Goal: Information Seeking & Learning: Check status

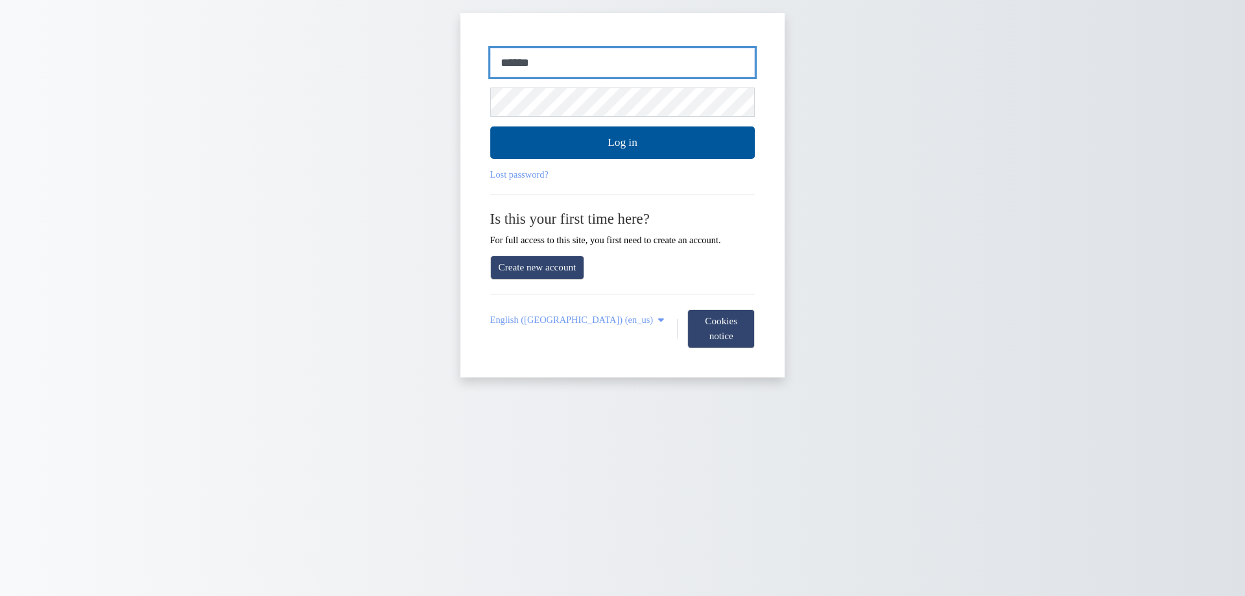
click at [638, 56] on input "******" at bounding box center [622, 63] width 265 height 30
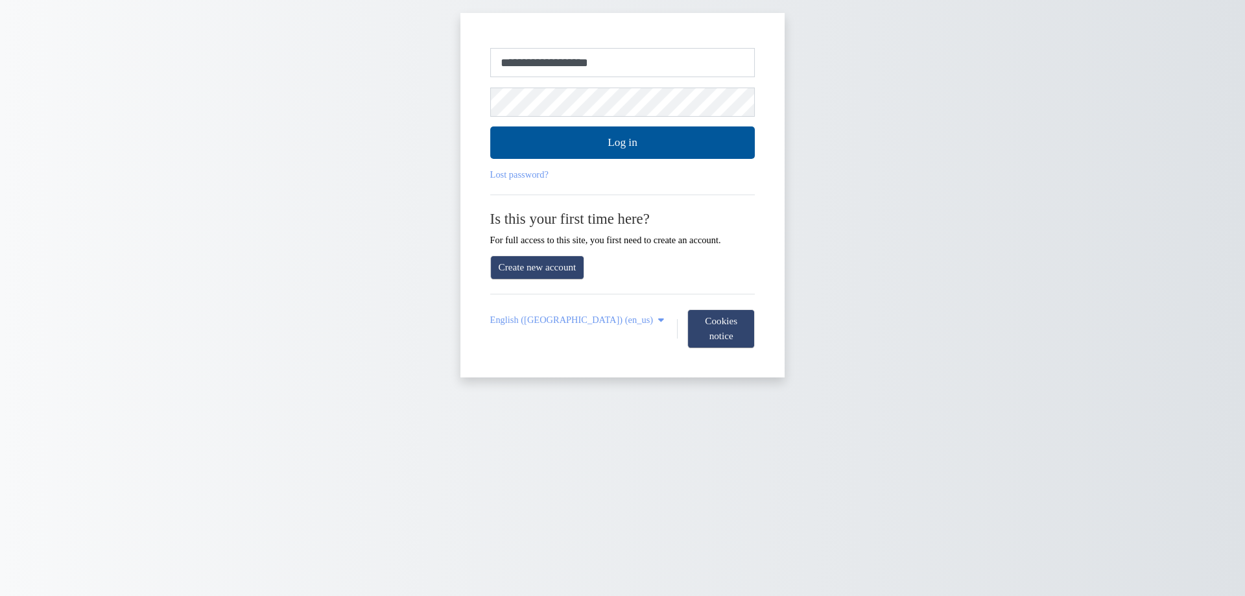
click at [624, 52] on input "**********" at bounding box center [622, 63] width 265 height 30
type input "******"
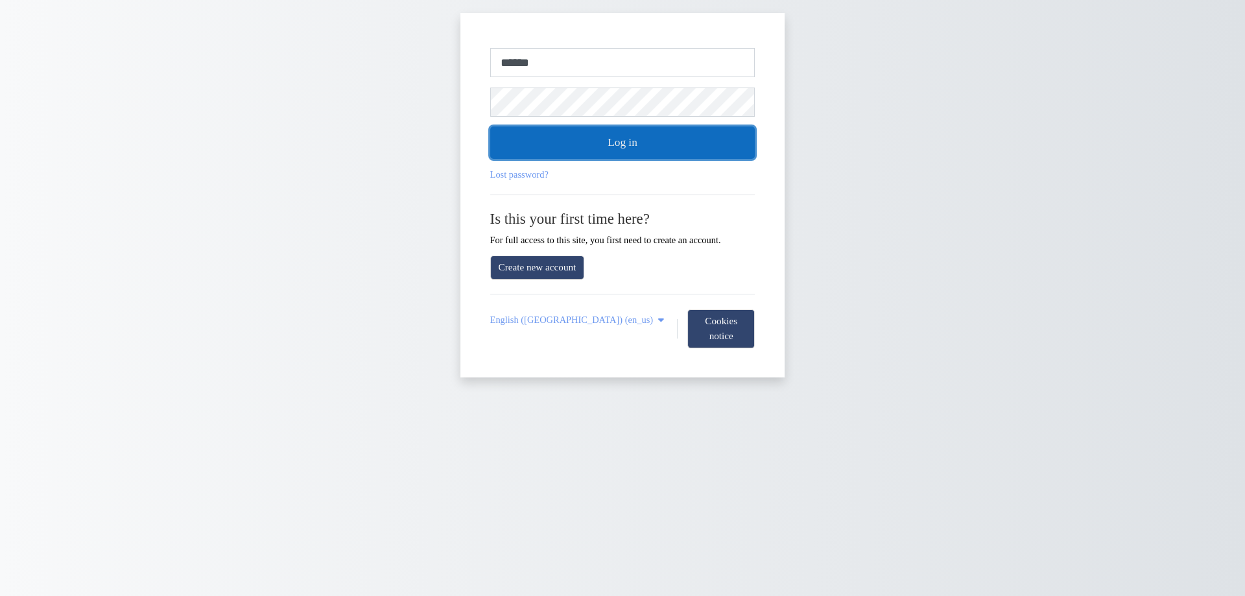
click at [583, 141] on button "Log in" at bounding box center [622, 142] width 265 height 32
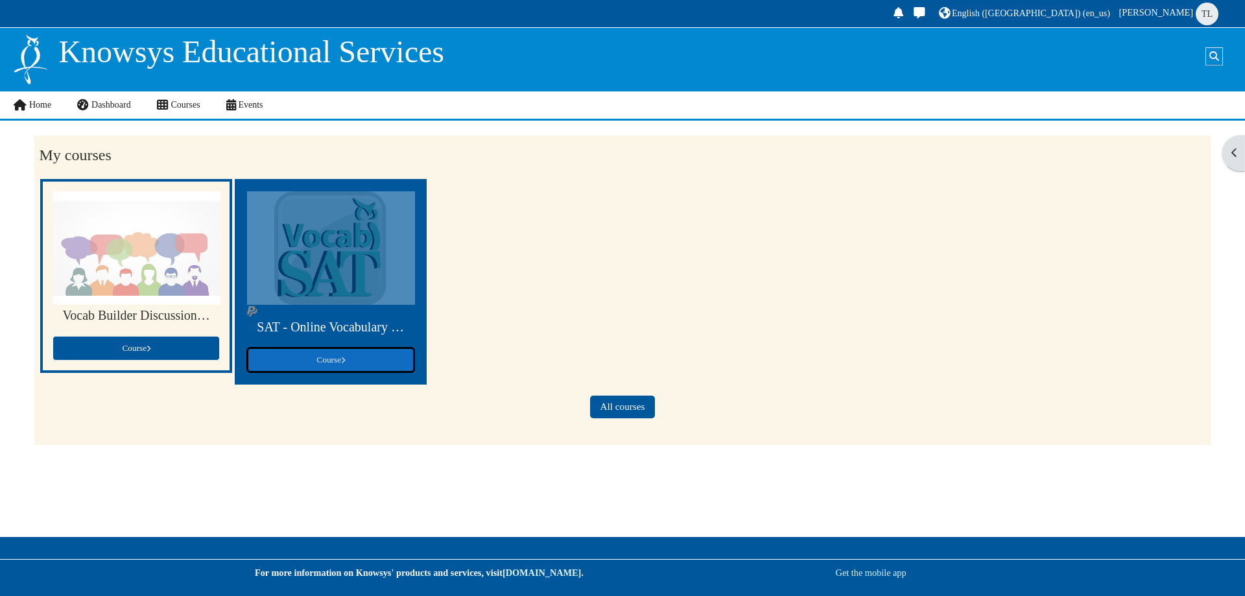
click at [343, 363] on span at bounding box center [343, 360] width 4 height 6
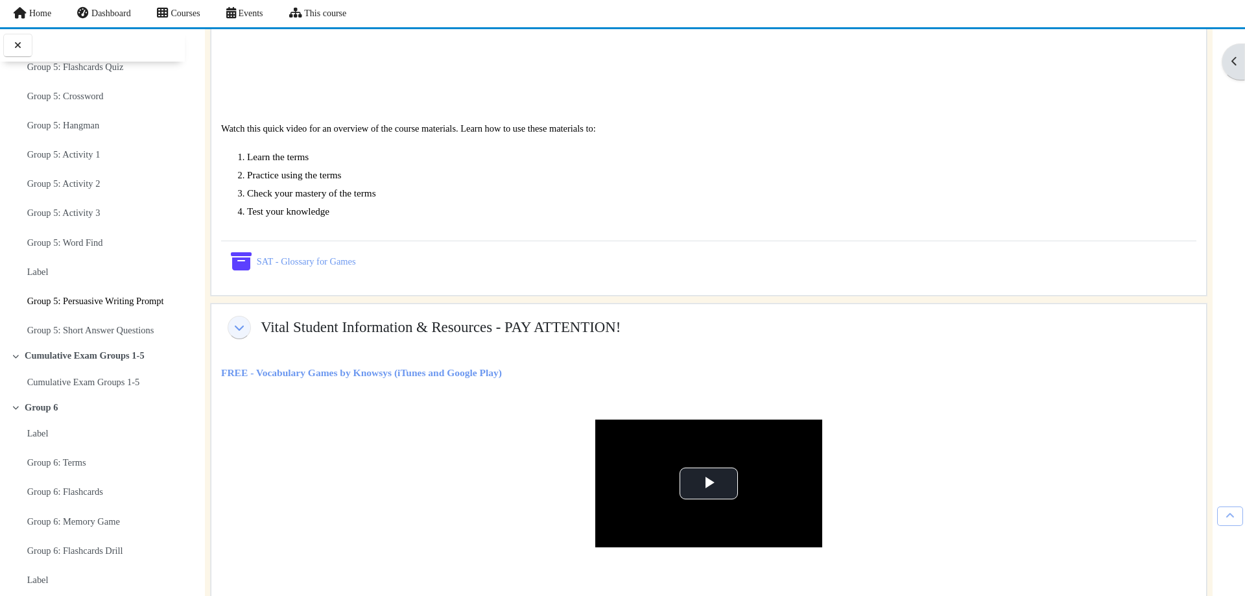
scroll to position [2593, 0]
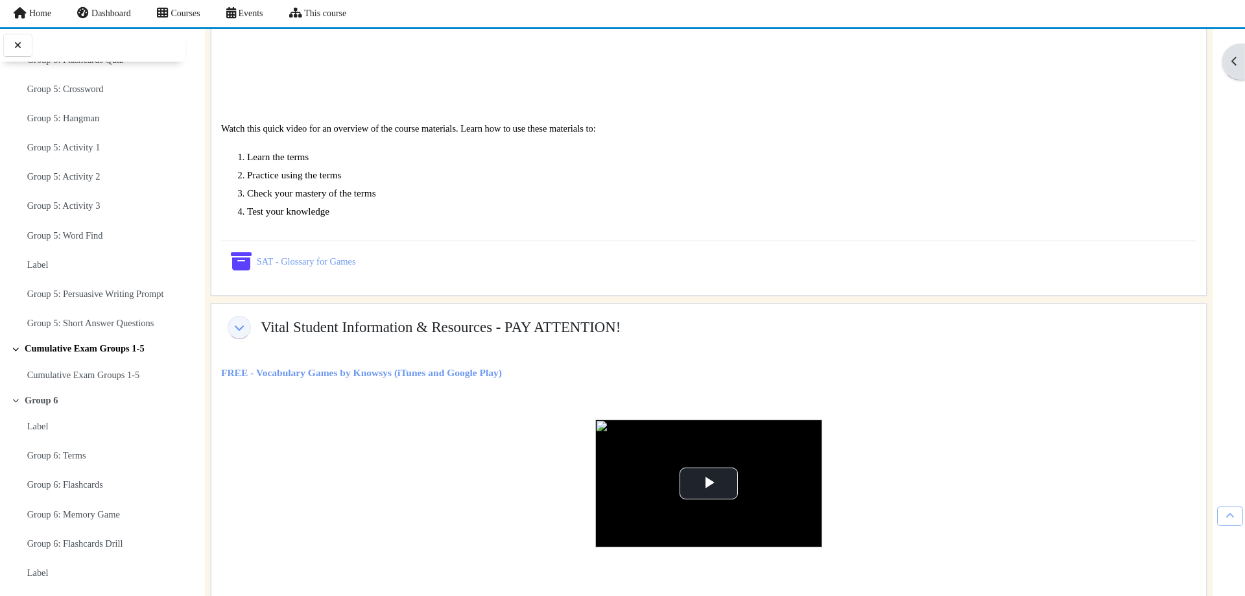
click at [77, 354] on link "Cumulative Exam Groups 1-5" at bounding box center [85, 348] width 120 height 11
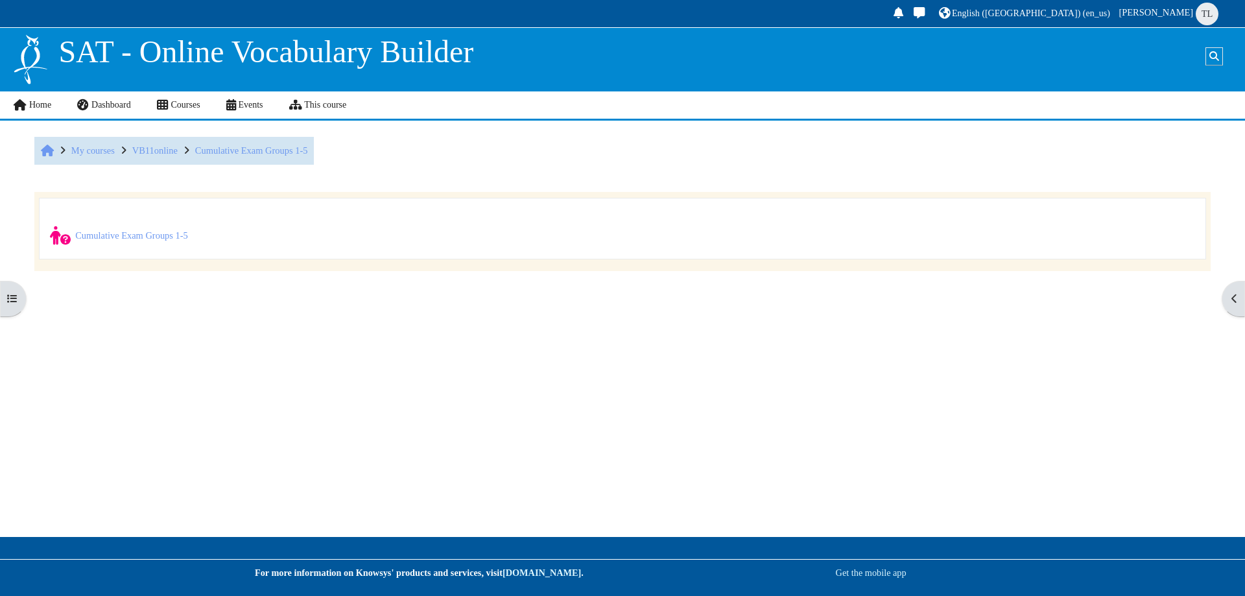
click at [64, 394] on div "Blocks Skip Navigation Navigation Home Dashboard Site pages My courses Site bad…" at bounding box center [622, 298] width 1245 height 596
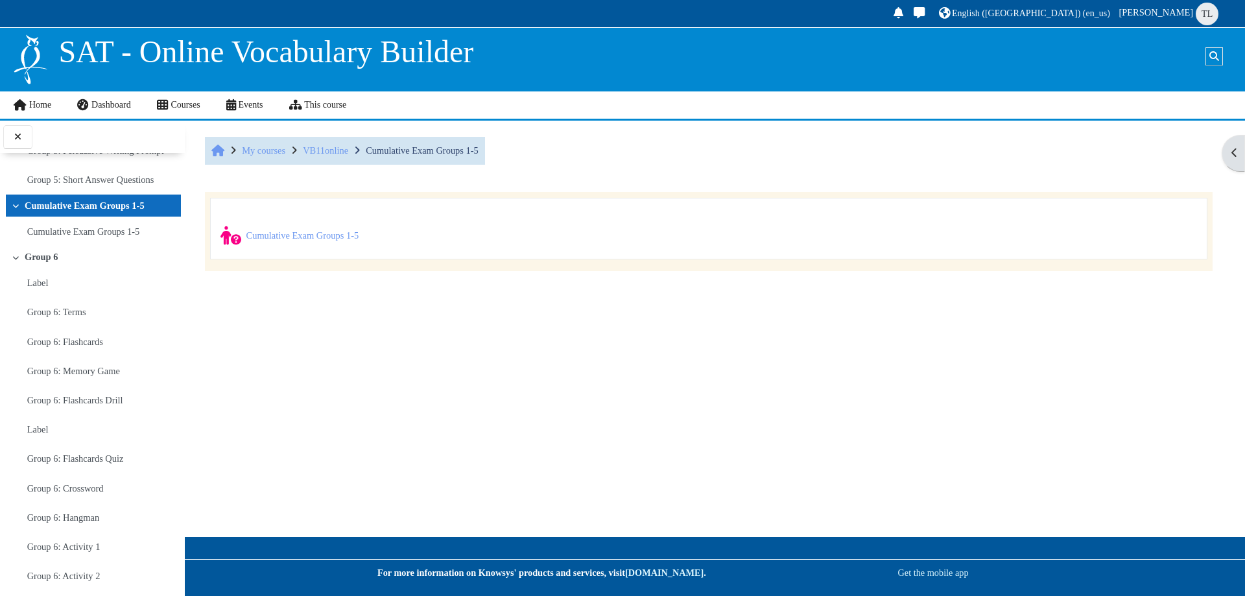
click at [334, 223] on div "Select activity Cumulative Exam Groups 1-5 Cumulative Exam Groups 1-5 Quiz" at bounding box center [709, 235] width 996 height 40
click at [292, 240] on link "Cumulative Exam Groups 1-5 Quiz" at bounding box center [302, 235] width 113 height 10
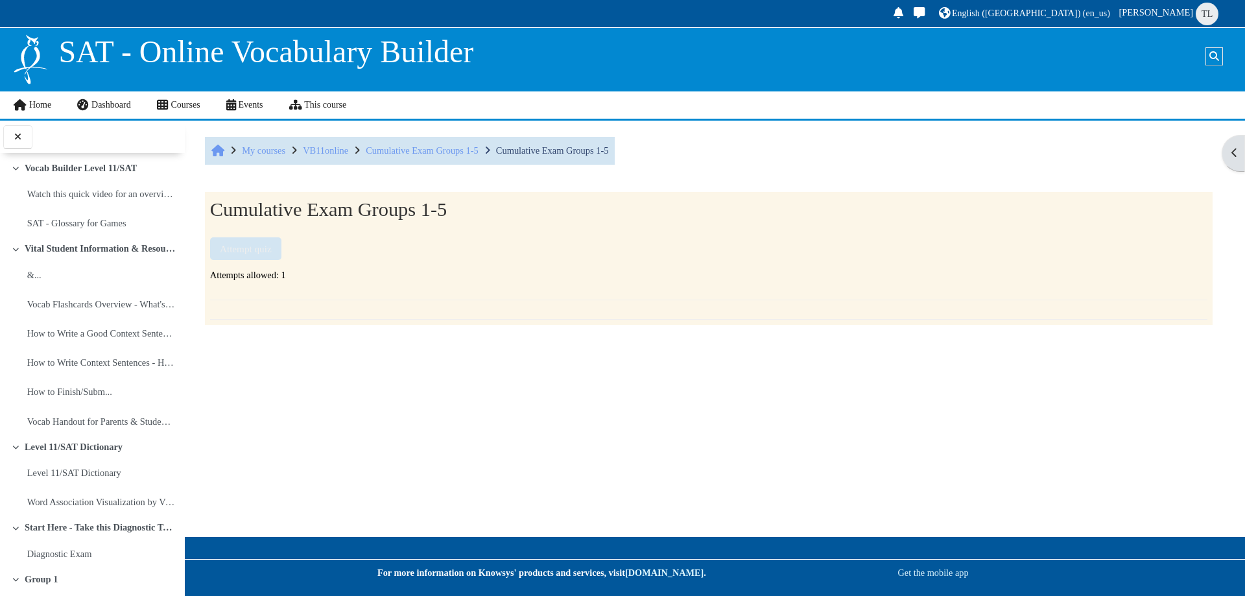
scroll to position [2704, 0]
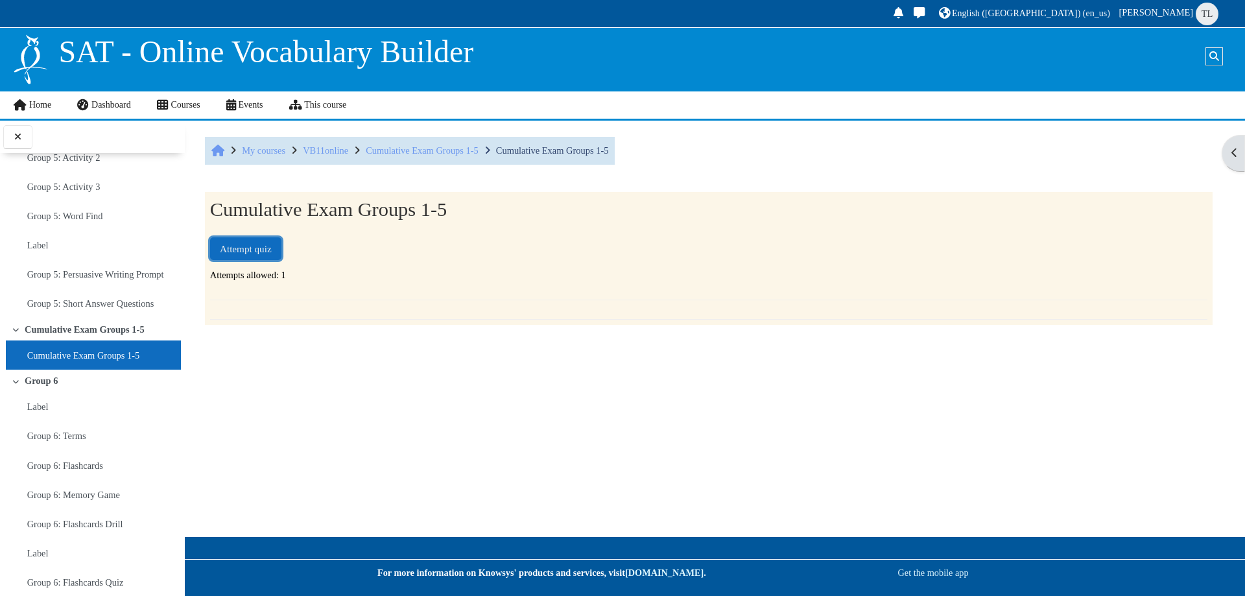
click at [270, 246] on button "Attempt quiz" at bounding box center [245, 248] width 71 height 23
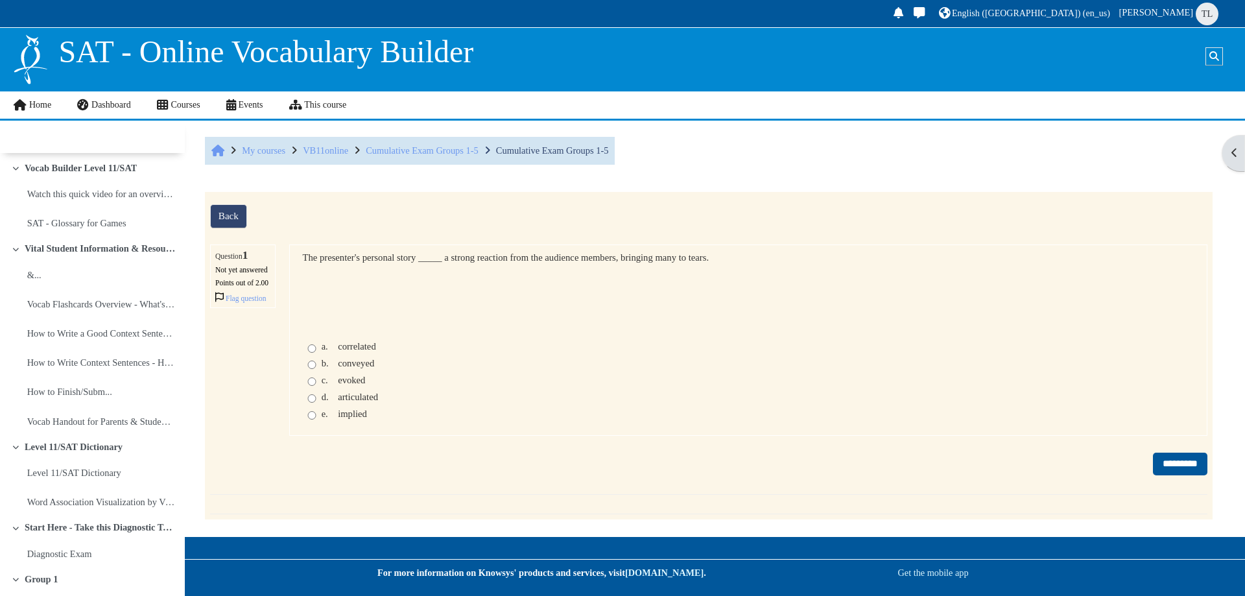
scroll to position [2704, 0]
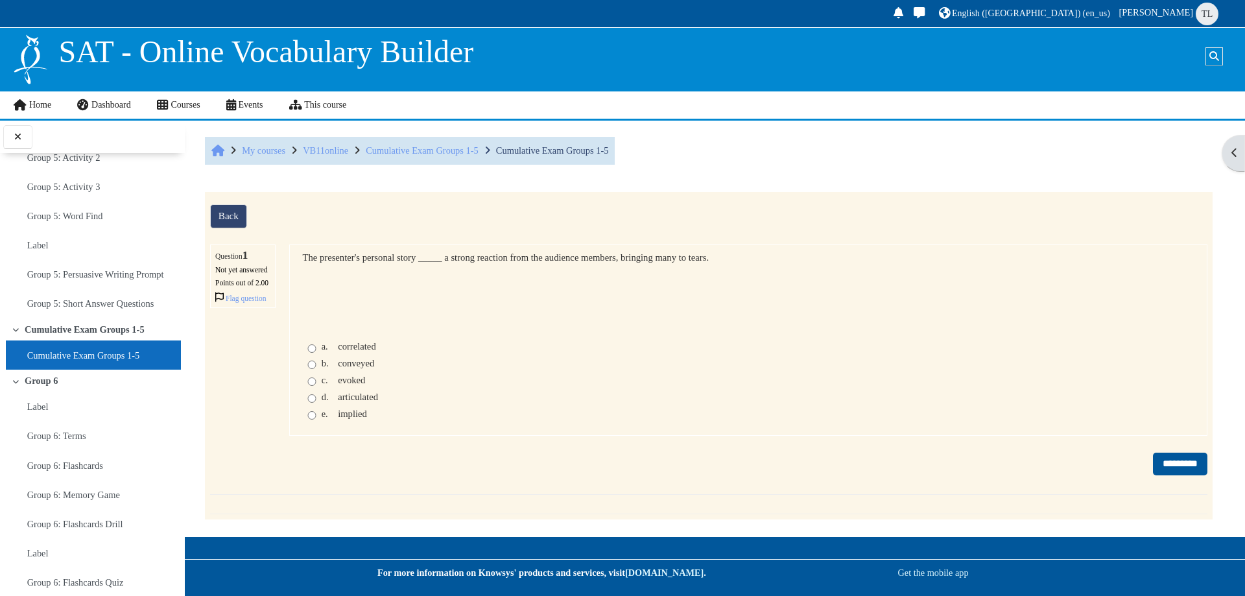
click at [334, 386] on span "c." at bounding box center [329, 380] width 14 height 11
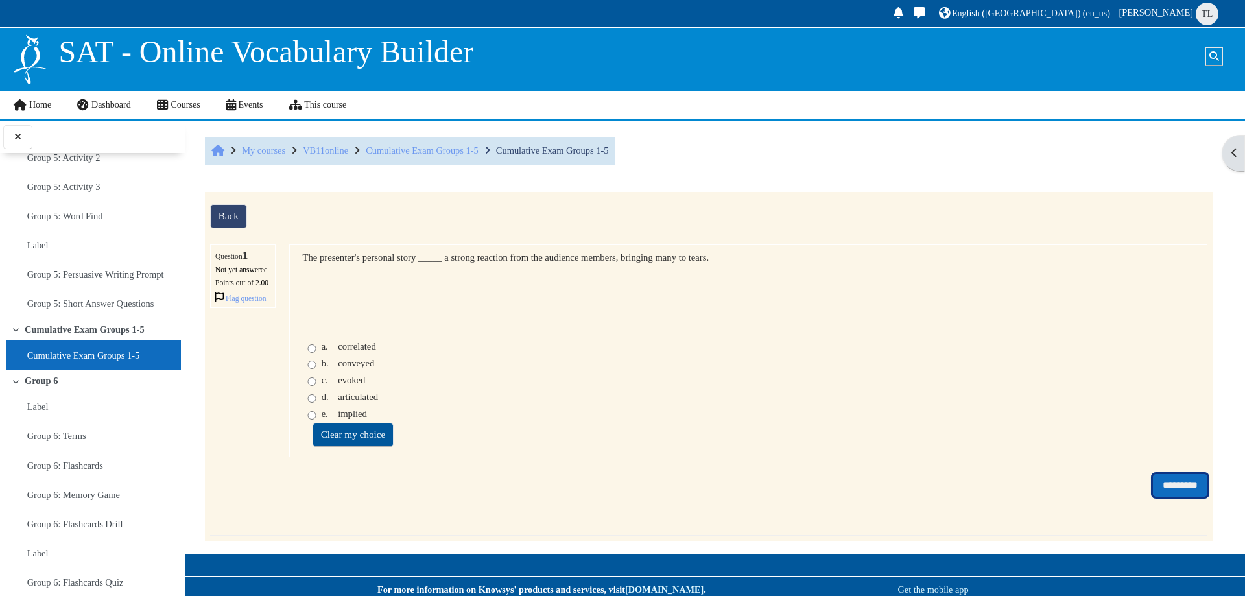
click at [1153, 497] on input "*********" at bounding box center [1180, 485] width 54 height 23
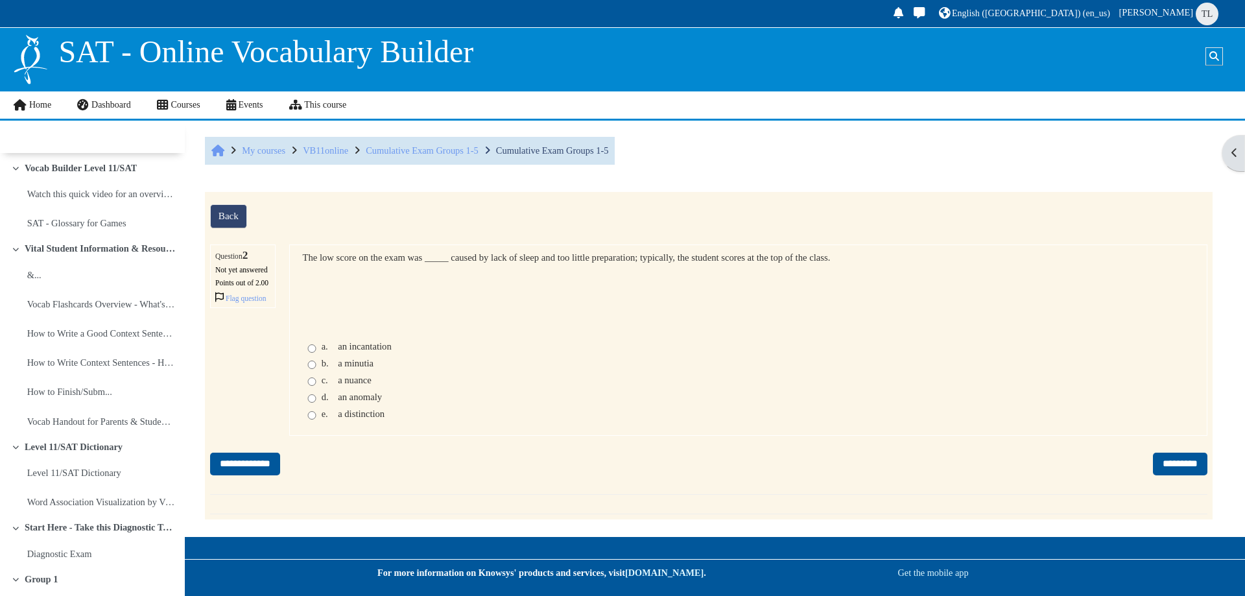
scroll to position [2704, 0]
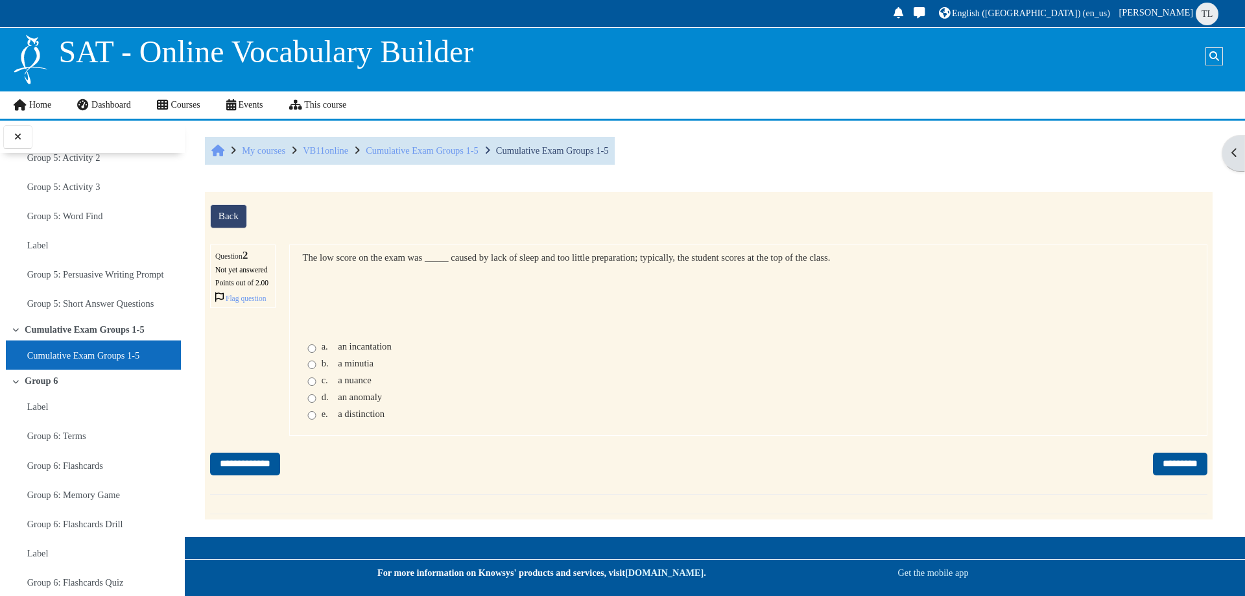
click at [365, 351] on span "an incantation" at bounding box center [365, 346] width 54 height 10
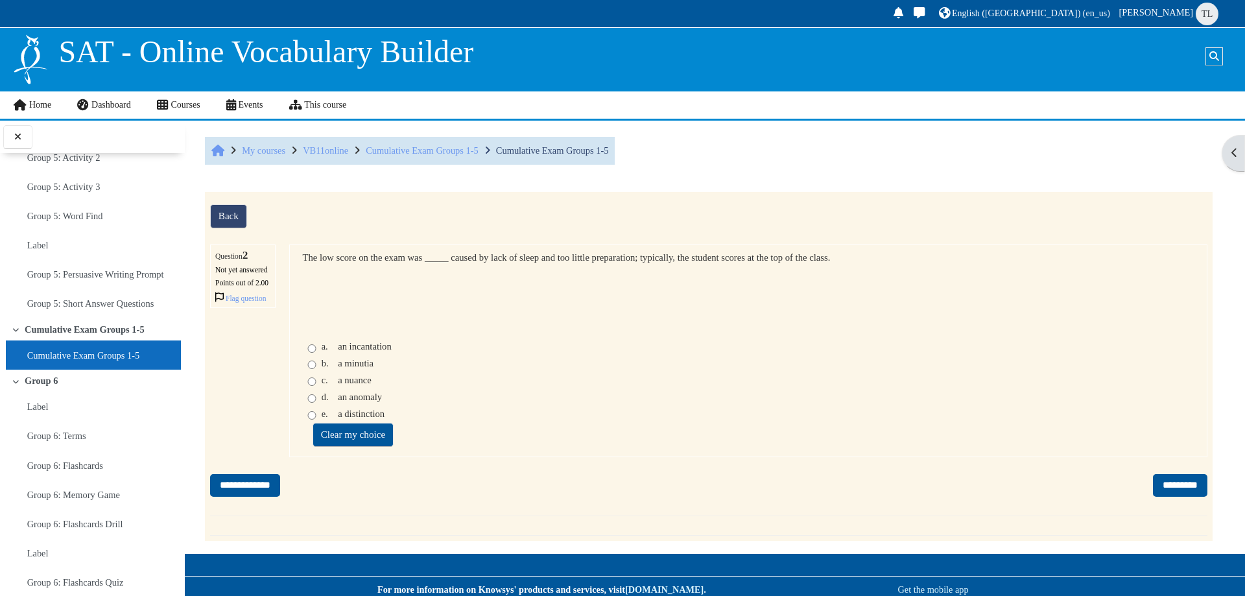
click at [353, 368] on span "a minutia" at bounding box center [356, 363] width 36 height 10
click at [348, 385] on span "a nuance" at bounding box center [355, 380] width 34 height 10
click at [556, 389] on div "c. a nuance" at bounding box center [748, 382] width 892 height 14
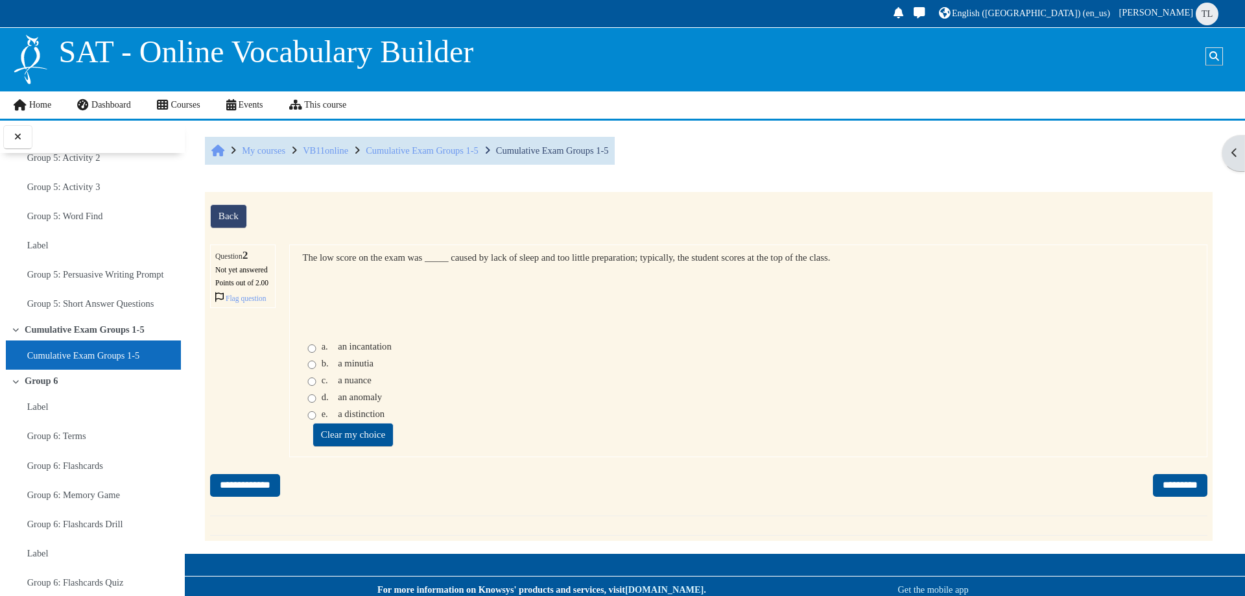
click at [362, 402] on span "an anomaly" at bounding box center [360, 397] width 44 height 10
click at [1170, 497] on input "*********" at bounding box center [1180, 485] width 54 height 23
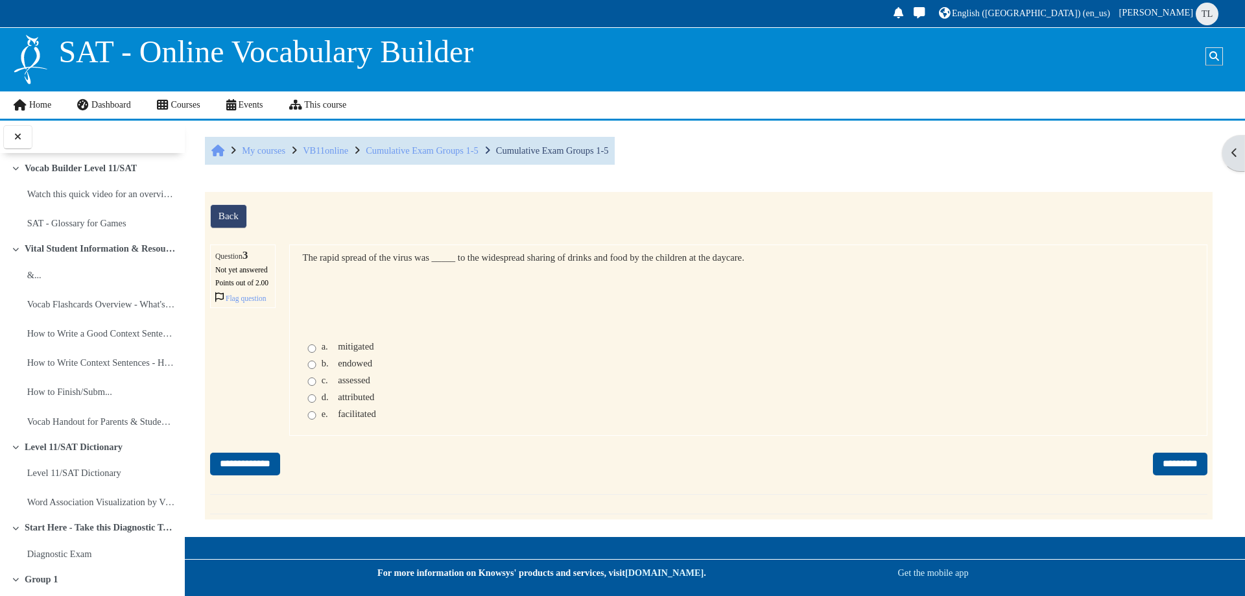
scroll to position [2704, 0]
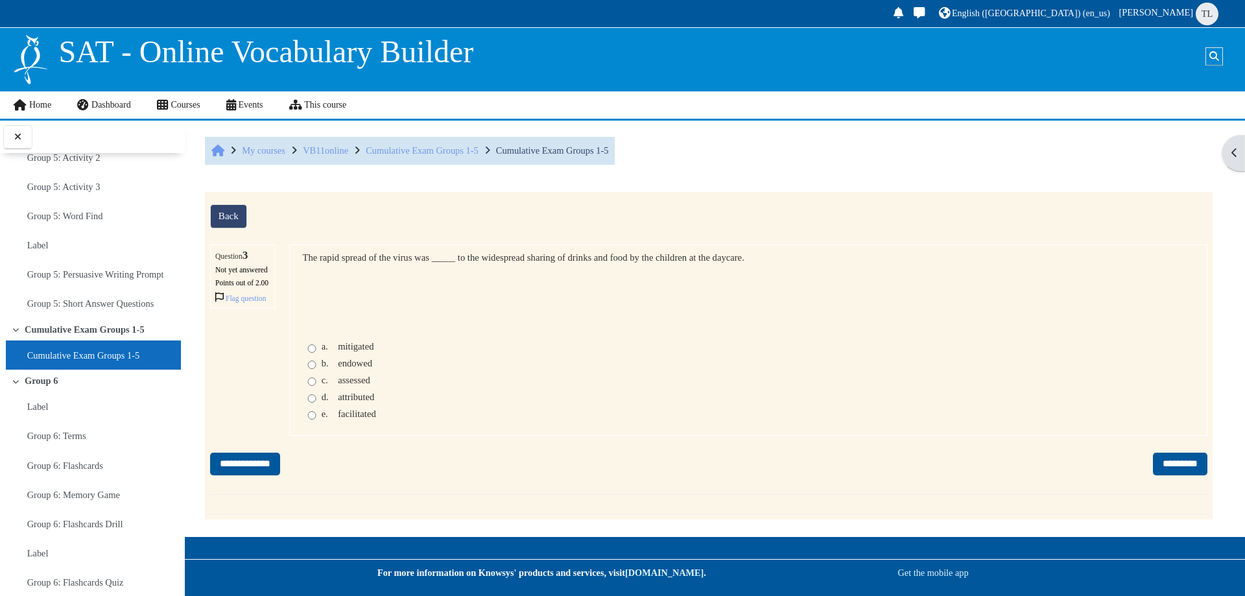
click at [380, 363] on fieldset "Question 3 Answer a. mitigated b. endowed c. assessed d. attributed e. facilita…" at bounding box center [748, 381] width 892 height 86
click at [363, 351] on span "mitigated" at bounding box center [356, 346] width 36 height 10
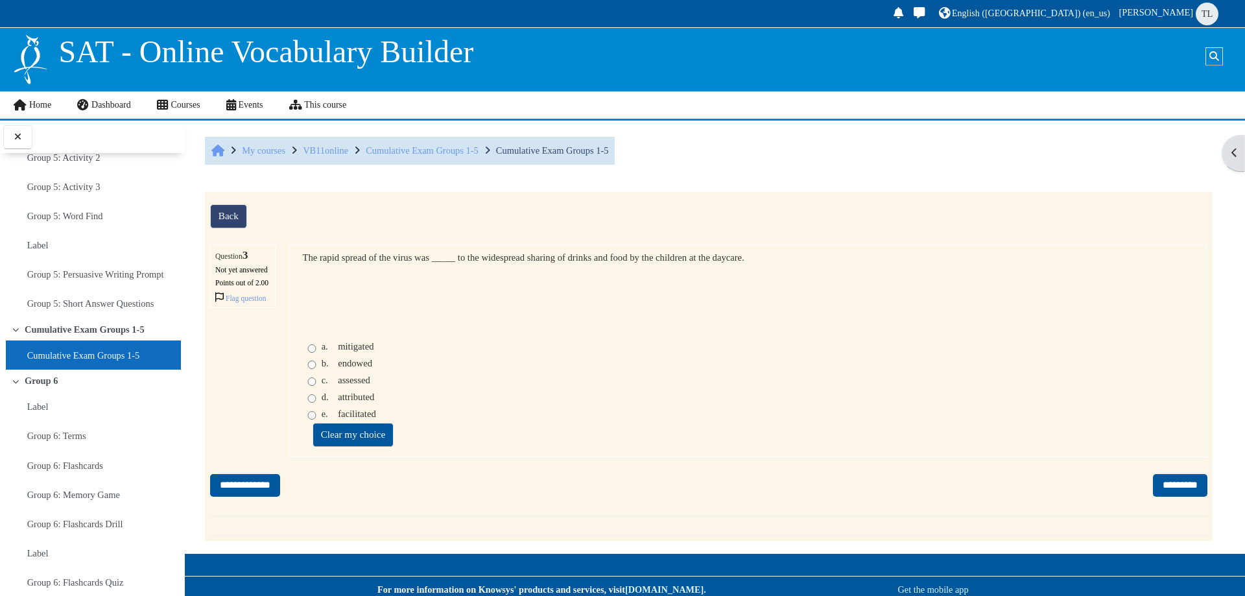
click at [472, 325] on div "The rapid spread of the virus was _____ to the widespread sharing of drinks and…" at bounding box center [748, 288] width 892 height 73
click at [349, 368] on span "endowed" at bounding box center [355, 363] width 34 height 10
click at [336, 386] on div "c. assessed" at bounding box center [346, 380] width 49 height 11
click at [335, 386] on span "c." at bounding box center [329, 380] width 14 height 11
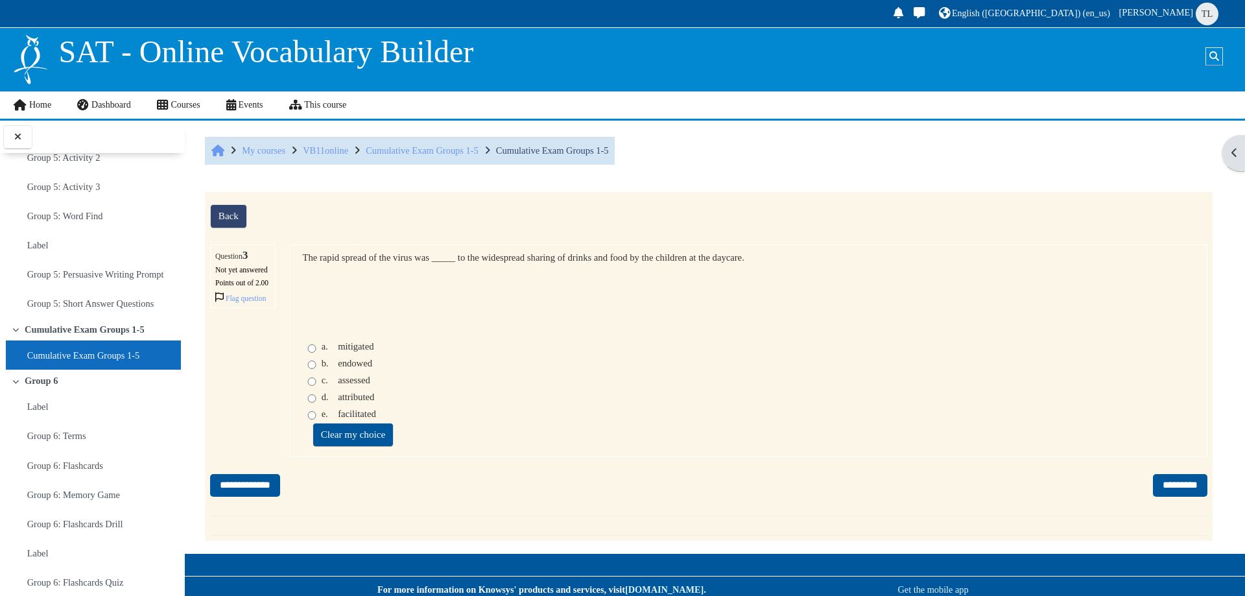
click at [338, 419] on span "facilitated" at bounding box center [357, 413] width 38 height 10
click at [538, 283] on div "The rapid spread of the virus was _____ to the widespread sharing of drinks and…" at bounding box center [748, 288] width 892 height 73
click at [349, 351] on span "mitigated" at bounding box center [356, 346] width 36 height 10
click at [347, 402] on span "attributed" at bounding box center [356, 397] width 36 height 10
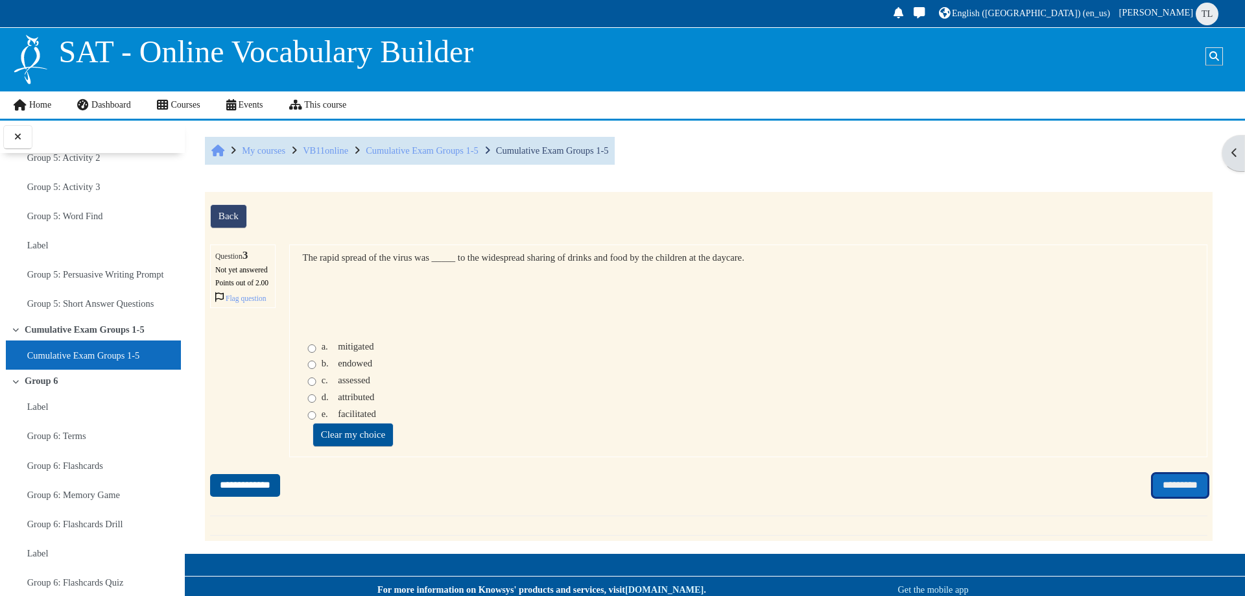
click at [1153, 497] on input "*********" at bounding box center [1180, 485] width 54 height 23
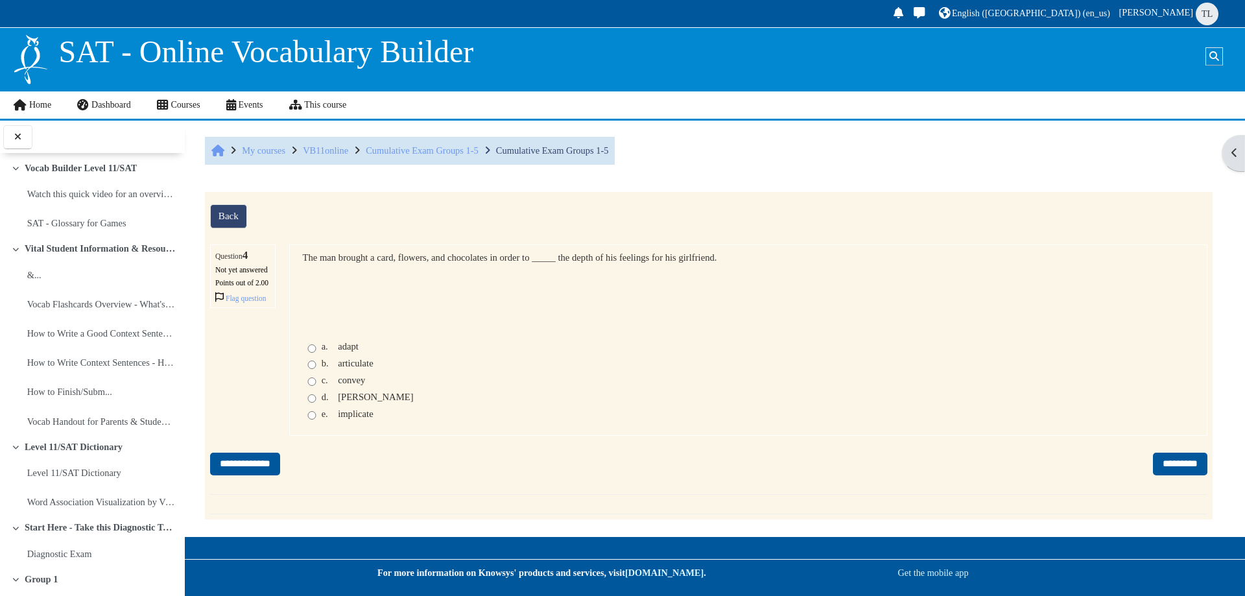
scroll to position [2704, 0]
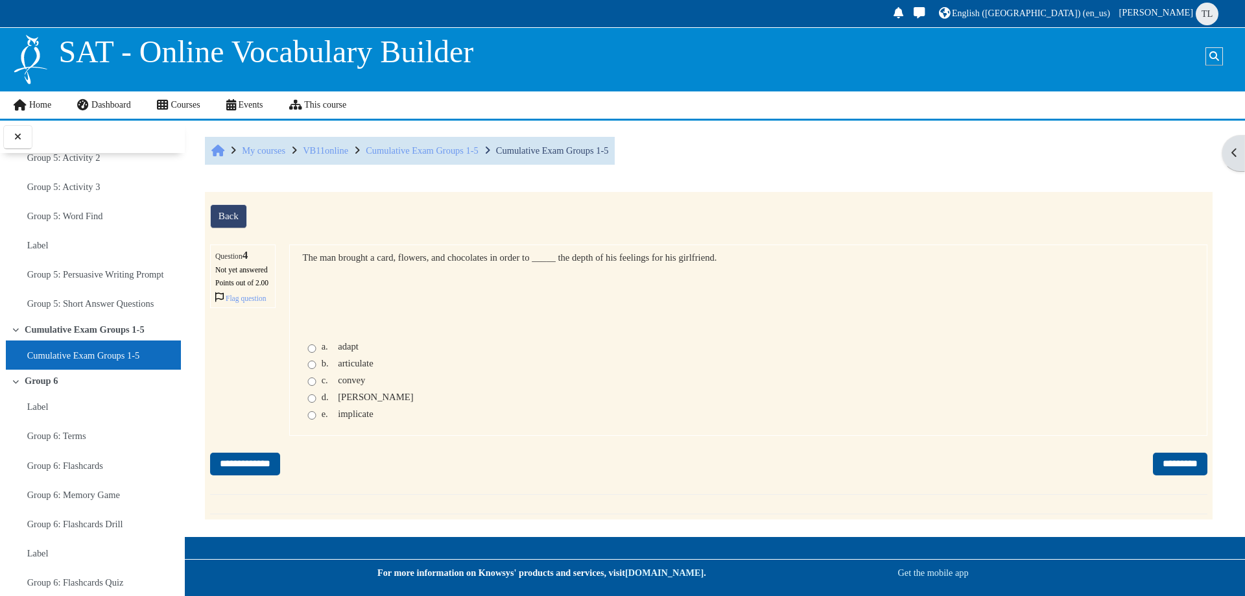
click at [341, 385] on span "convey" at bounding box center [351, 380] width 27 height 10
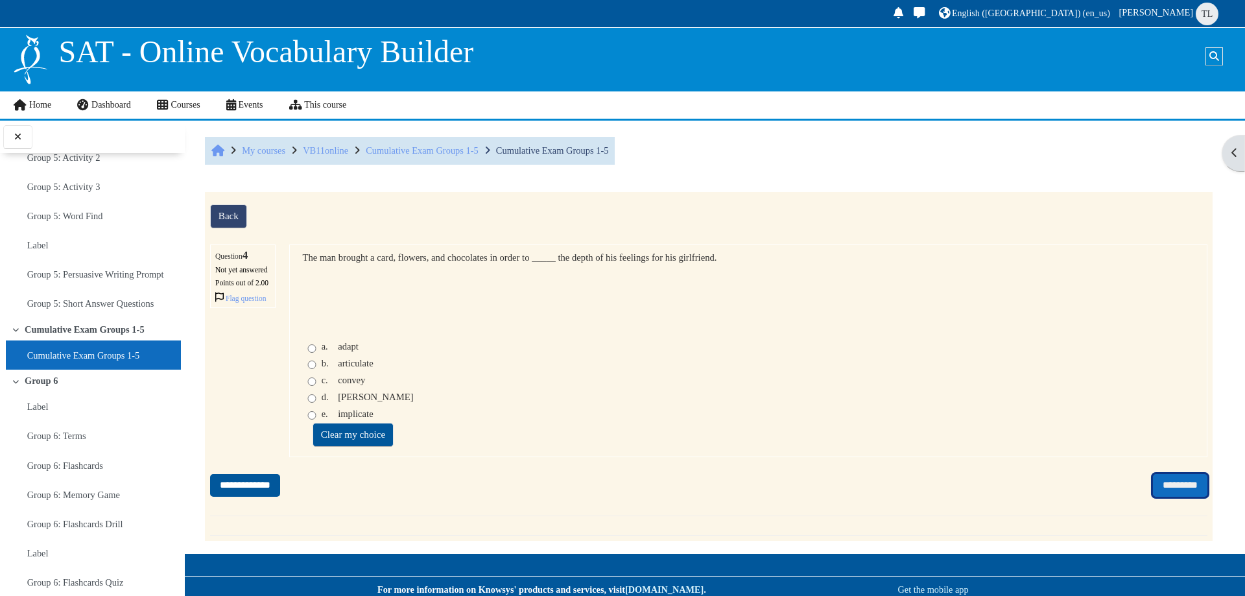
click at [1177, 497] on input "*********" at bounding box center [1180, 485] width 54 height 23
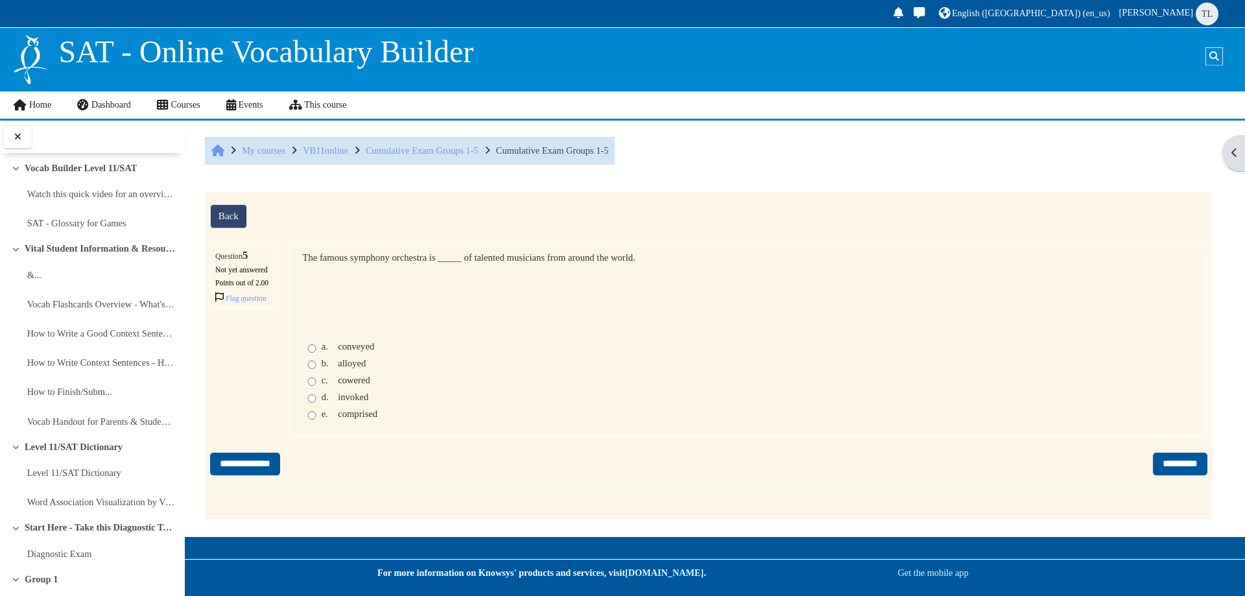
scroll to position [2704, 0]
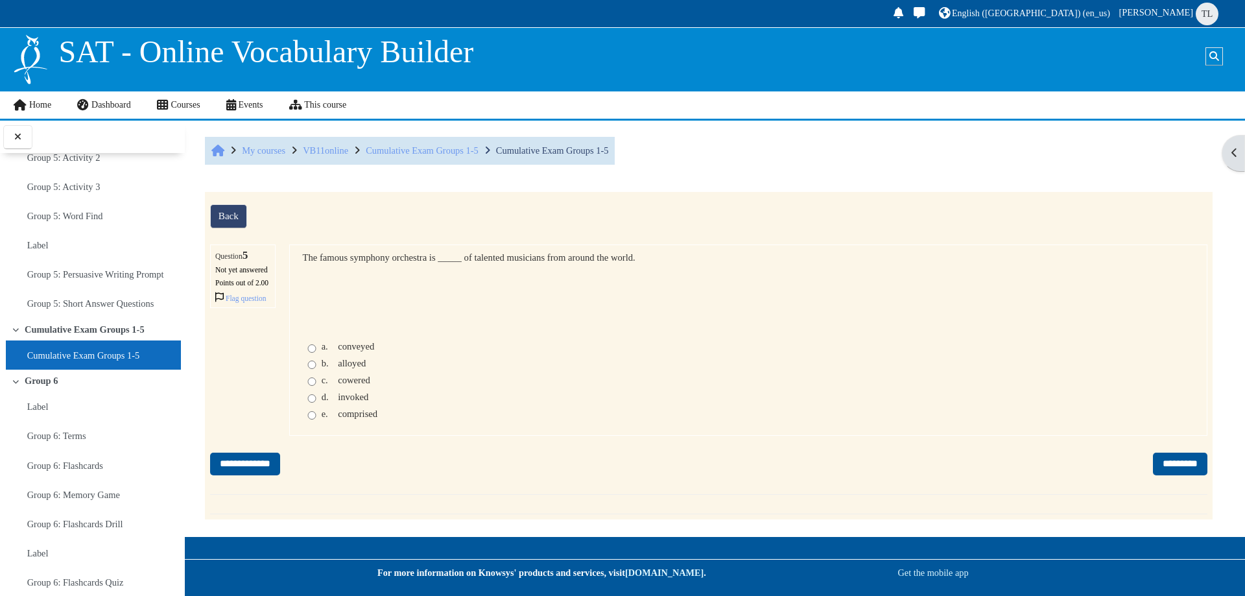
click at [338, 419] on span "comprised" at bounding box center [358, 413] width 40 height 10
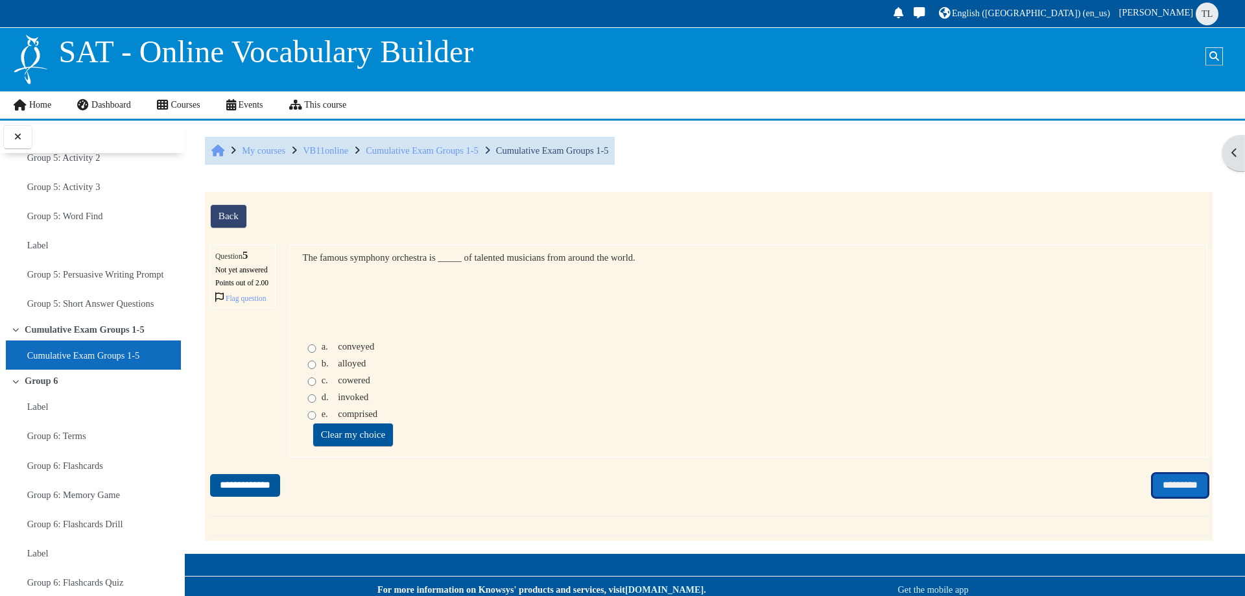
click at [1153, 497] on input "*********" at bounding box center [1180, 485] width 54 height 23
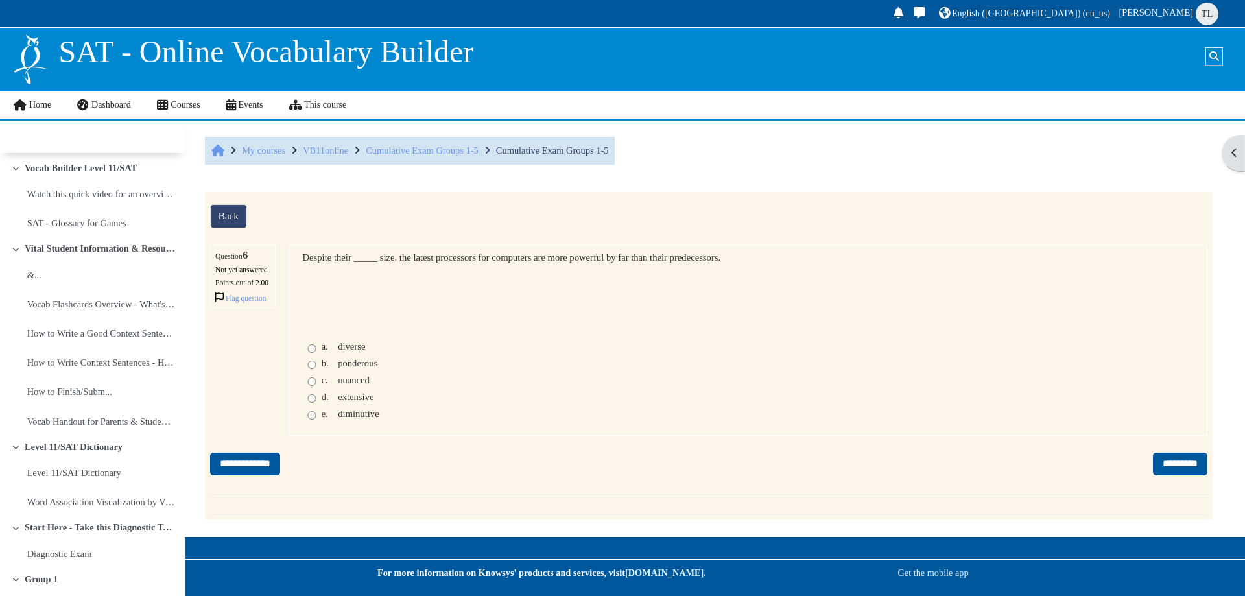
scroll to position [2704, 0]
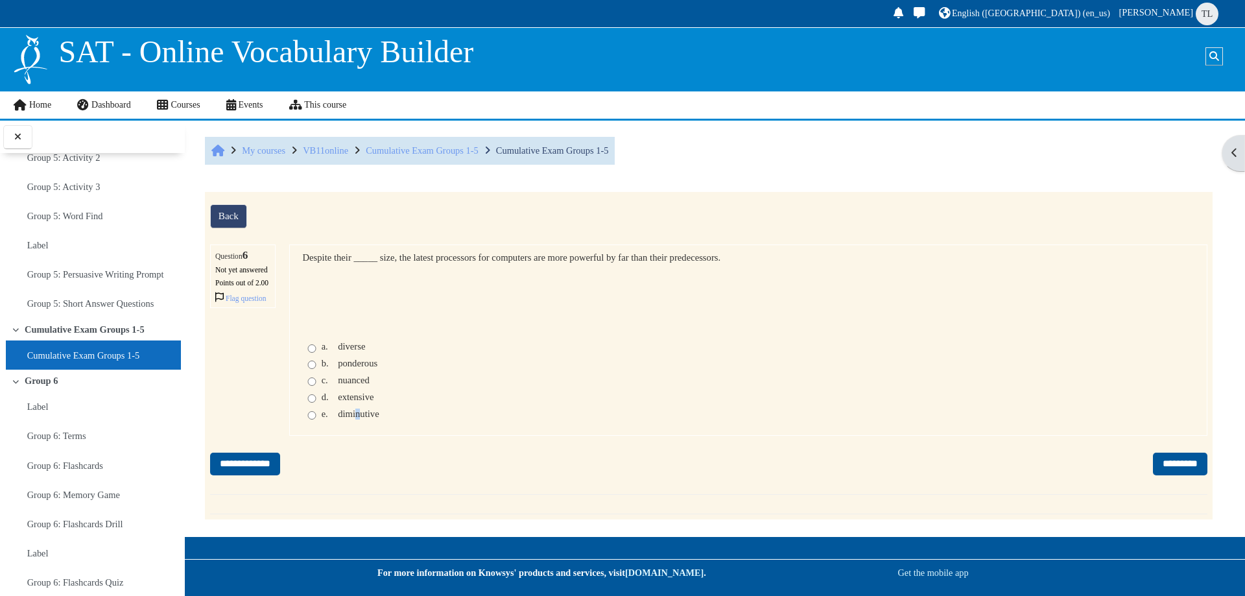
click at [359, 423] on div "a. diverse b. ponderous c. nuanced d. extensive e. diminutive" at bounding box center [748, 382] width 892 height 82
click at [359, 406] on div "d. extensive" at bounding box center [748, 399] width 892 height 14
click at [359, 402] on span "extensive" at bounding box center [356, 397] width 36 height 10
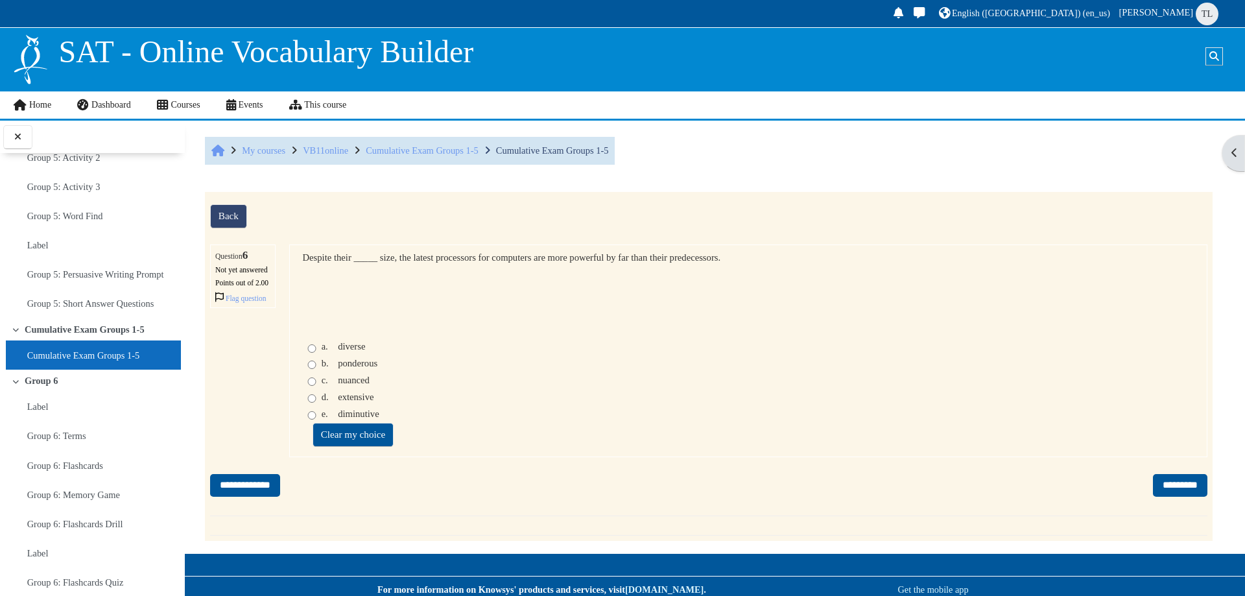
click at [611, 380] on div "a. diverse b. ponderous c. nuanced d. extensive e. diminutive" at bounding box center [748, 382] width 892 height 82
click at [349, 419] on span "diminutive" at bounding box center [358, 413] width 41 height 10
click at [1166, 497] on input "*********" at bounding box center [1180, 485] width 54 height 23
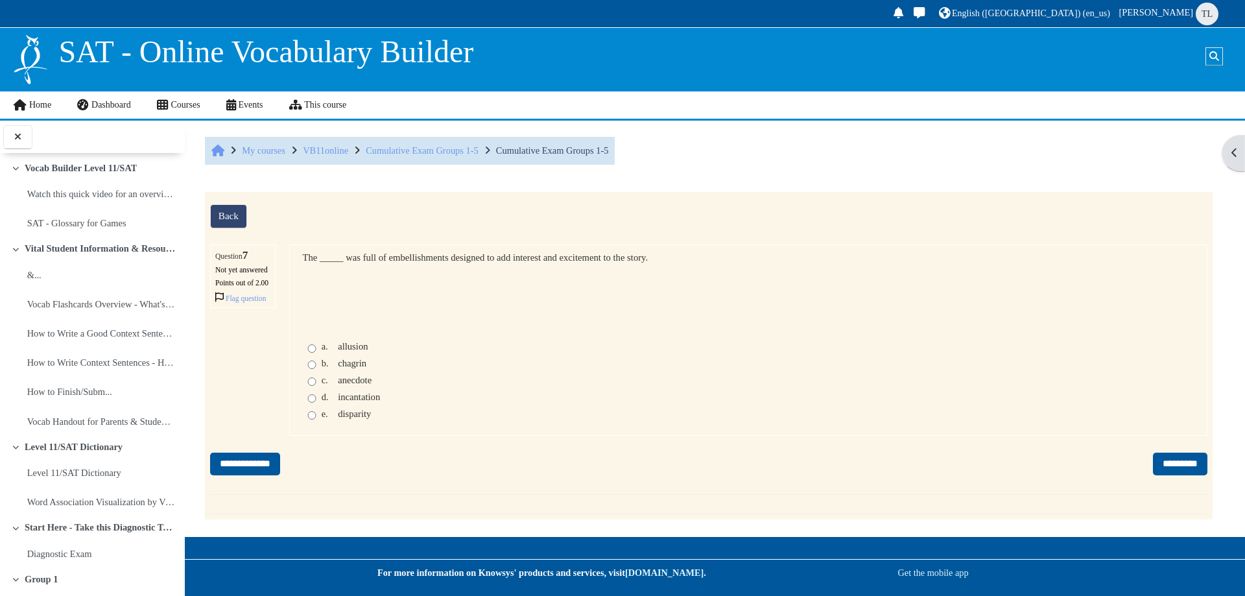
scroll to position [2704, 0]
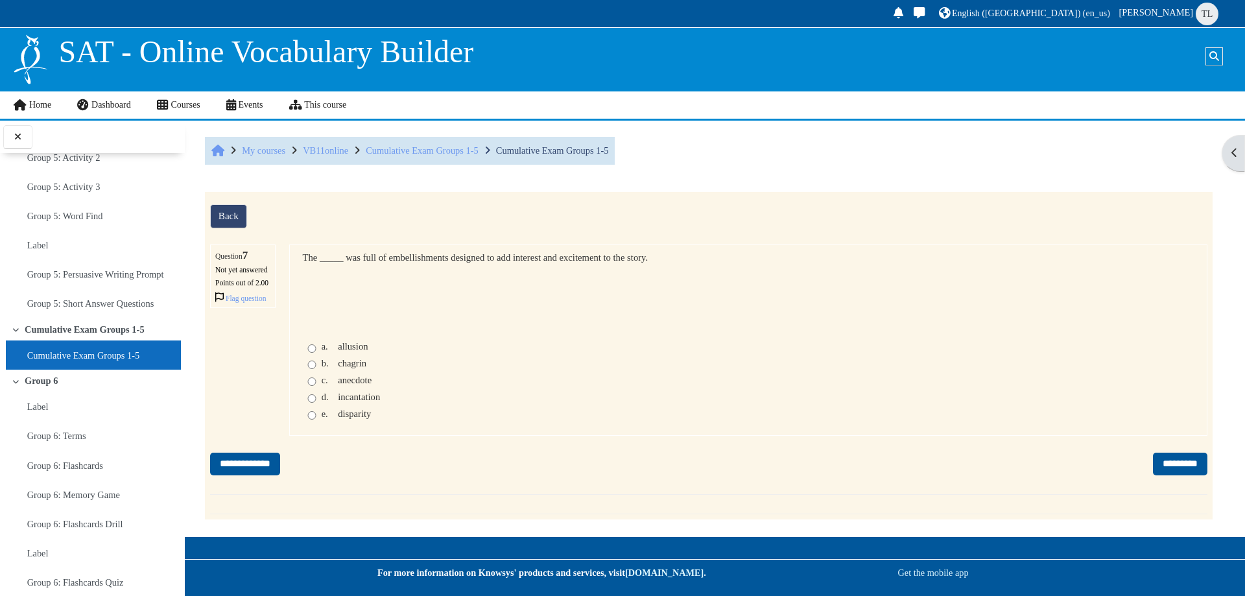
click at [364, 402] on span "incantation" at bounding box center [359, 397] width 42 height 10
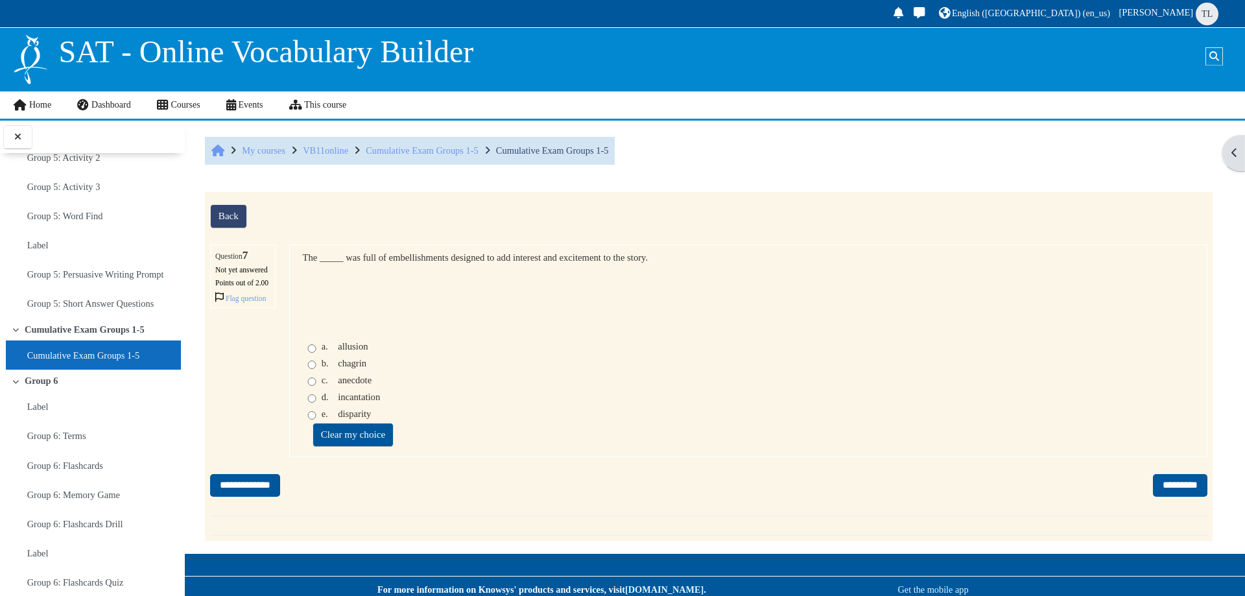
click at [353, 385] on span "anecdote" at bounding box center [355, 380] width 34 height 10
click at [1182, 497] on input "*********" at bounding box center [1180, 485] width 54 height 23
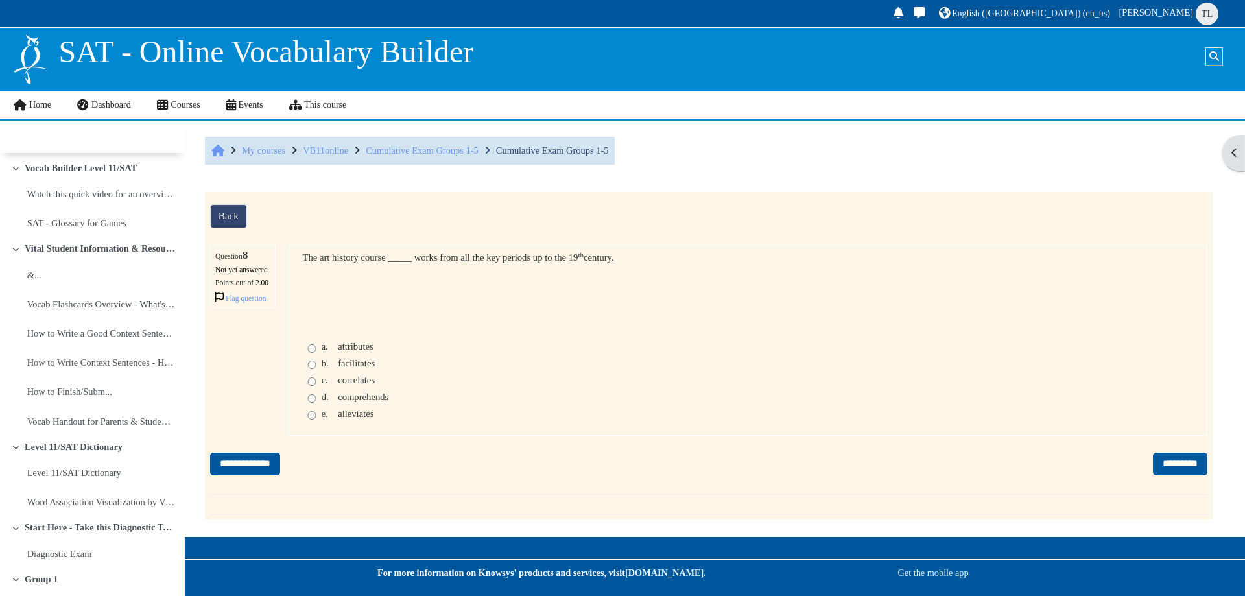
scroll to position [2704, 0]
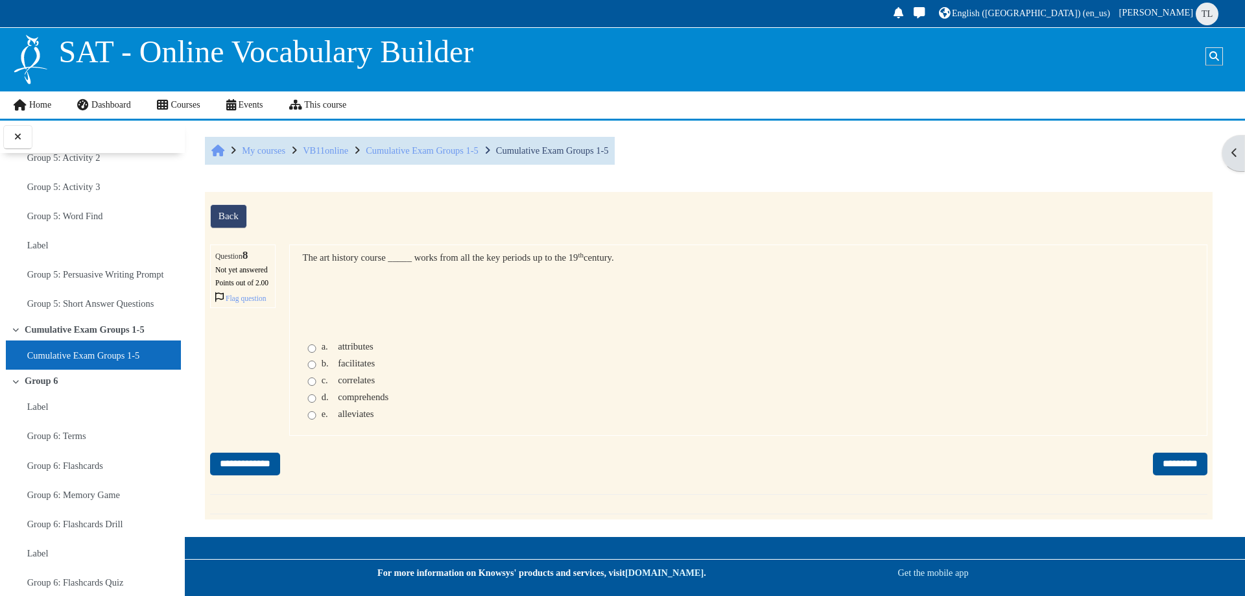
click at [340, 351] on span "attributes" at bounding box center [356, 346] width 36 height 10
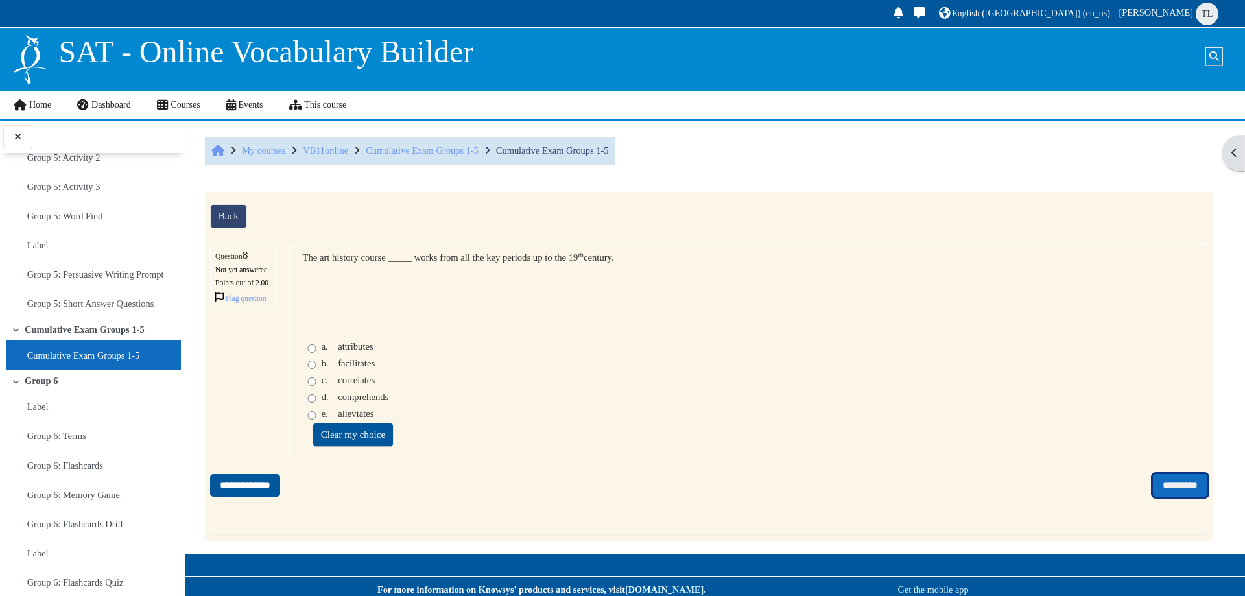
click at [1169, 497] on input "*********" at bounding box center [1180, 485] width 54 height 23
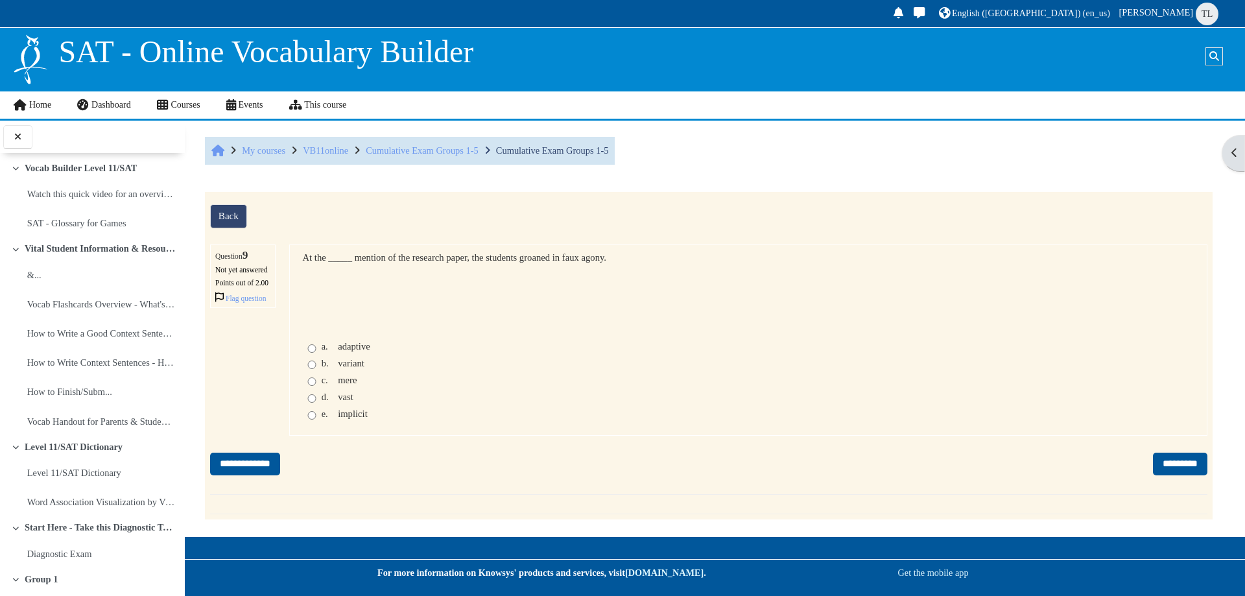
scroll to position [2704, 0]
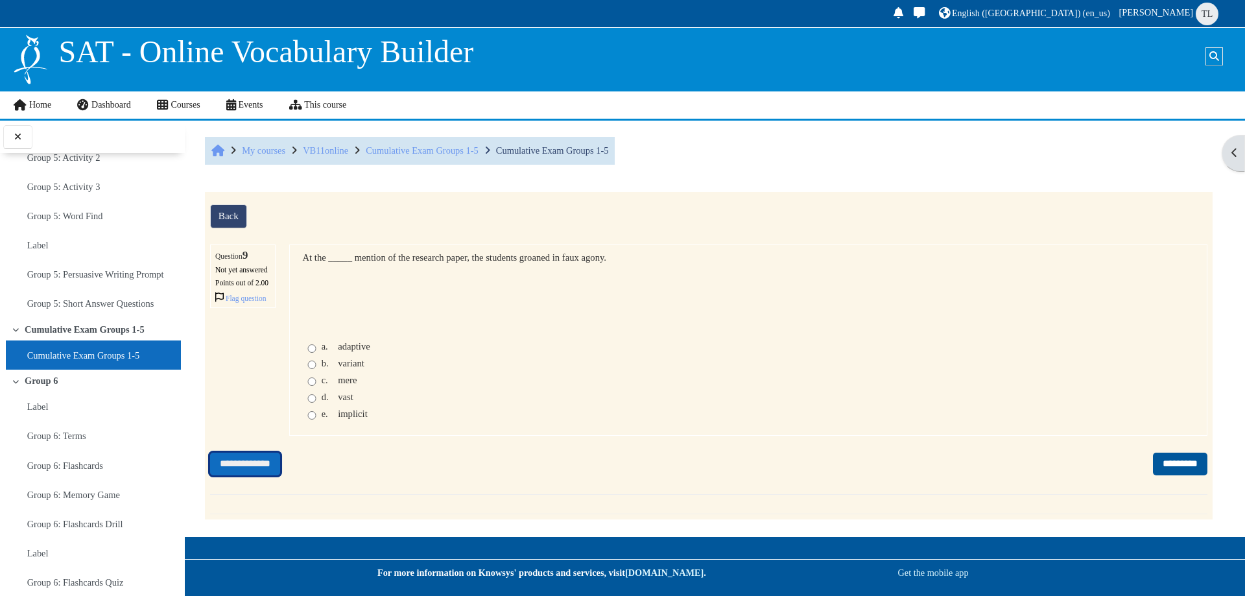
click at [231, 475] on input "**********" at bounding box center [245, 463] width 70 height 23
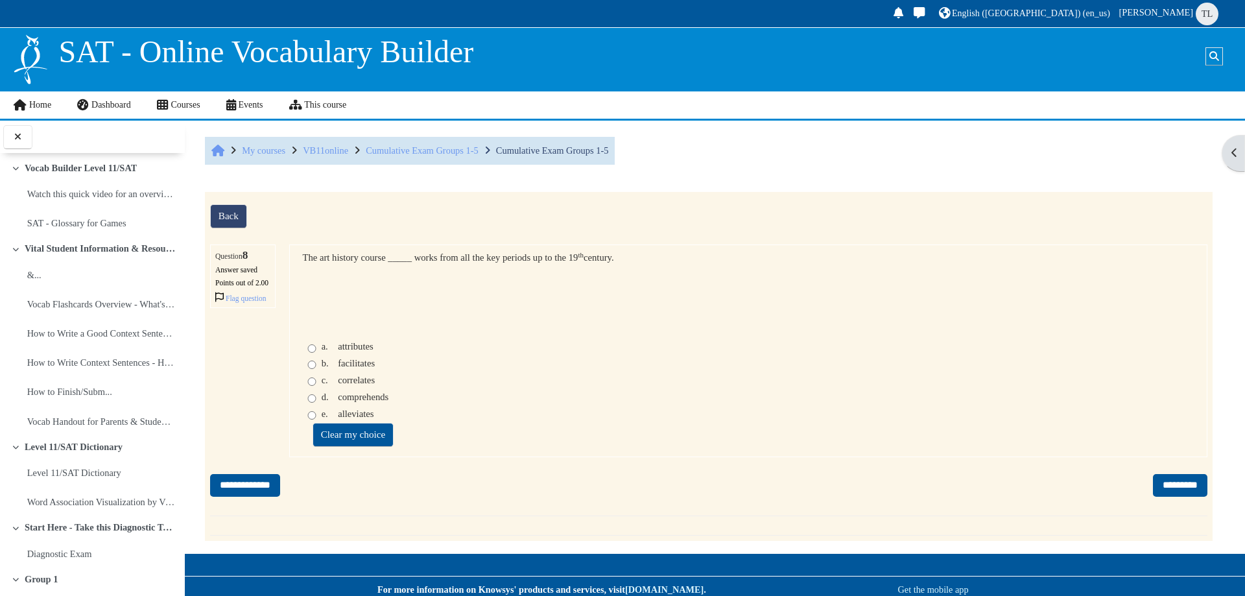
scroll to position [2704, 0]
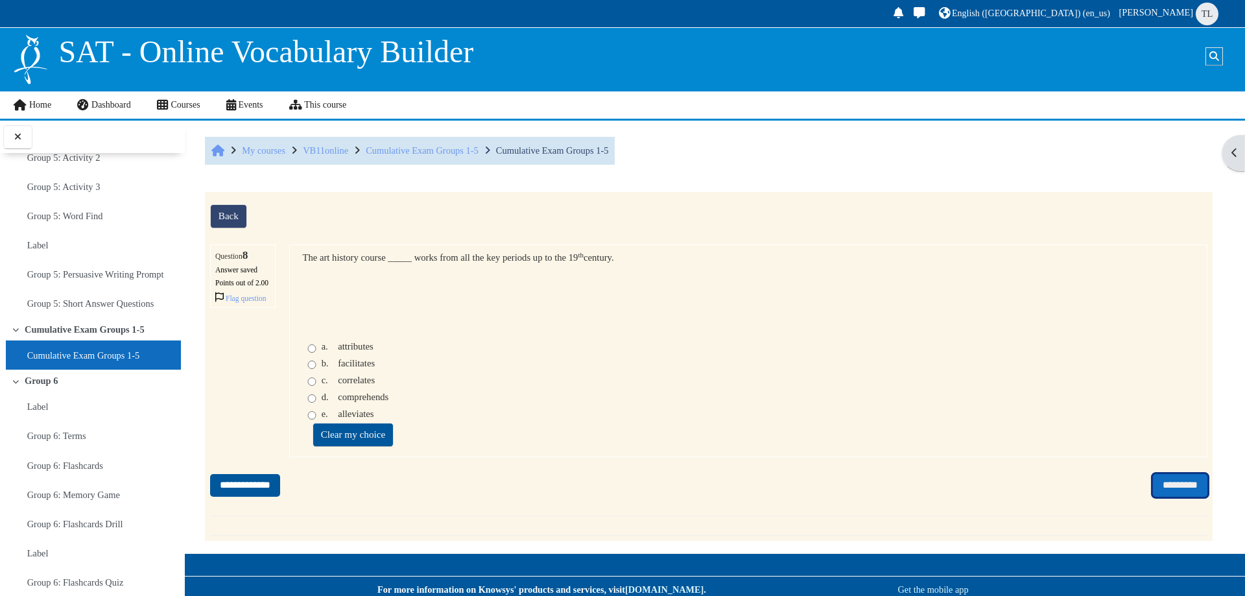
click at [1153, 497] on input "*********" at bounding box center [1180, 485] width 54 height 23
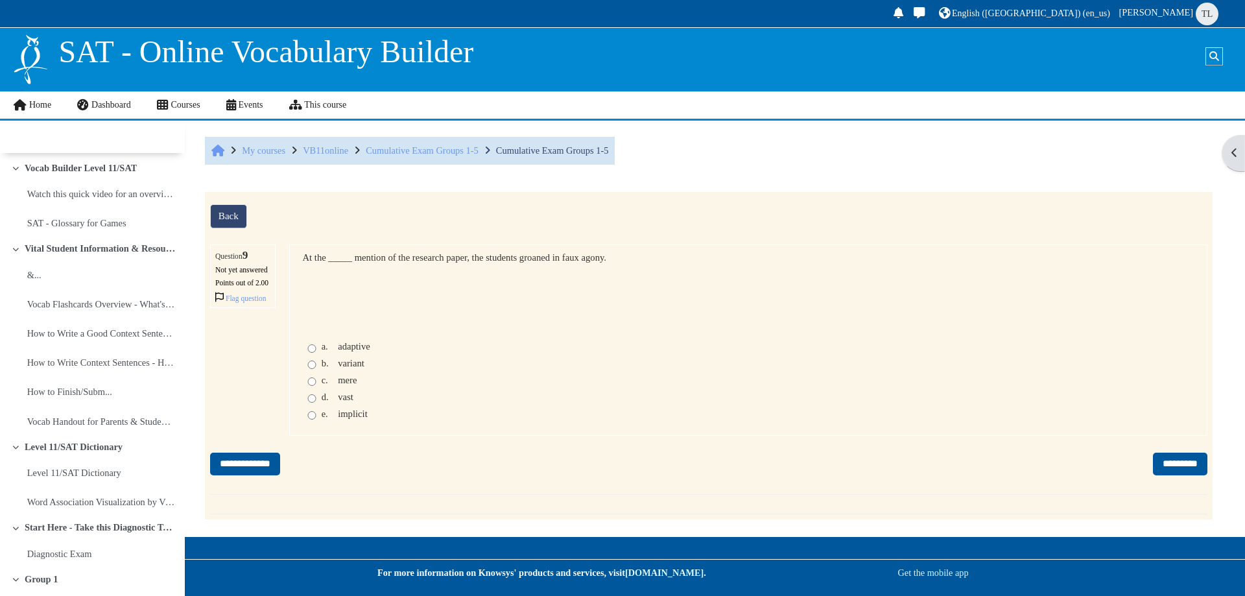
scroll to position [2704, 0]
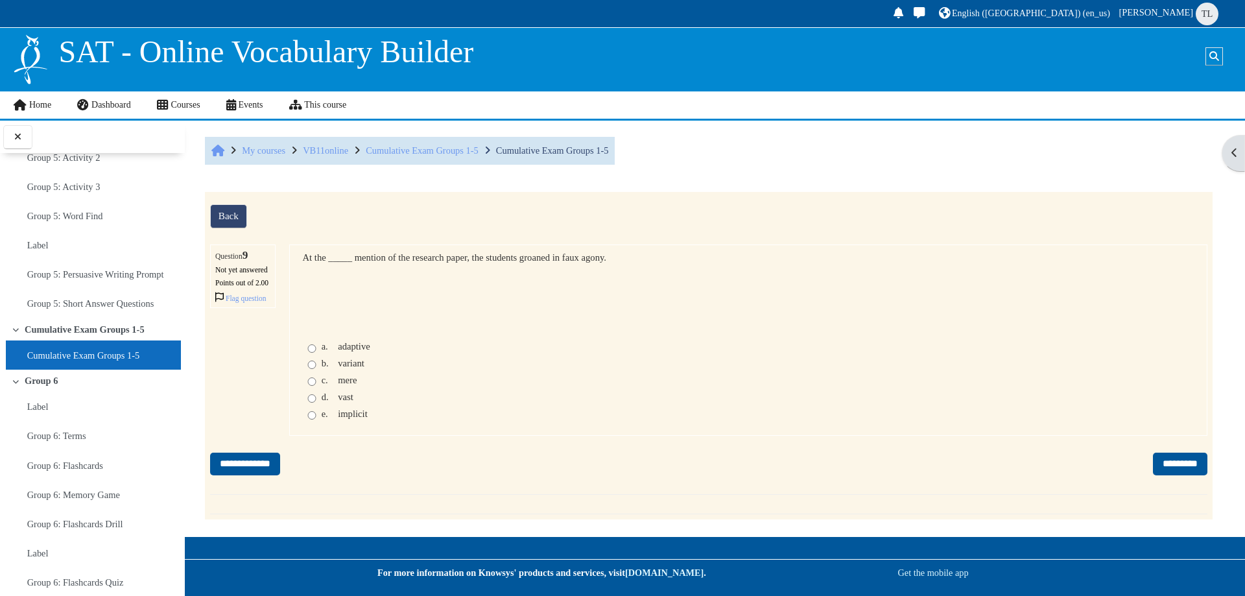
click at [360, 355] on div "a. adaptive" at bounding box center [748, 348] width 892 height 14
click at [364, 351] on span "adaptive" at bounding box center [354, 346] width 32 height 10
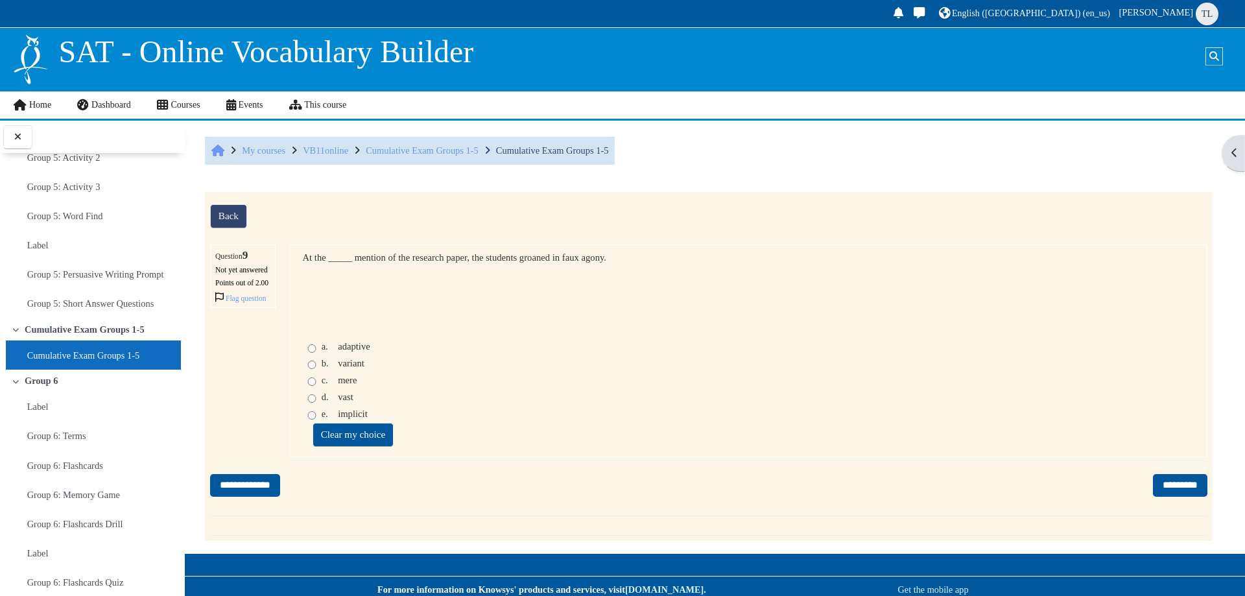
click at [338, 389] on div "c. mere" at bounding box center [748, 382] width 892 height 14
click at [340, 385] on span "mere" at bounding box center [347, 380] width 19 height 10
click at [1153, 497] on input "*********" at bounding box center [1180, 485] width 54 height 23
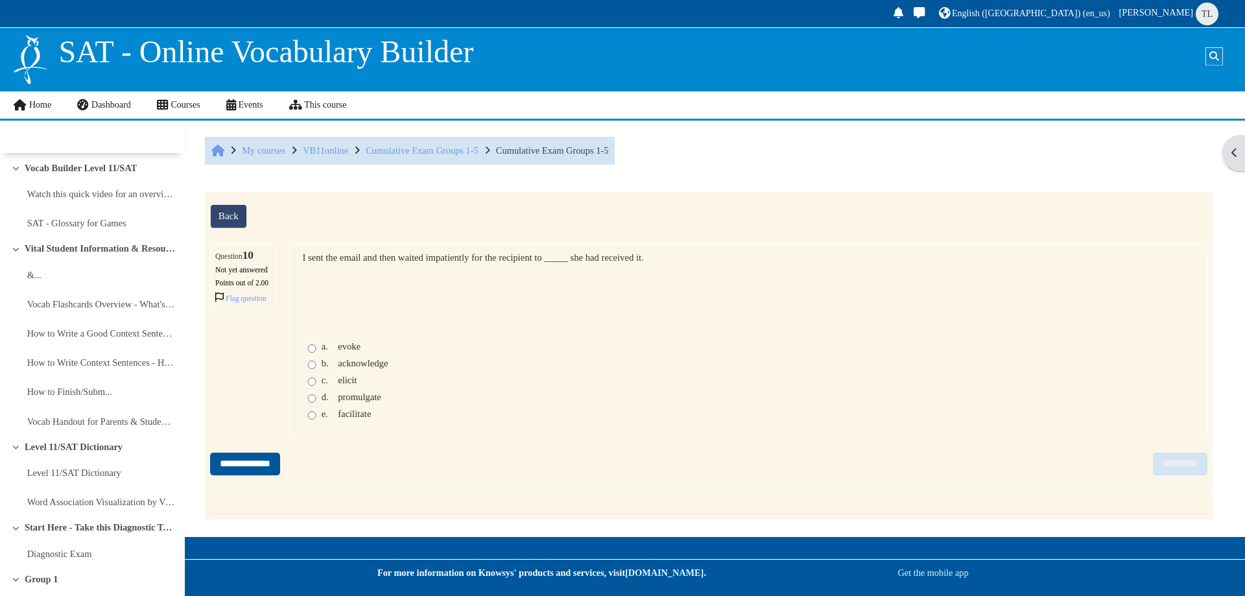
scroll to position [2704, 0]
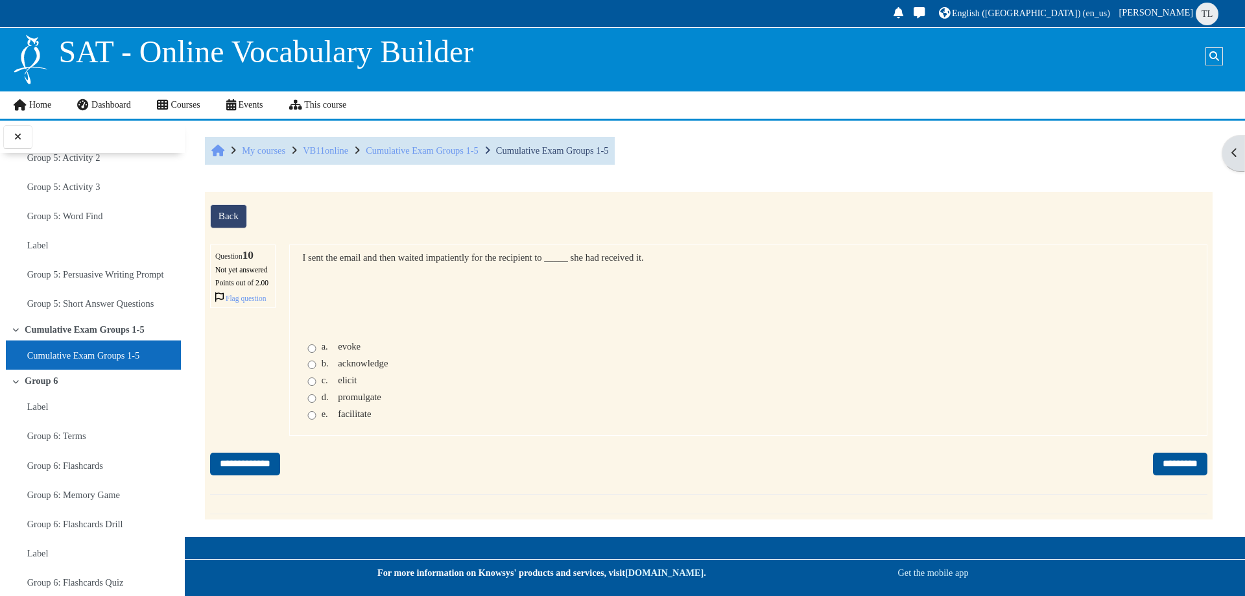
click at [361, 368] on span "acknowledge" at bounding box center [363, 363] width 50 height 10
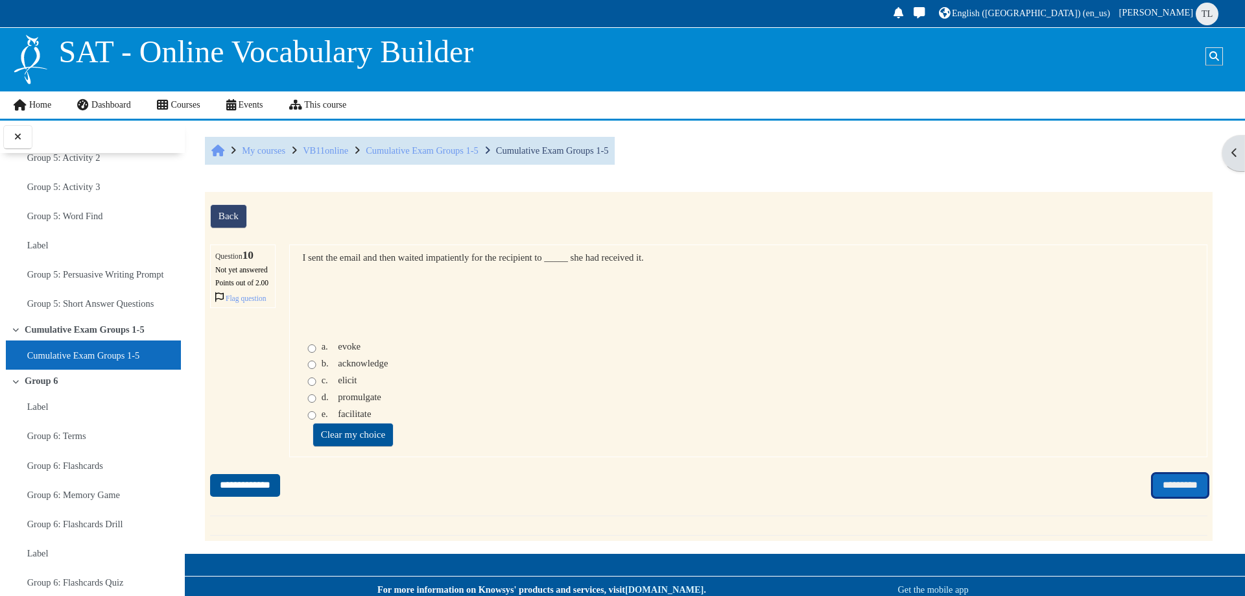
click at [1153, 497] on input "*********" at bounding box center [1180, 485] width 54 height 23
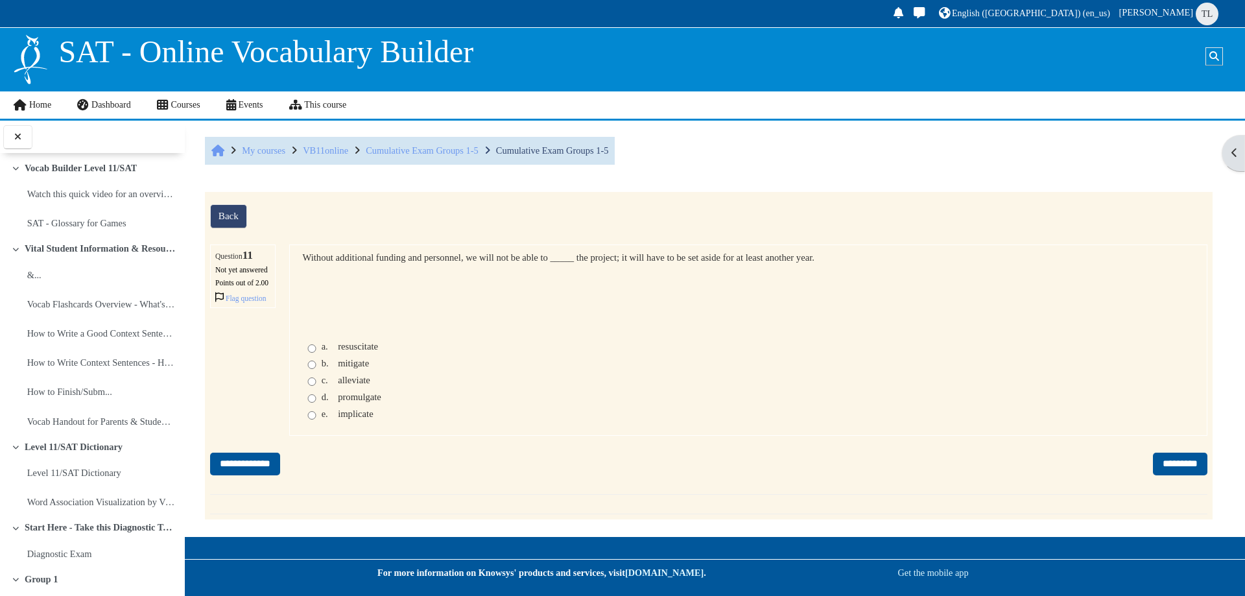
scroll to position [2704, 0]
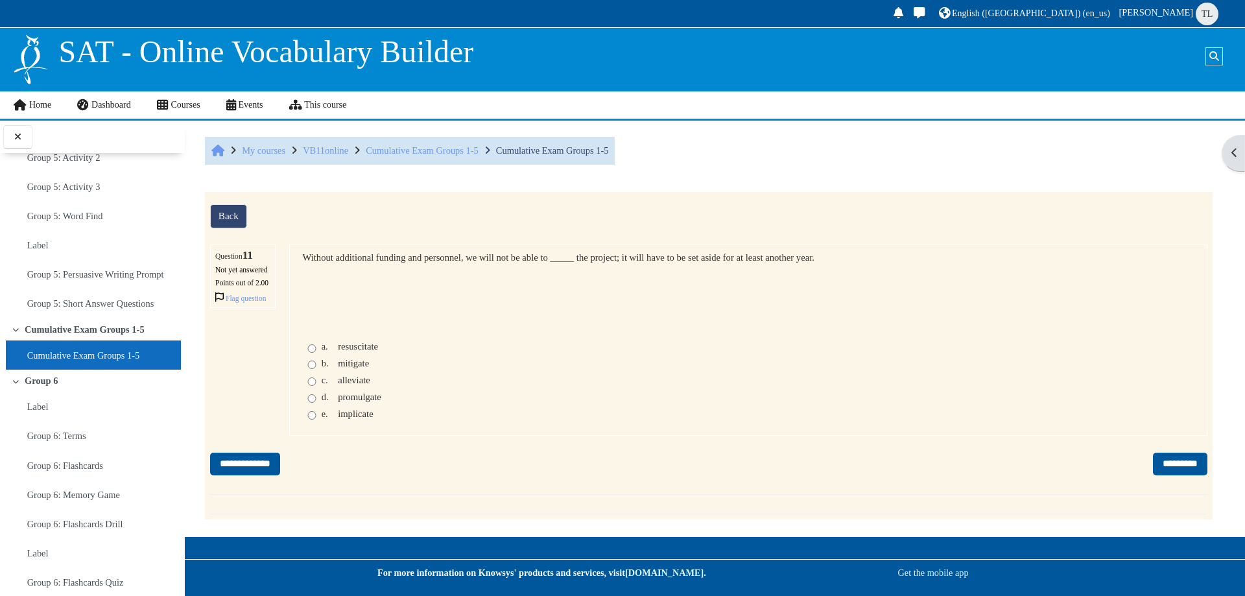
click at [360, 402] on span "promulgate" at bounding box center [359, 397] width 43 height 10
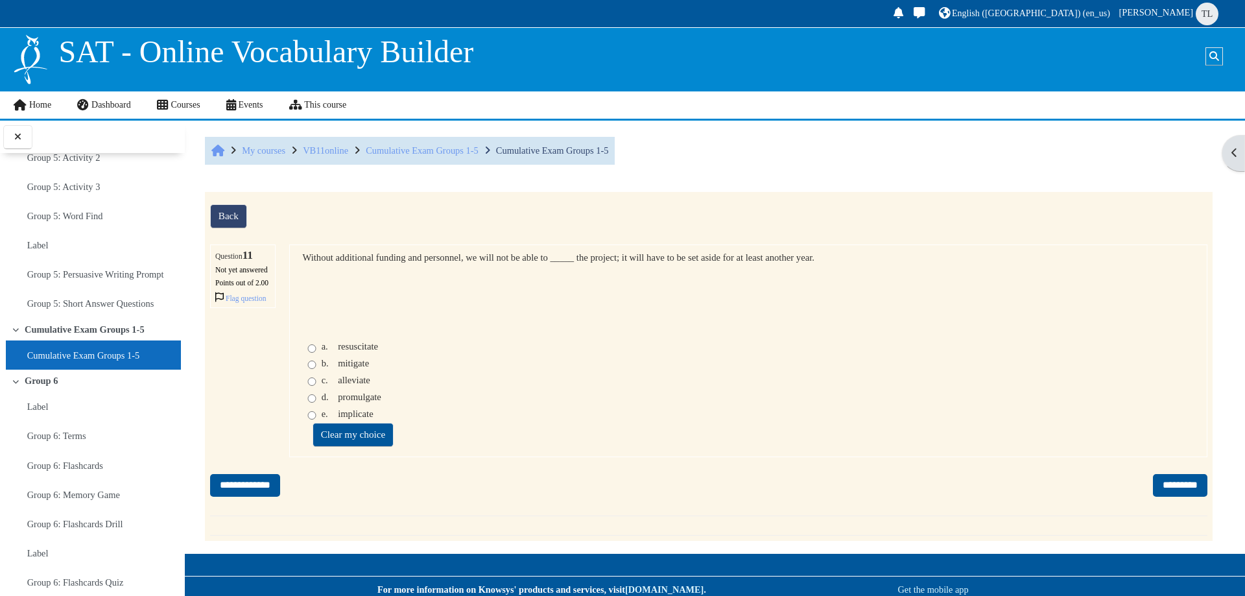
click at [363, 351] on span "resuscitate" at bounding box center [358, 346] width 40 height 10
click at [1172, 497] on input "*********" at bounding box center [1180, 485] width 54 height 23
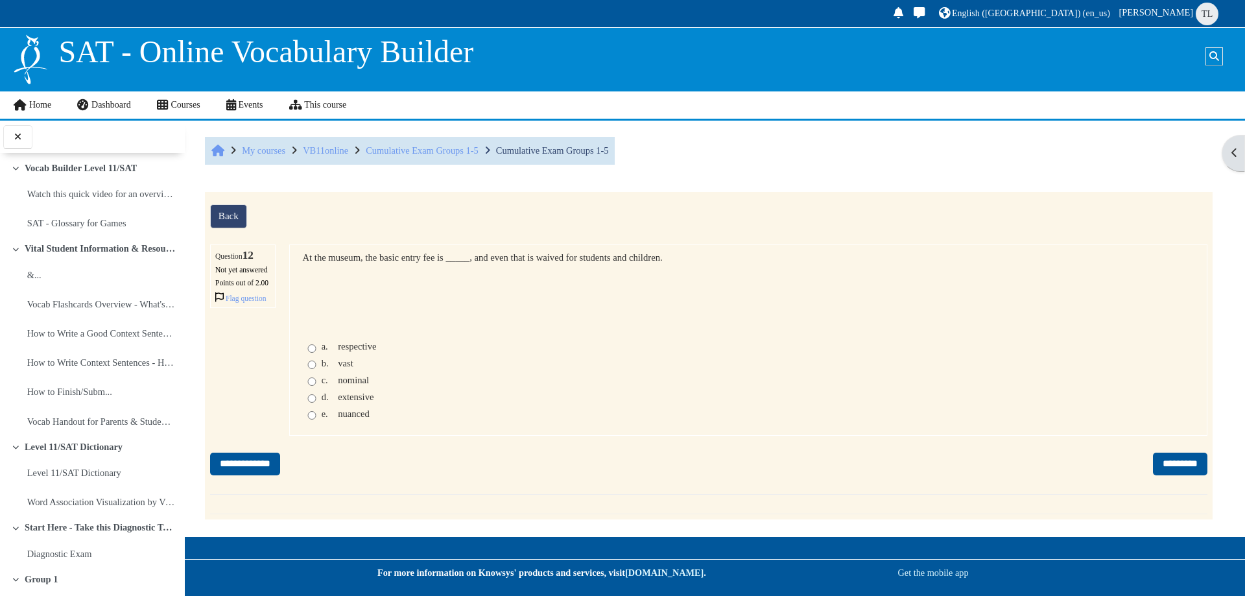
scroll to position [2704, 0]
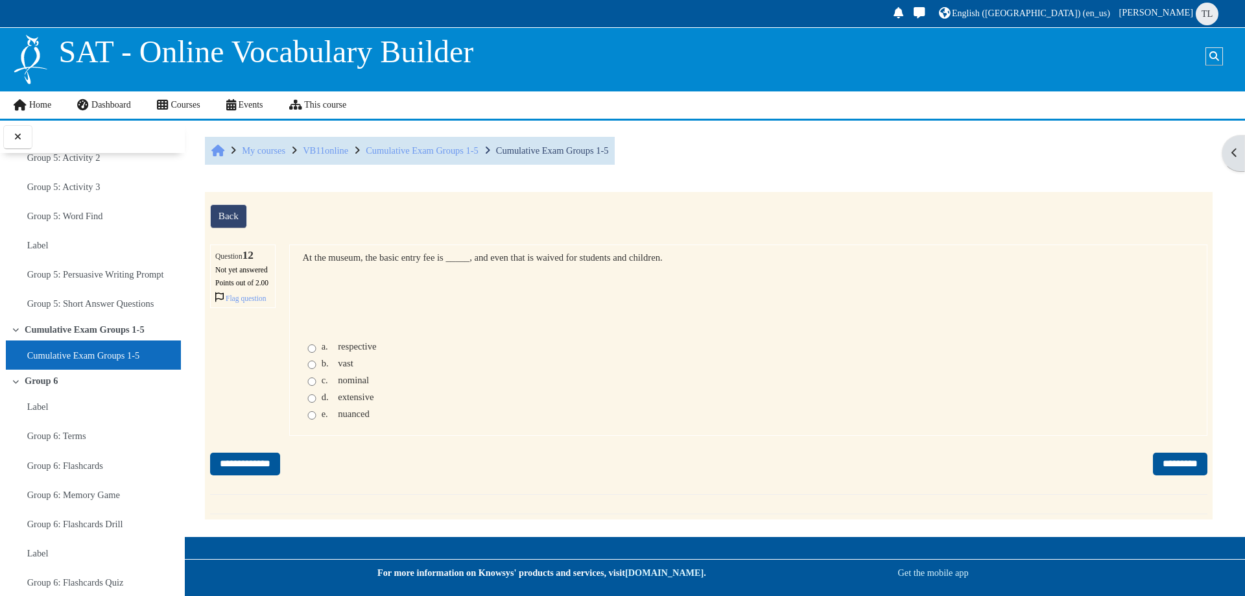
click at [344, 385] on span "nominal" at bounding box center [353, 380] width 31 height 10
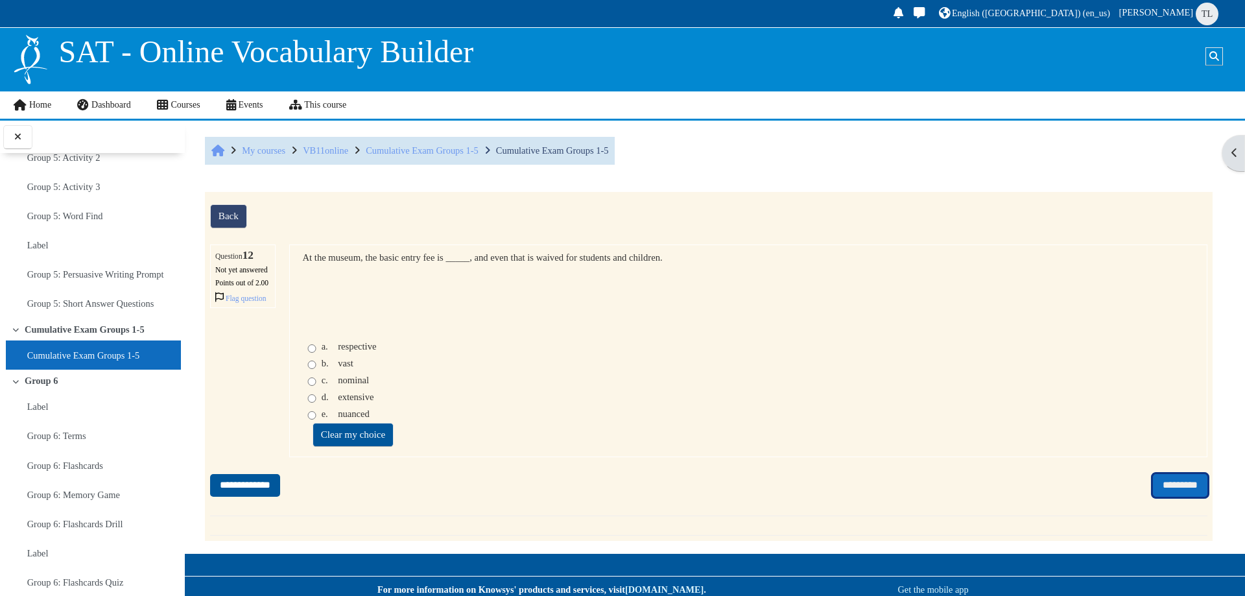
click at [1180, 497] on input "*********" at bounding box center [1180, 485] width 54 height 23
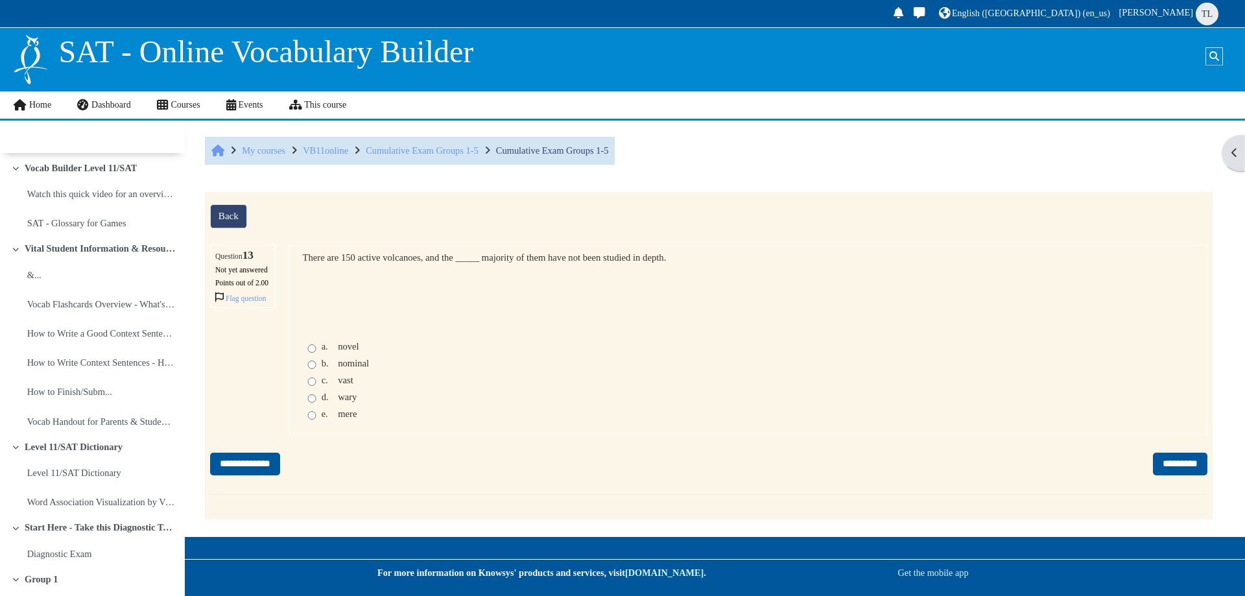
scroll to position [2704, 0]
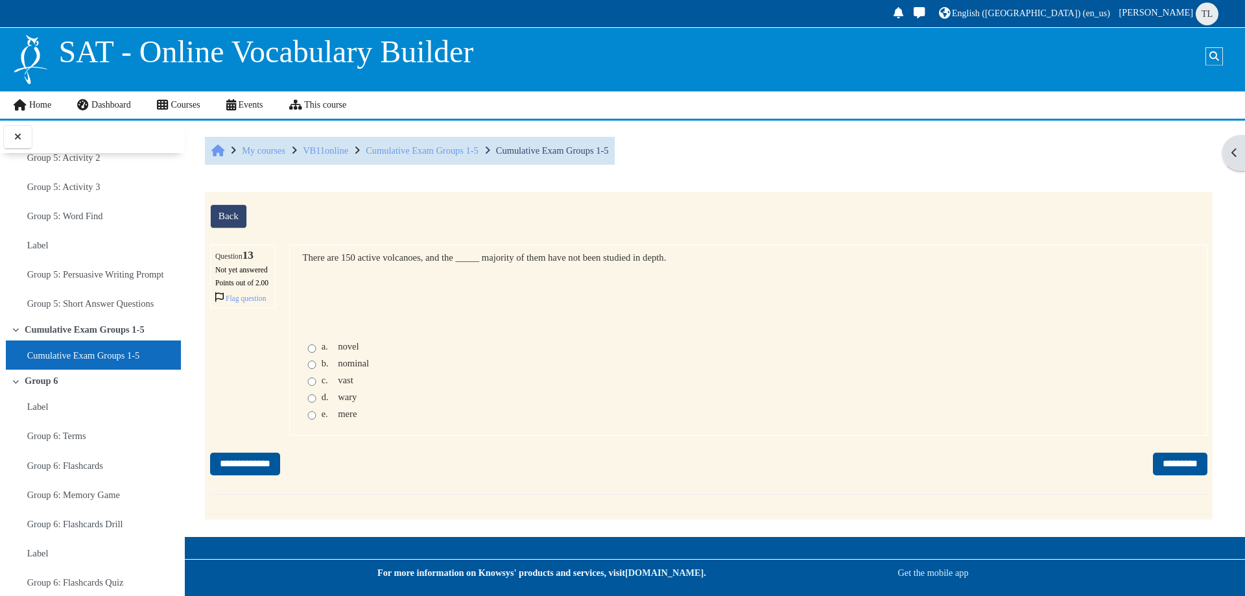
click at [345, 385] on span "vast" at bounding box center [346, 380] width 16 height 10
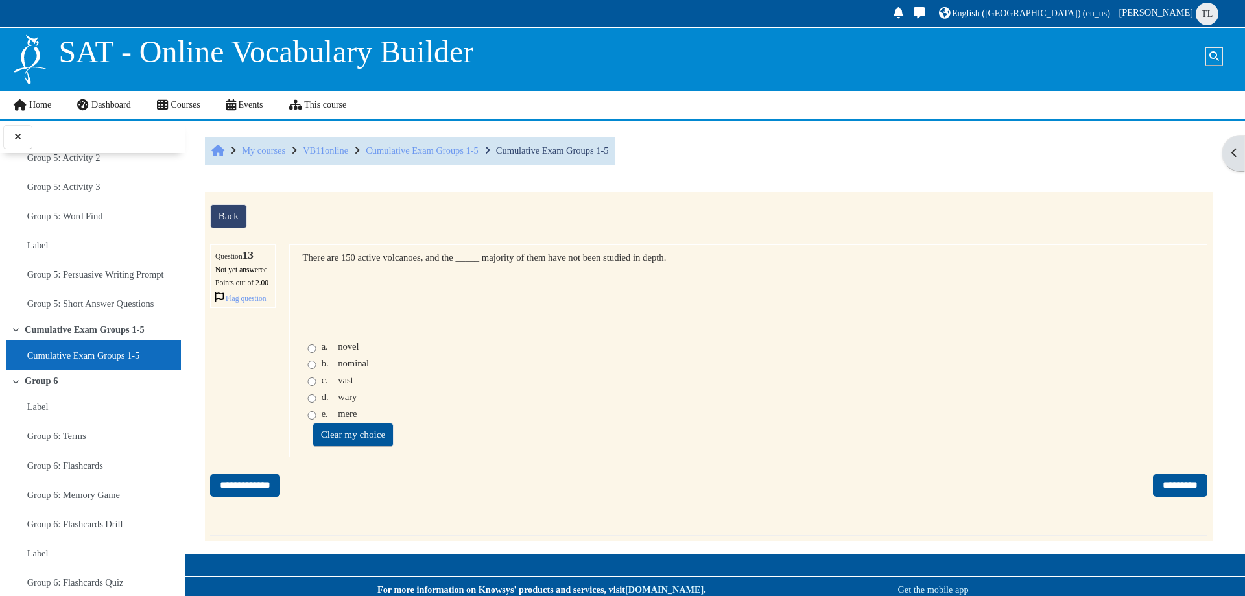
click at [564, 447] on div "Clear my choice" at bounding box center [748, 435] width 892 height 21
click at [1178, 497] on input "*********" at bounding box center [1180, 485] width 54 height 23
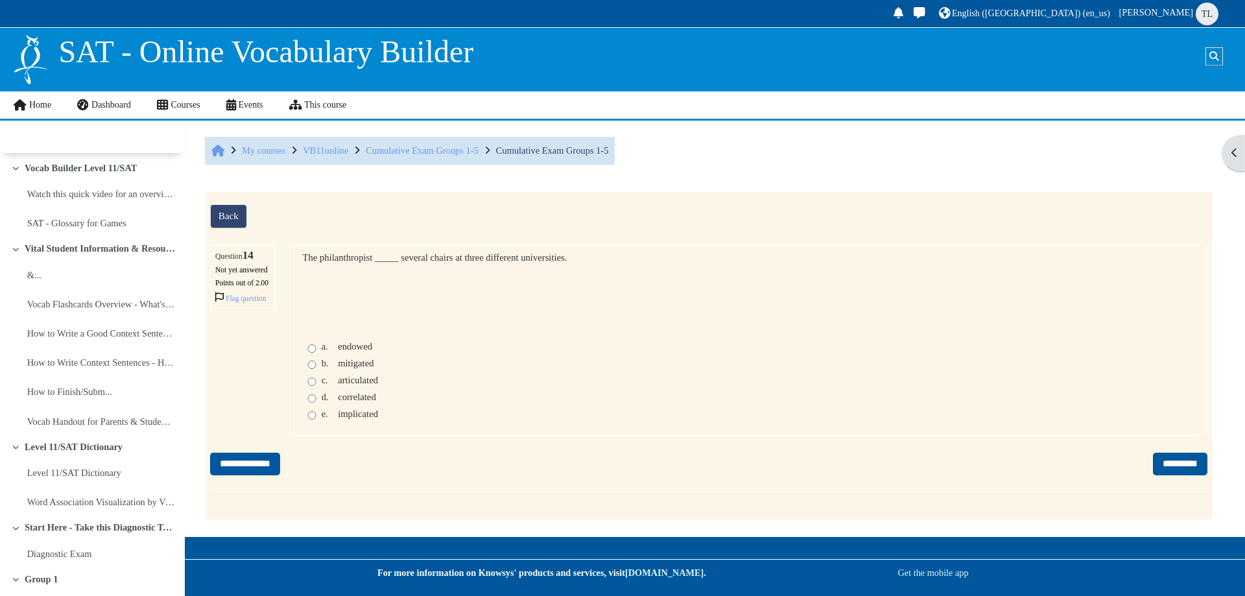
scroll to position [2704, 0]
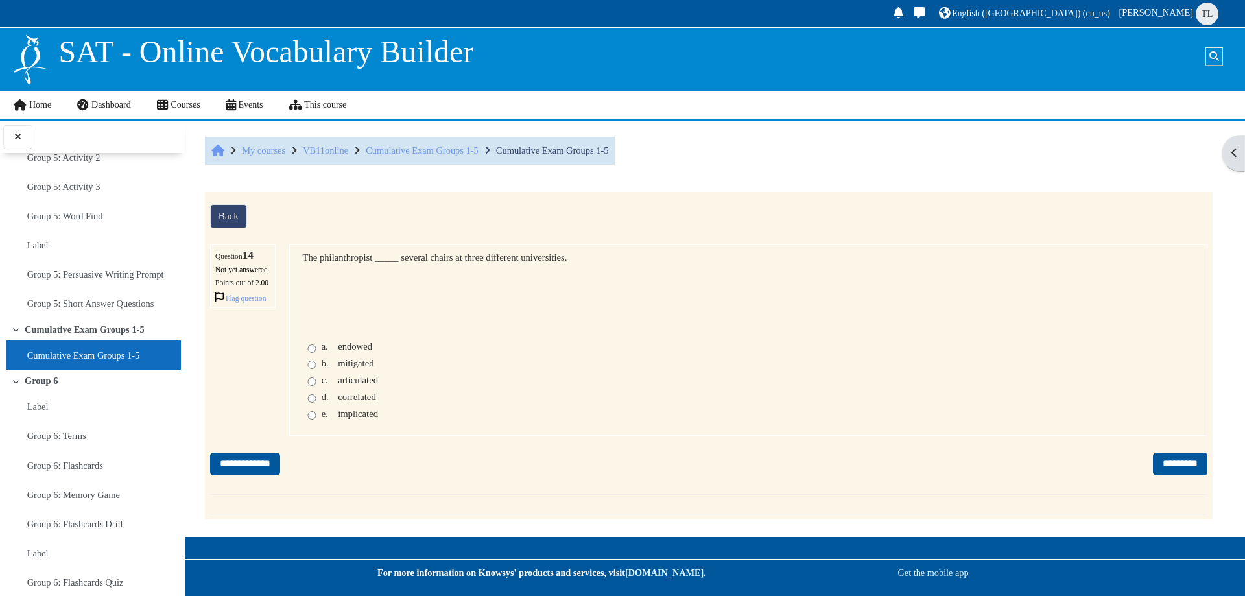
click at [367, 351] on span "endowed" at bounding box center [355, 346] width 34 height 10
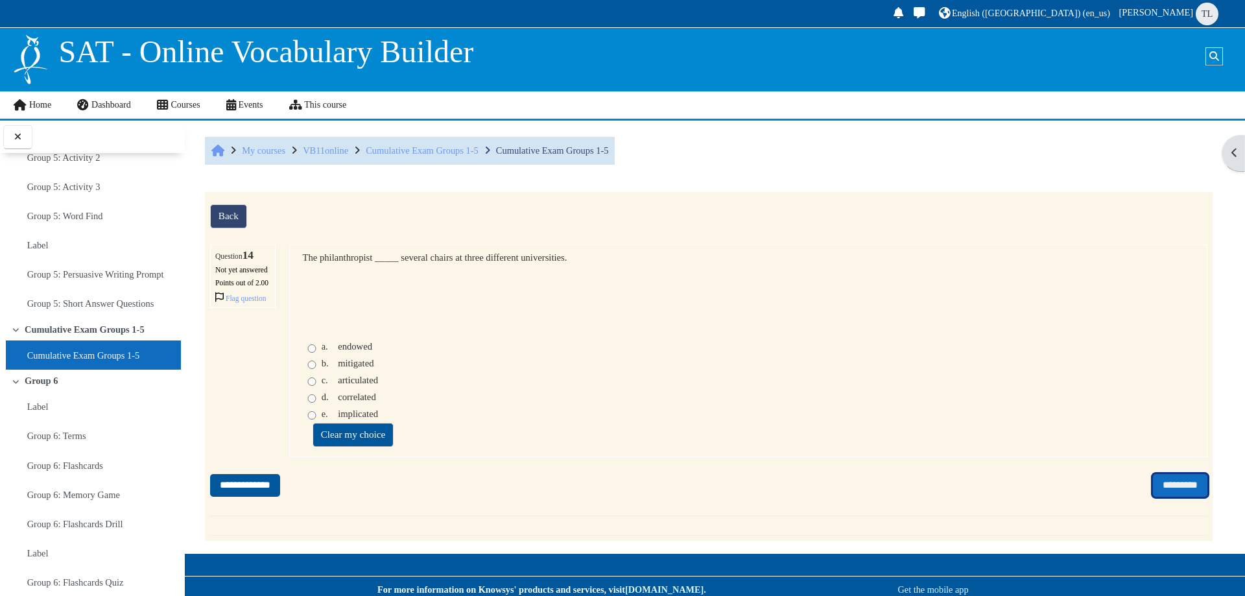
click at [1176, 497] on input "*********" at bounding box center [1180, 485] width 54 height 23
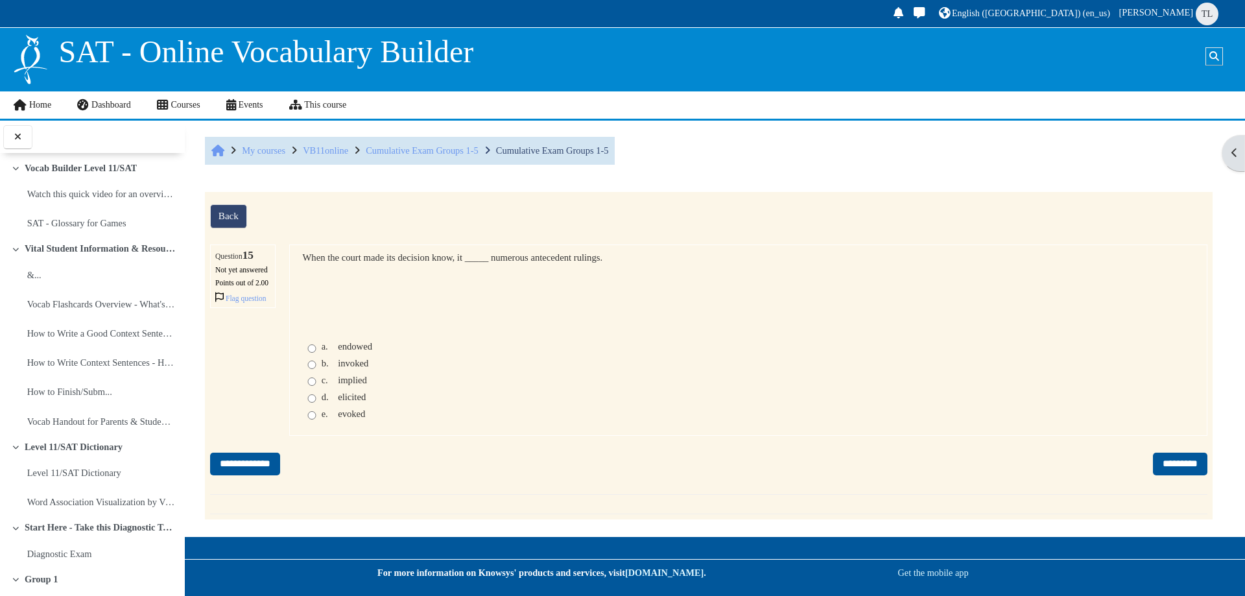
scroll to position [2704, 0]
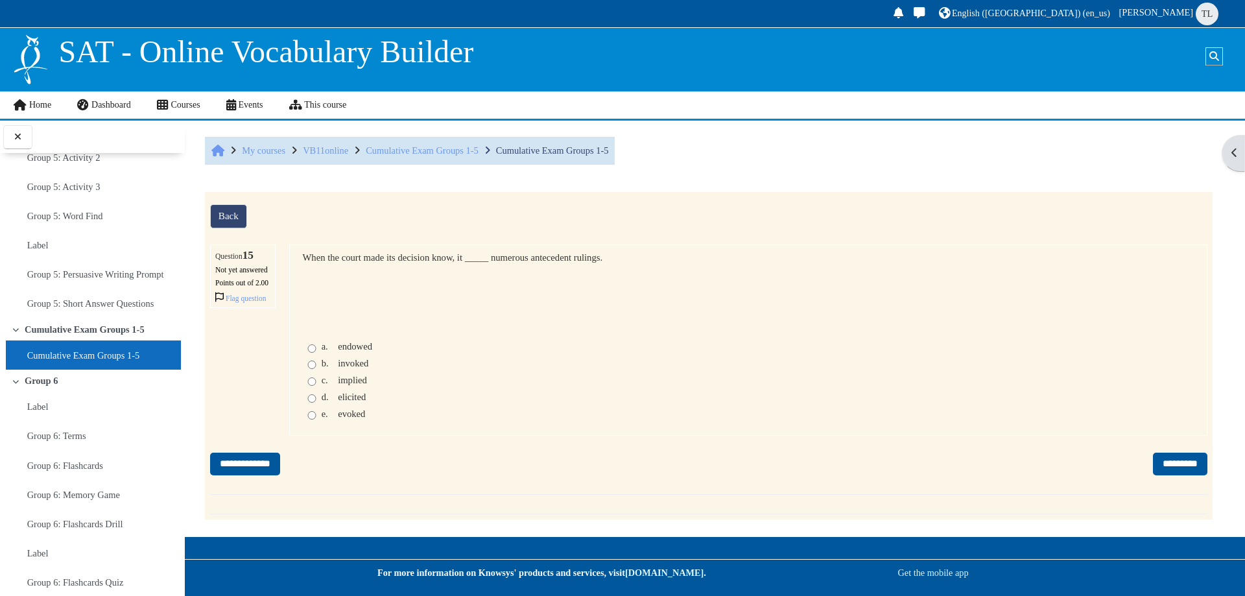
click at [346, 368] on span "invoked" at bounding box center [353, 363] width 30 height 10
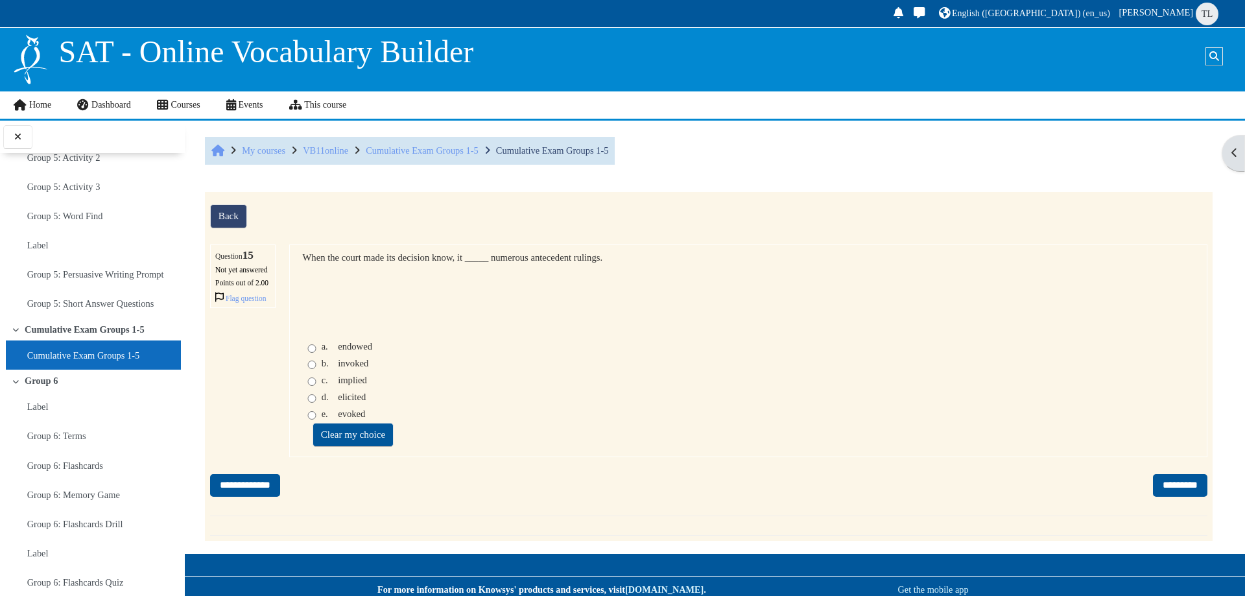
click at [353, 351] on span "endowed" at bounding box center [355, 346] width 34 height 10
click at [339, 368] on span "invoked" at bounding box center [353, 363] width 30 height 10
click at [327, 403] on span "d." at bounding box center [329, 397] width 14 height 11
click at [316, 423] on div "e. evoked" at bounding box center [748, 415] width 892 height 14
click at [300, 430] on div "Question text When the court made its decision know, it _____ numerous antecede…" at bounding box center [748, 350] width 918 height 213
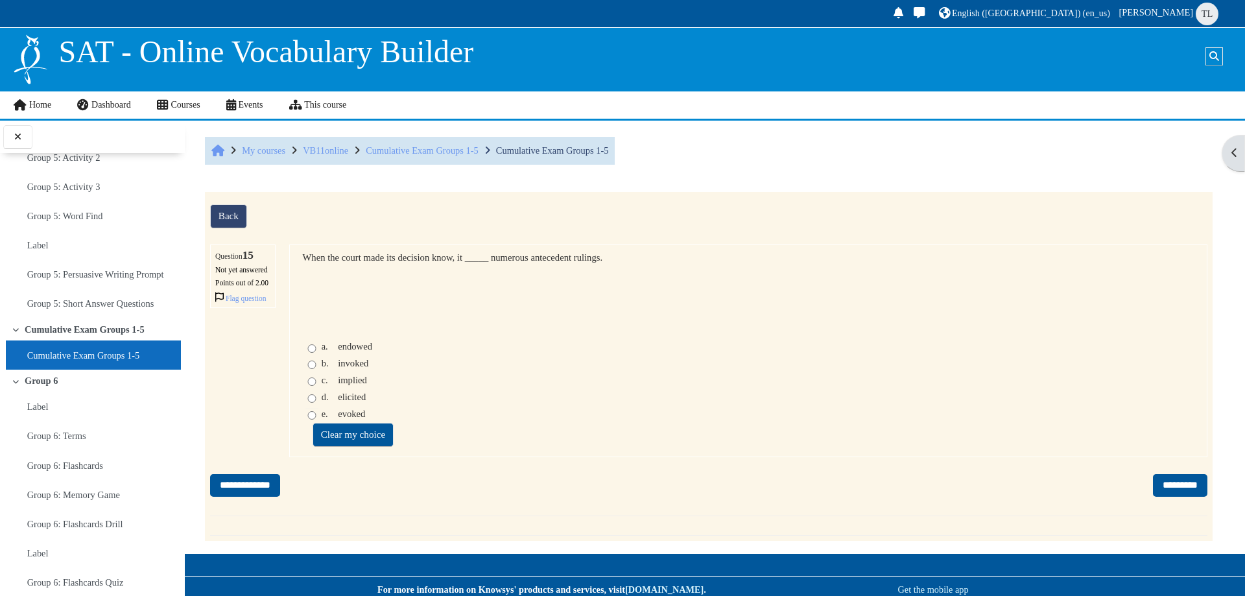
click at [253, 435] on div "Question 15 Not yet answered Points out of 2.00 Flag question Question text Whe…" at bounding box center [708, 350] width 997 height 213
click at [332, 369] on span "b." at bounding box center [329, 363] width 14 height 11
click at [1190, 497] on input "*********" at bounding box center [1180, 485] width 54 height 23
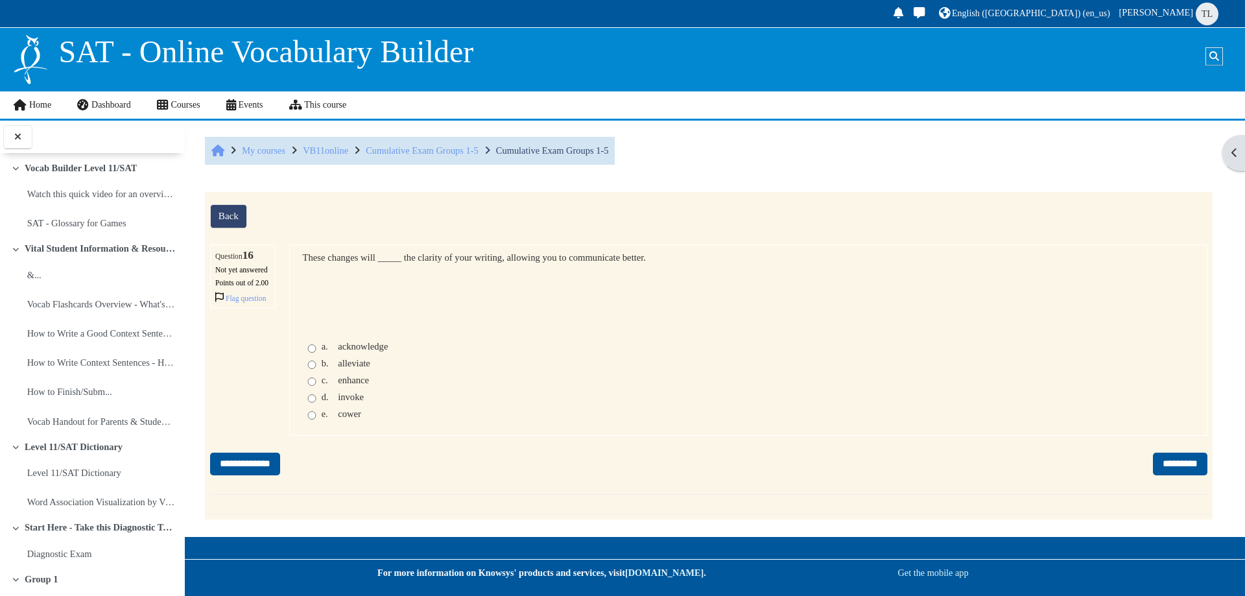
scroll to position [2704, 0]
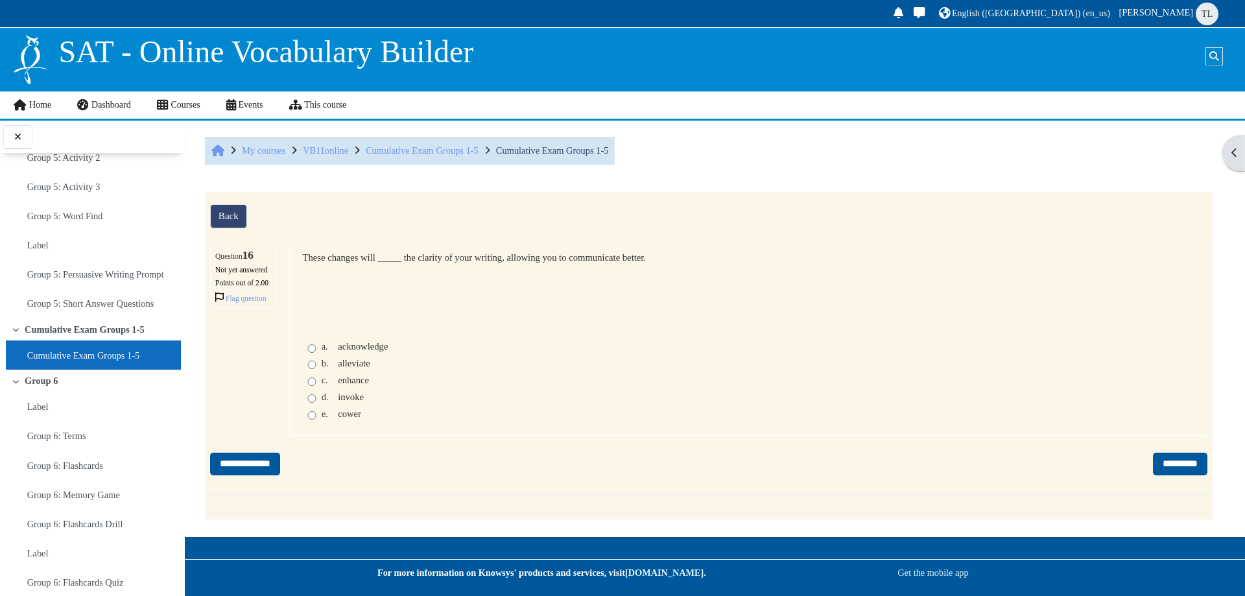
click at [336, 369] on div "b. alleviate" at bounding box center [346, 363] width 49 height 11
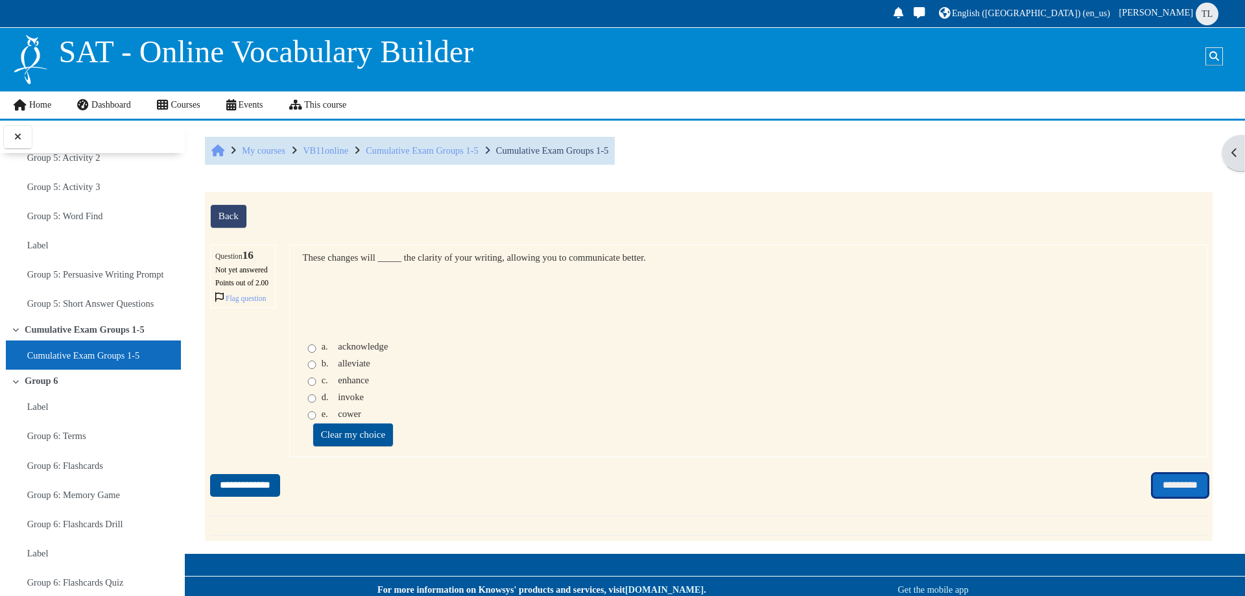
click at [1153, 497] on input "*********" at bounding box center [1180, 485] width 54 height 23
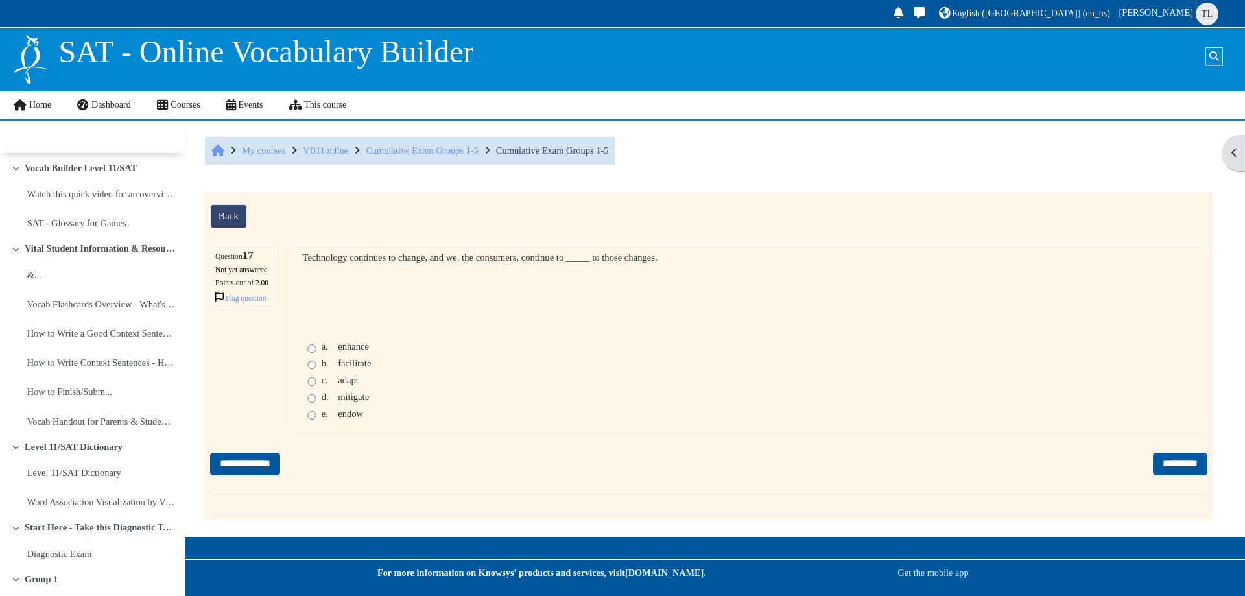
scroll to position [2704, 0]
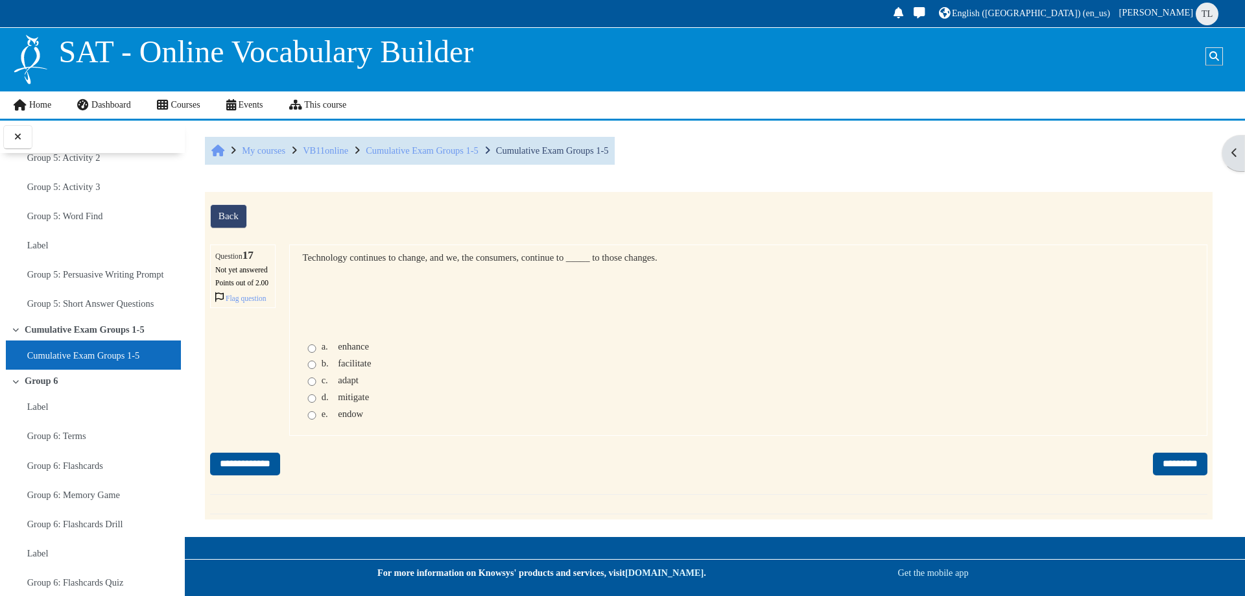
click at [355, 368] on span "facilitate" at bounding box center [354, 363] width 33 height 10
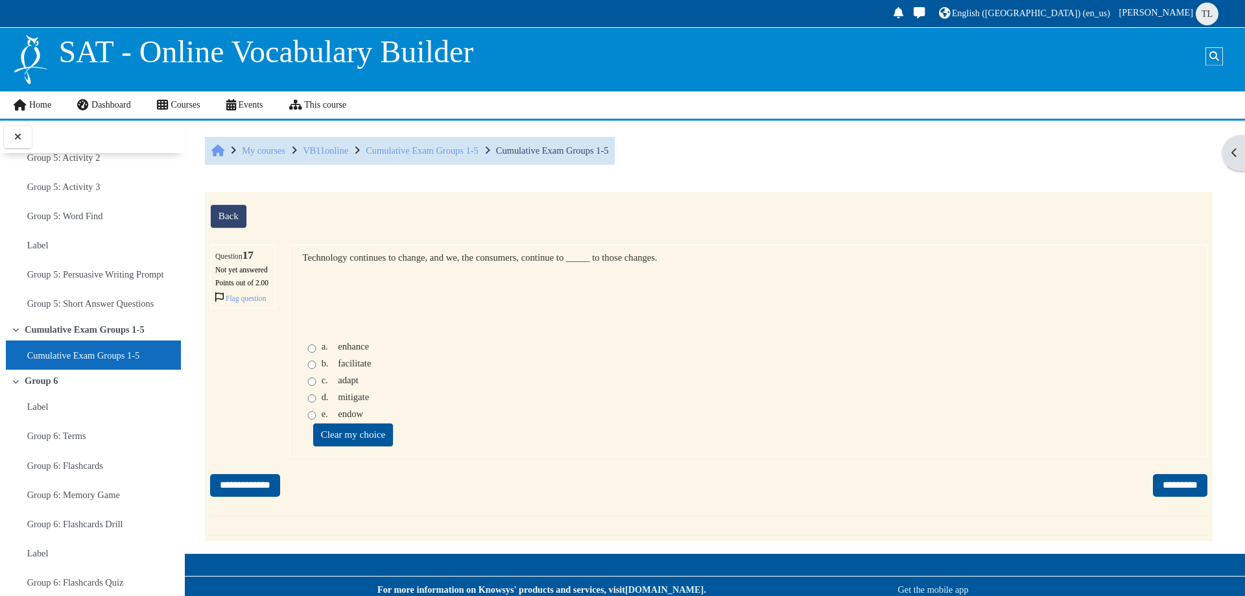
click at [338, 386] on div "c. adapt" at bounding box center [340, 380] width 37 height 11
click at [1153, 497] on input "*********" at bounding box center [1180, 485] width 54 height 23
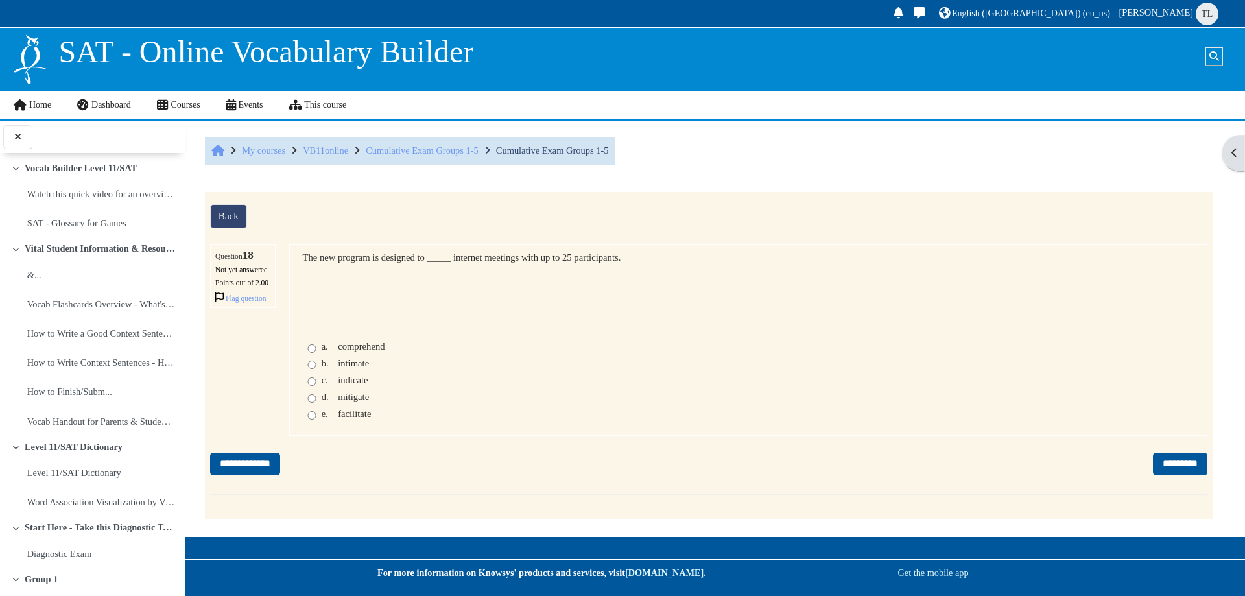
scroll to position [2704, 0]
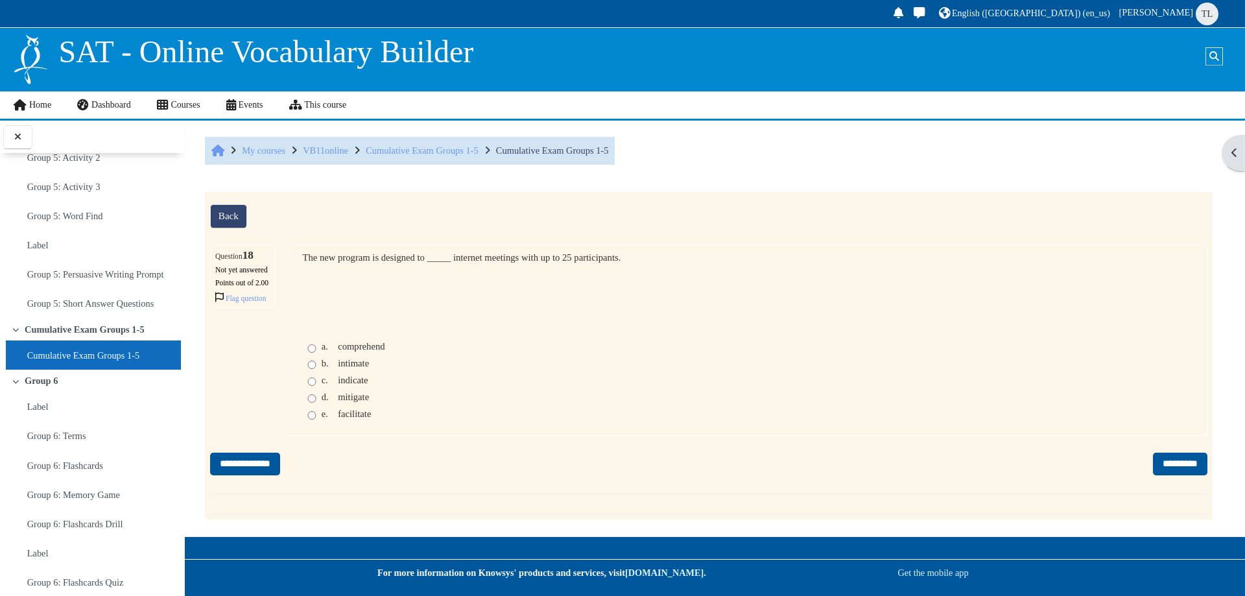
click at [340, 419] on span "facilitate" at bounding box center [354, 413] width 33 height 10
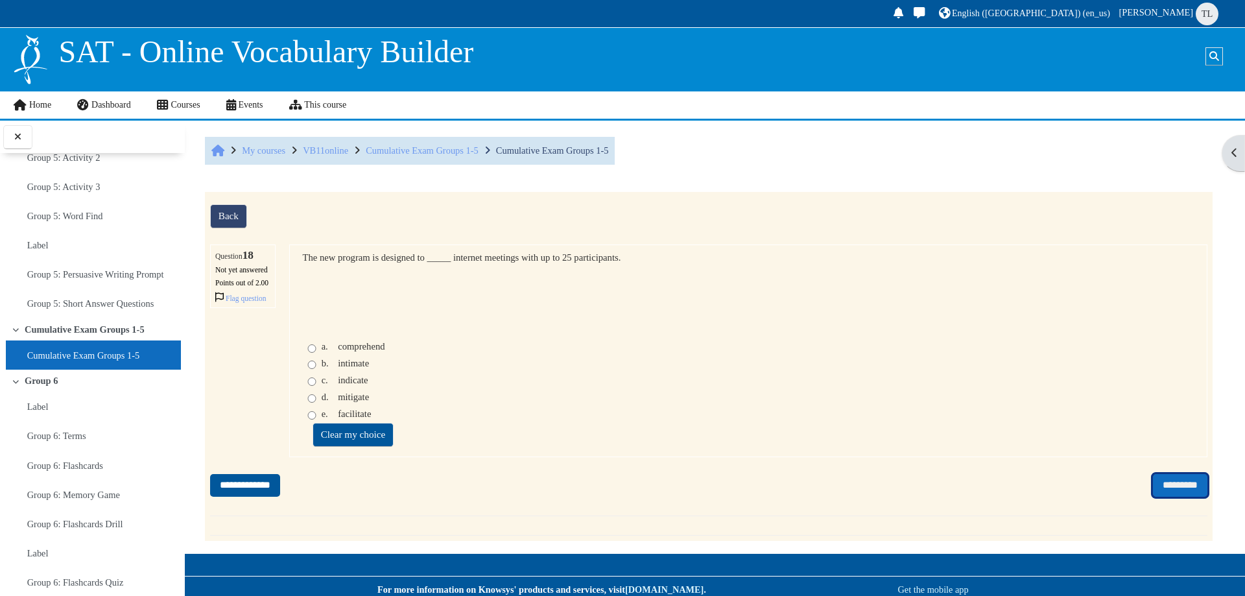
click at [1153, 497] on input "*********" at bounding box center [1180, 485] width 54 height 23
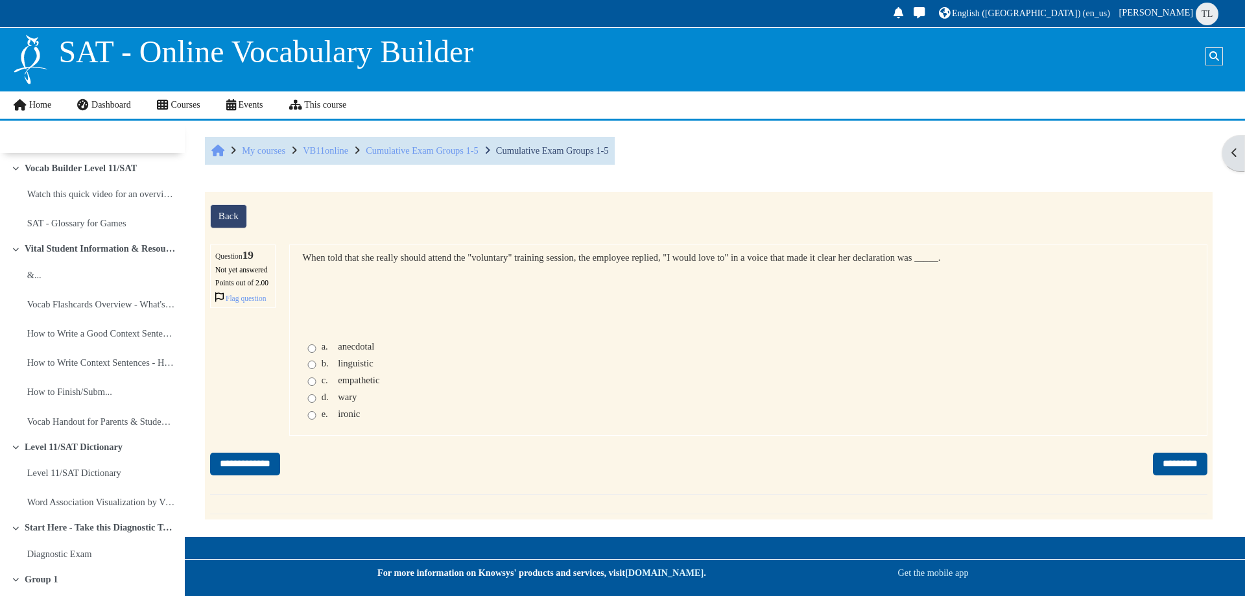
scroll to position [2704, 0]
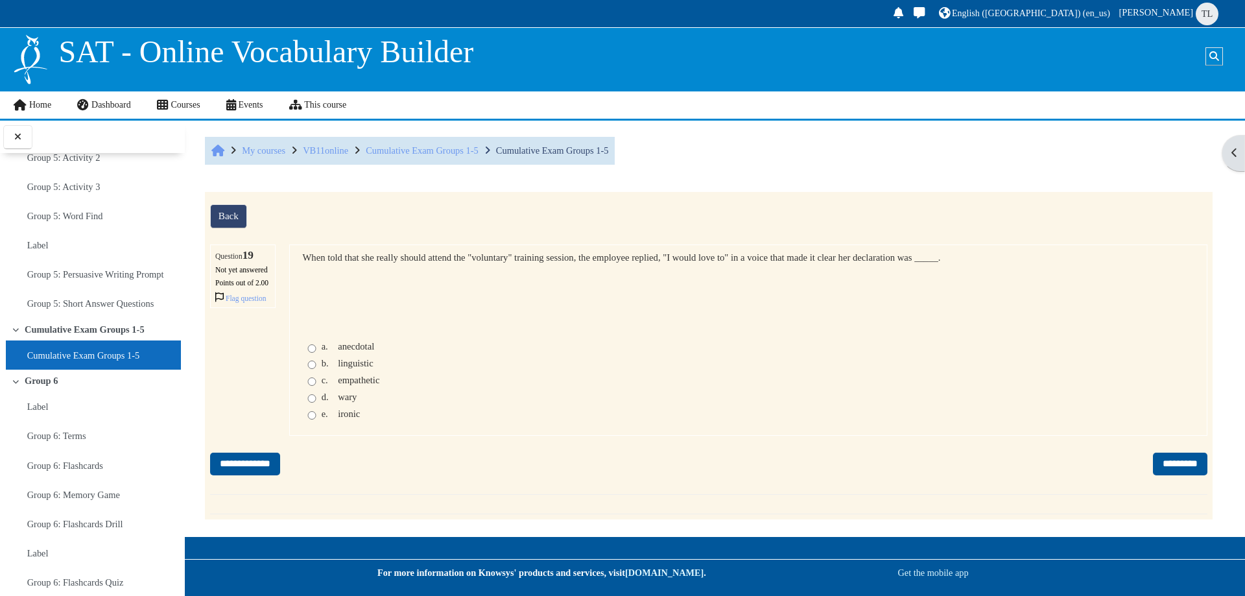
click at [341, 419] on span "ironic" at bounding box center [349, 413] width 22 height 10
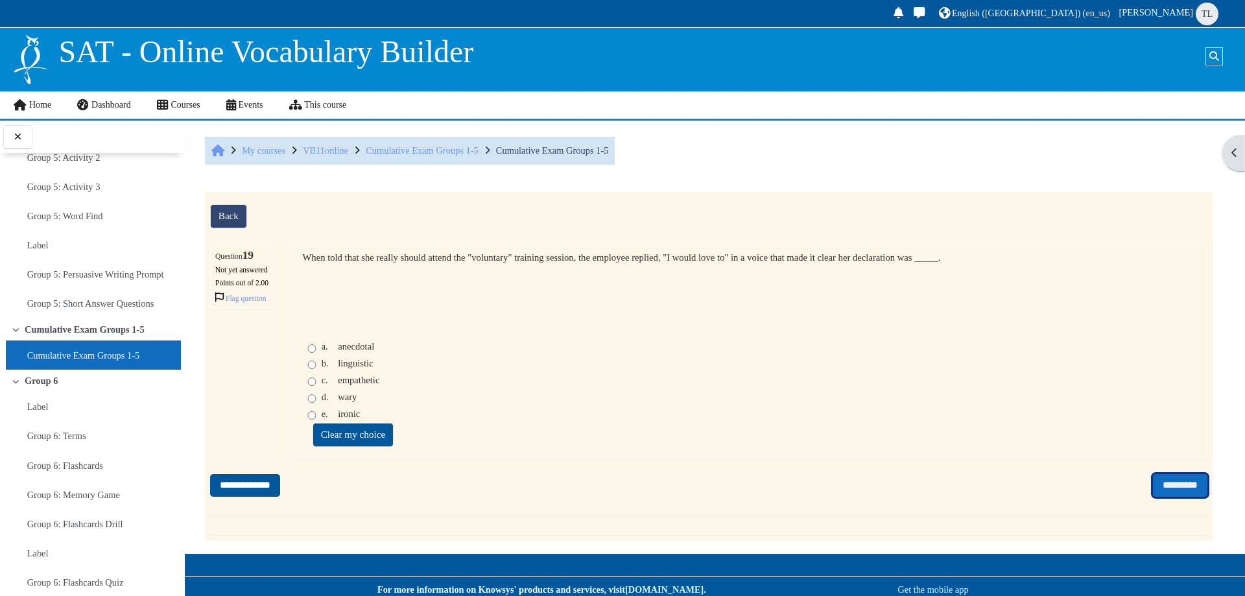
click at [1167, 497] on input "*********" at bounding box center [1180, 485] width 54 height 23
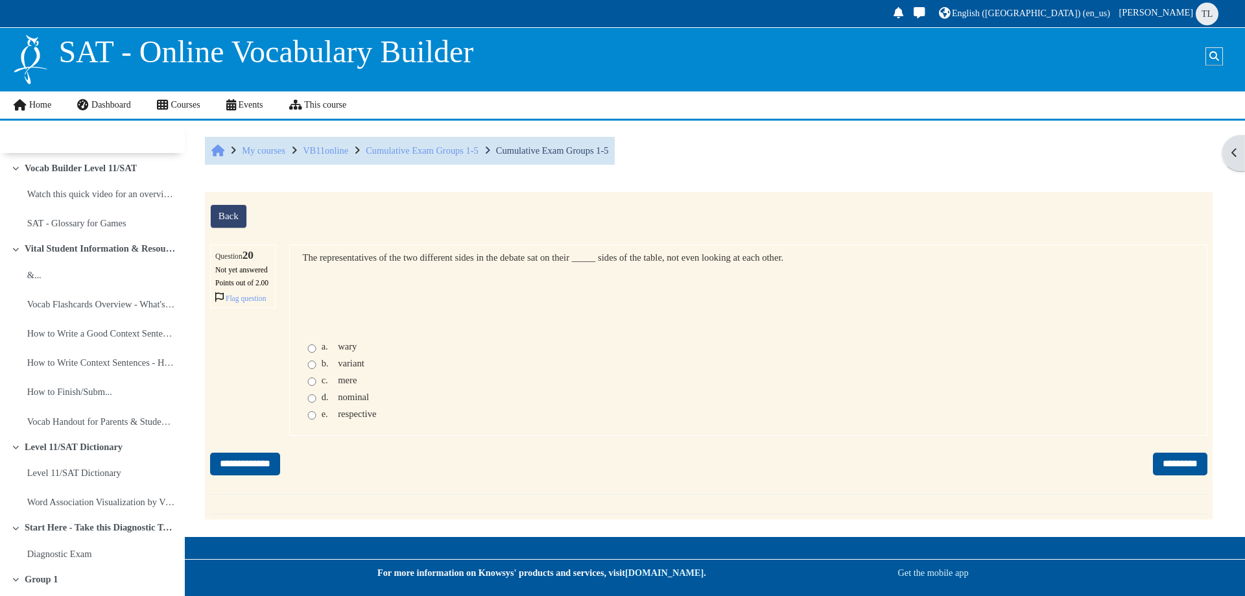
scroll to position [2704, 0]
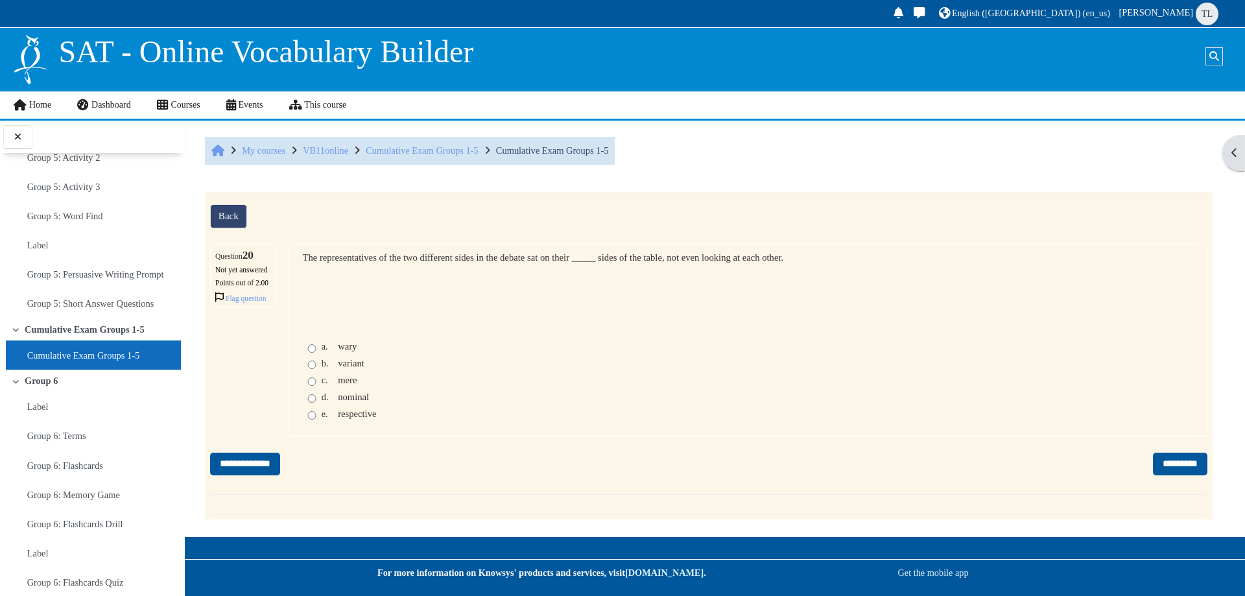
click at [349, 419] on span "respective" at bounding box center [357, 413] width 38 height 10
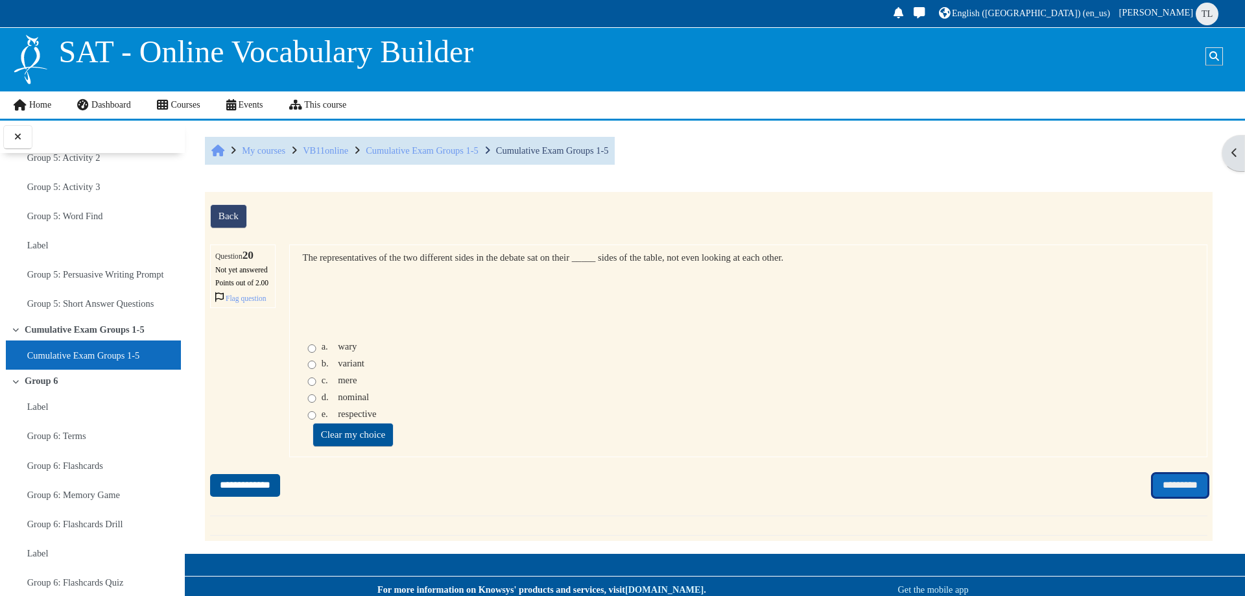
click at [1153, 497] on input "*********" at bounding box center [1180, 485] width 54 height 23
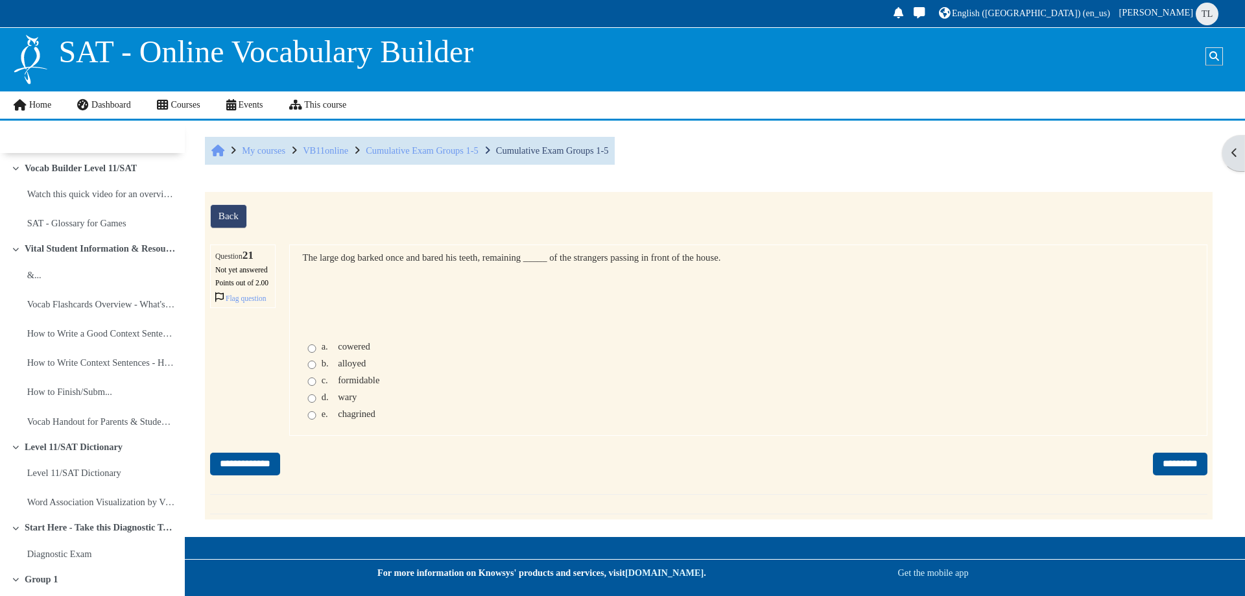
scroll to position [2704, 0]
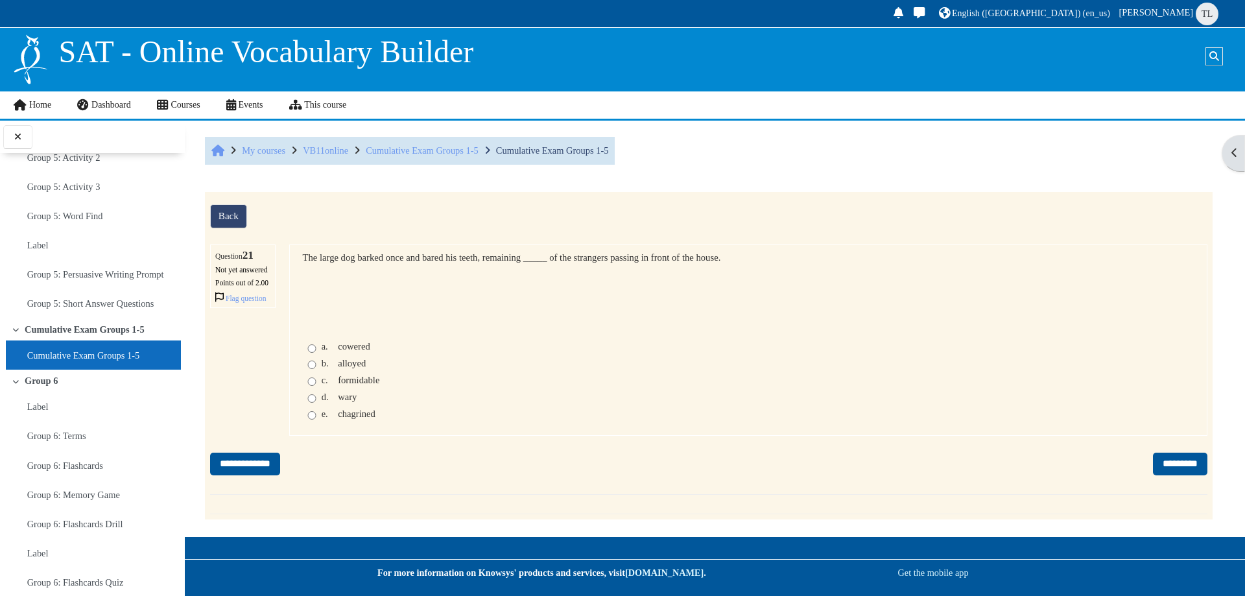
click at [349, 351] on span "cowered" at bounding box center [354, 346] width 32 height 10
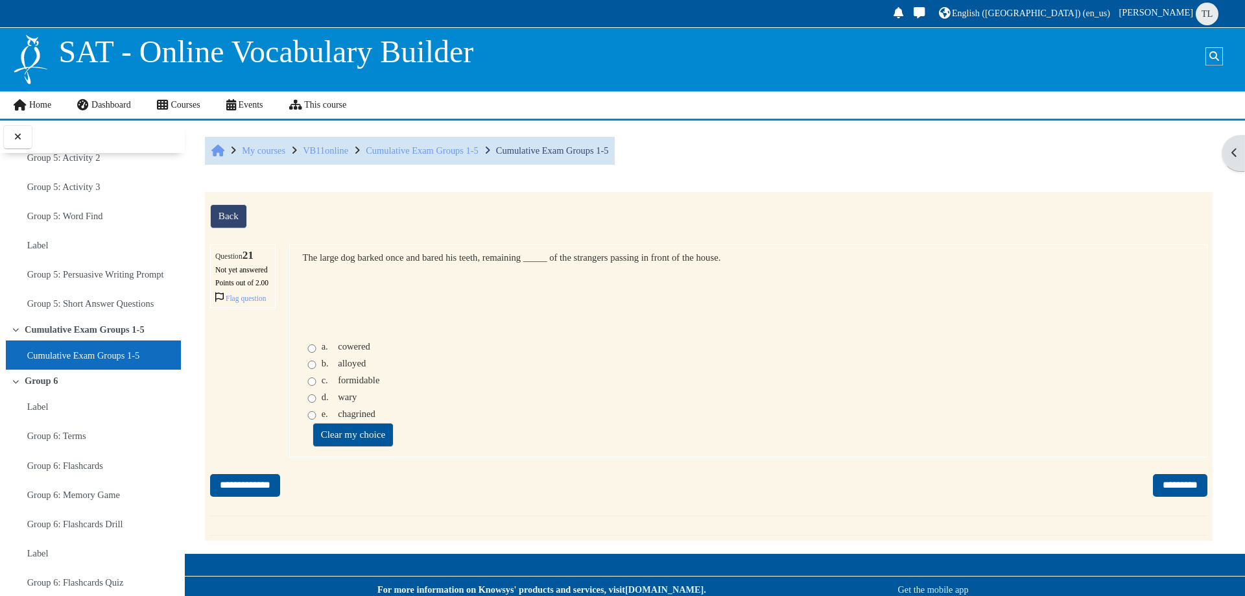
click at [349, 402] on span "wary" at bounding box center [347, 397] width 19 height 10
click at [1164, 522] on section "**********" at bounding box center [708, 366] width 1007 height 348
click at [1162, 497] on input "*********" at bounding box center [1180, 485] width 54 height 23
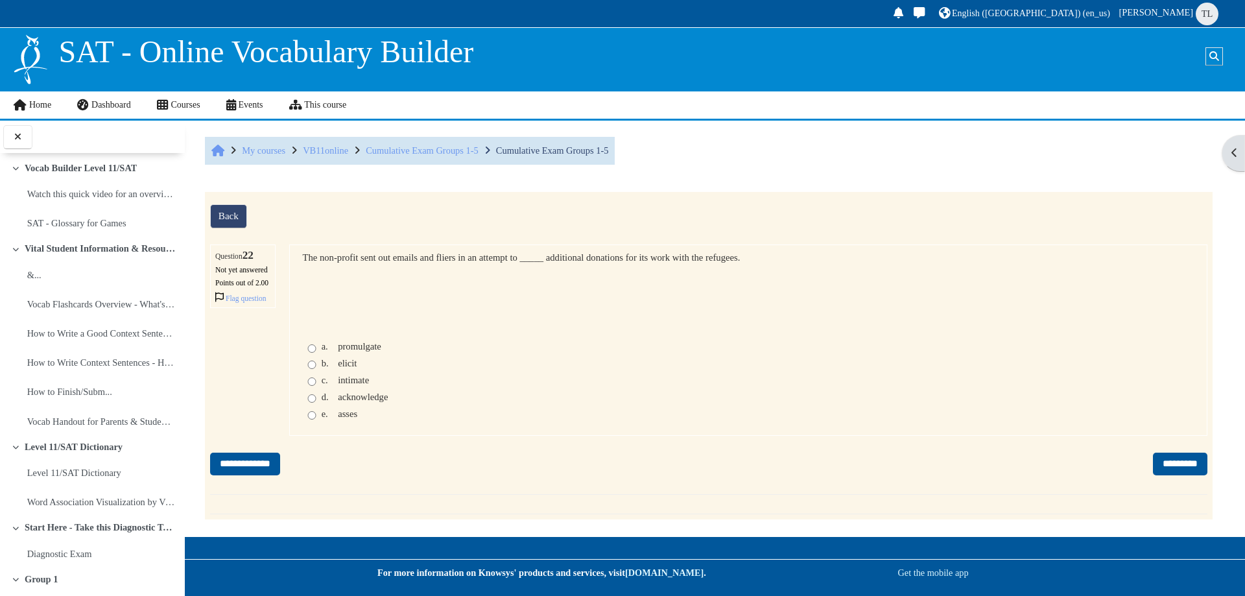
scroll to position [2704, 0]
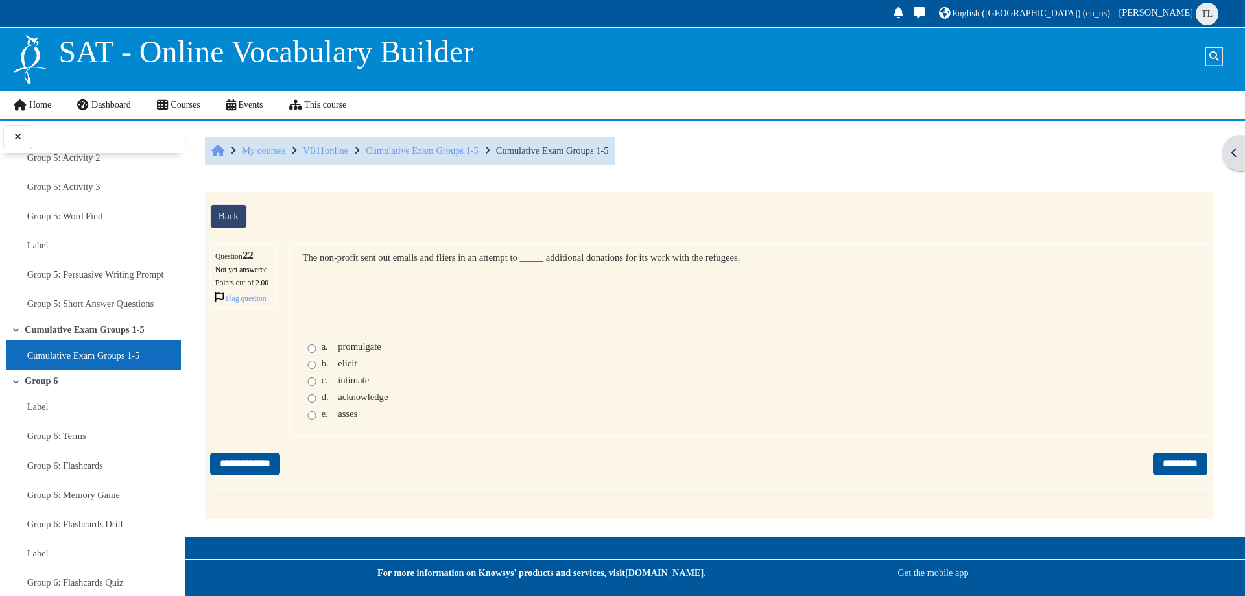
click at [358, 402] on span "acknowledge" at bounding box center [363, 397] width 50 height 10
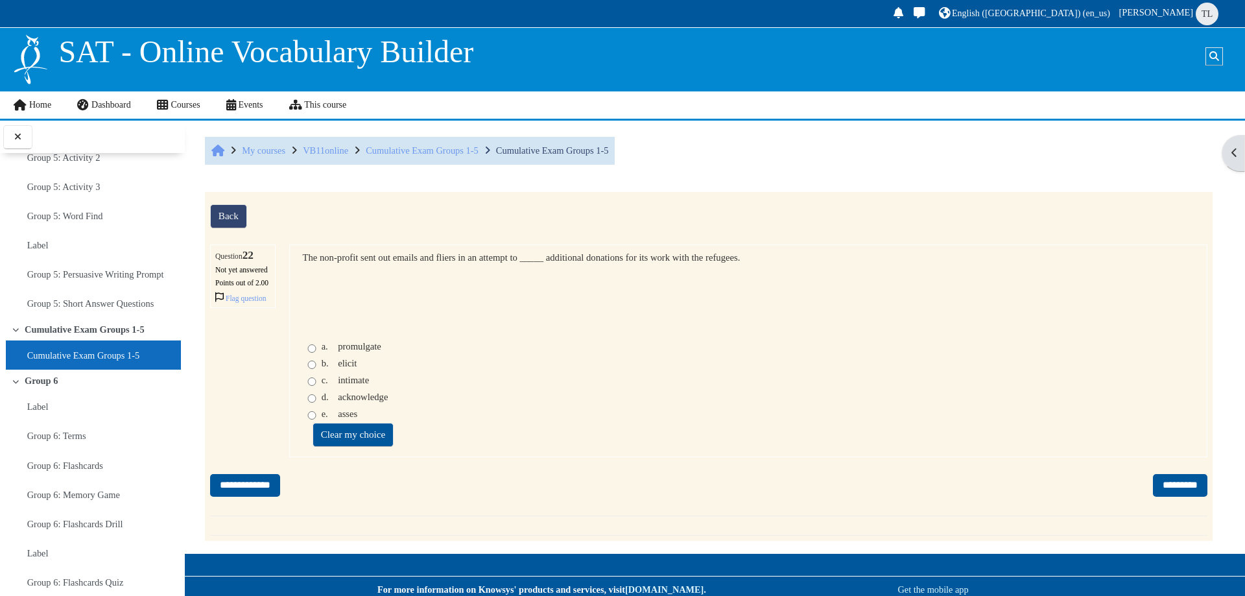
click at [360, 351] on span "promulgate" at bounding box center [359, 346] width 43 height 10
click at [348, 368] on span "elicit" at bounding box center [347, 363] width 19 height 10
click at [351, 419] on span "asses" at bounding box center [347, 413] width 19 height 10
click at [351, 351] on span "promulgate" at bounding box center [359, 346] width 43 height 10
click at [1182, 497] on input "*********" at bounding box center [1180, 485] width 54 height 23
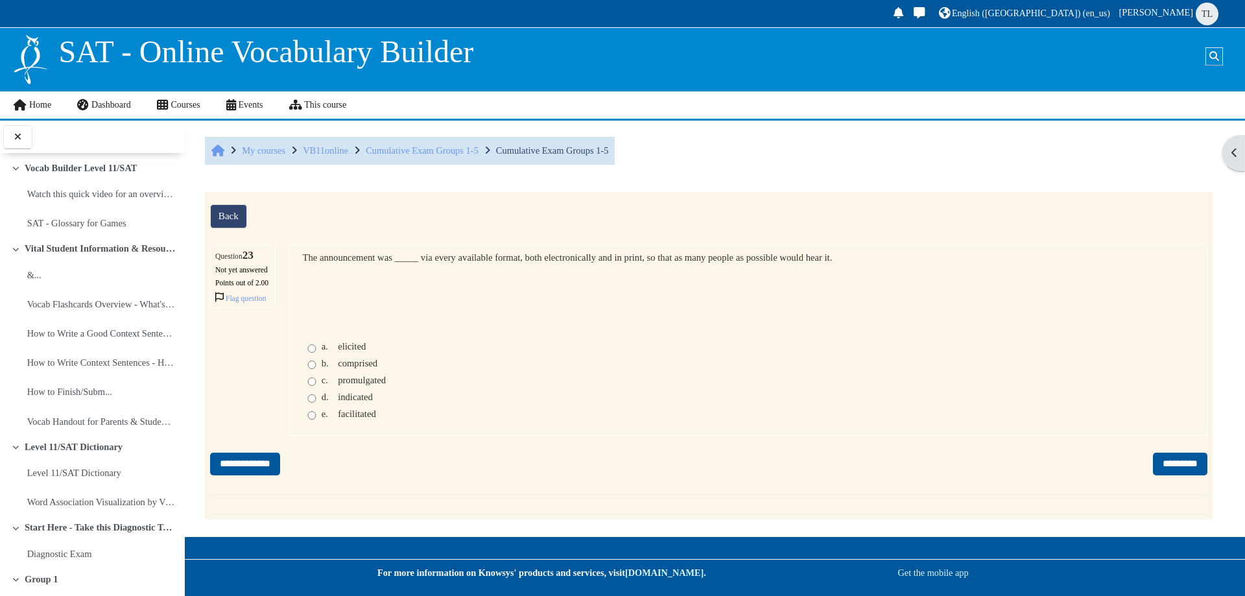
scroll to position [2704, 0]
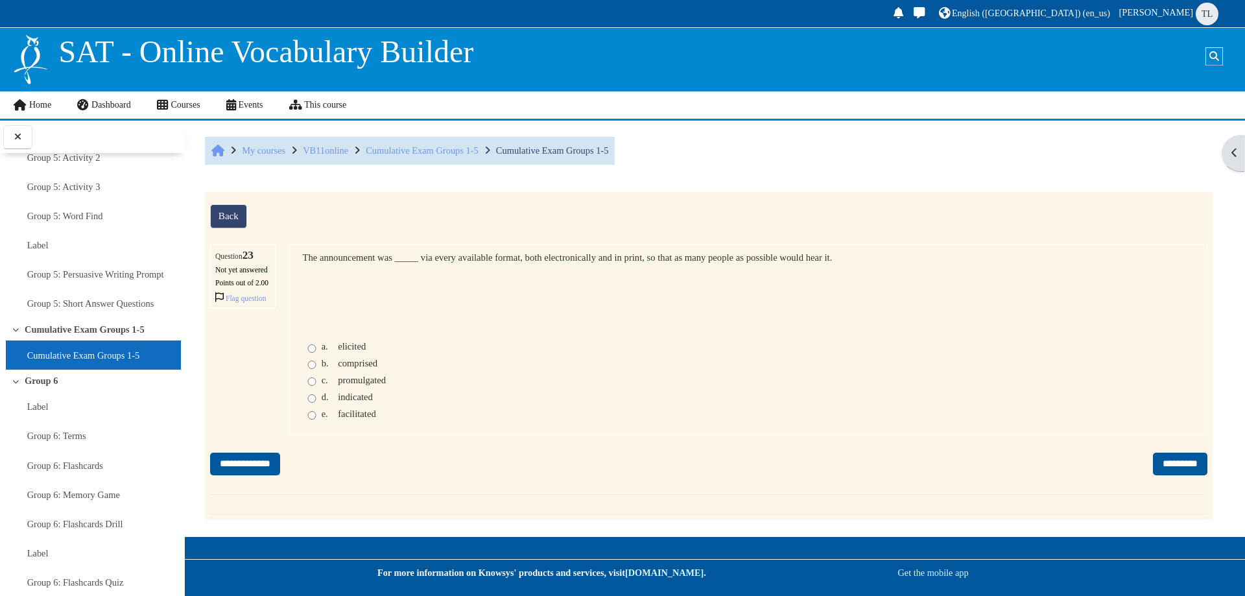
click at [337, 386] on div "c. promulgated" at bounding box center [354, 380] width 65 height 11
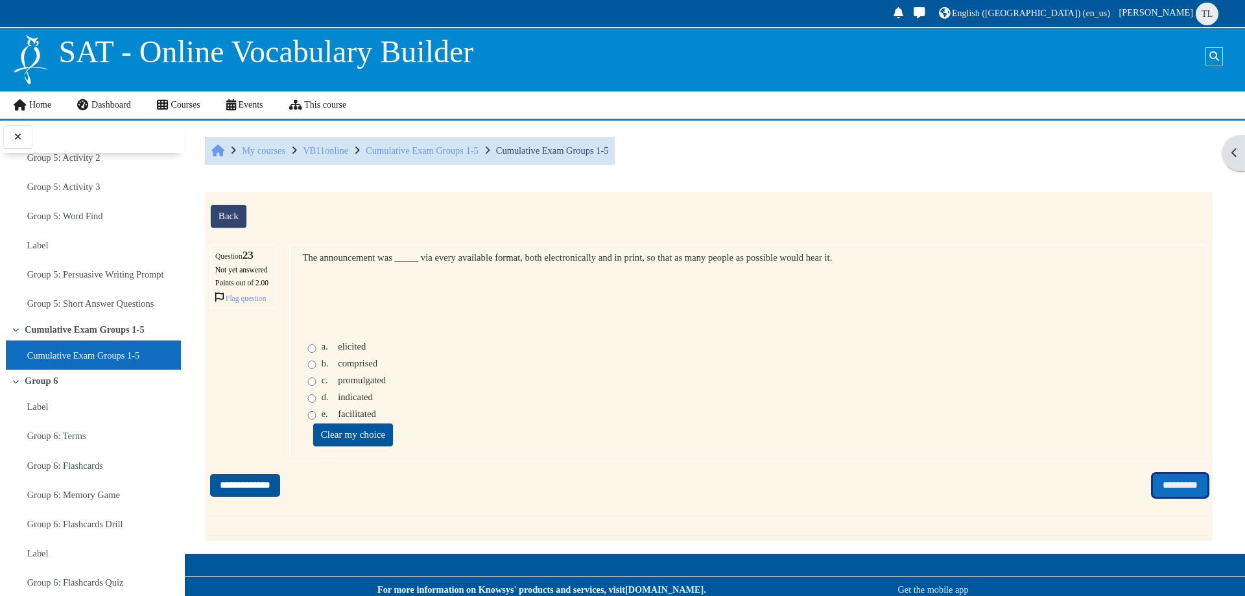
click at [1162, 497] on input "*********" at bounding box center [1180, 485] width 54 height 23
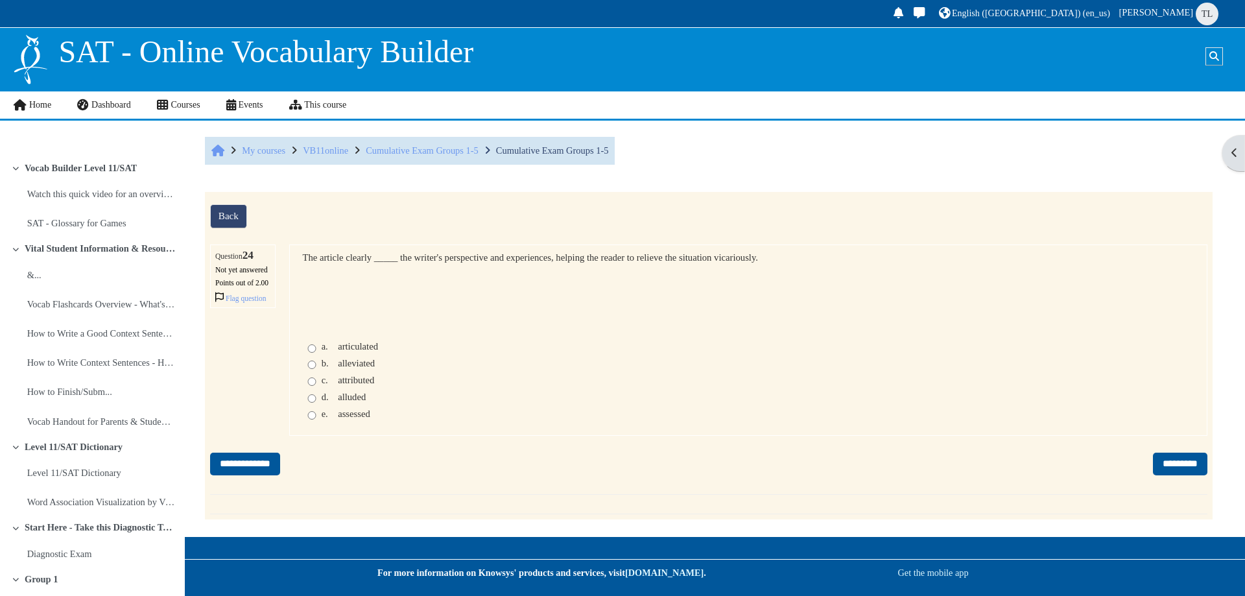
scroll to position [2704, 0]
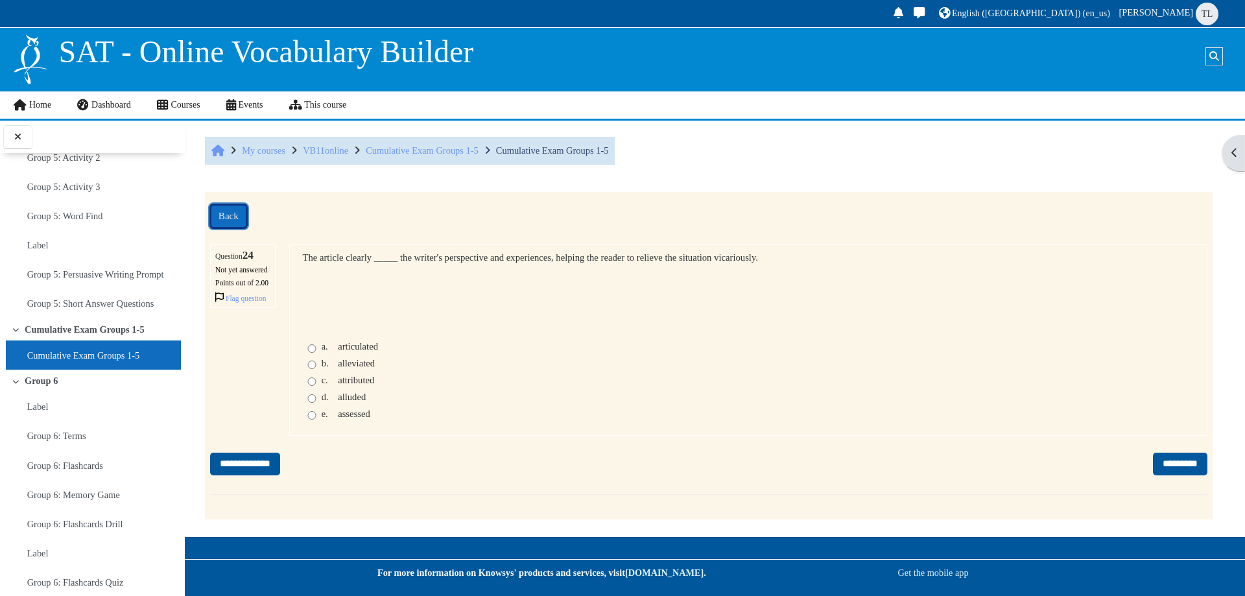
click at [236, 216] on link "Back" at bounding box center [228, 216] width 37 height 24
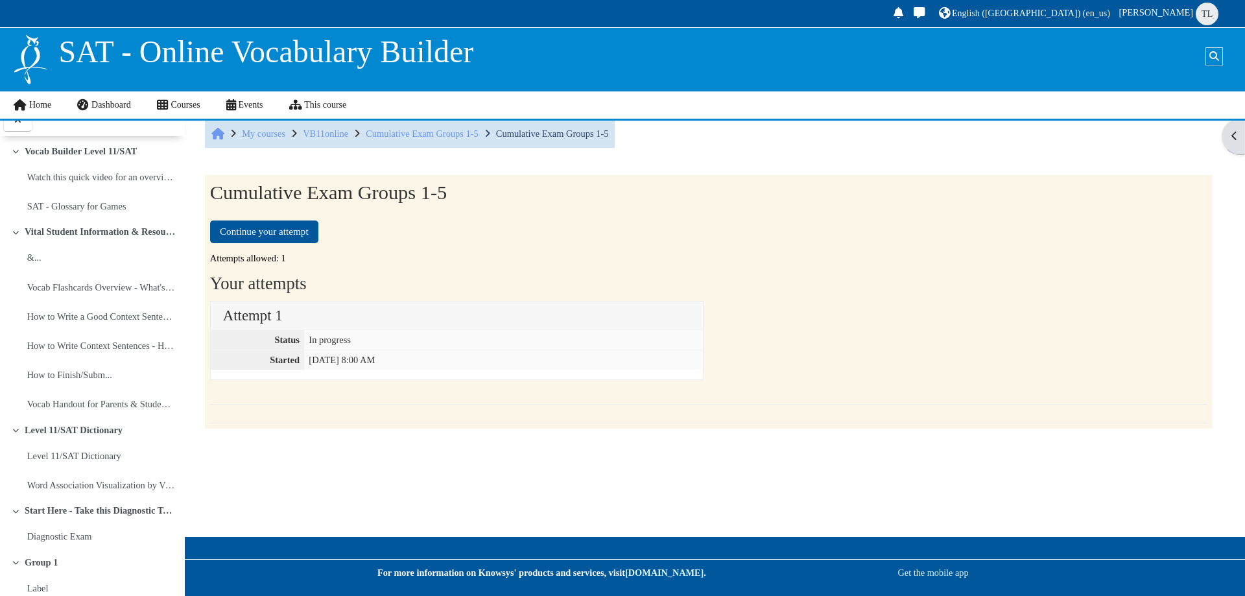
scroll to position [2695, 0]
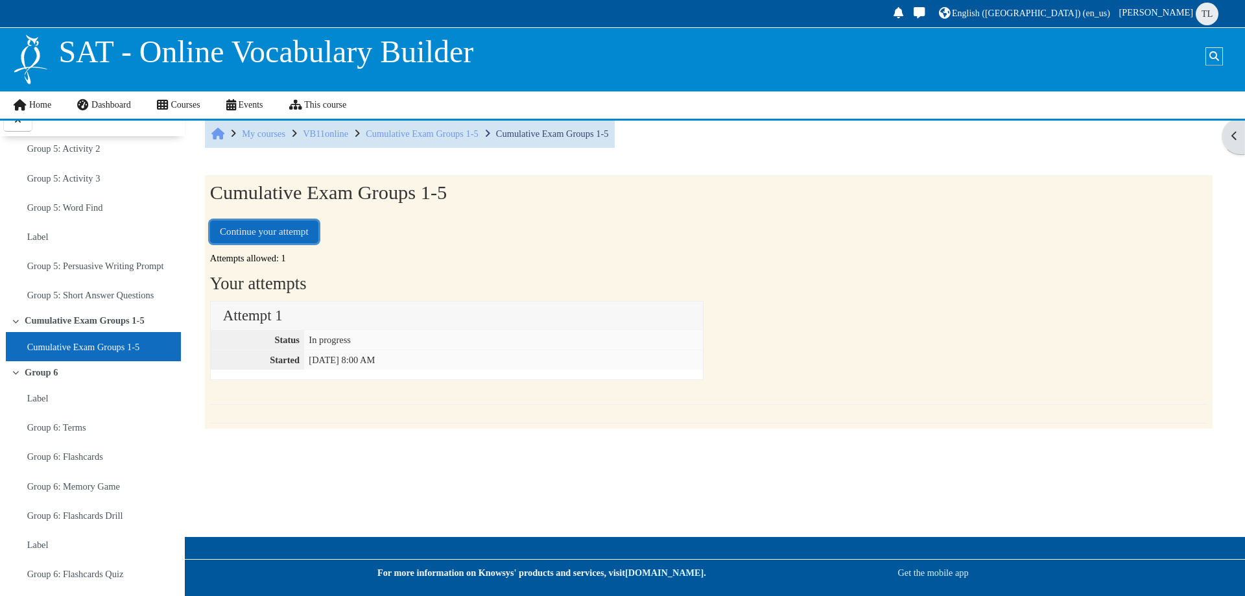
click at [288, 226] on button "Continue your attempt" at bounding box center [264, 231] width 108 height 23
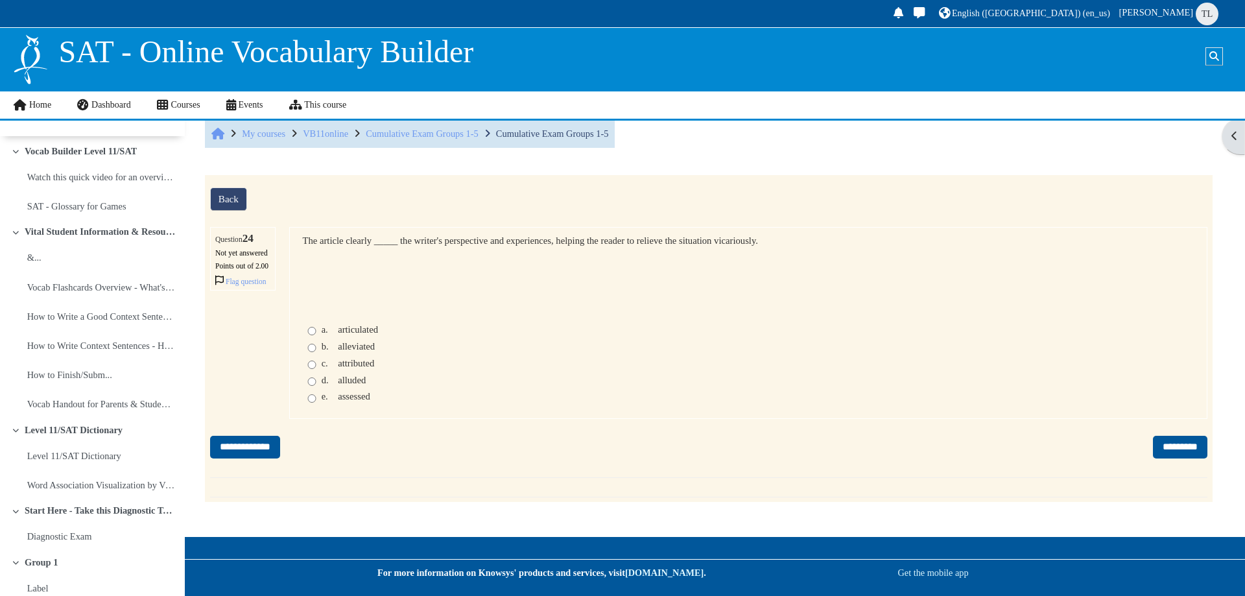
scroll to position [2695, 0]
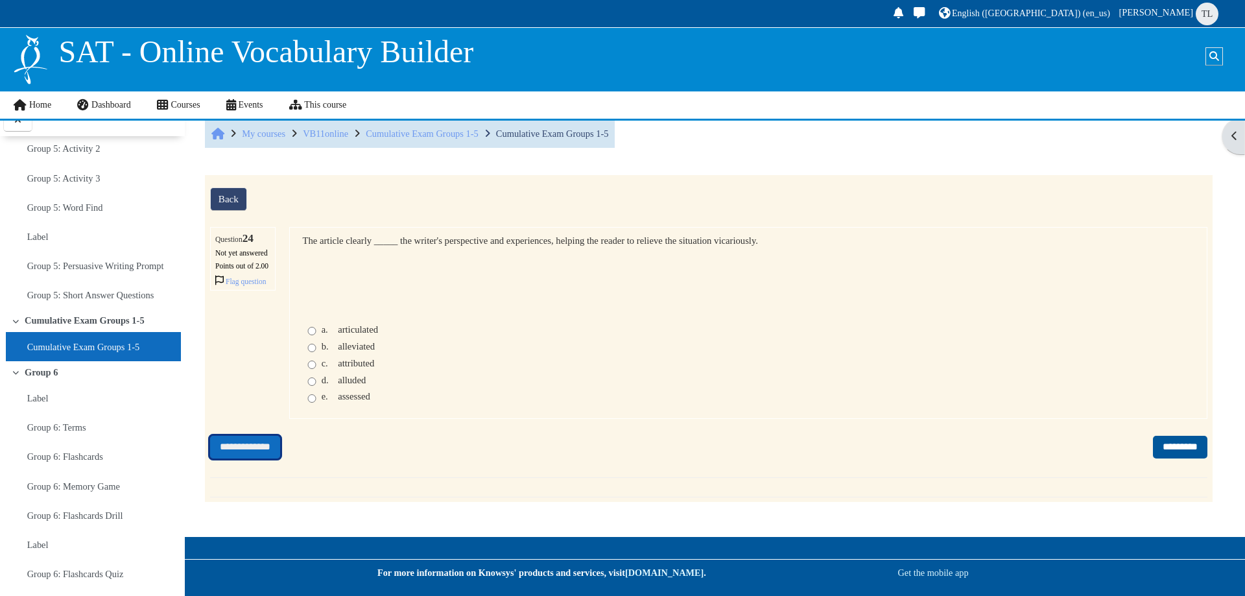
click at [266, 458] on input "**********" at bounding box center [245, 447] width 70 height 23
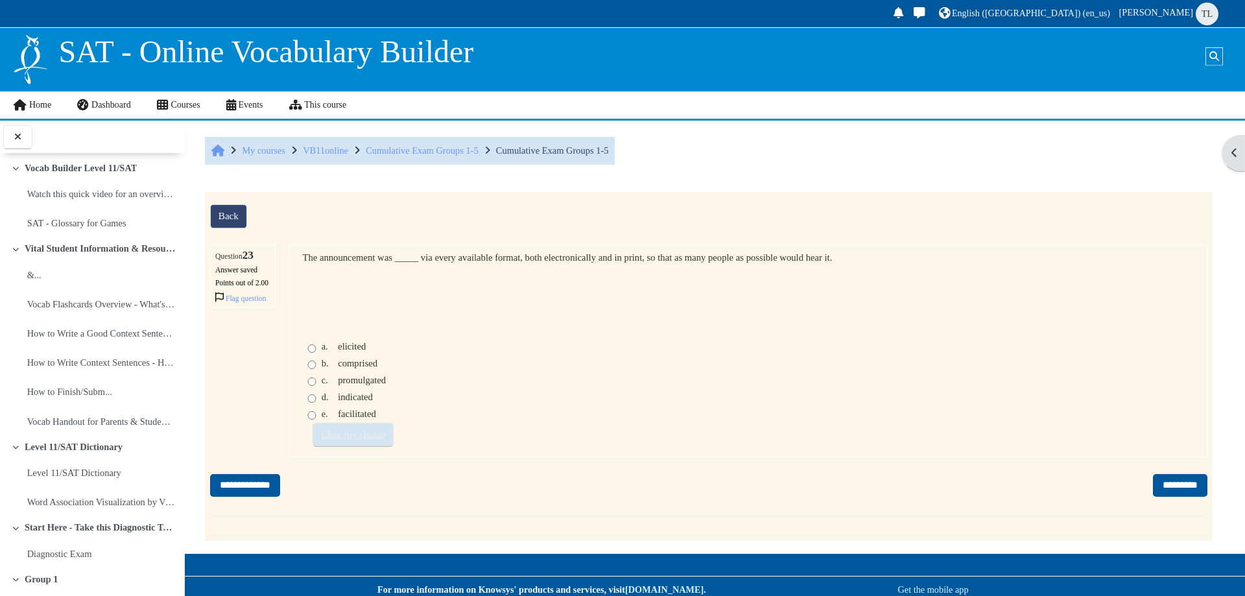
scroll to position [2704, 0]
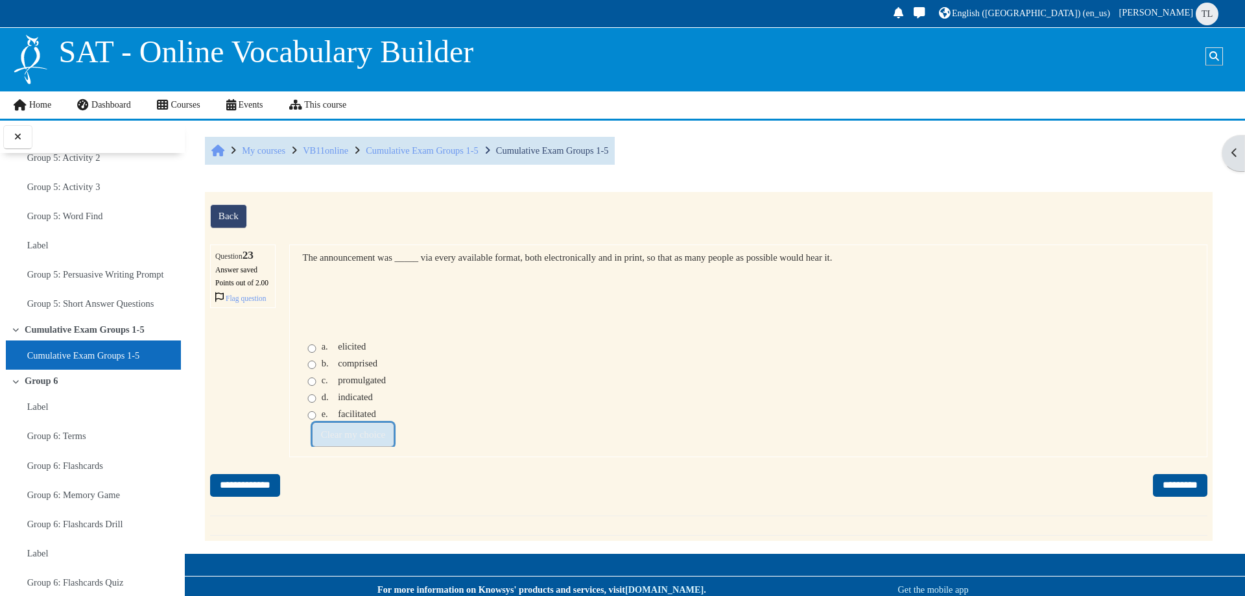
click at [324, 447] on link "Clear my choice" at bounding box center [353, 435] width 82 height 24
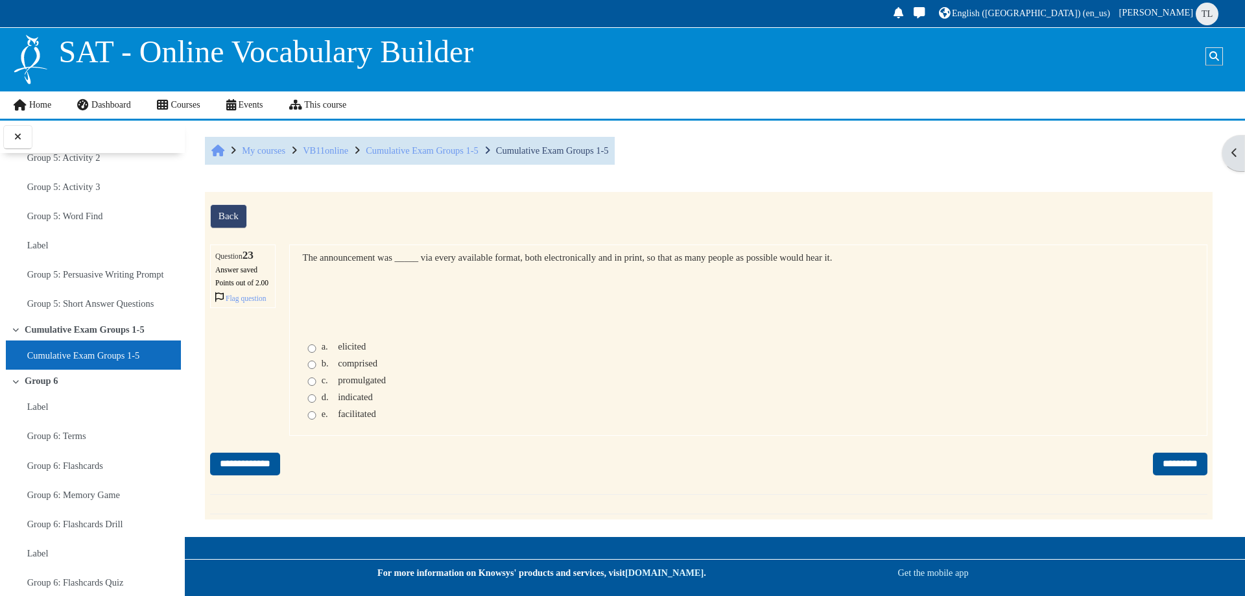
click at [324, 451] on div "**********" at bounding box center [708, 359] width 997 height 231
click at [329, 386] on span "c." at bounding box center [329, 380] width 14 height 11
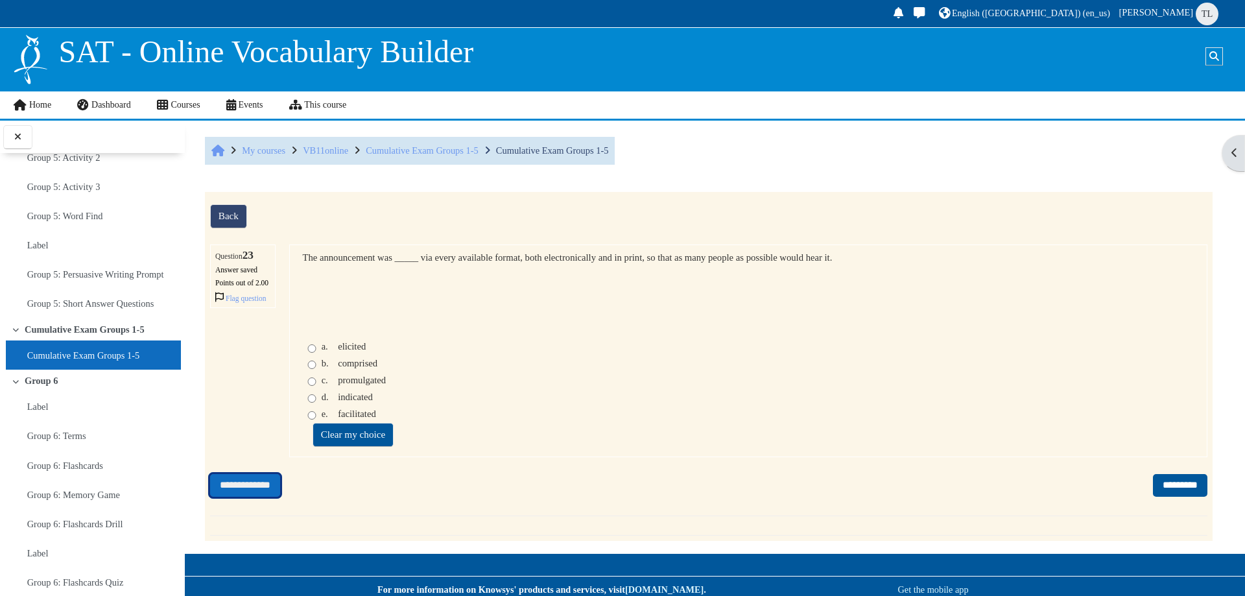
click at [261, 497] on input "**********" at bounding box center [245, 485] width 70 height 23
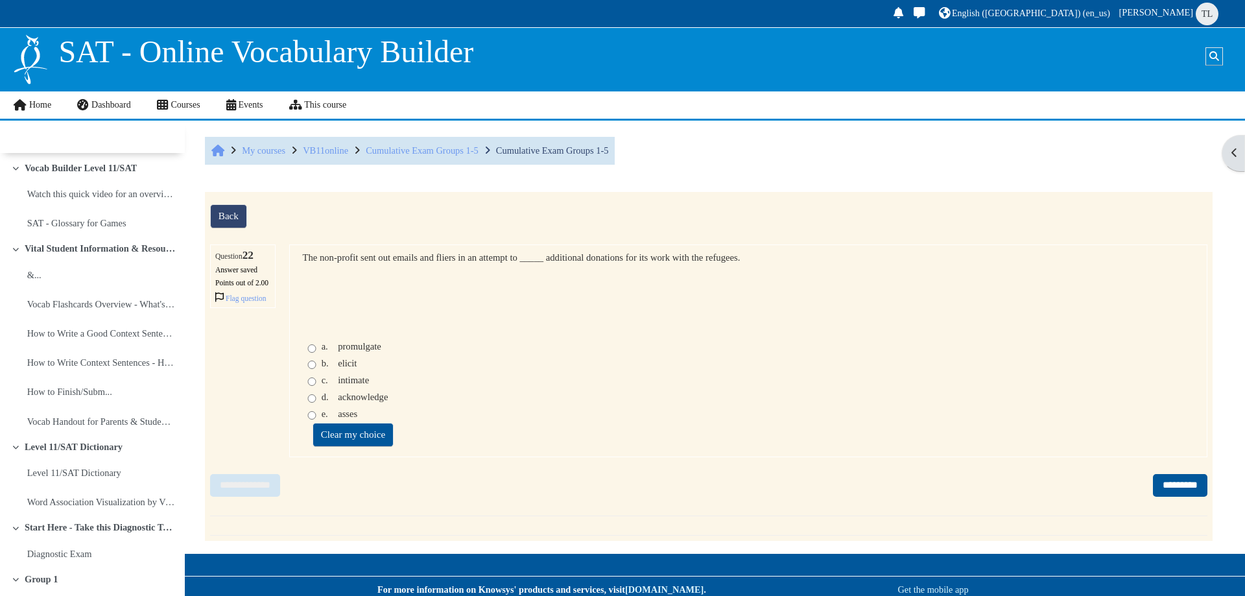
scroll to position [2704, 0]
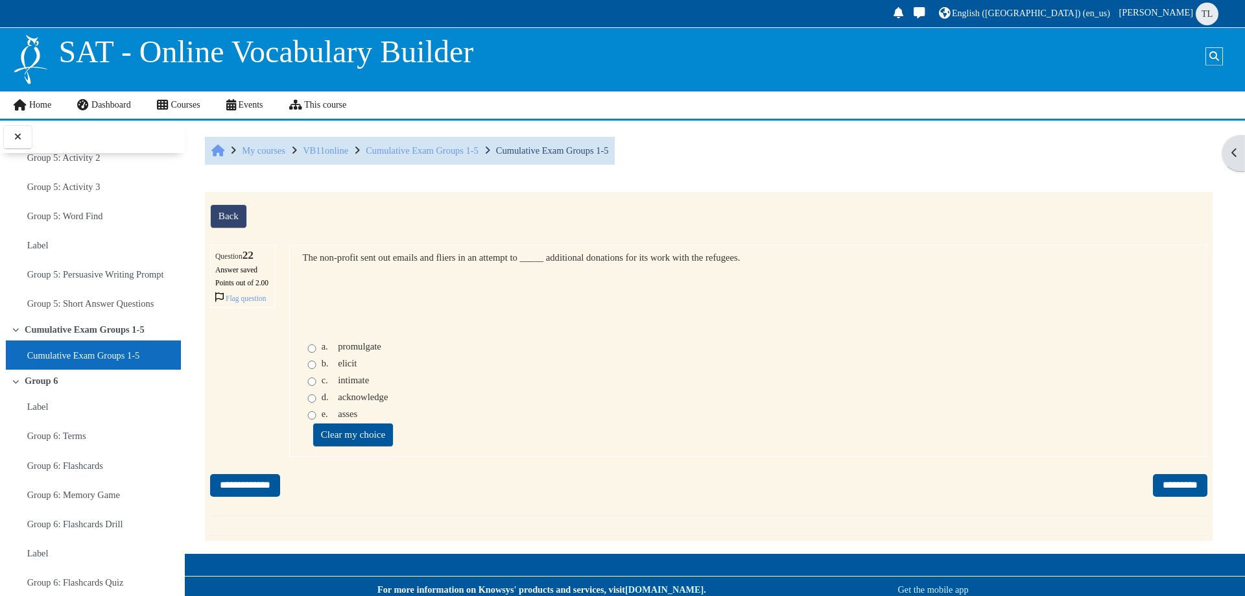
click at [345, 368] on span "elicit" at bounding box center [347, 363] width 19 height 10
click at [1167, 497] on input "*********" at bounding box center [1180, 485] width 54 height 23
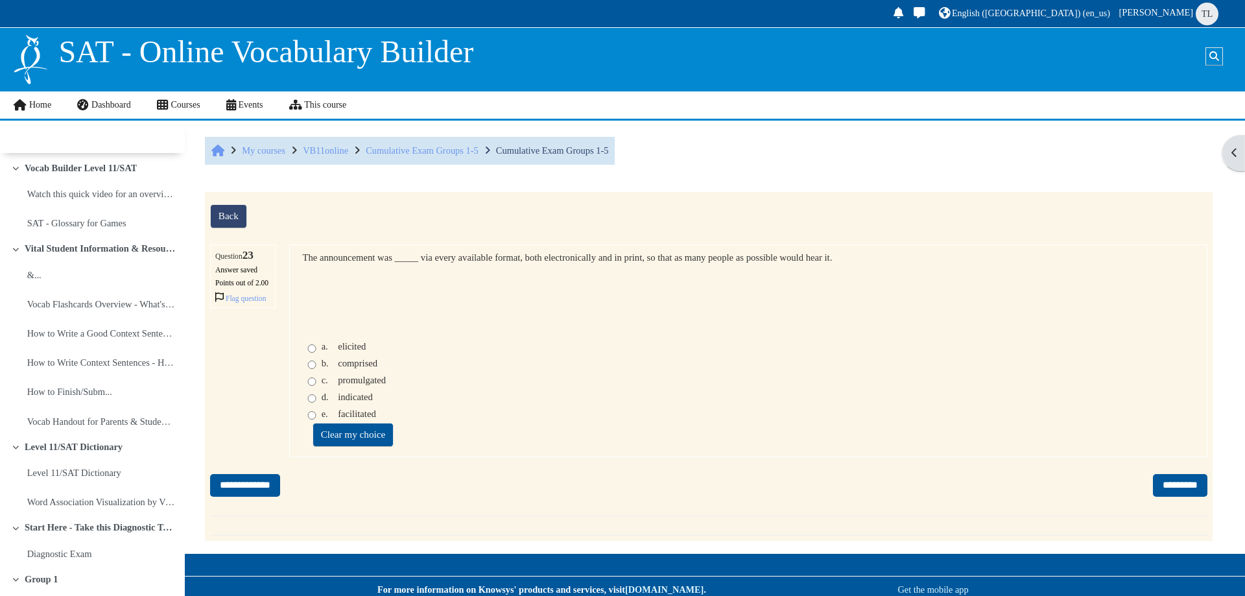
scroll to position [2704, 0]
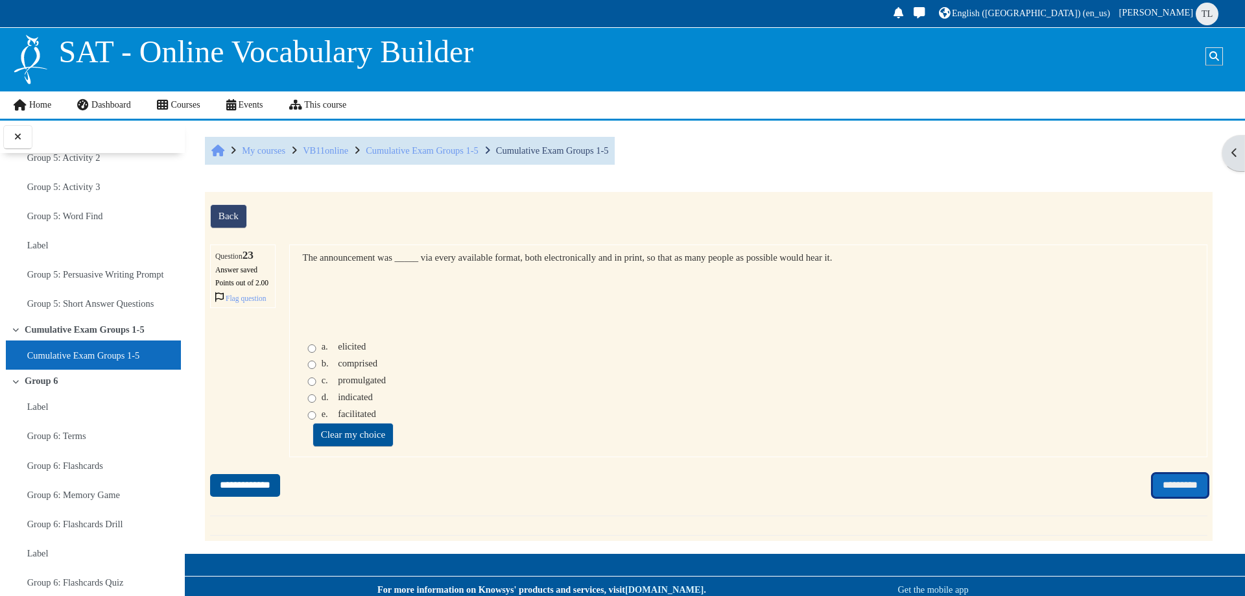
click at [1160, 493] on input "*********" at bounding box center [1180, 485] width 54 height 23
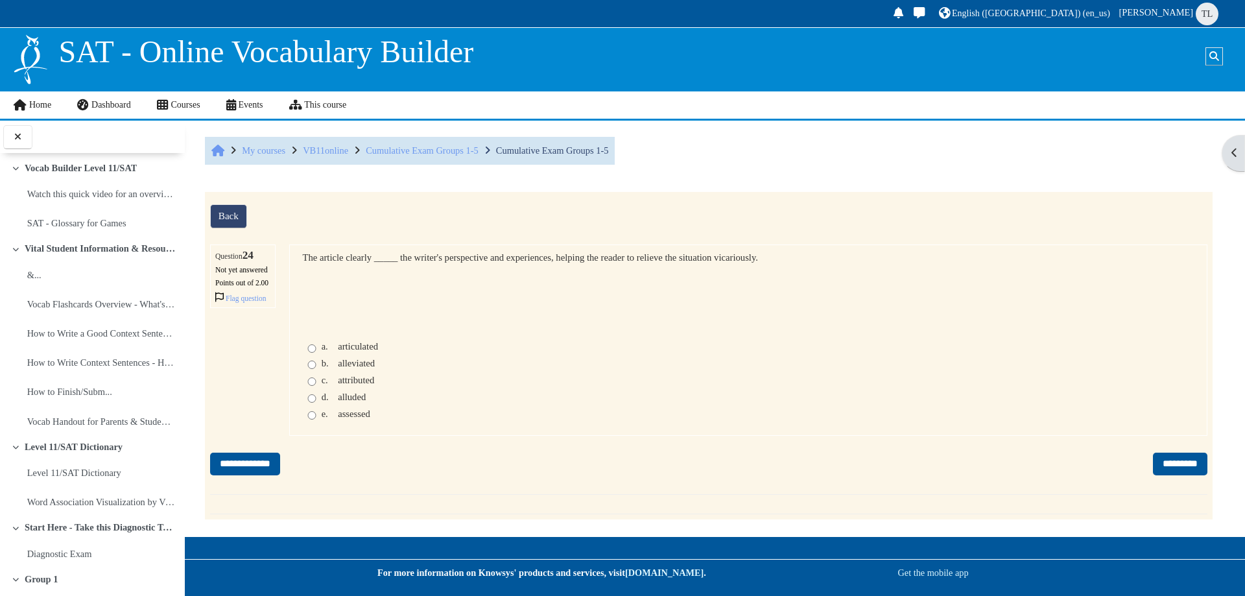
scroll to position [2704, 0]
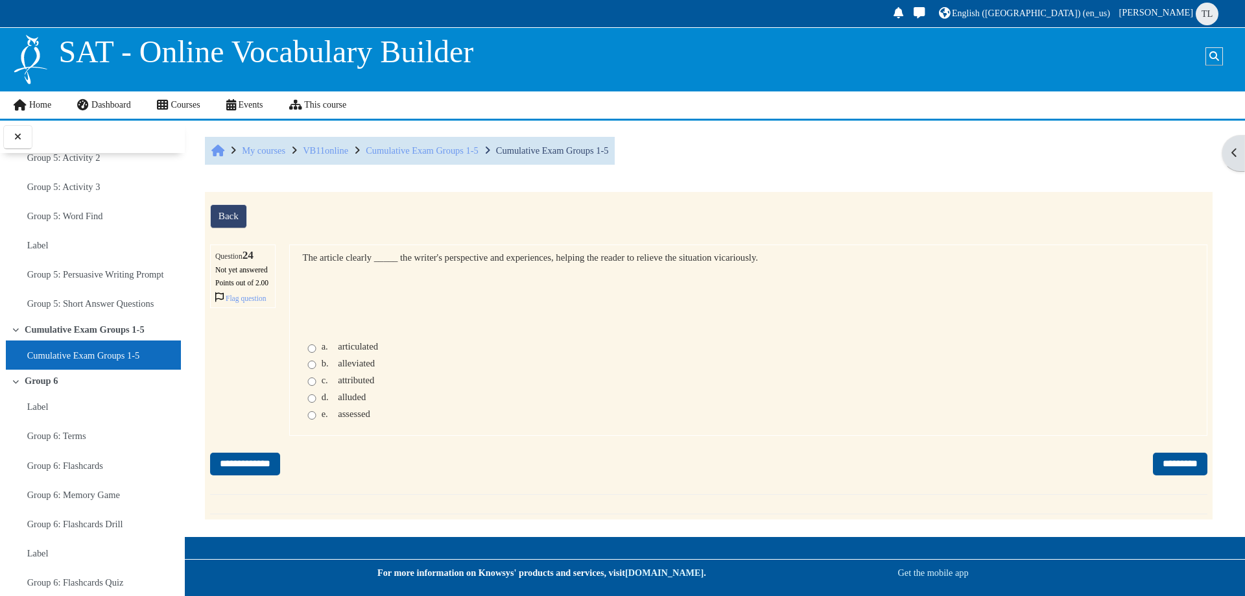
click at [349, 351] on span "articulated" at bounding box center [358, 346] width 40 height 10
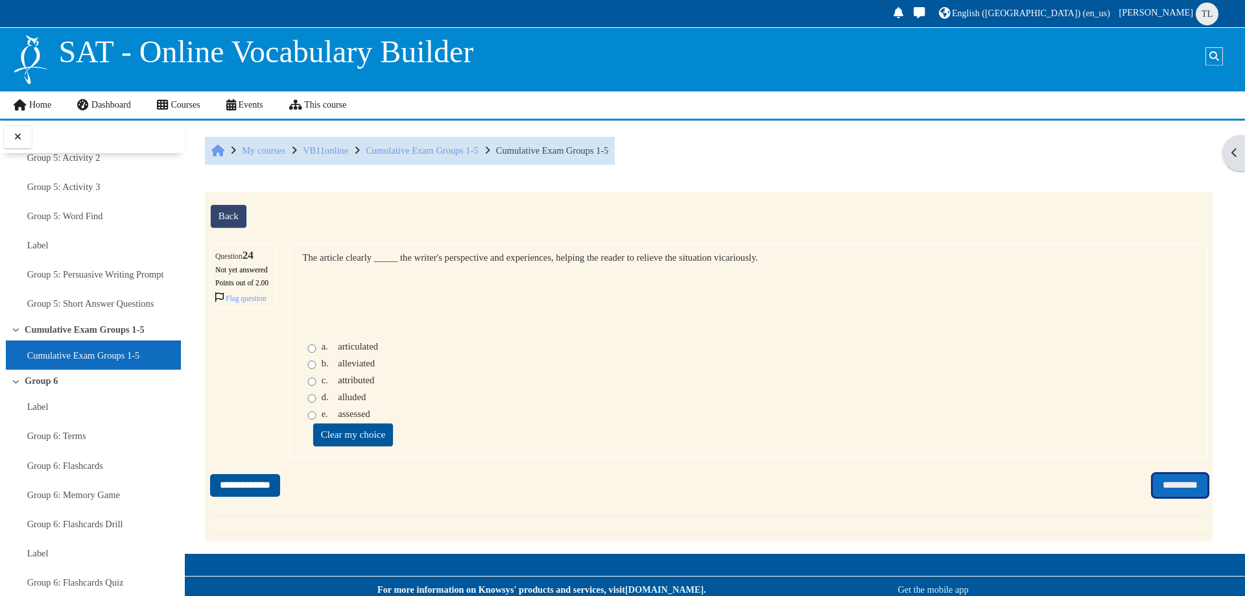
drag, startPoint x: 1144, startPoint y: 510, endPoint x: 565, endPoint y: 480, distance: 579.6
click at [605, 493] on div "**********" at bounding box center [708, 370] width 997 height 253
click at [565, 458] on div "Question text The article clearly _____ the writer's perspective and experience…" at bounding box center [748, 350] width 918 height 213
click at [354, 368] on span "alleviated" at bounding box center [356, 363] width 37 height 10
click at [1154, 497] on input "*********" at bounding box center [1180, 485] width 54 height 23
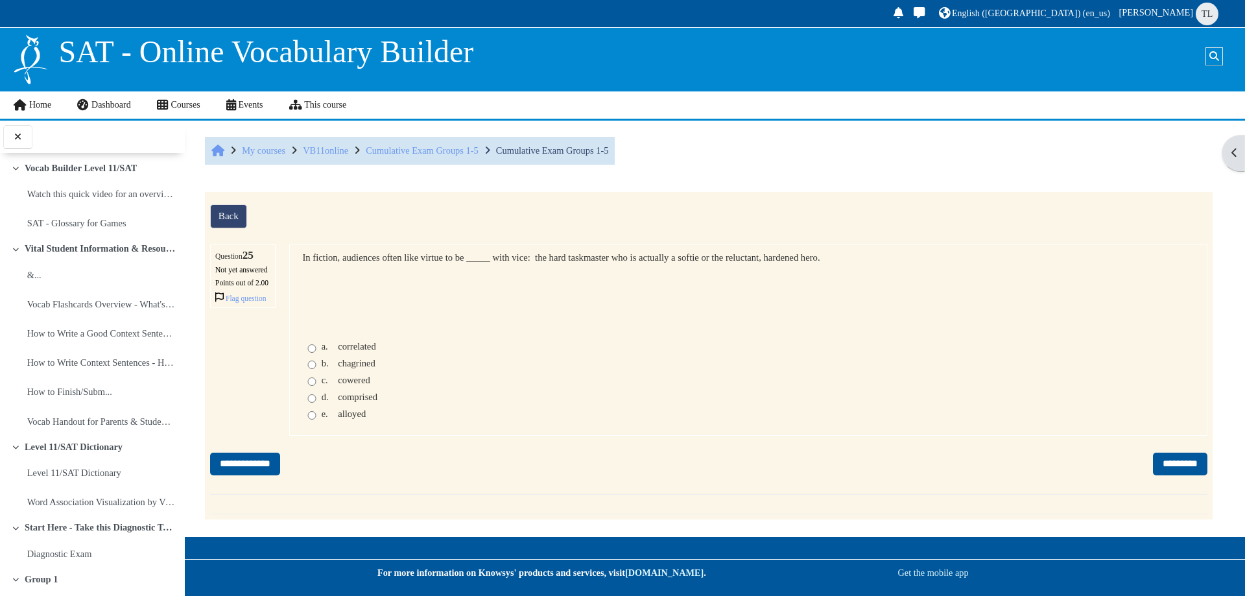
scroll to position [2704, 0]
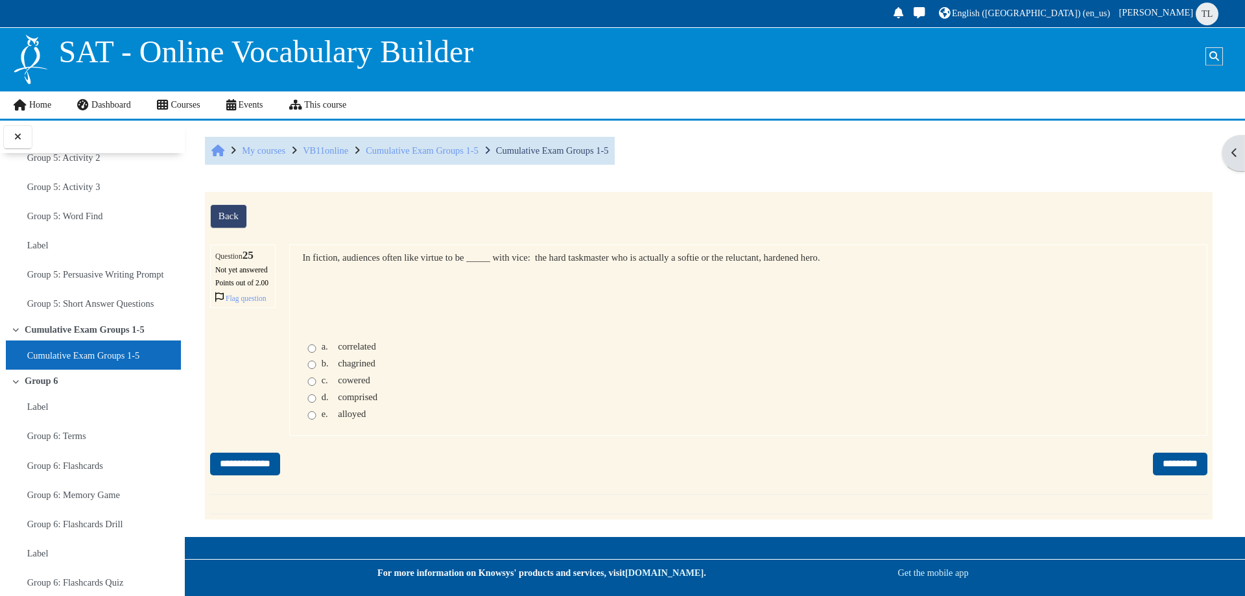
click at [350, 351] on span "correlated" at bounding box center [357, 346] width 38 height 10
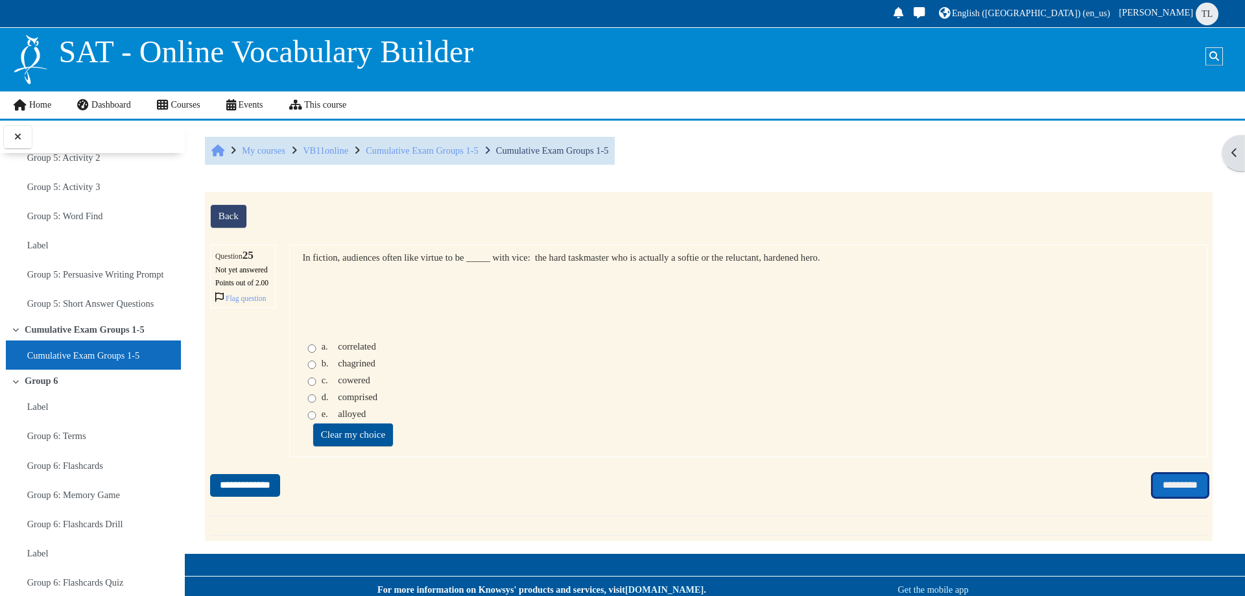
click at [1153, 497] on input "*********" at bounding box center [1180, 485] width 54 height 23
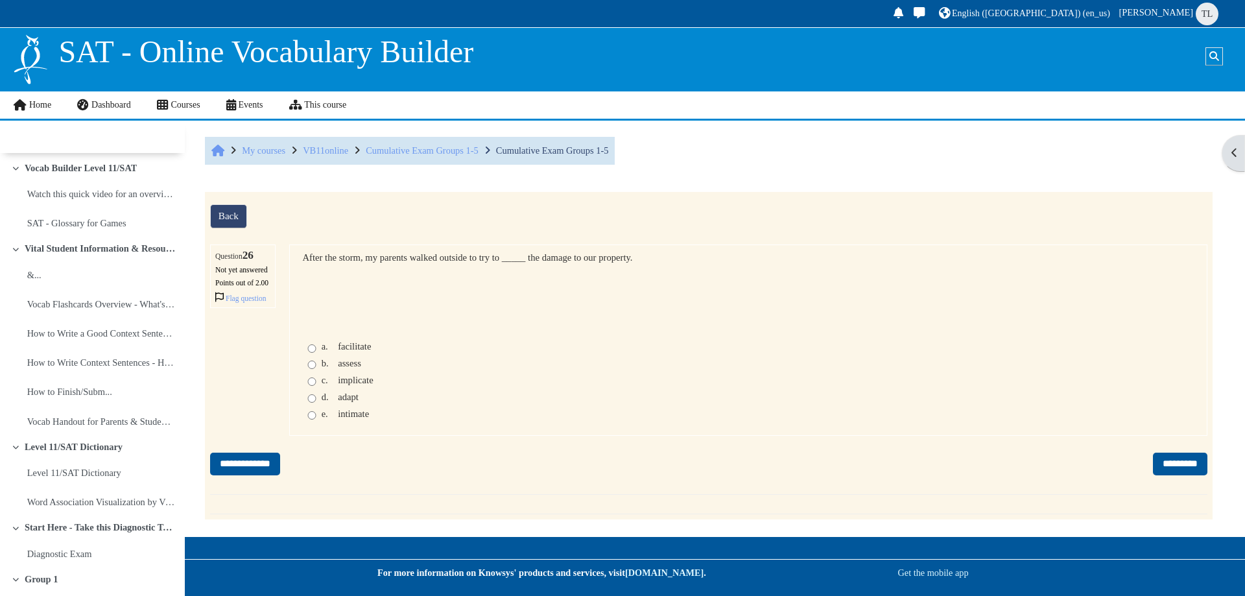
scroll to position [2704, 0]
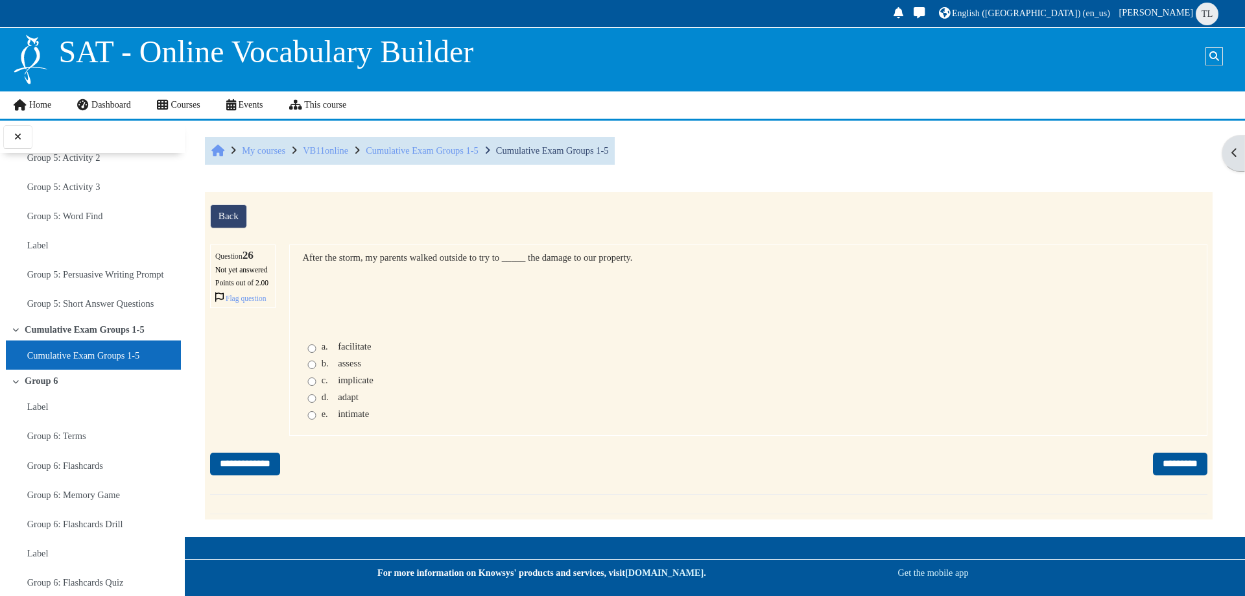
click at [337, 369] on div "b. assess" at bounding box center [342, 363] width 40 height 11
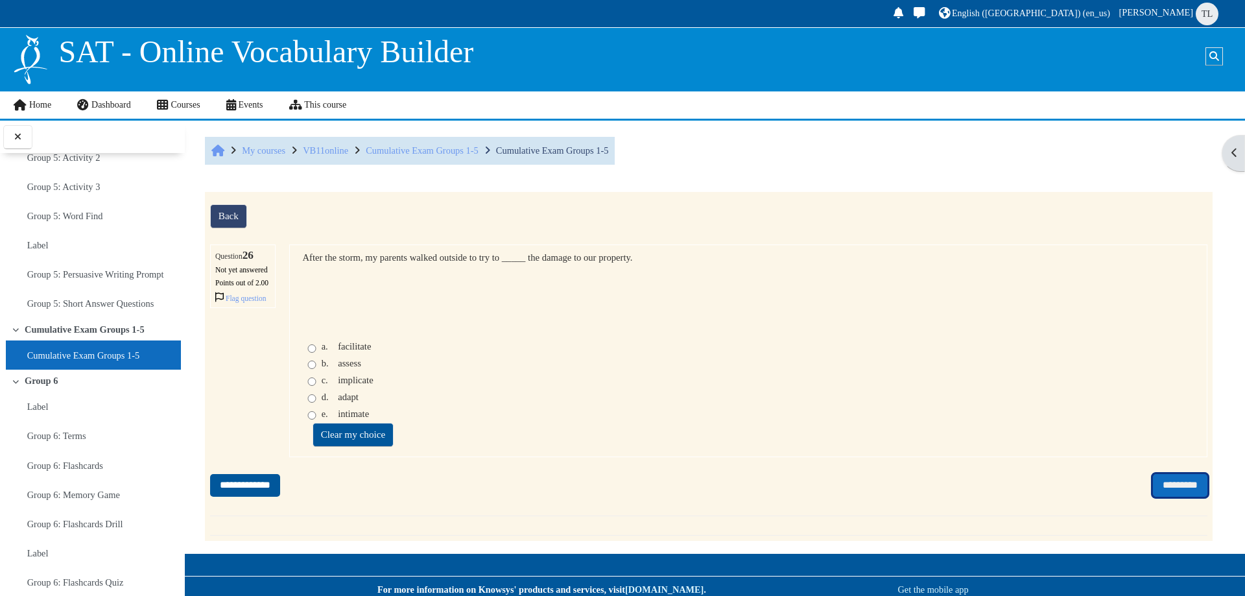
click at [1153, 497] on input "*********" at bounding box center [1180, 485] width 54 height 23
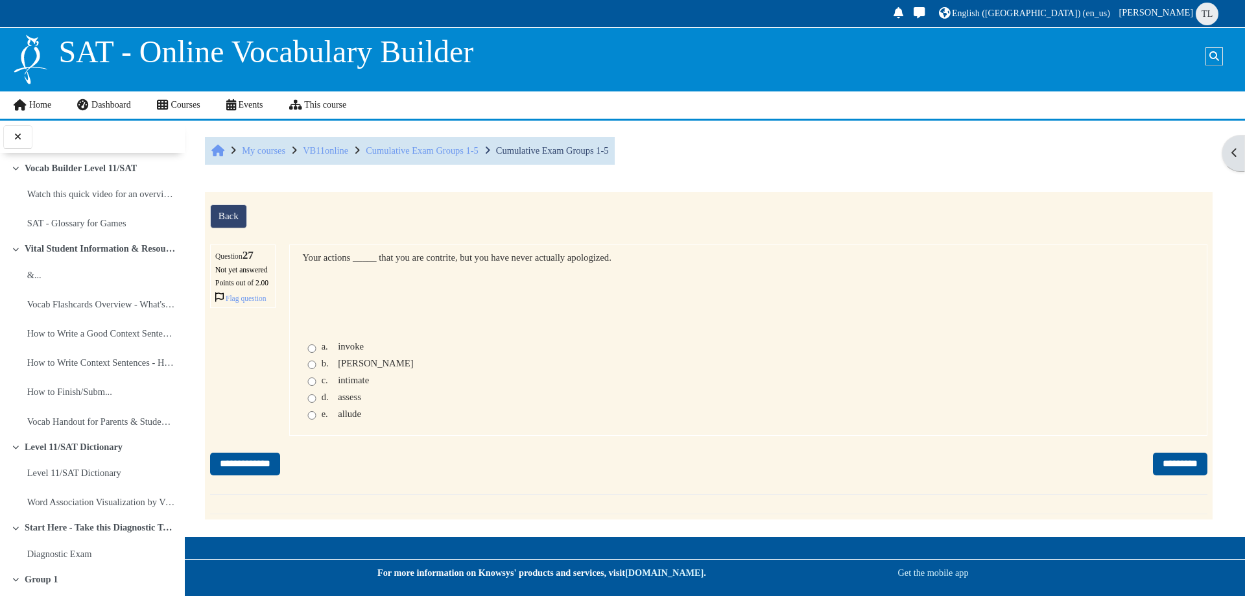
scroll to position [2704, 0]
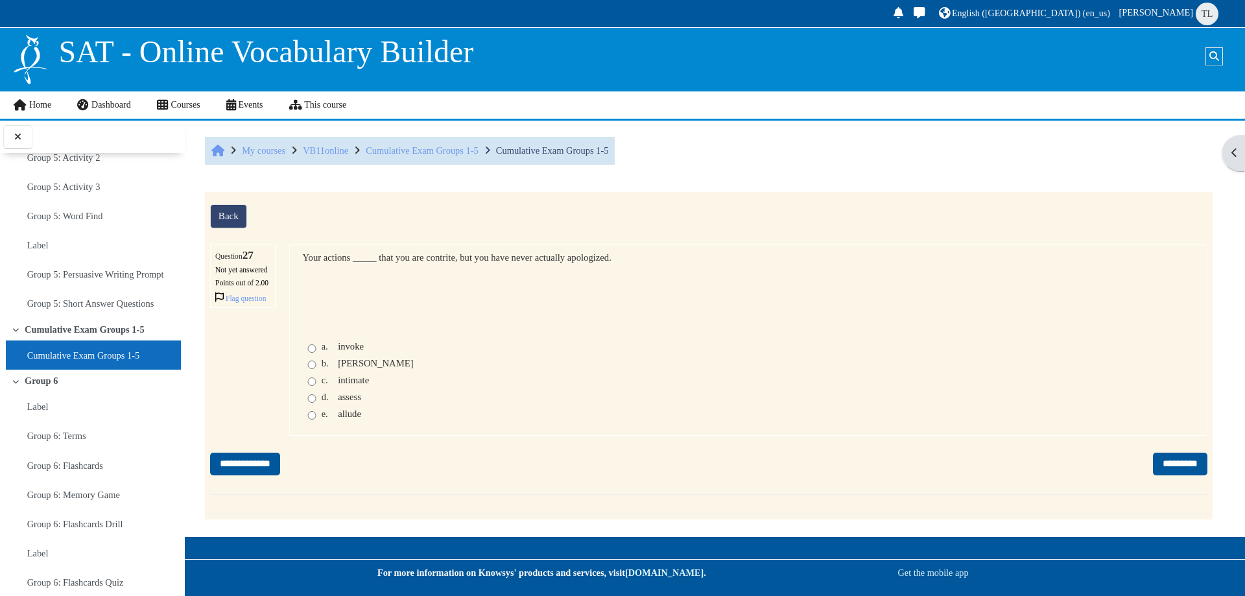
click at [343, 423] on div "e. allude" at bounding box center [748, 415] width 892 height 14
click at [343, 419] on span "allude" at bounding box center [349, 413] width 23 height 10
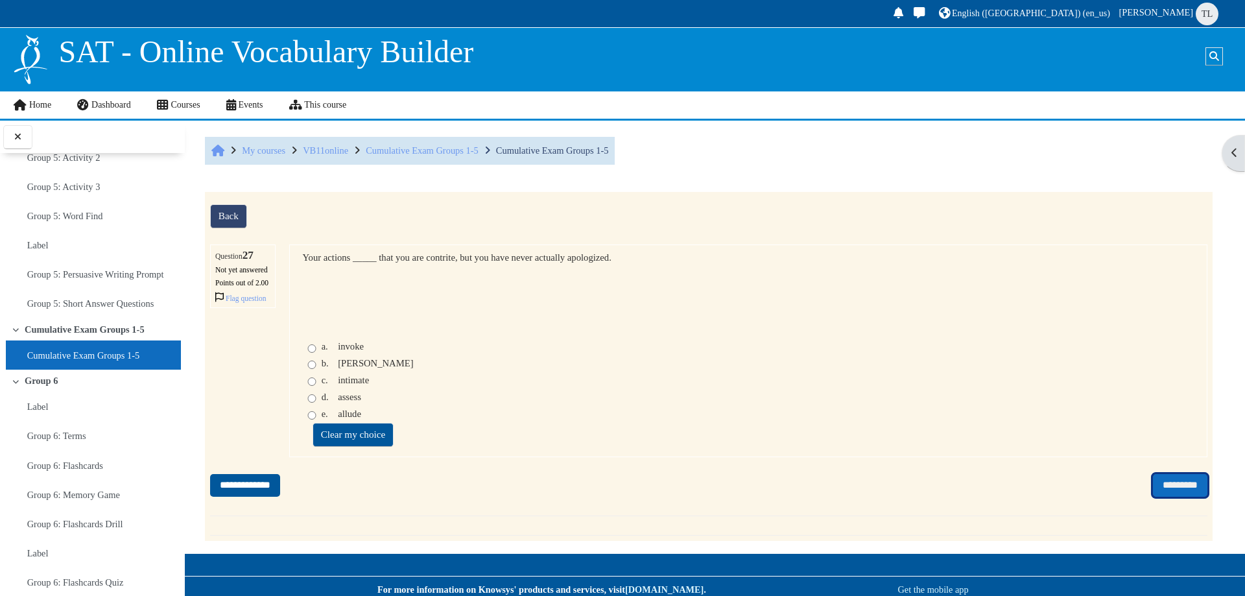
click at [1182, 497] on input "*********" at bounding box center [1180, 485] width 54 height 23
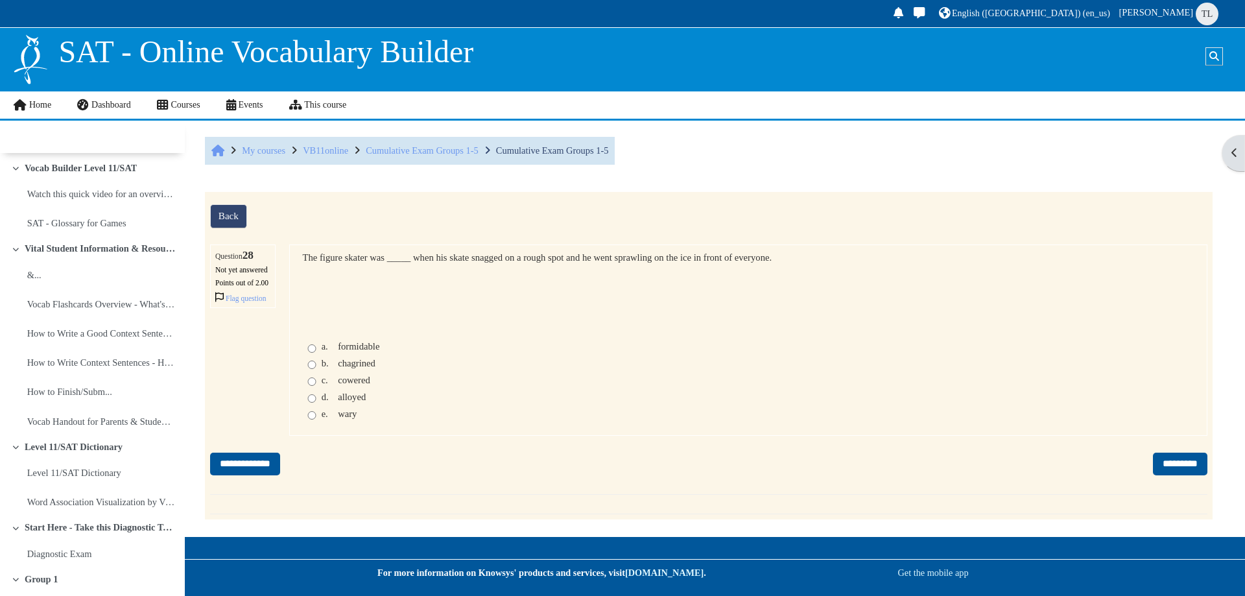
scroll to position [2704, 0]
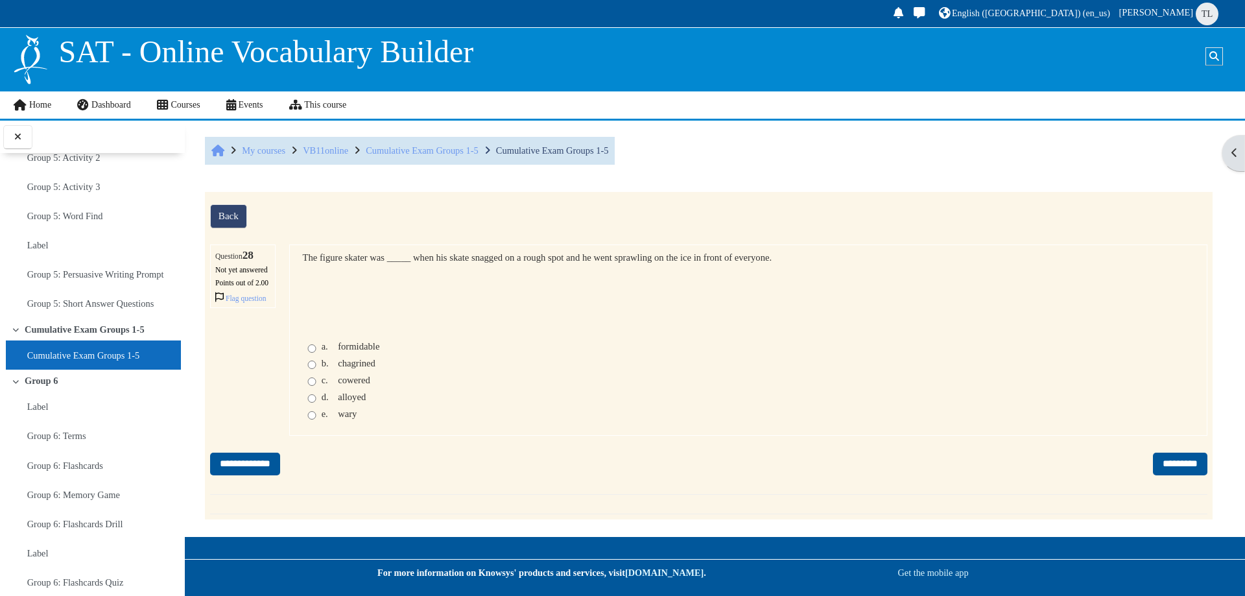
click at [356, 351] on span "formidable" at bounding box center [358, 346] width 41 height 10
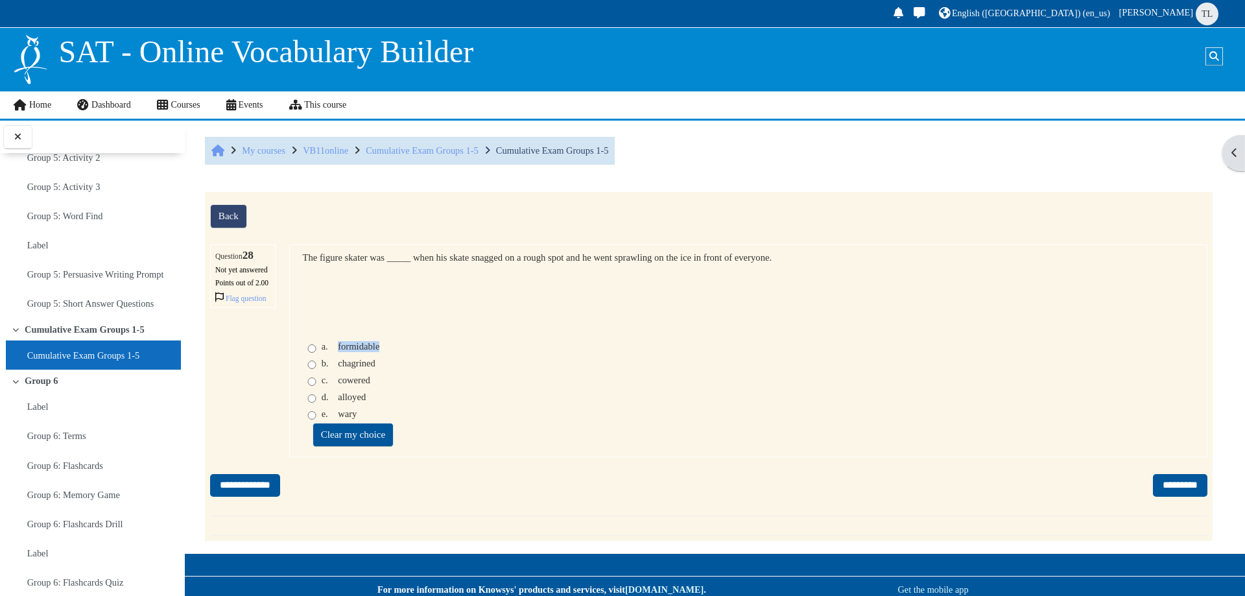
click at [356, 351] on span "formidable" at bounding box center [358, 346] width 41 height 10
click at [519, 360] on div "Question text The figure skater was _____ when his skate snagged on a rough spo…" at bounding box center [748, 350] width 918 height 213
click at [471, 372] on div "b. chagrined" at bounding box center [748, 365] width 892 height 14
click at [357, 368] on span "chagrined" at bounding box center [357, 363] width 38 height 10
click at [1157, 497] on input "*********" at bounding box center [1180, 485] width 54 height 23
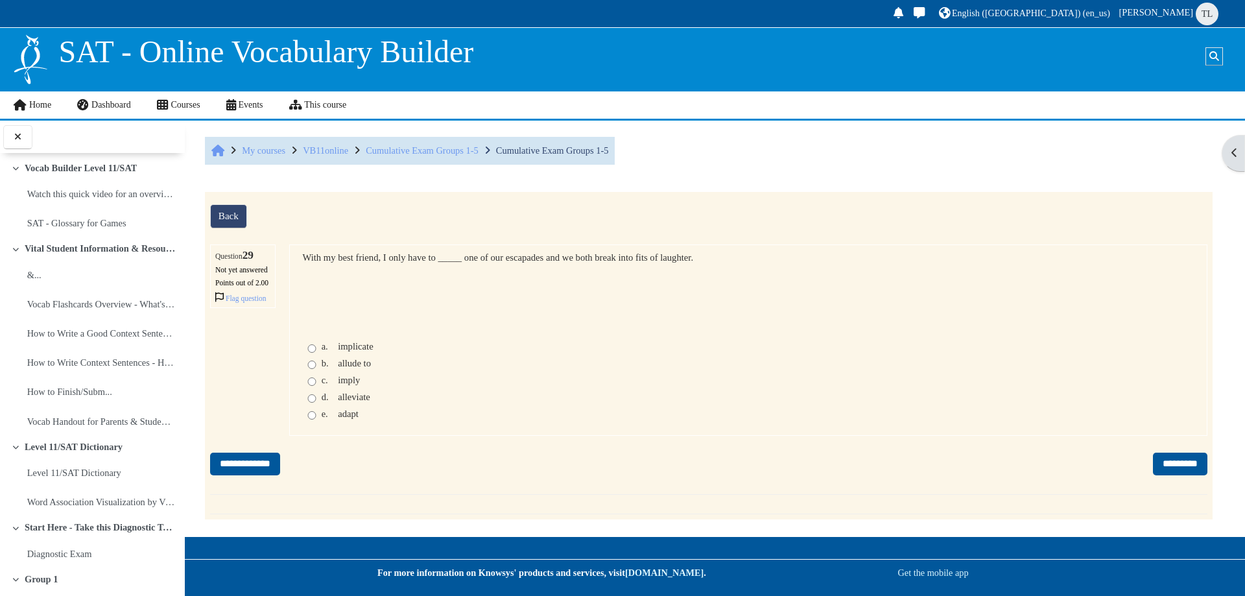
scroll to position [2704, 0]
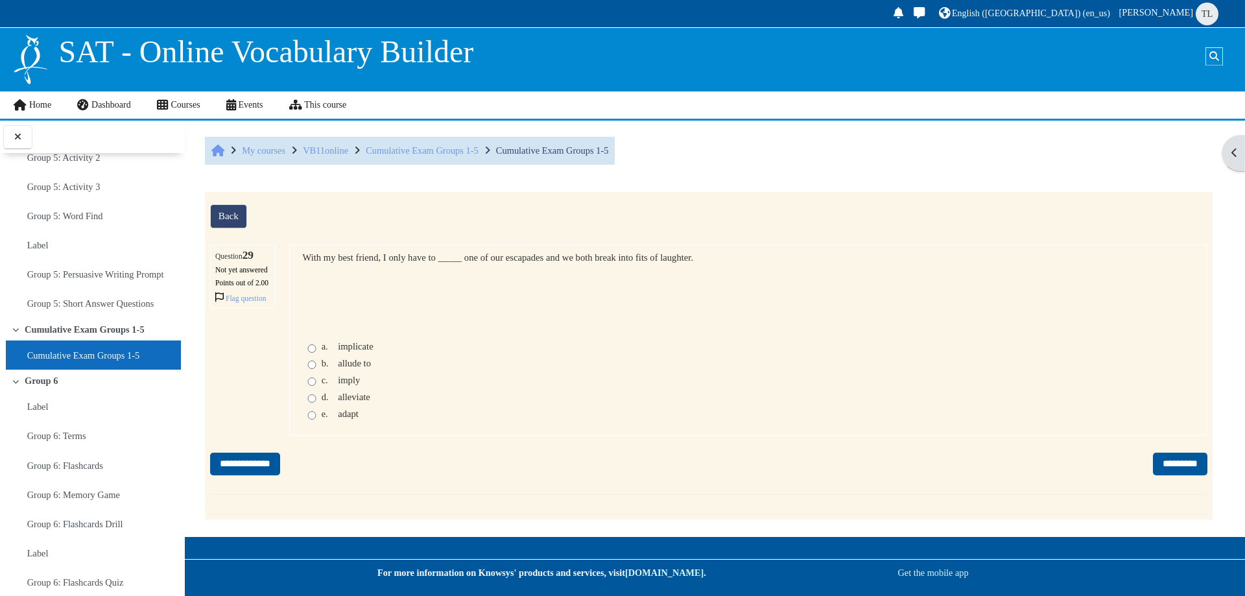
click at [358, 368] on span "allude to" at bounding box center [354, 363] width 33 height 10
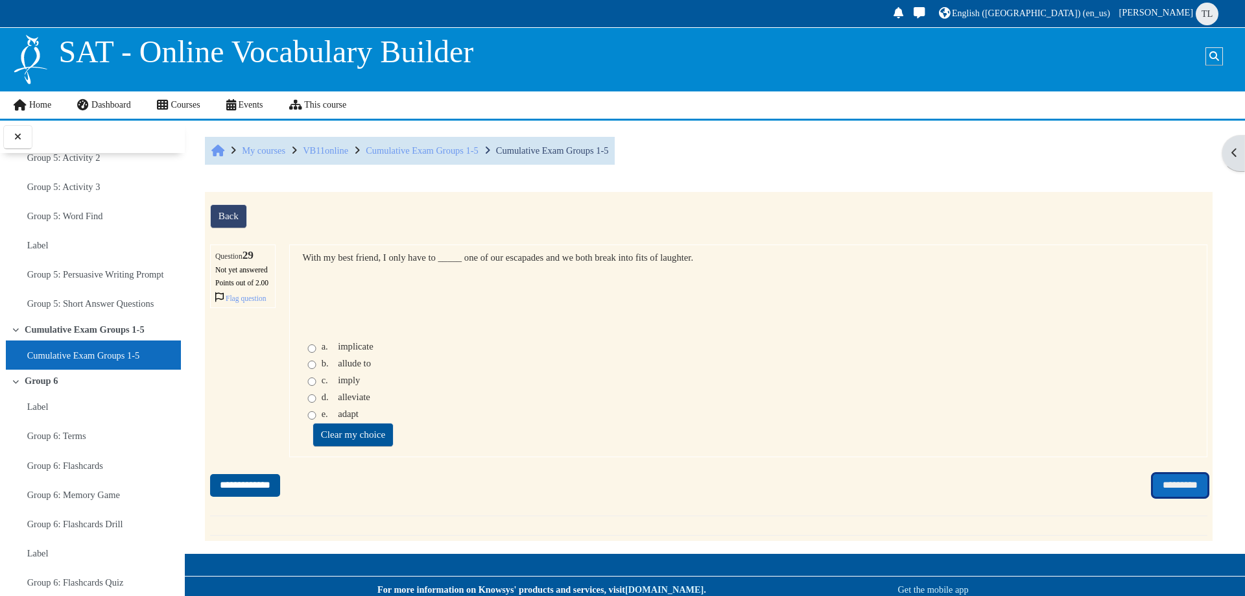
click at [1153, 497] on input "*********" at bounding box center [1180, 485] width 54 height 23
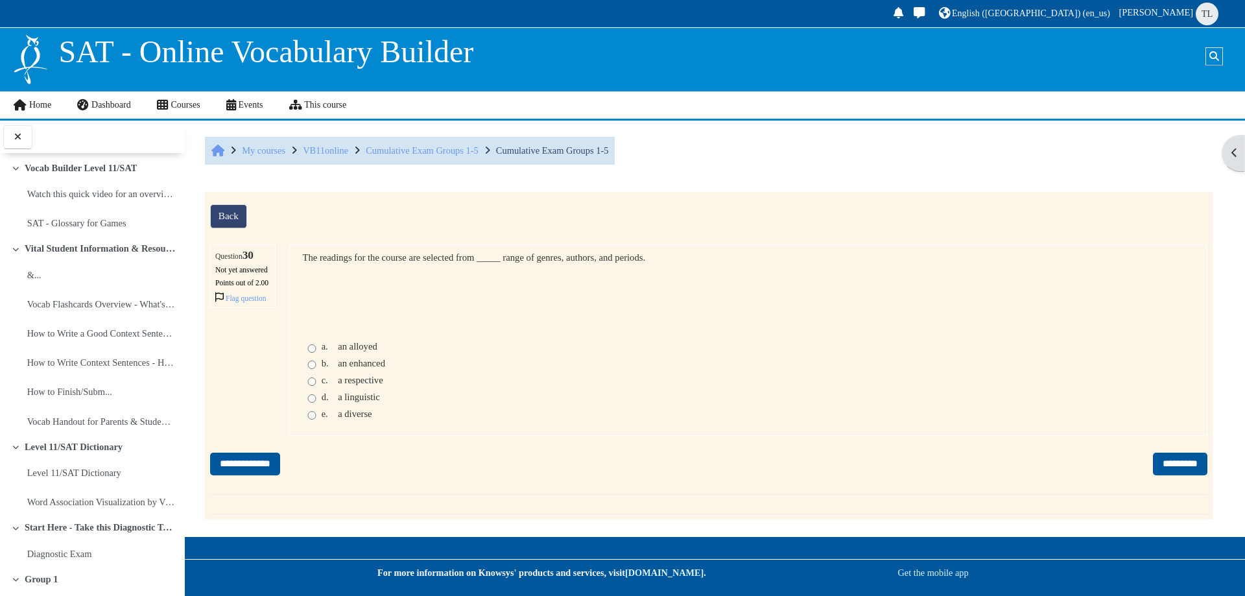
scroll to position [2704, 0]
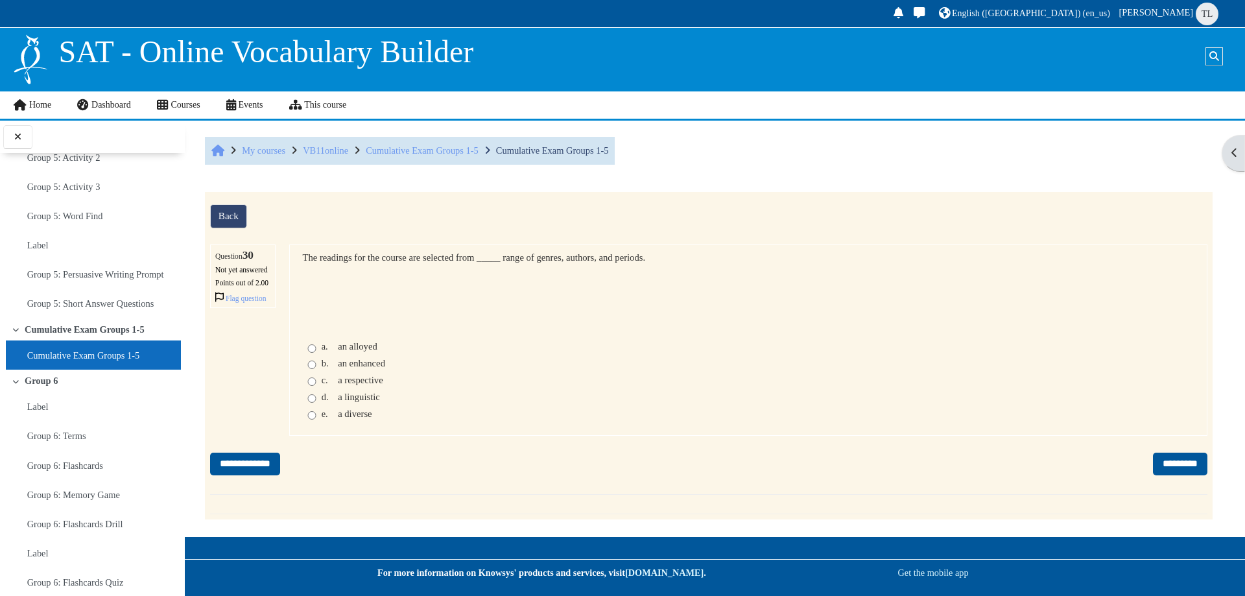
click at [348, 385] on span "a respective" at bounding box center [360, 380] width 45 height 10
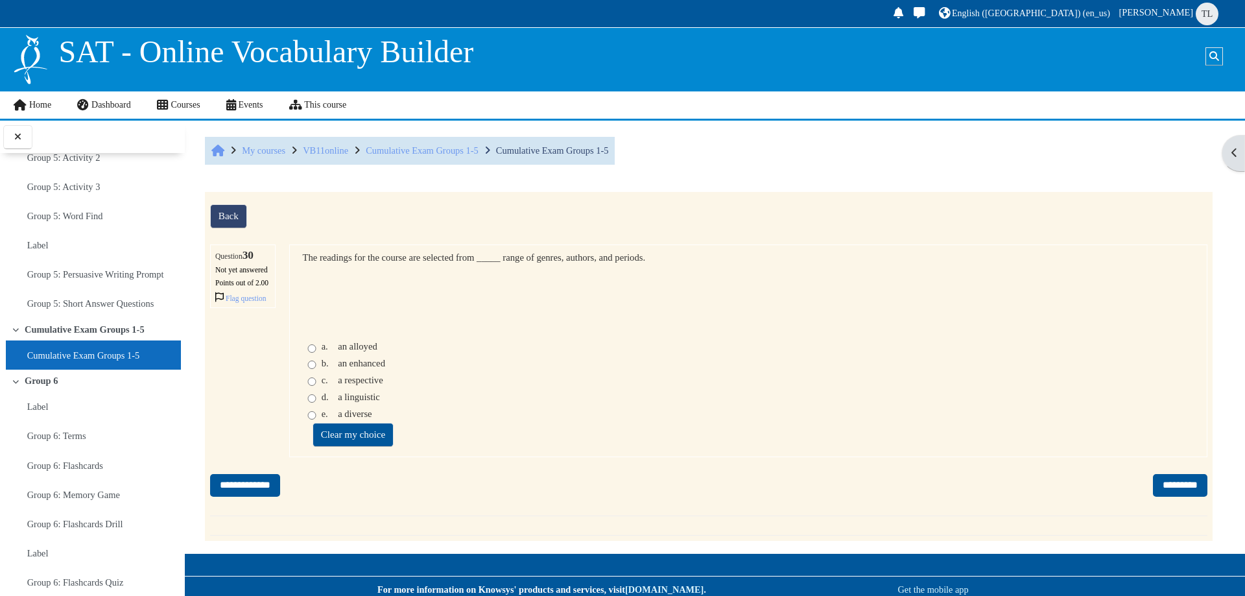
click at [342, 419] on span "a diverse" at bounding box center [355, 413] width 34 height 10
click at [1153, 497] on input "*********" at bounding box center [1180, 485] width 54 height 23
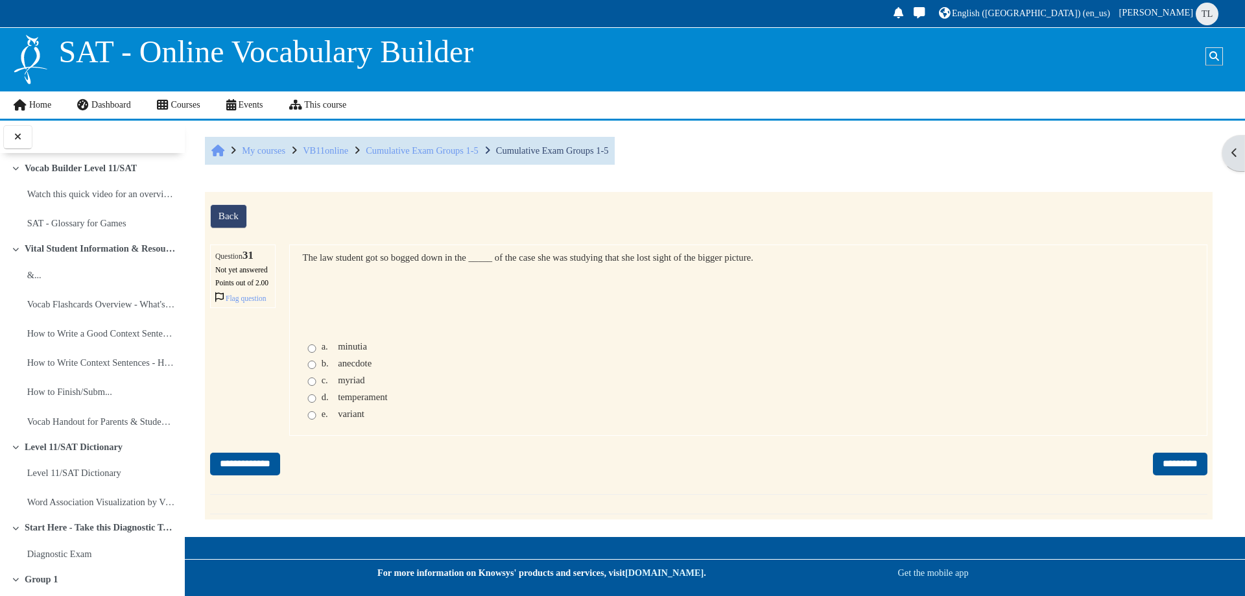
scroll to position [2704, 0]
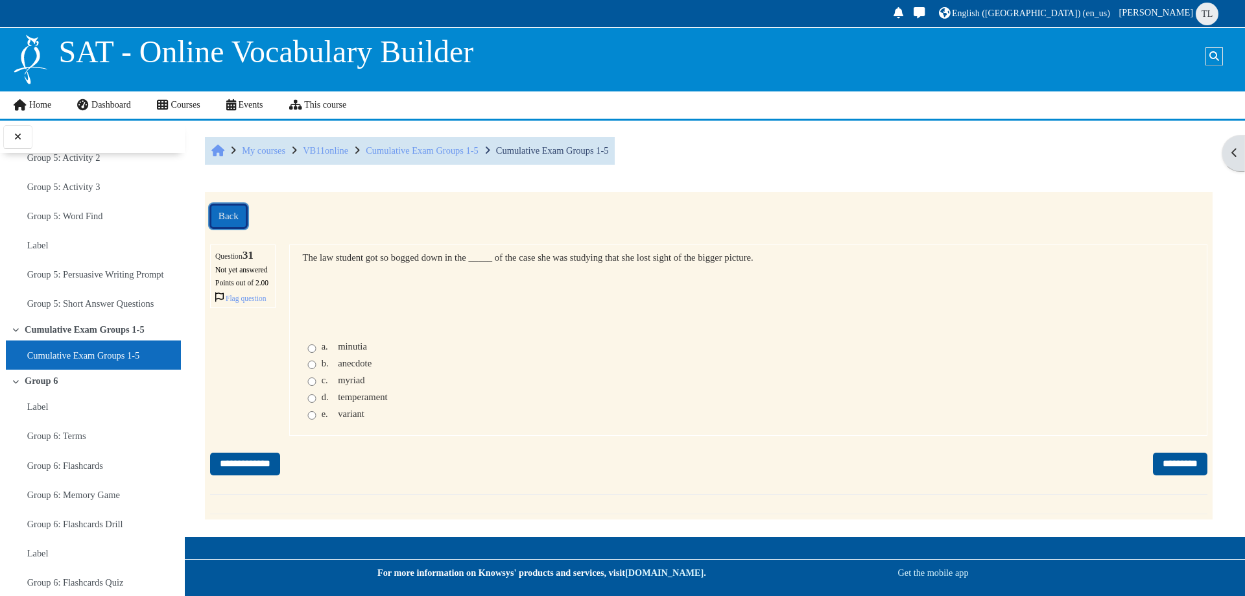
click at [229, 213] on link "Back" at bounding box center [228, 216] width 37 height 24
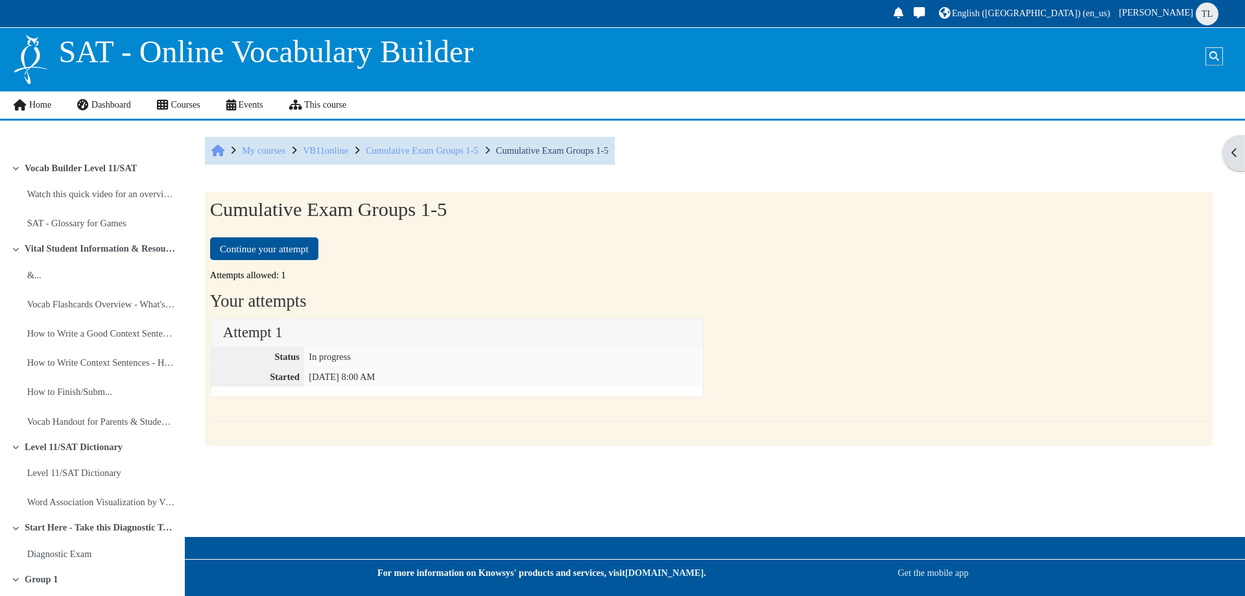
scroll to position [2704, 0]
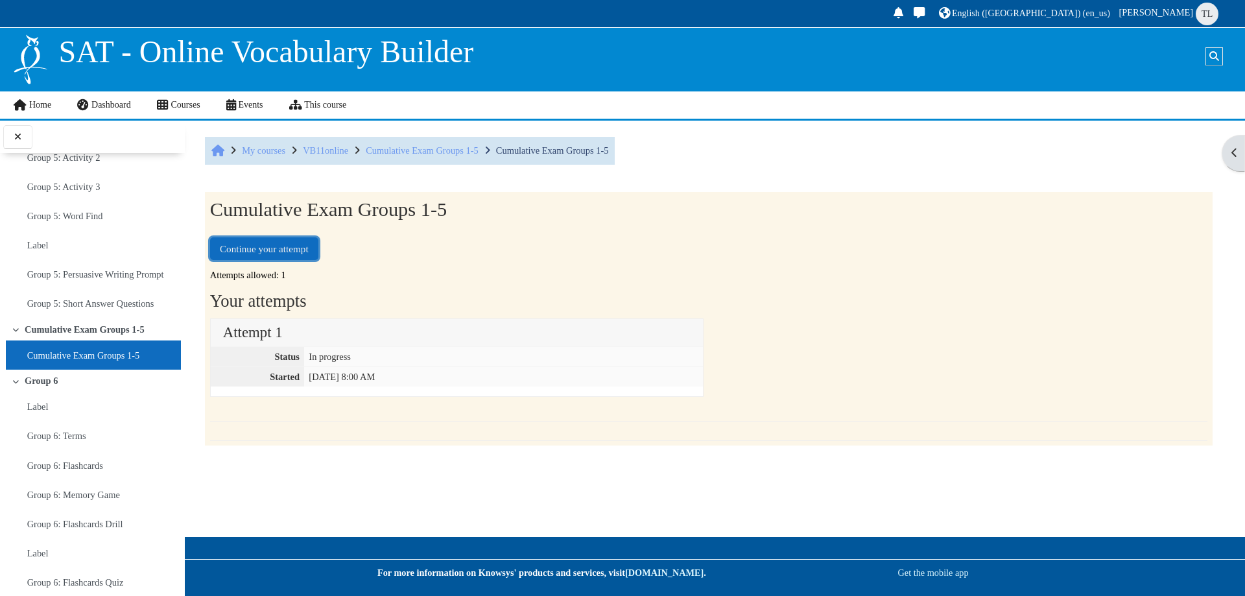
click at [303, 246] on button "Continue your attempt" at bounding box center [264, 248] width 108 height 23
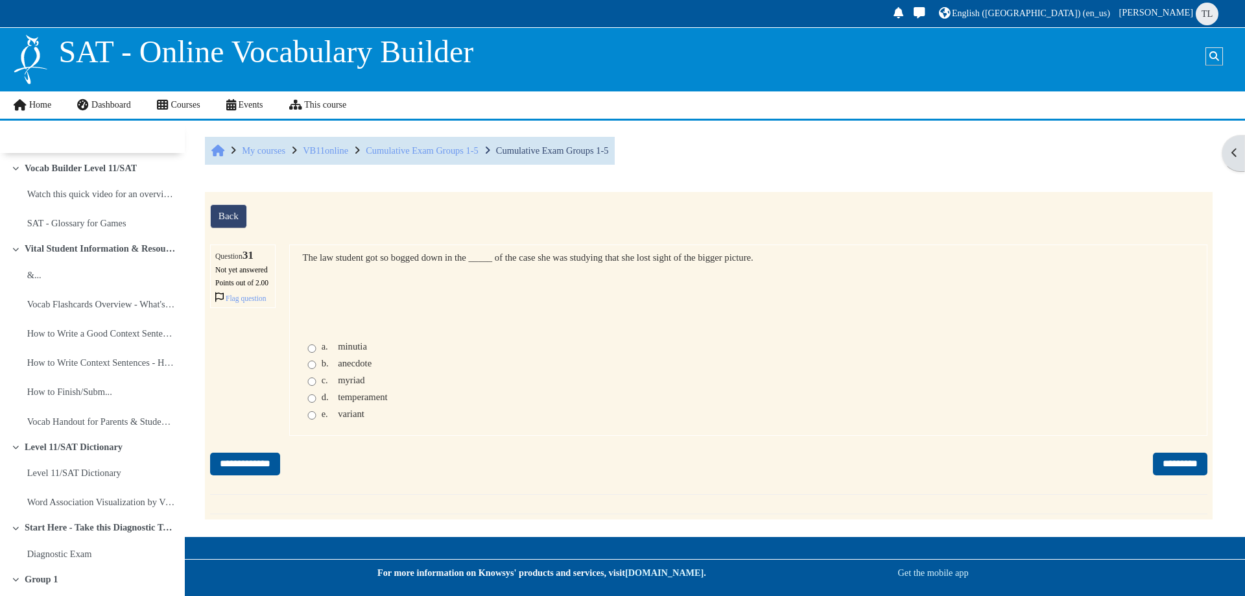
scroll to position [2704, 0]
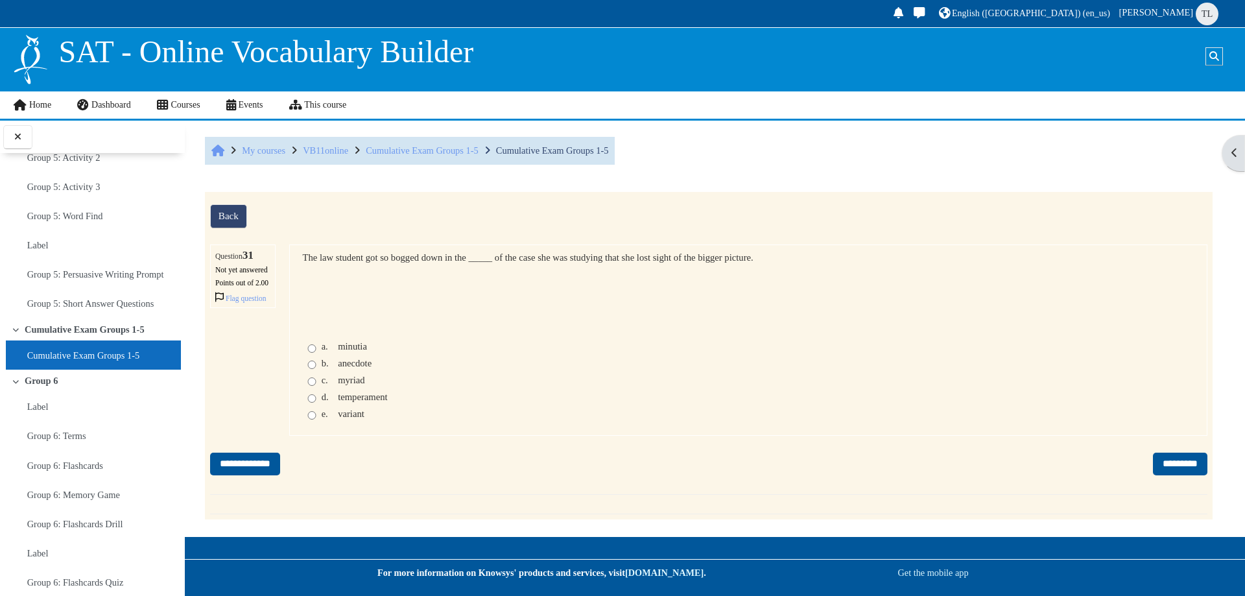
click at [350, 351] on span "minutia" at bounding box center [352, 346] width 29 height 10
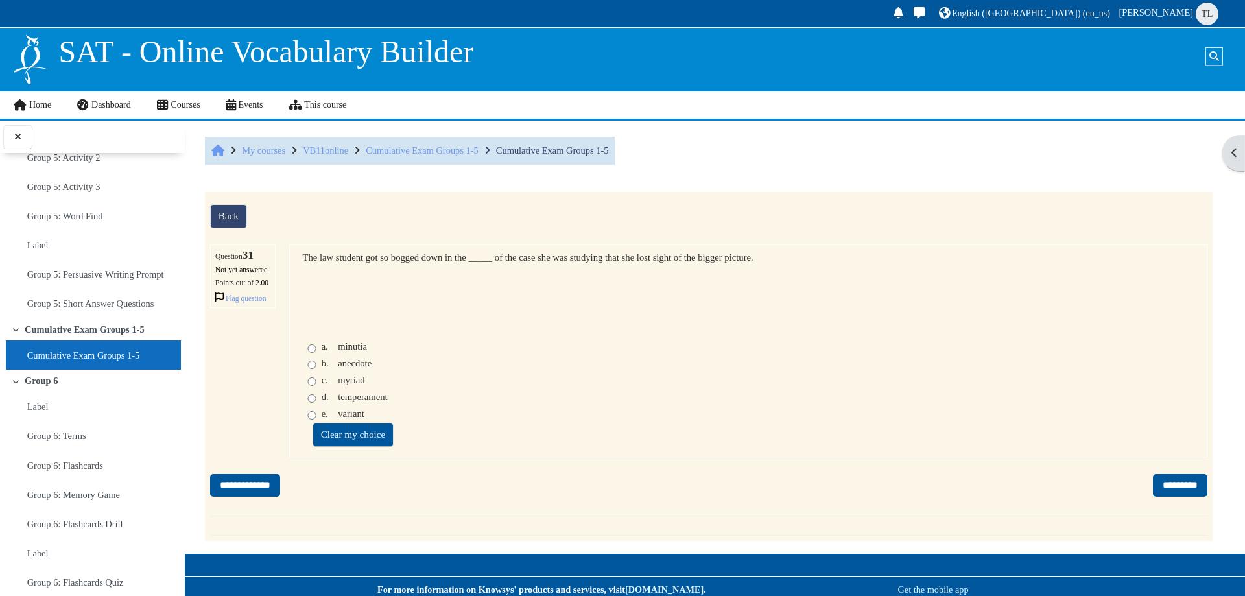
click at [350, 351] on span "minutia" at bounding box center [352, 346] width 29 height 10
click at [342, 402] on span "temperament" at bounding box center [363, 397] width 50 height 10
click at [355, 351] on span "minutia" at bounding box center [352, 346] width 29 height 10
click at [1153, 497] on input "*********" at bounding box center [1180, 485] width 54 height 23
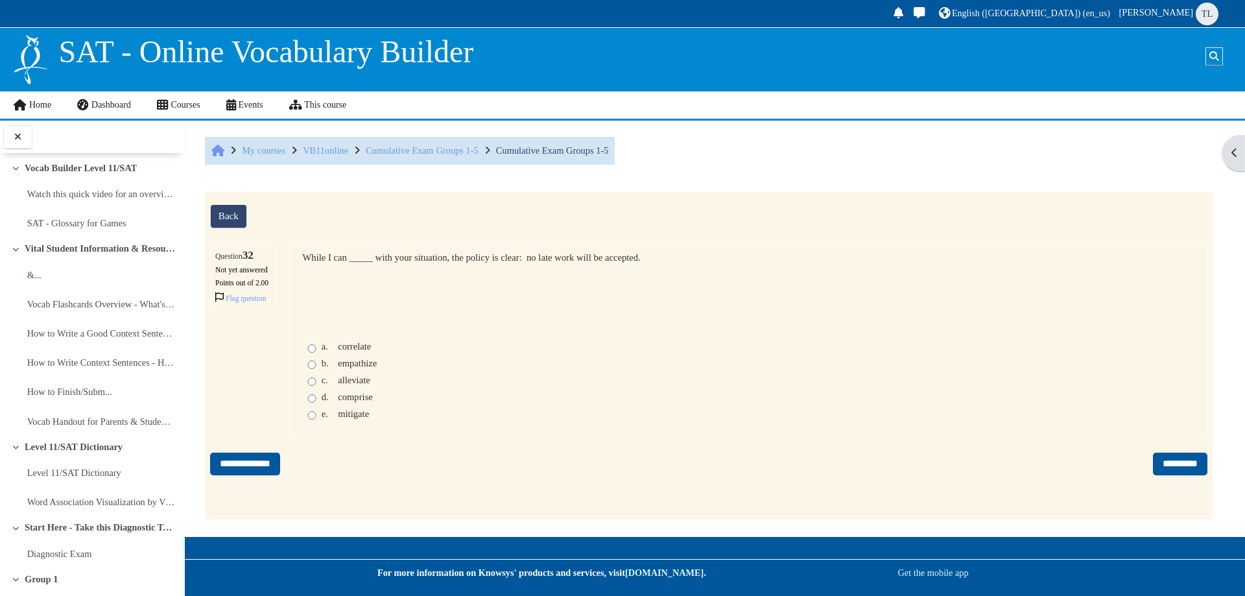
scroll to position [2704, 0]
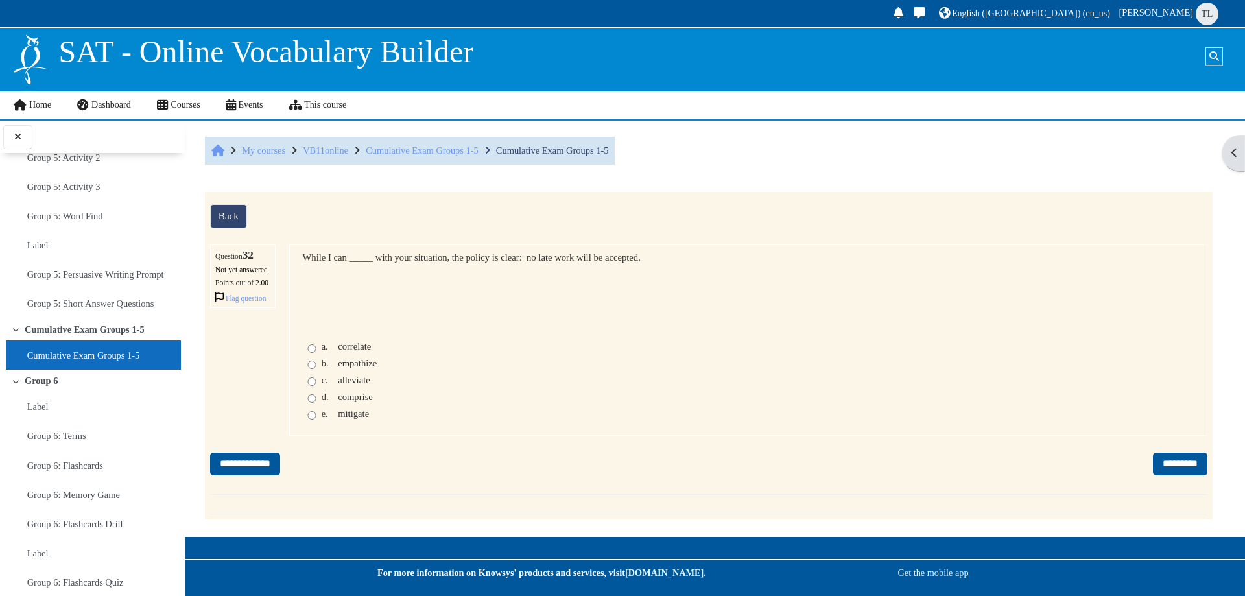
click at [350, 419] on span "mitigate" at bounding box center [353, 413] width 31 height 10
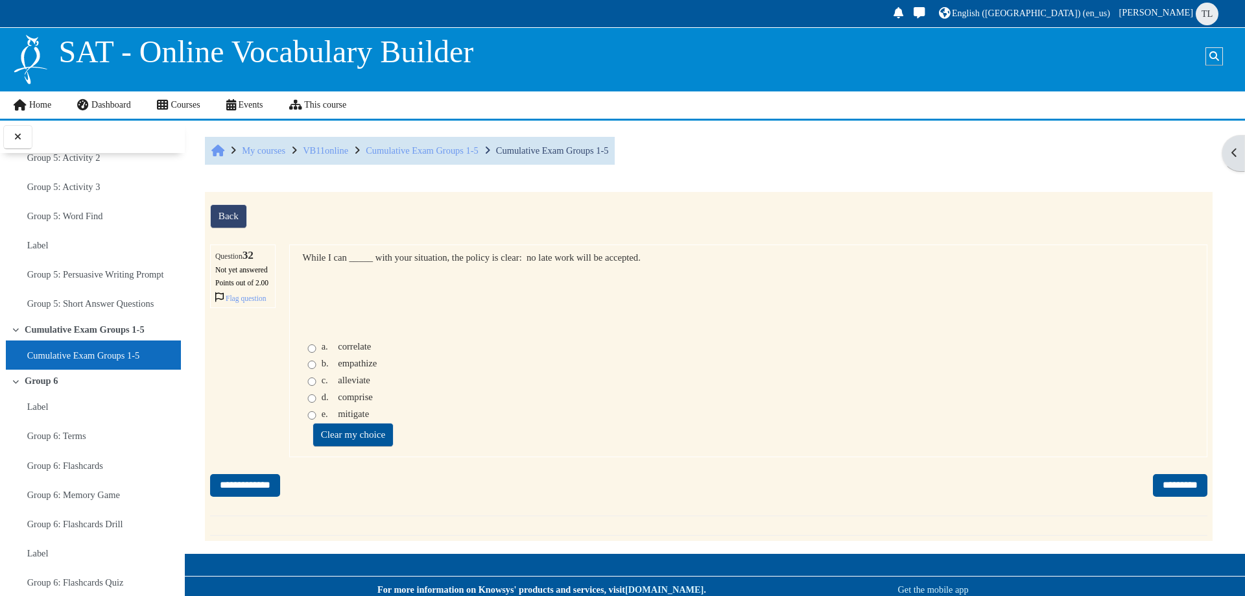
click at [349, 368] on span "empathize" at bounding box center [357, 363] width 39 height 10
click at [1156, 497] on input "*********" at bounding box center [1180, 485] width 54 height 23
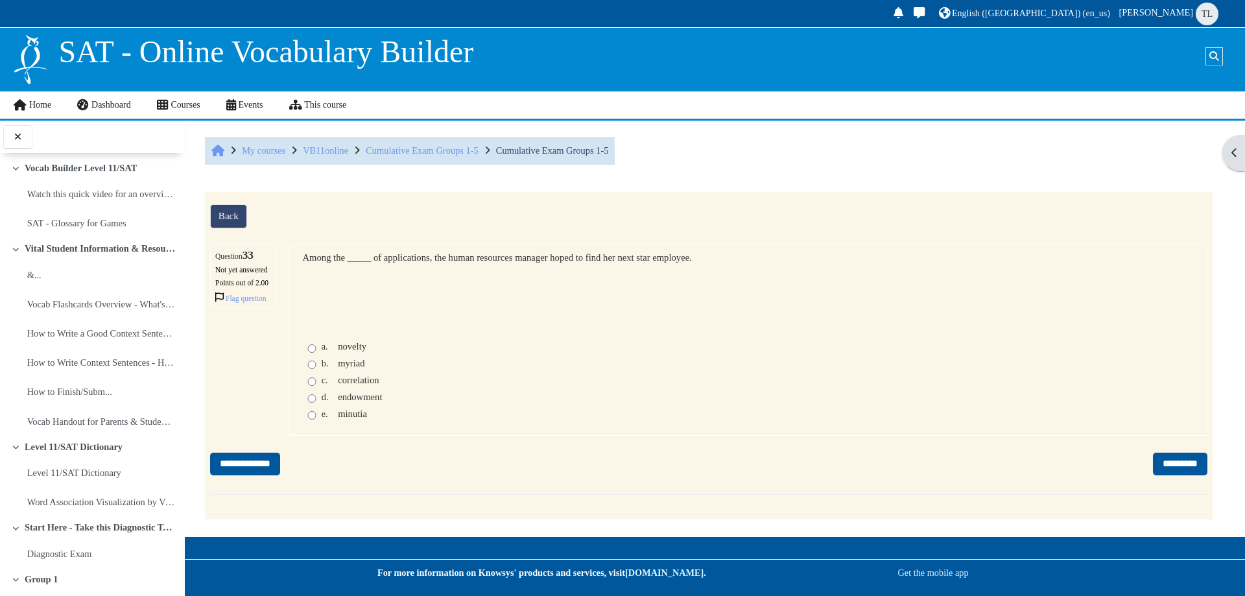
scroll to position [2704, 0]
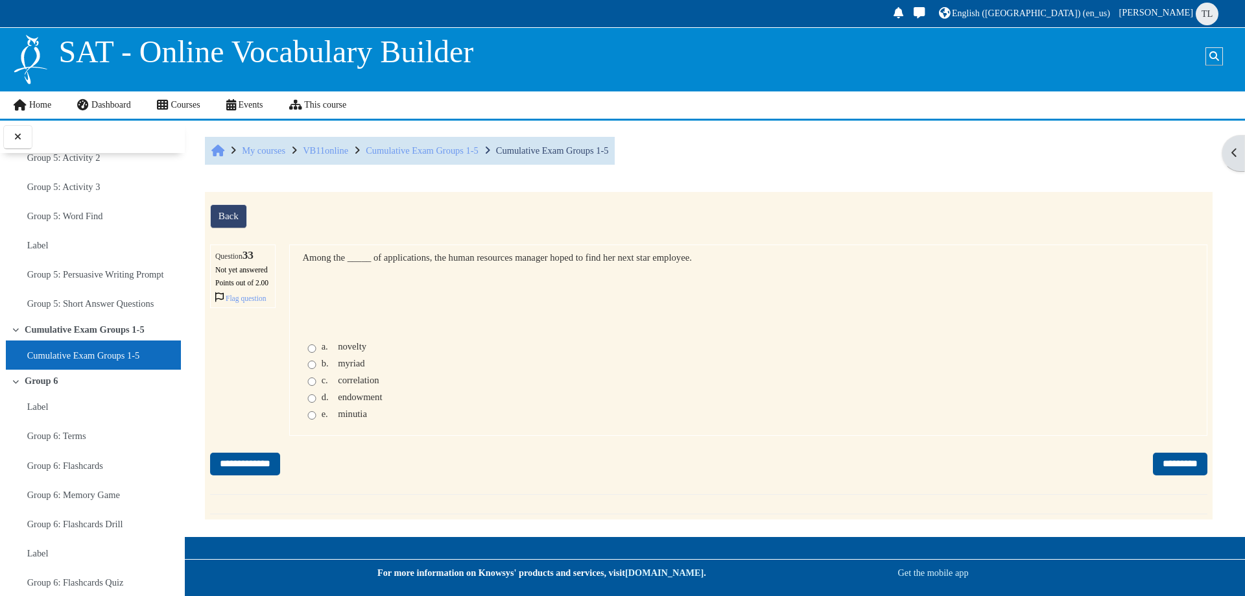
click at [353, 368] on span "myriad" at bounding box center [351, 363] width 27 height 10
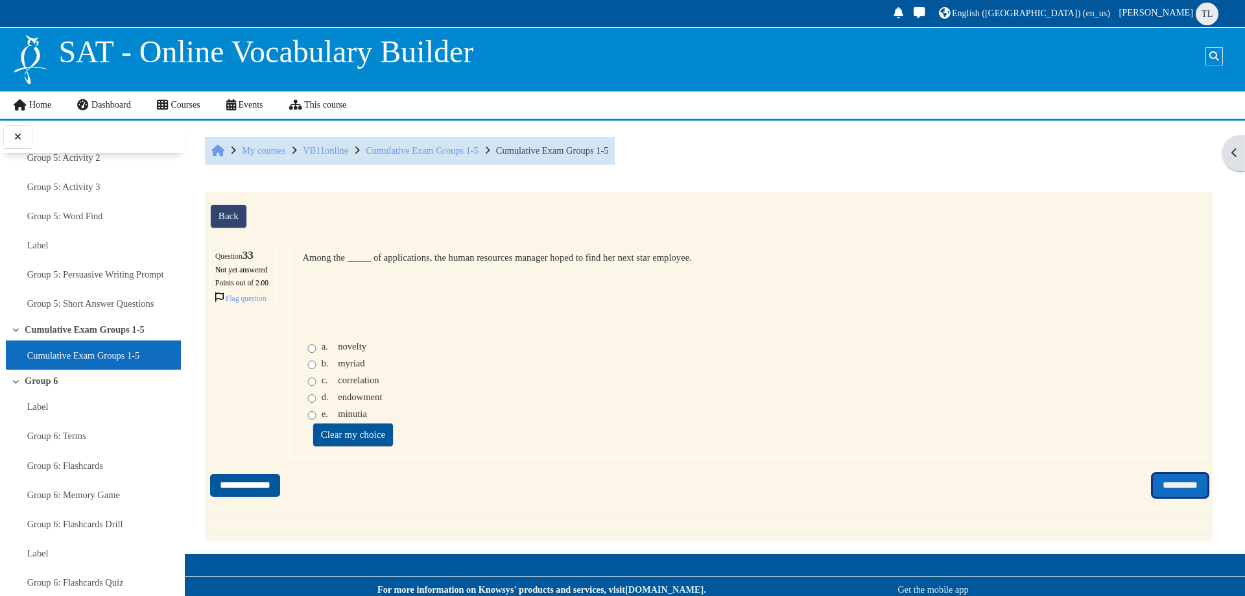
click at [1153, 497] on input "*********" at bounding box center [1180, 485] width 54 height 23
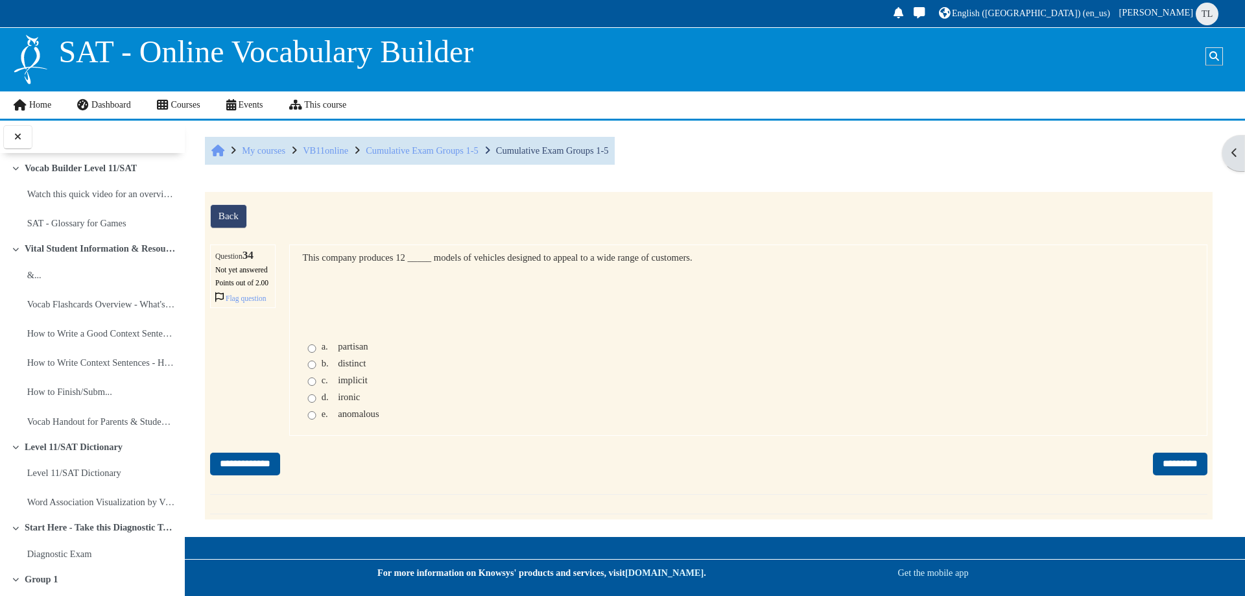
scroll to position [2704, 0]
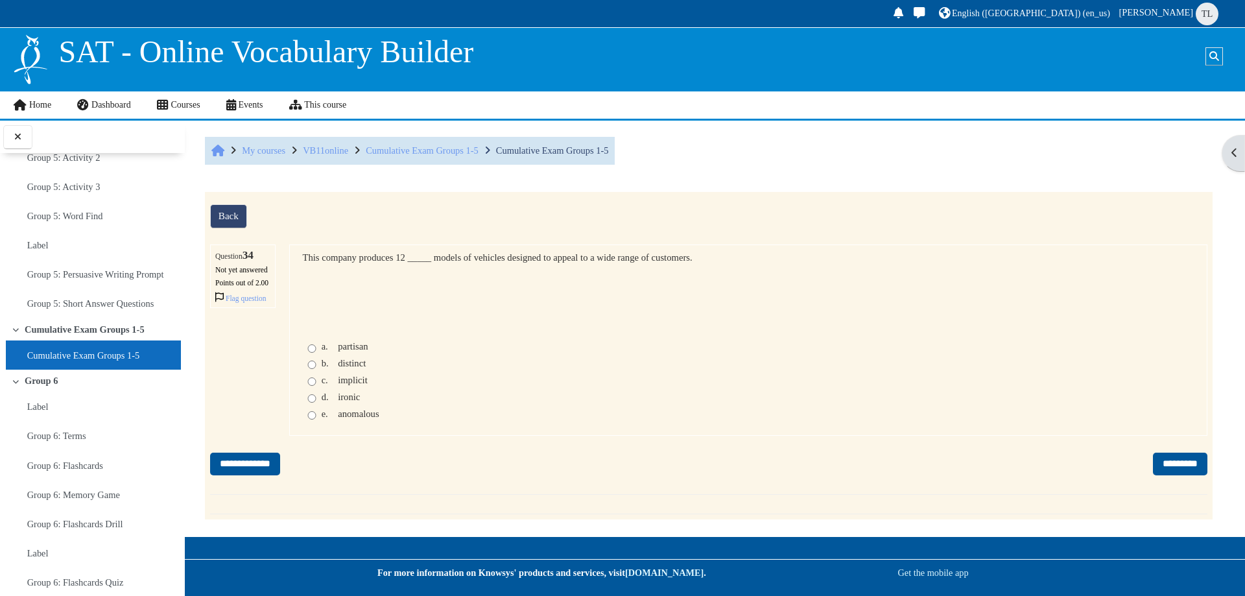
click at [338, 368] on span "distinct" at bounding box center [352, 363] width 28 height 10
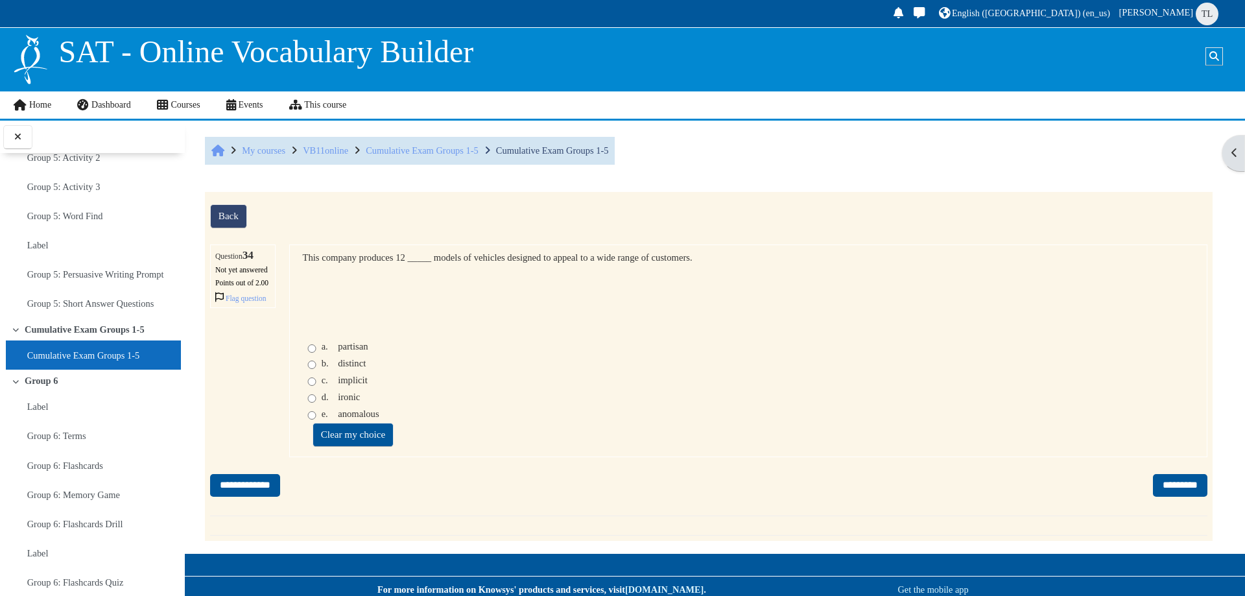
click at [336, 352] on div "a. partisan" at bounding box center [345, 346] width 47 height 11
click at [334, 369] on span "b." at bounding box center [329, 363] width 14 height 11
click at [342, 385] on span "implicit" at bounding box center [353, 380] width 30 height 10
click at [344, 351] on span "partisan" at bounding box center [353, 346] width 30 height 10
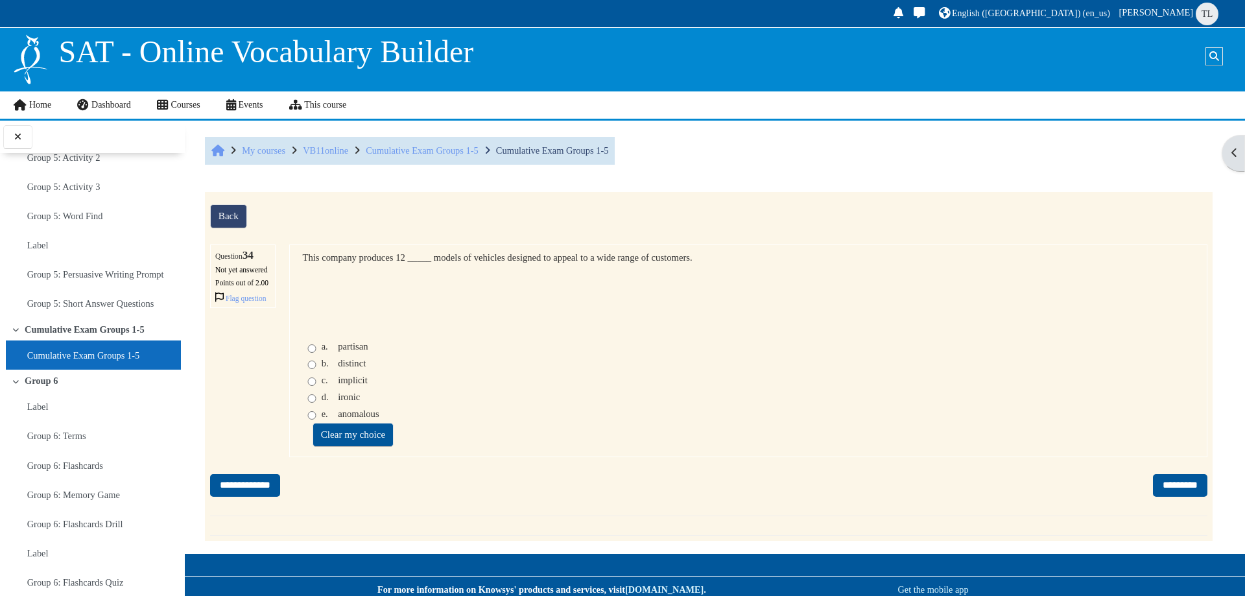
click at [334, 369] on span "b." at bounding box center [329, 363] width 14 height 11
click at [1003, 447] on div "Clear my choice" at bounding box center [748, 435] width 892 height 21
click at [1153, 497] on input "*********" at bounding box center [1180, 485] width 54 height 23
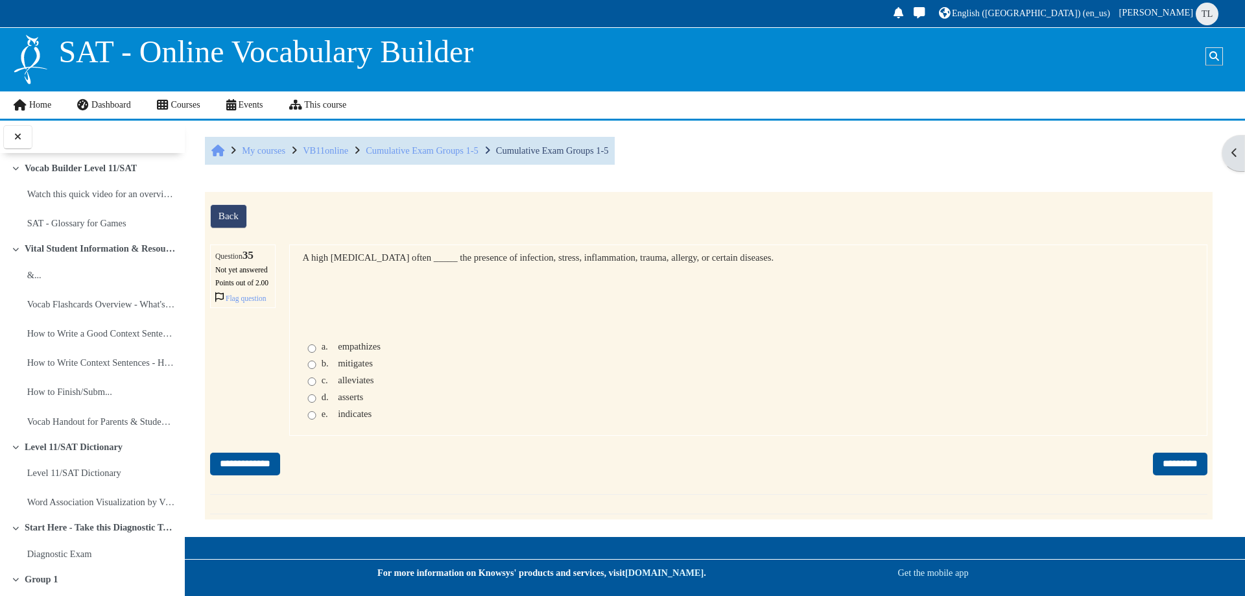
scroll to position [2704, 0]
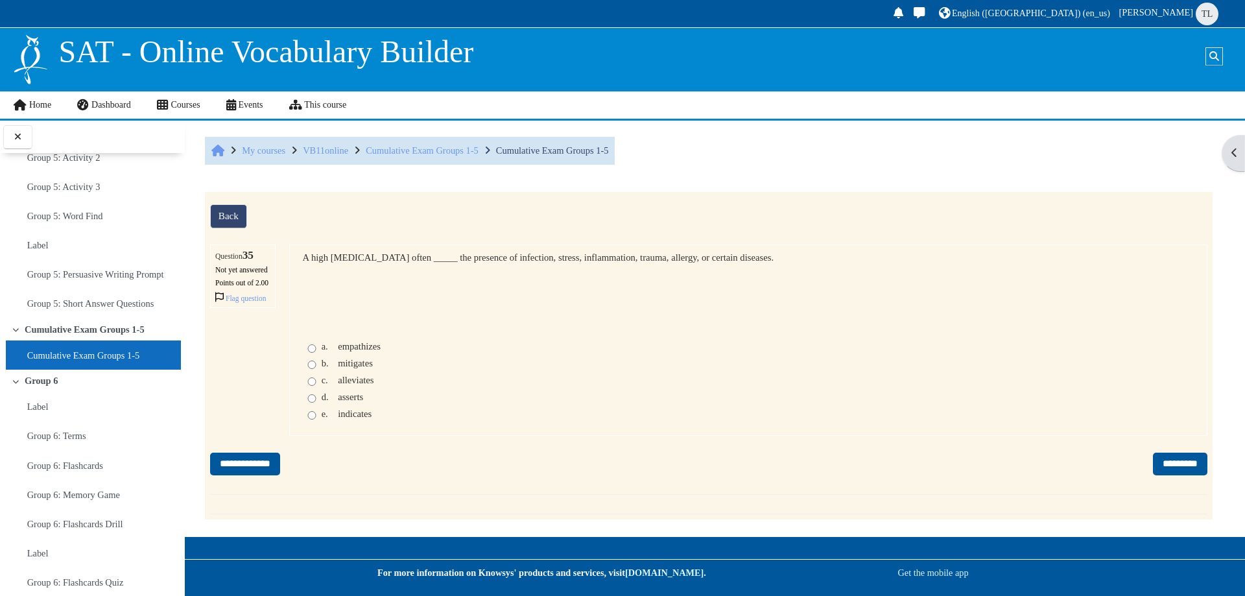
click at [341, 419] on span "indicates" at bounding box center [355, 413] width 34 height 10
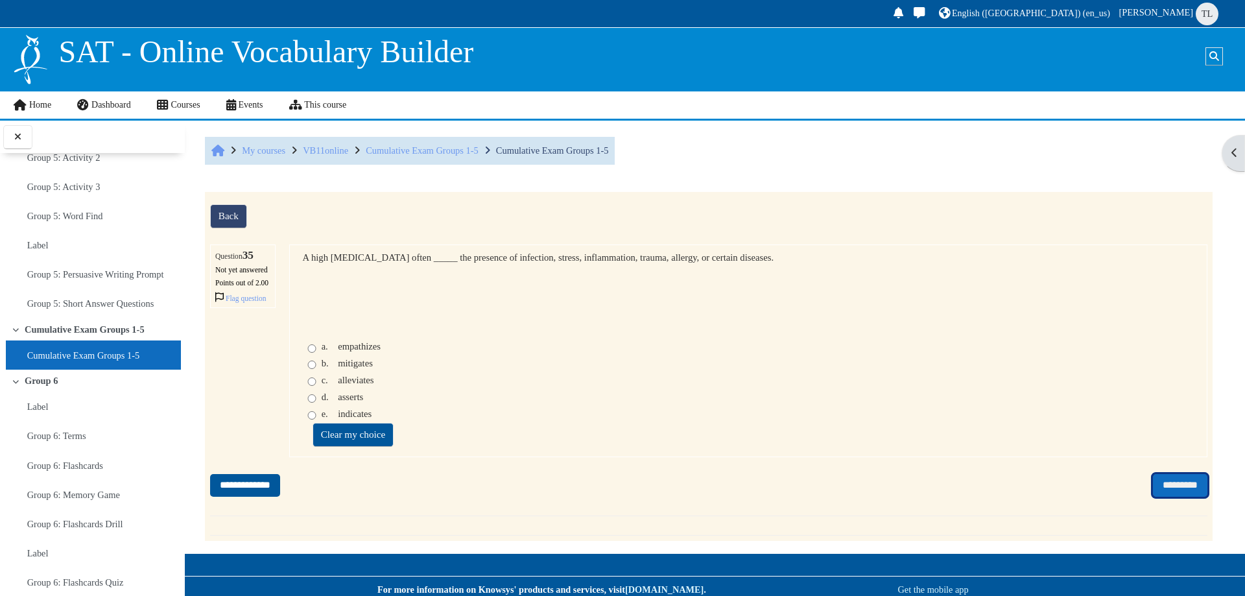
click at [1160, 497] on input "*********" at bounding box center [1180, 485] width 54 height 23
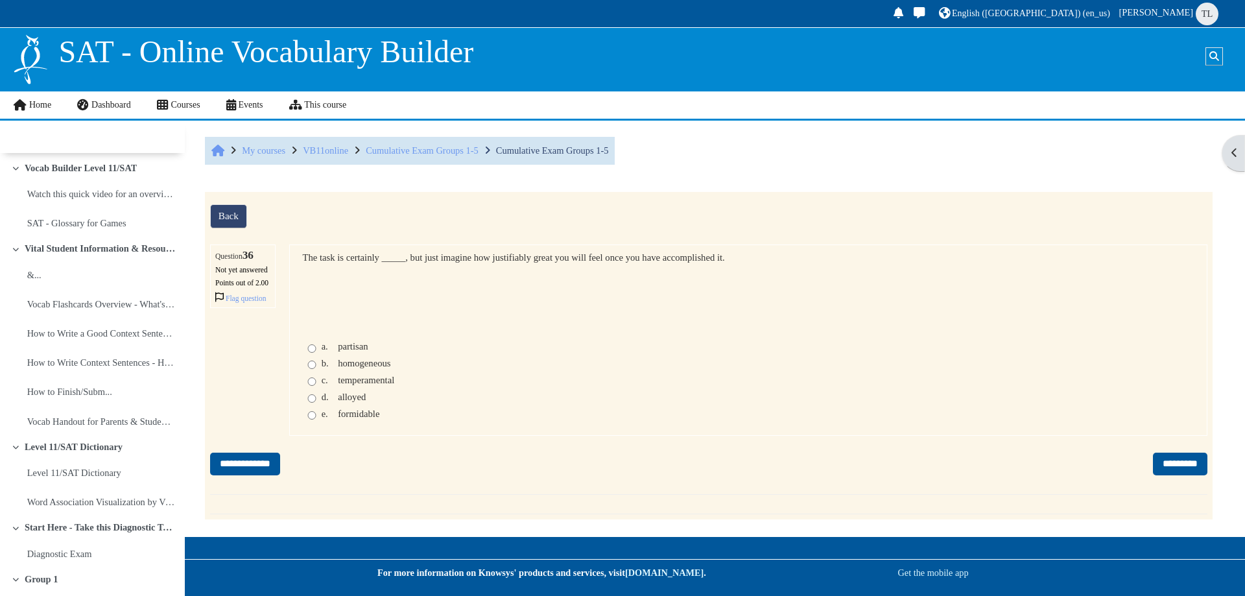
scroll to position [2704, 0]
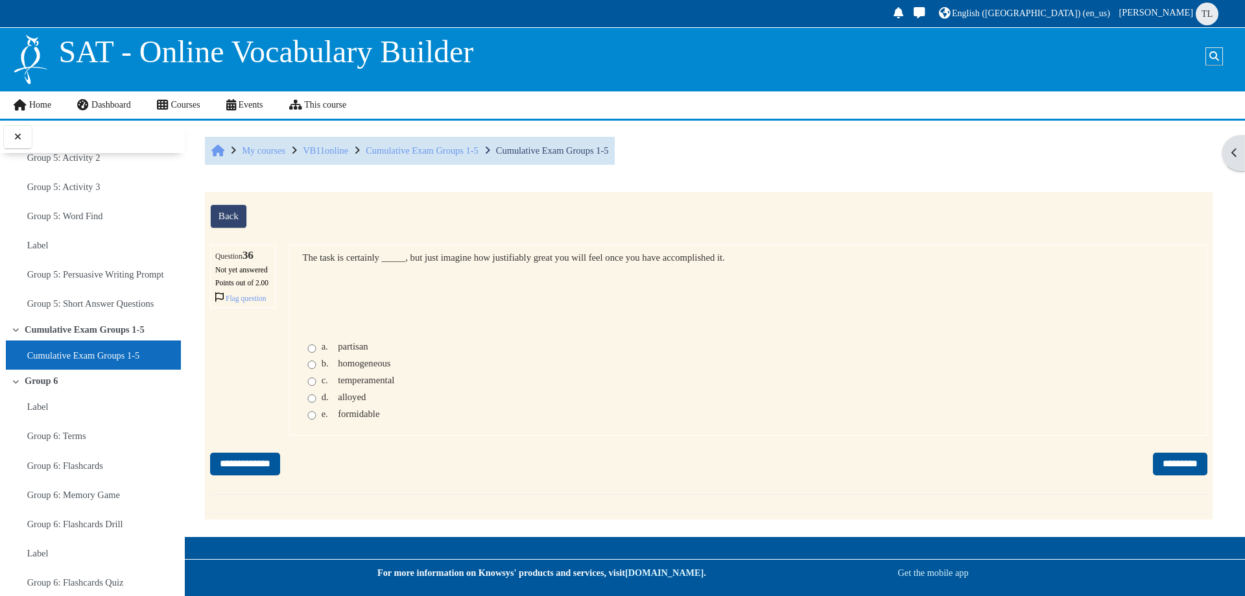
click at [351, 368] on span "homogeneous" at bounding box center [364, 363] width 53 height 10
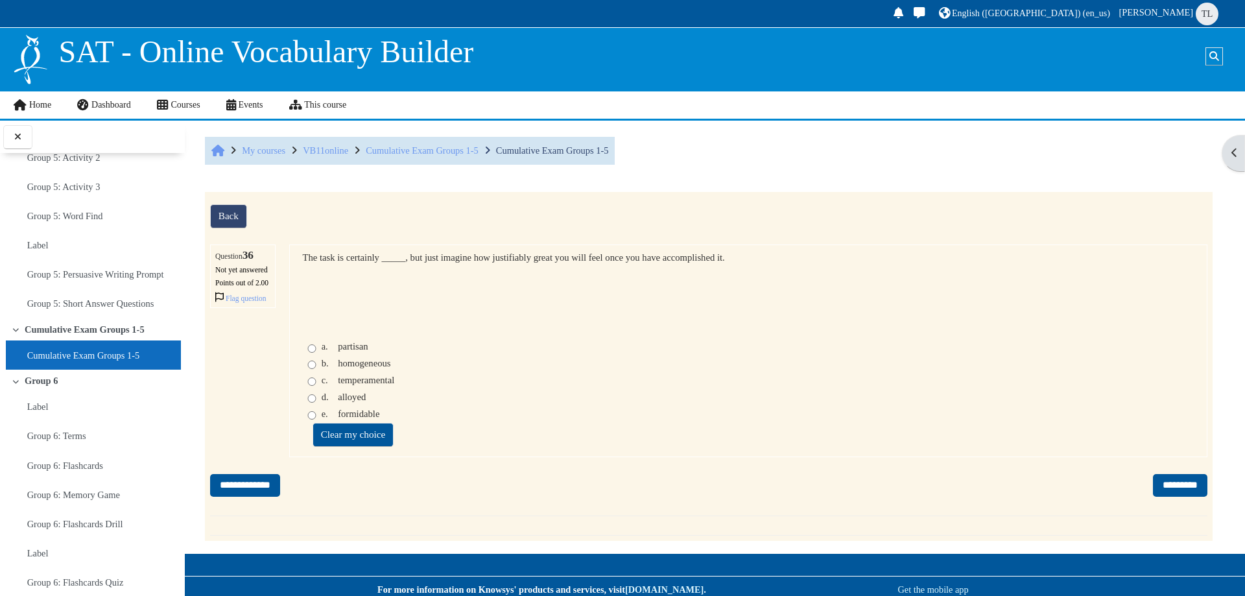
click at [359, 385] on span "temperamental" at bounding box center [366, 380] width 56 height 10
click at [339, 419] on span "formidable" at bounding box center [358, 413] width 41 height 10
click at [357, 351] on span "partisan" at bounding box center [353, 346] width 30 height 10
click at [344, 368] on span "homogeneous" at bounding box center [364, 363] width 53 height 10
click at [332, 386] on span "c." at bounding box center [329, 380] width 14 height 11
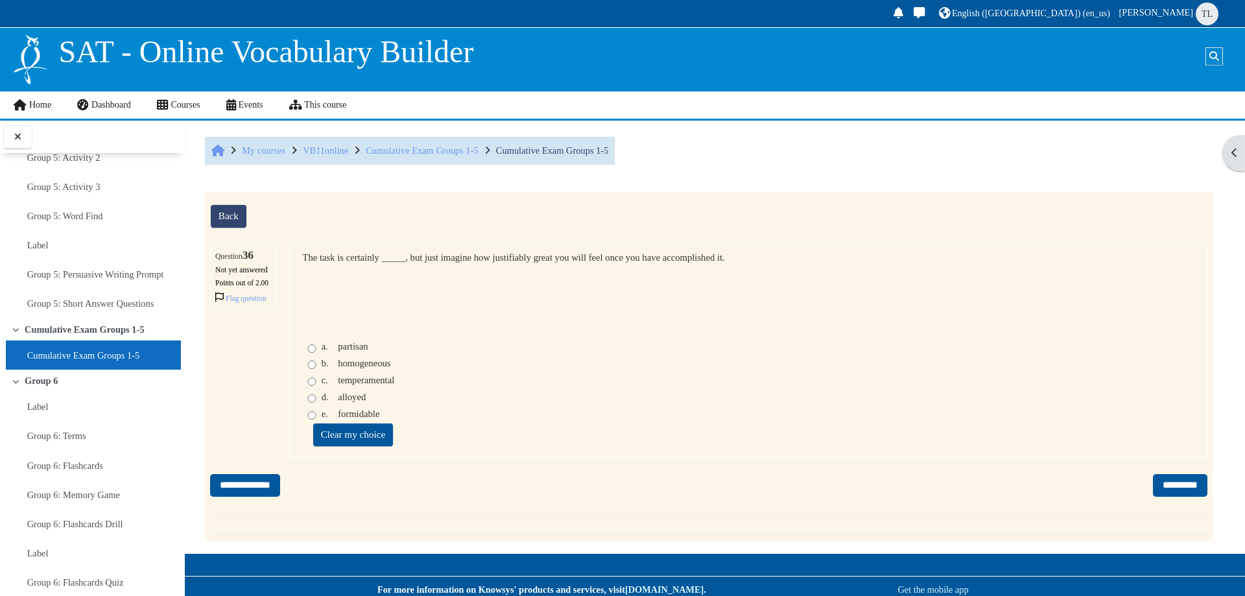
click at [347, 402] on span "alloyed" at bounding box center [352, 397] width 28 height 10
click at [360, 419] on span "formidable" at bounding box center [358, 413] width 41 height 10
click at [1191, 497] on input "*********" at bounding box center [1180, 485] width 54 height 23
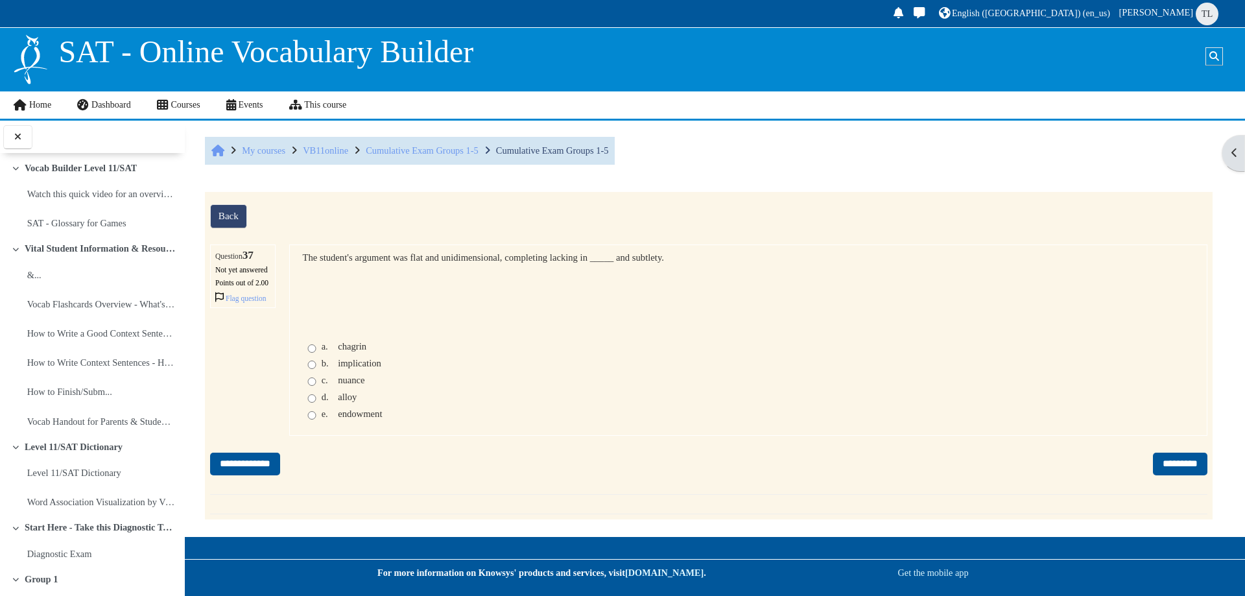
scroll to position [2704, 0]
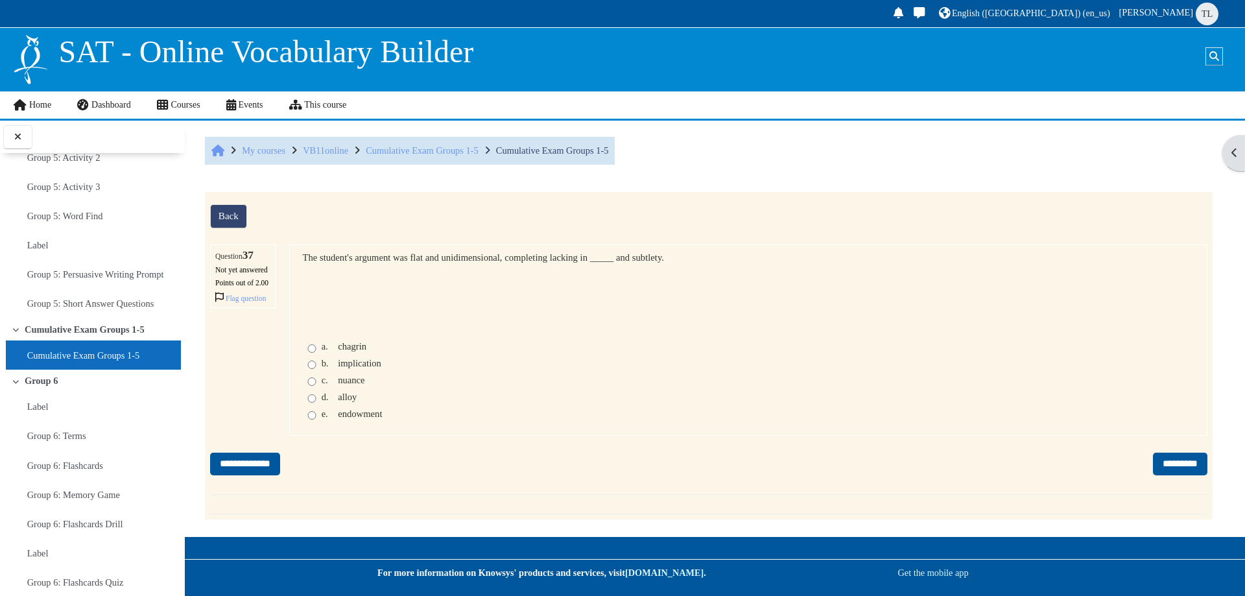
click at [351, 419] on span "endowment" at bounding box center [360, 413] width 44 height 10
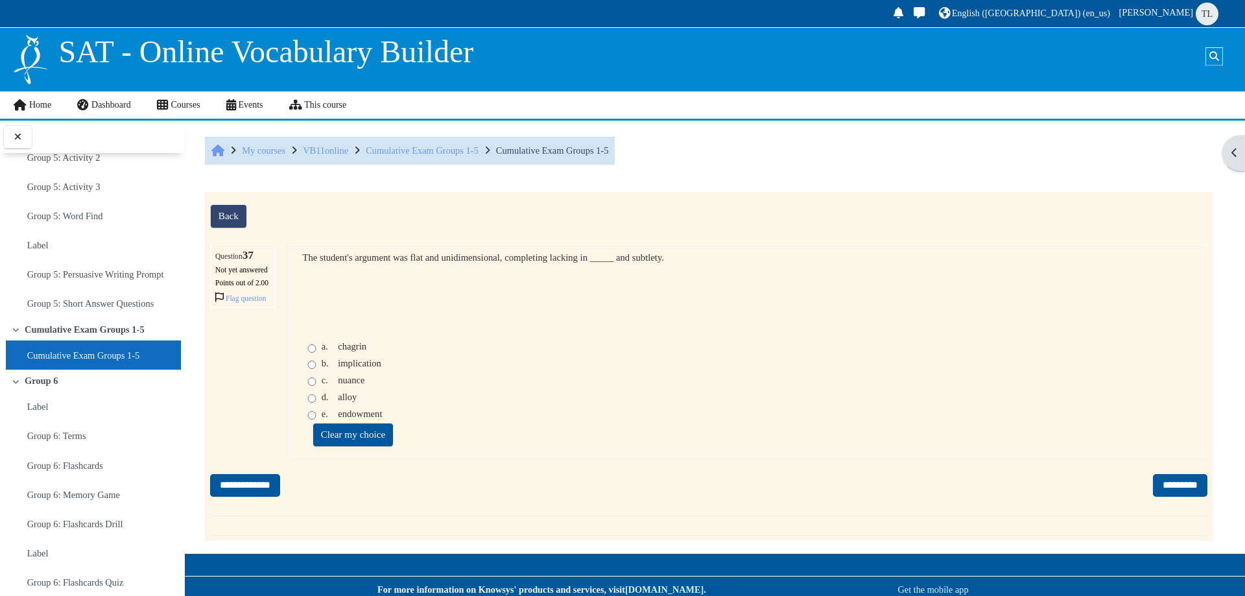
click at [352, 351] on span "chagrin" at bounding box center [352, 346] width 29 height 10
click at [351, 385] on span "nuance" at bounding box center [351, 380] width 27 height 10
click at [339, 402] on span "alloy" at bounding box center [347, 397] width 19 height 10
click at [1162, 497] on input "*********" at bounding box center [1180, 485] width 54 height 23
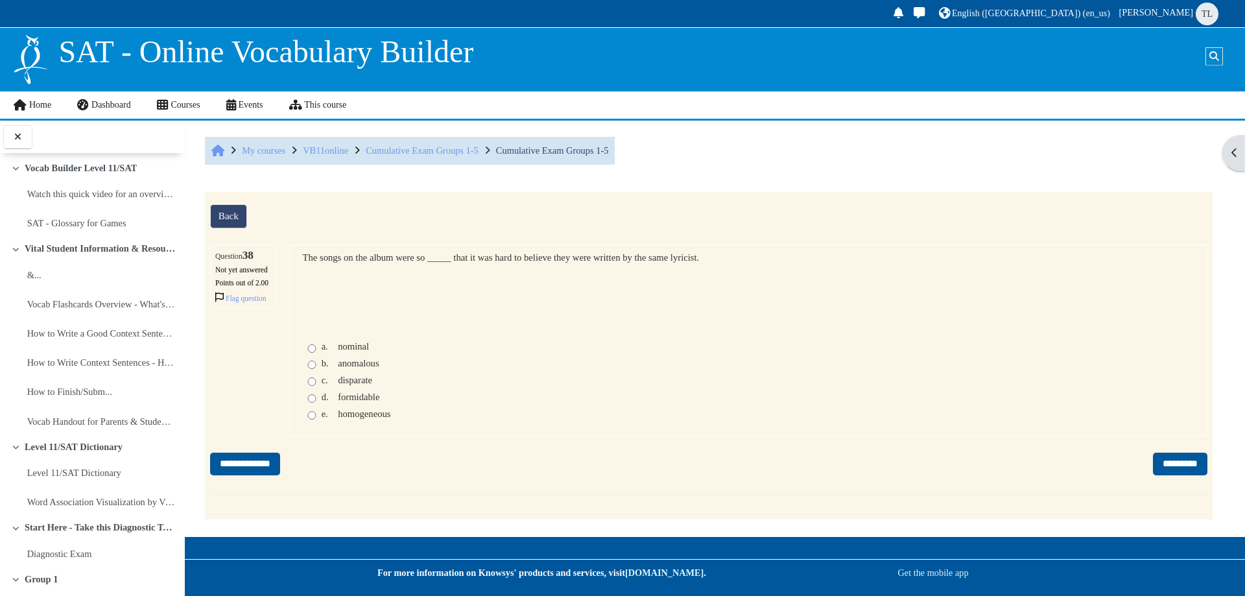
scroll to position [2704, 0]
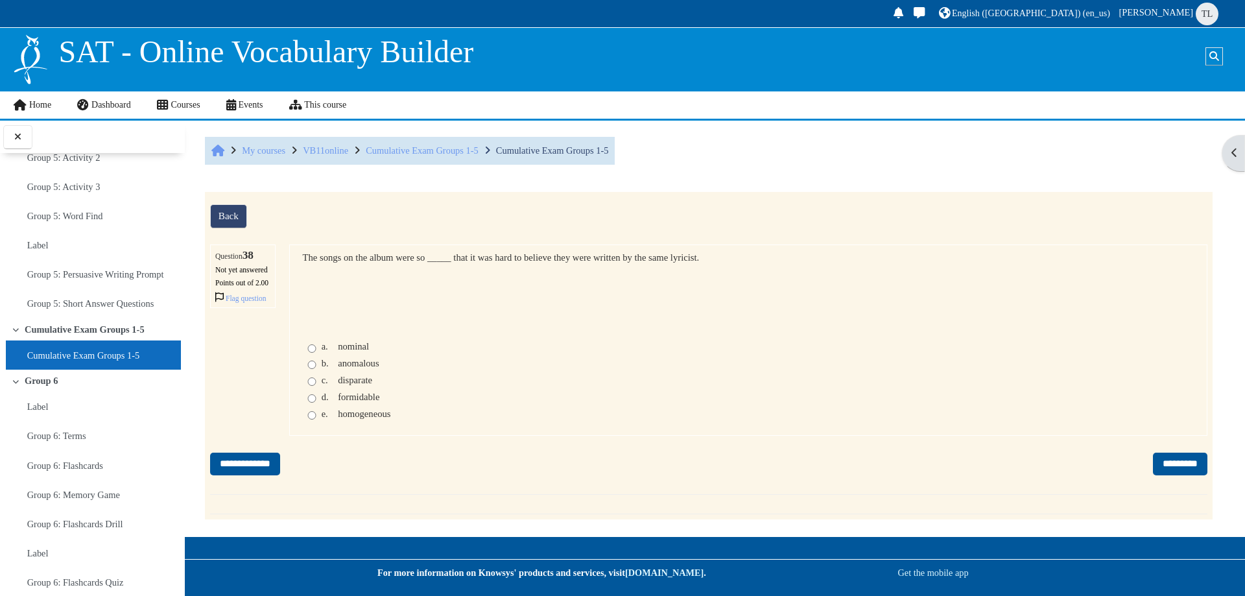
click at [341, 389] on div "c. disparate" at bounding box center [748, 382] width 892 height 14
click at [346, 385] on span "disparate" at bounding box center [355, 380] width 34 height 10
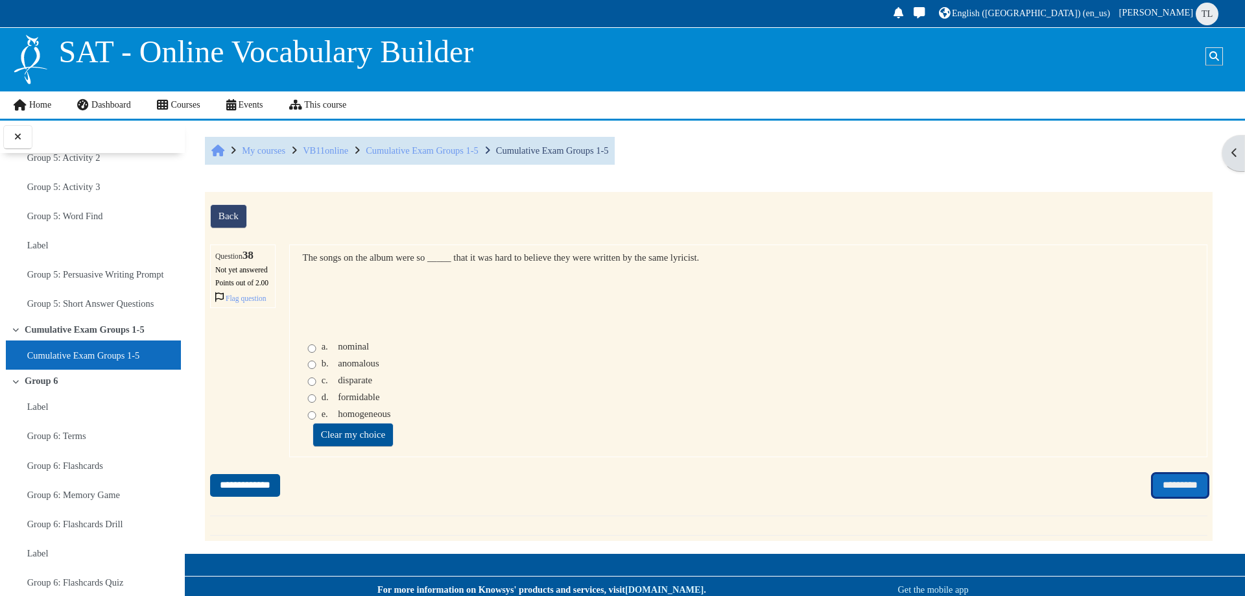
click at [1169, 497] on input "*********" at bounding box center [1180, 485] width 54 height 23
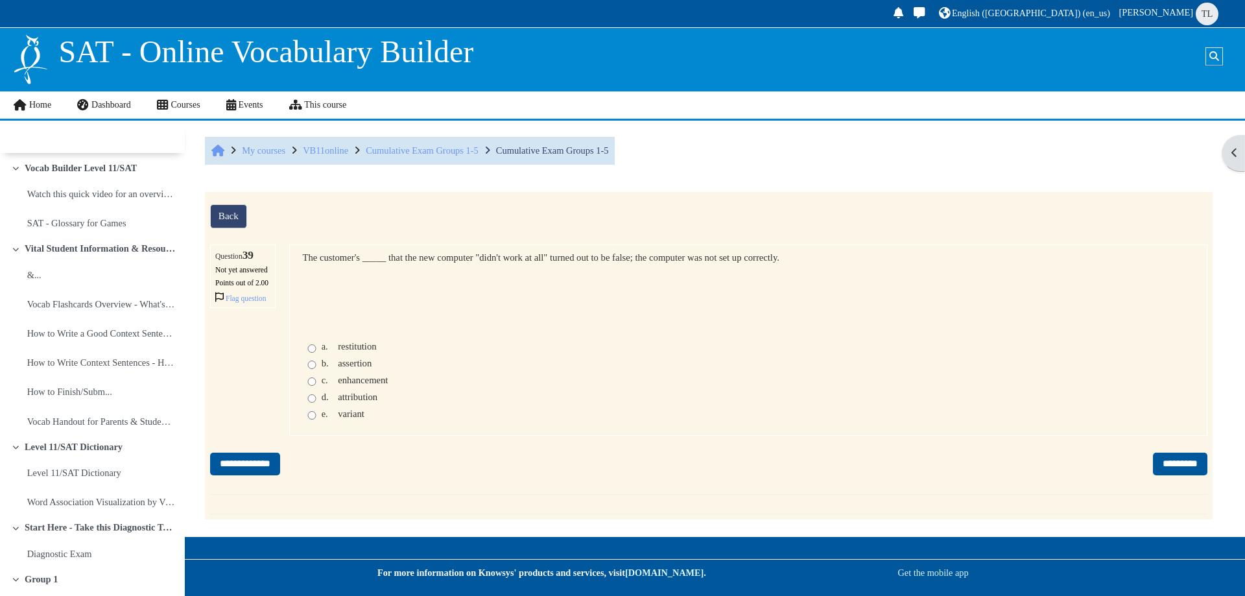
scroll to position [2704, 0]
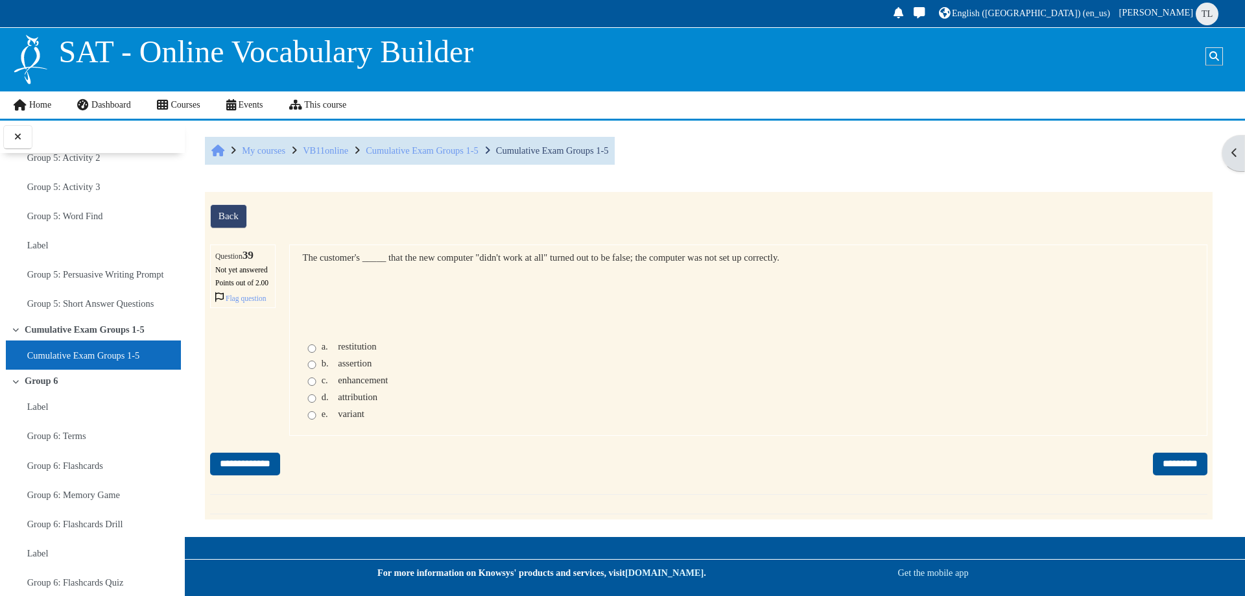
click at [341, 368] on span "assertion" at bounding box center [355, 363] width 34 height 10
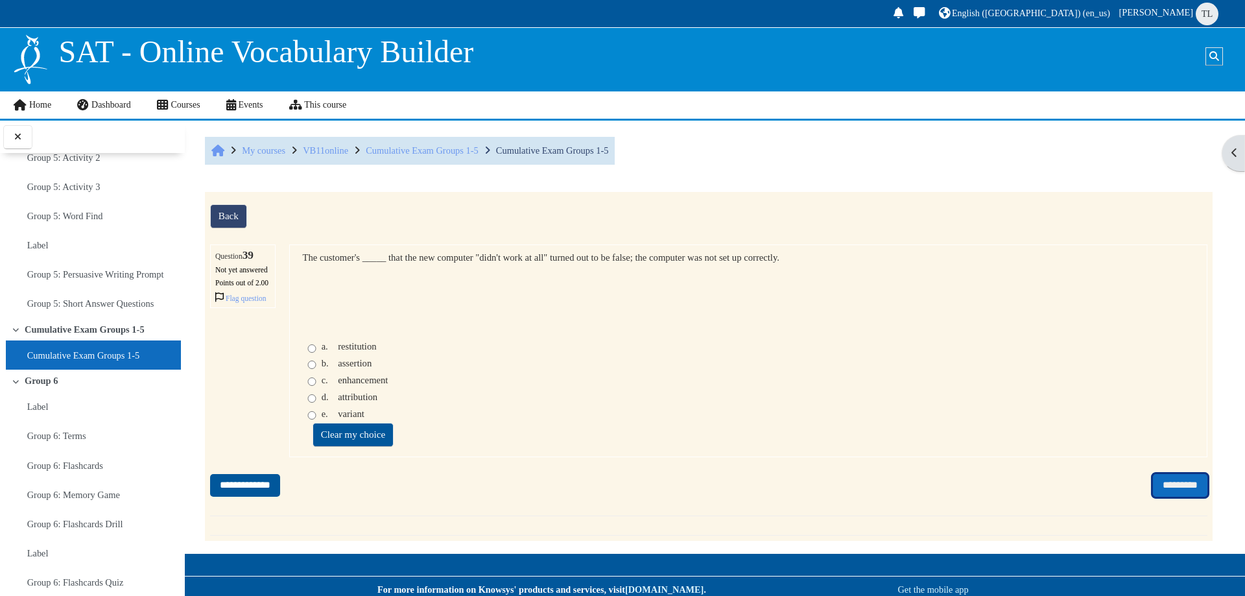
click at [1166, 497] on input "*********" at bounding box center [1180, 485] width 54 height 23
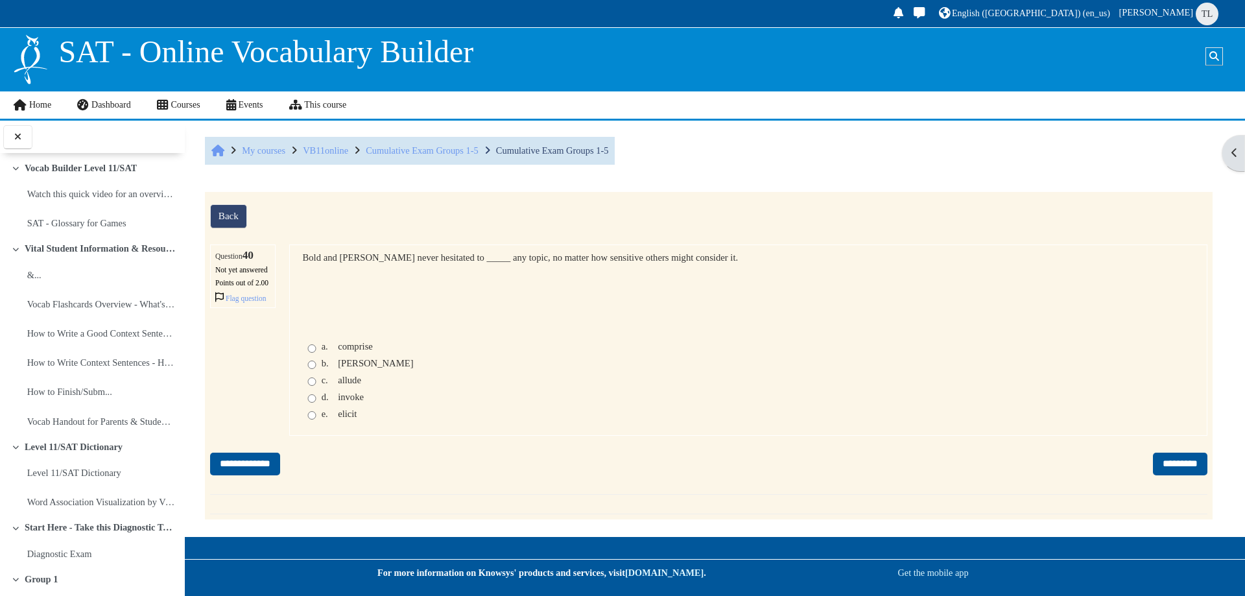
scroll to position [2704, 0]
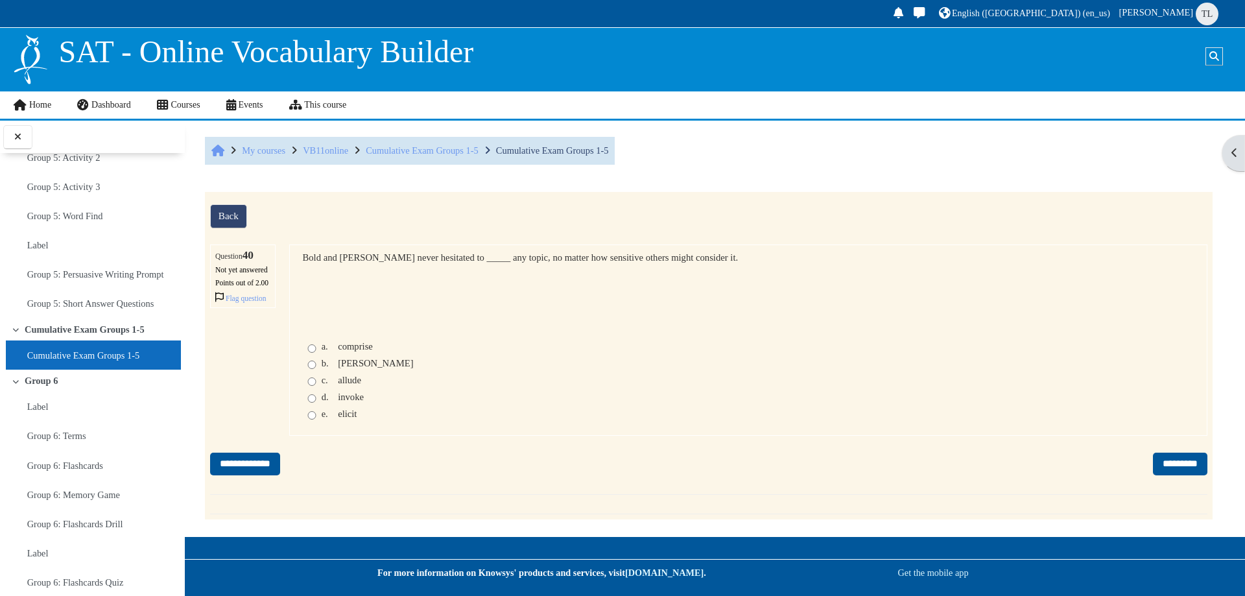
click at [353, 351] on span "comprise" at bounding box center [355, 346] width 35 height 10
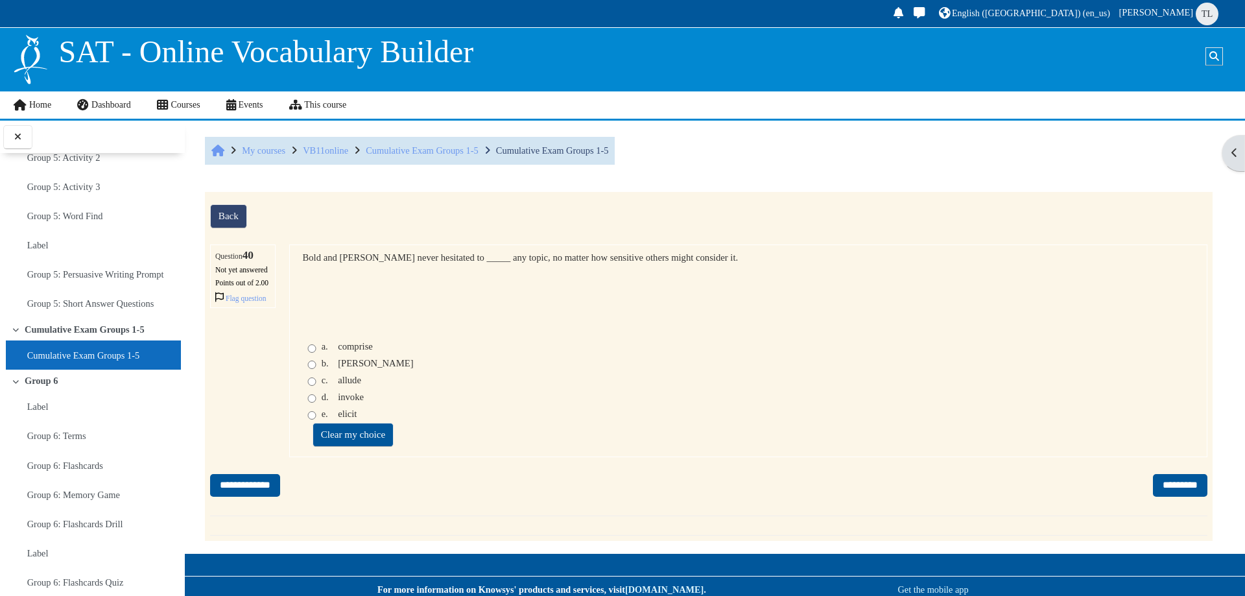
click at [349, 368] on span "[PERSON_NAME]" at bounding box center [375, 363] width 75 height 10
click at [226, 213] on link "Back" at bounding box center [228, 216] width 37 height 24
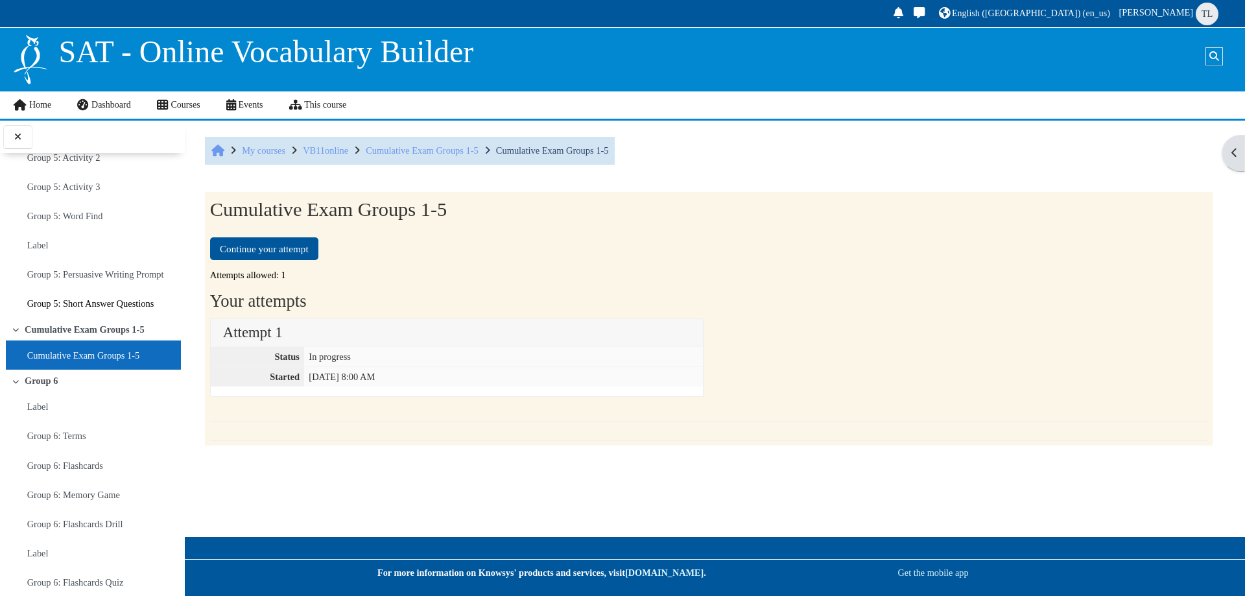
scroll to position [2509, 0]
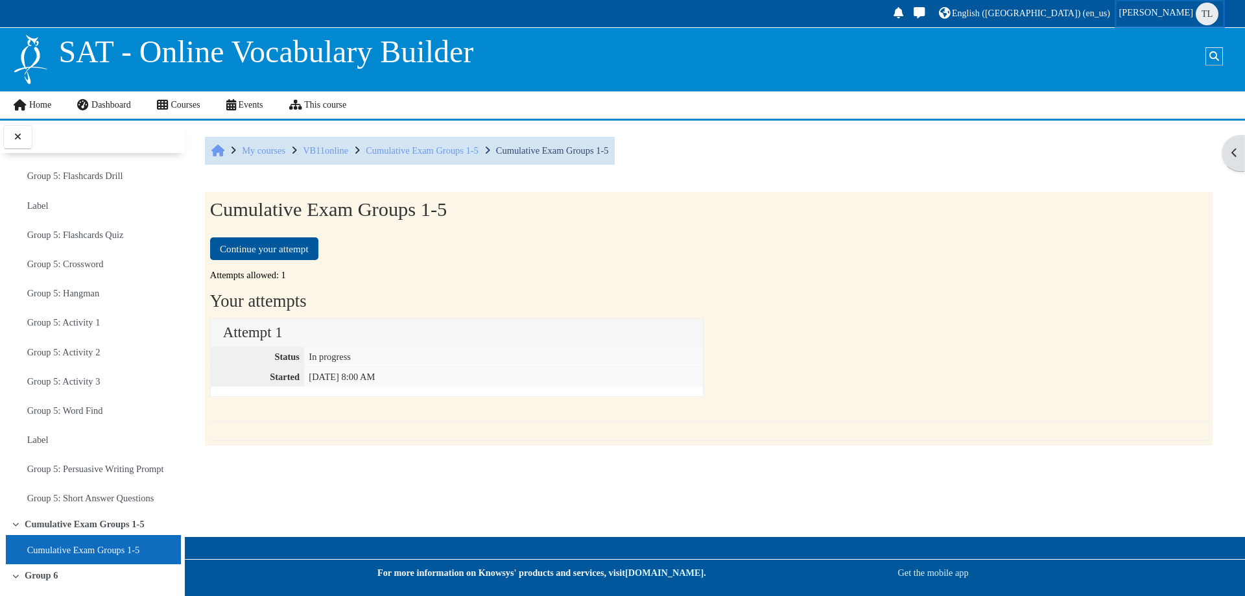
click at [1212, 14] on span "TL" at bounding box center [1206, 14] width 23 height 23
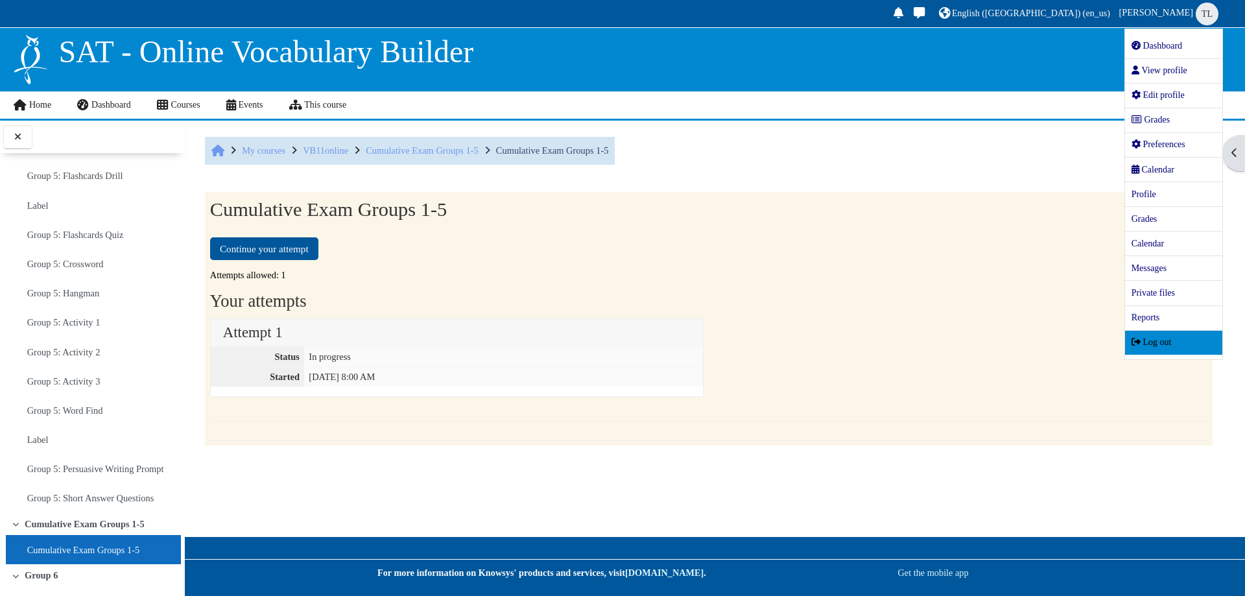
click at [1148, 340] on span "Log out" at bounding box center [1151, 342] width 40 height 10
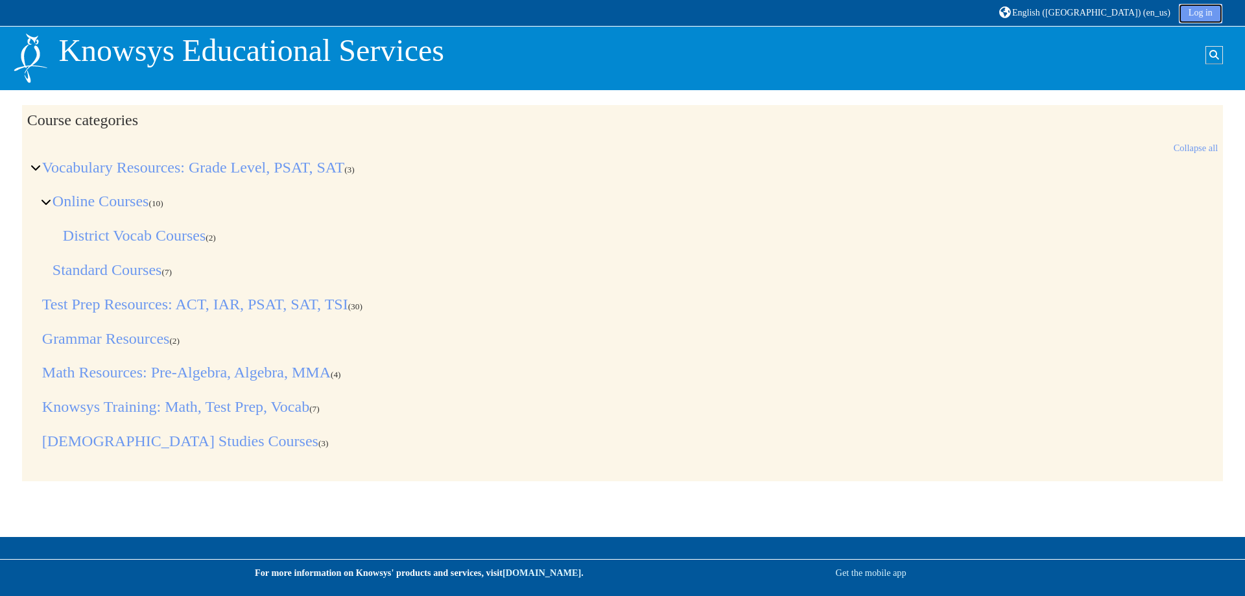
click at [1200, 22] on link "Log in" at bounding box center [1199, 13] width 43 height 19
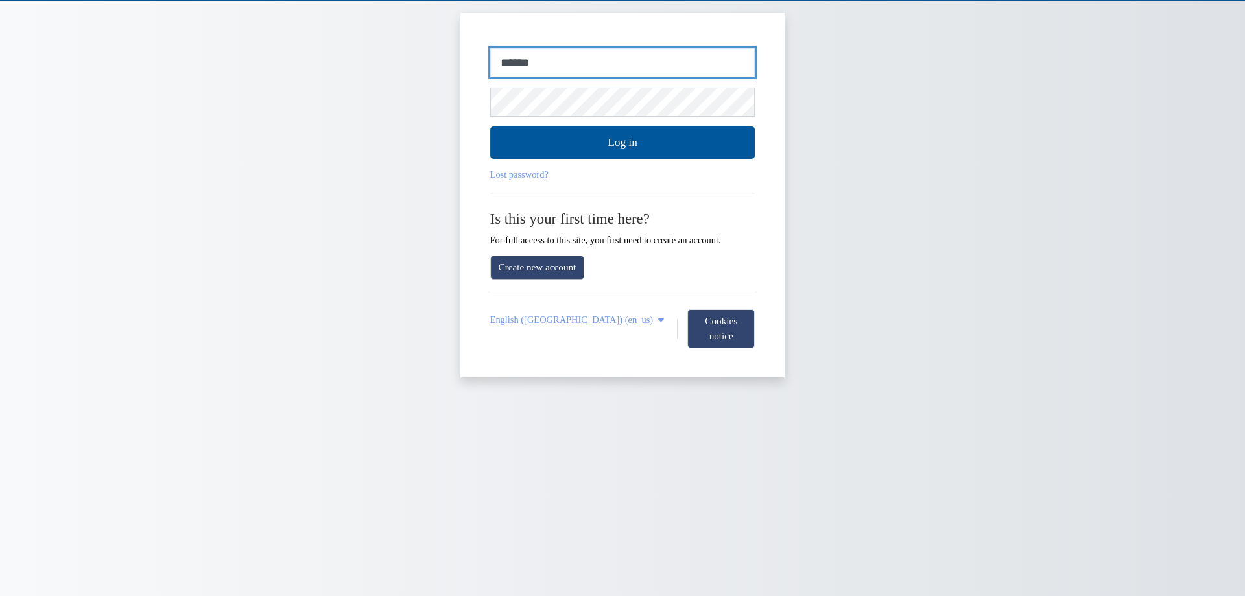
click at [577, 62] on input "******" at bounding box center [622, 63] width 265 height 30
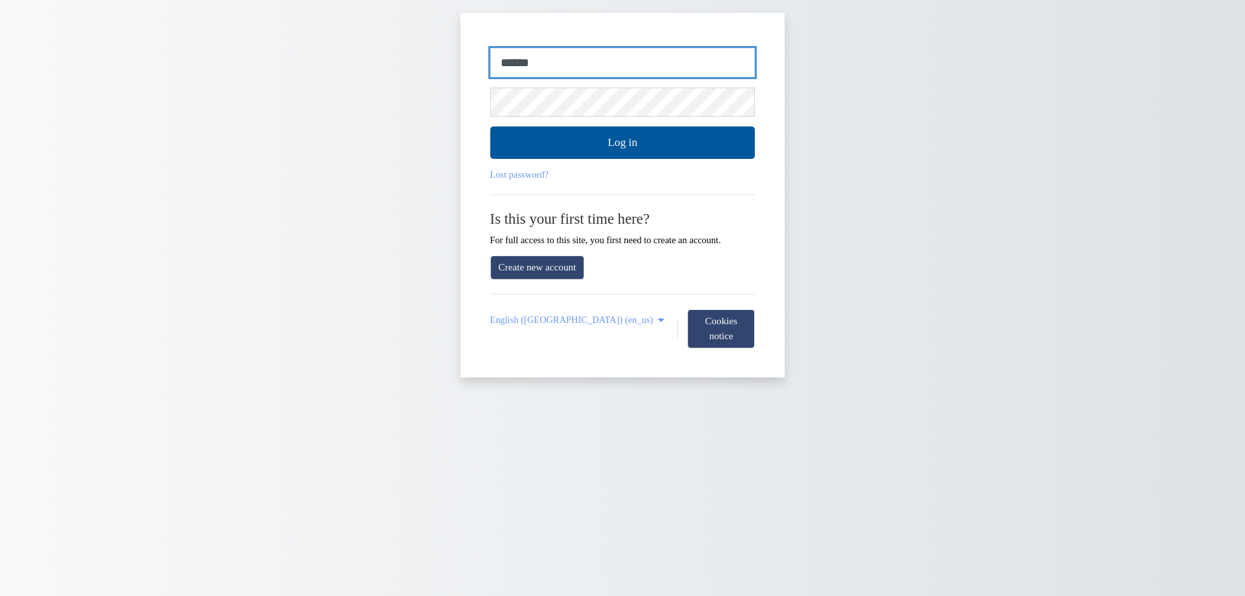
type input "**********"
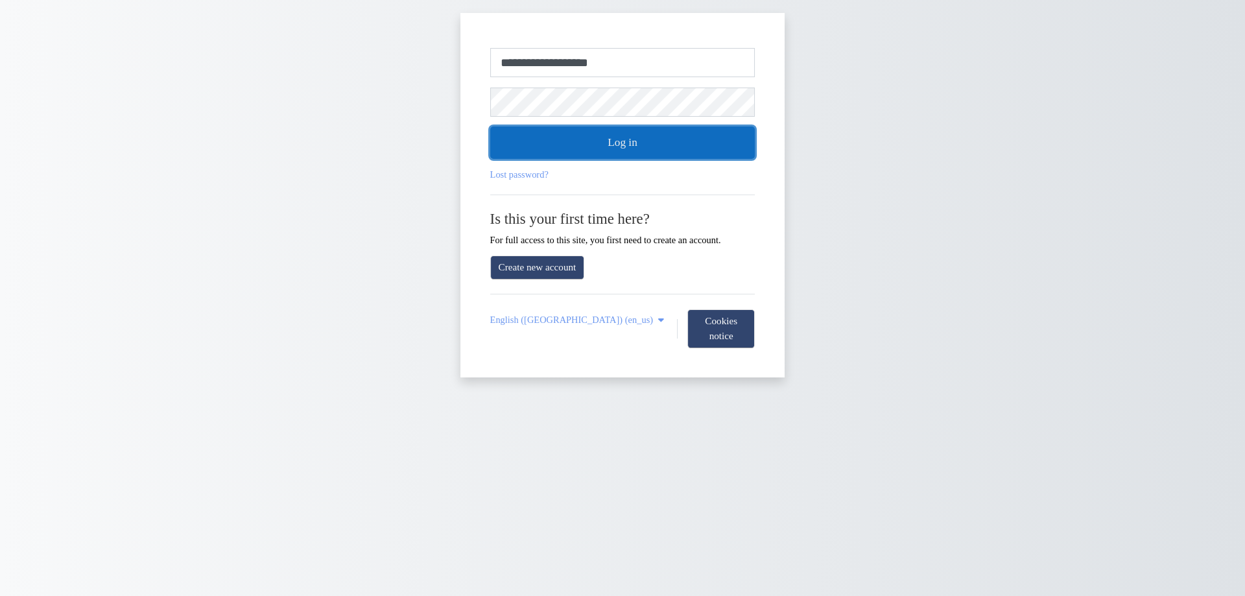
click at [558, 147] on button "Log in" at bounding box center [622, 142] width 265 height 32
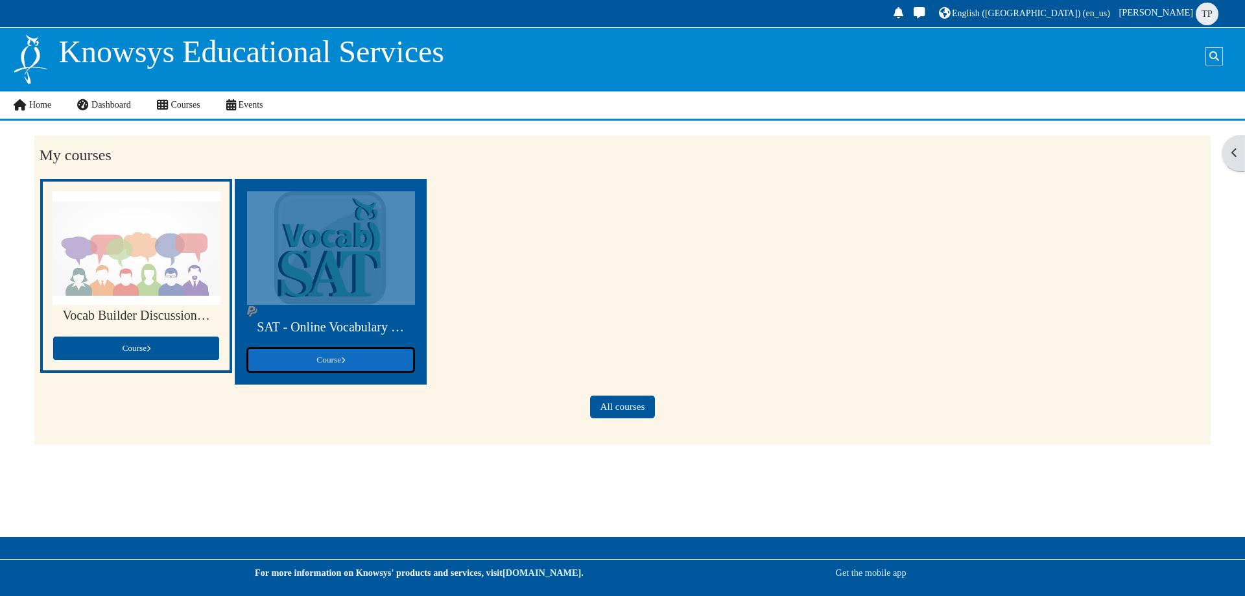
click at [369, 365] on link "Course" at bounding box center [330, 359] width 167 height 25
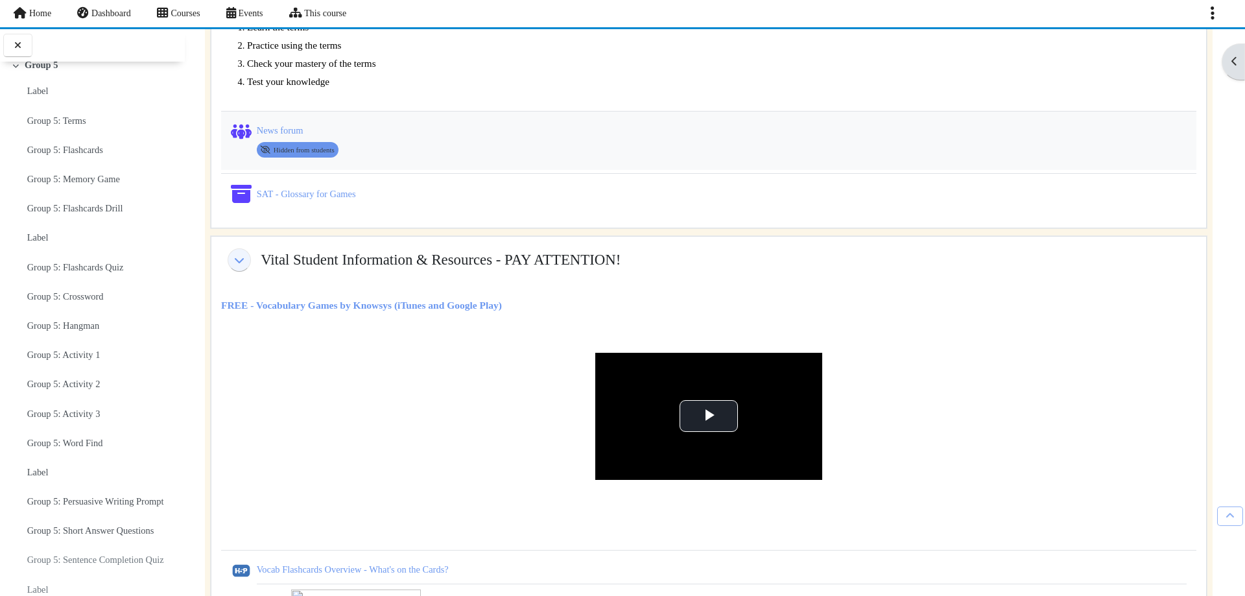
scroll to position [2852, 0]
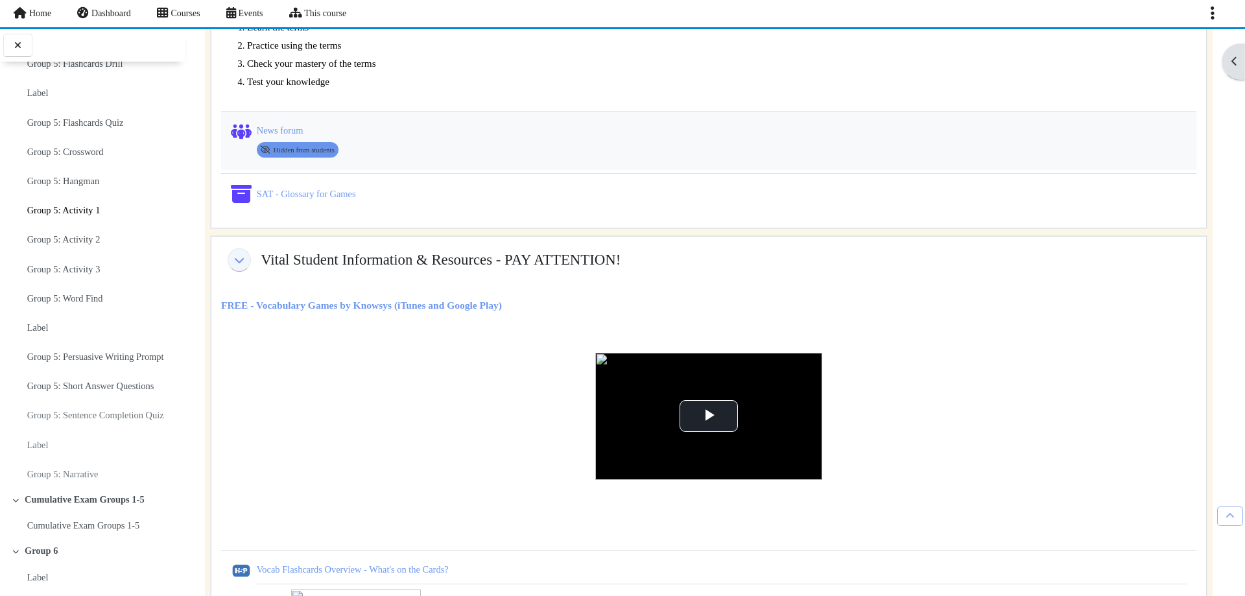
click at [84, 219] on link "Group 5: Activity 1" at bounding box center [63, 210] width 73 height 18
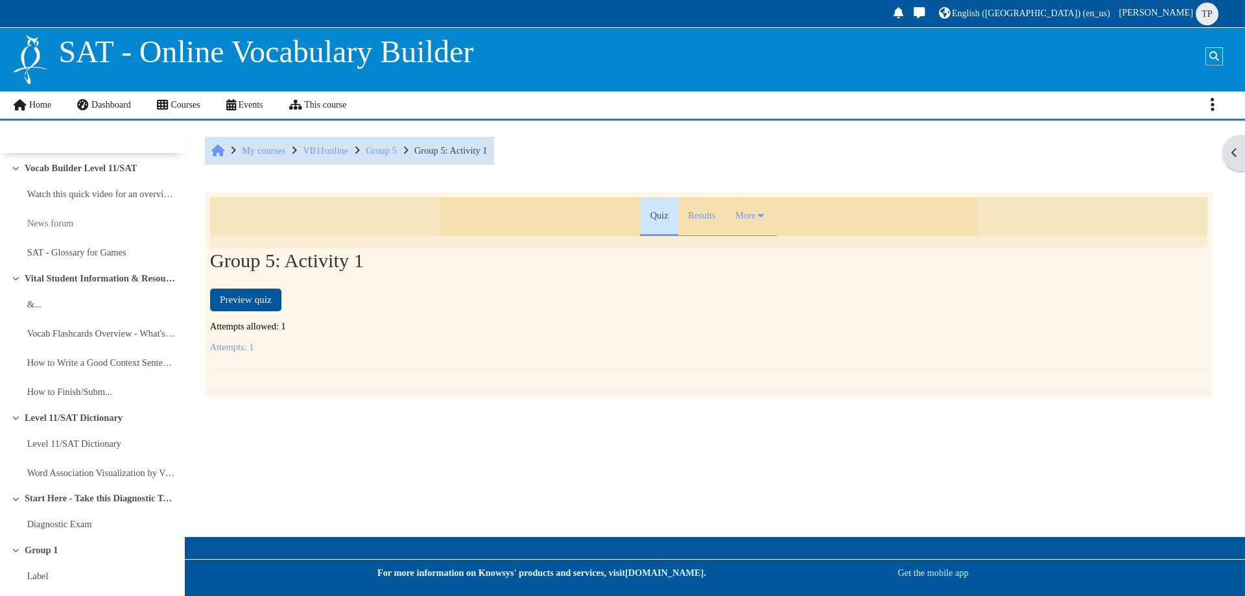
scroll to position [2797, 0]
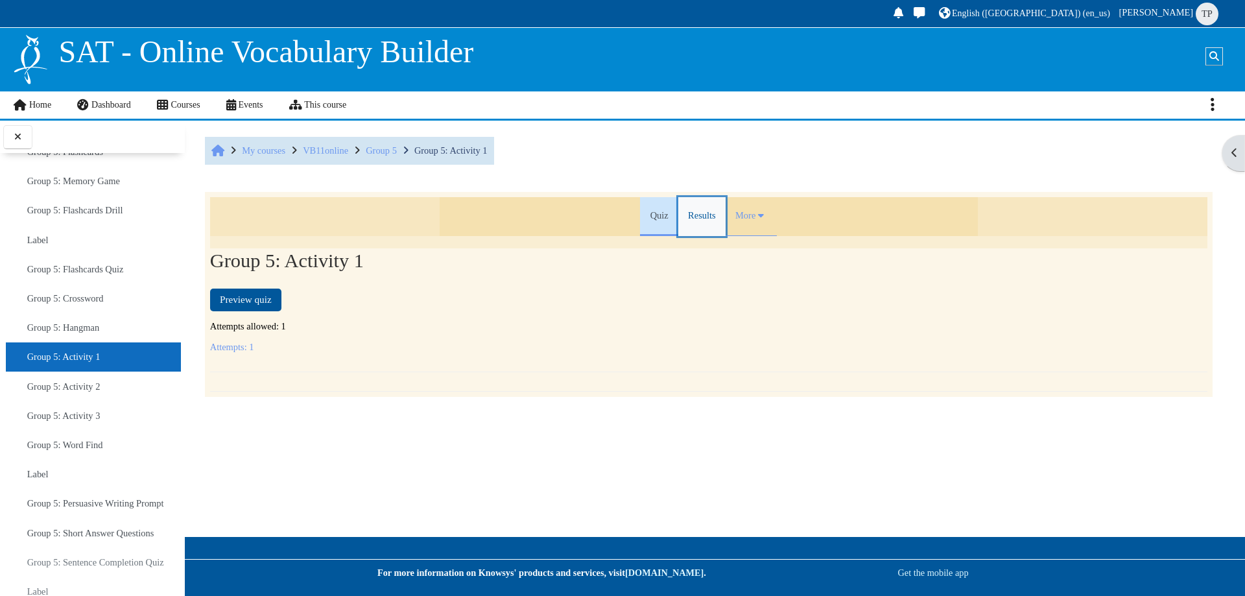
click at [703, 220] on link "Results" at bounding box center [701, 216] width 47 height 39
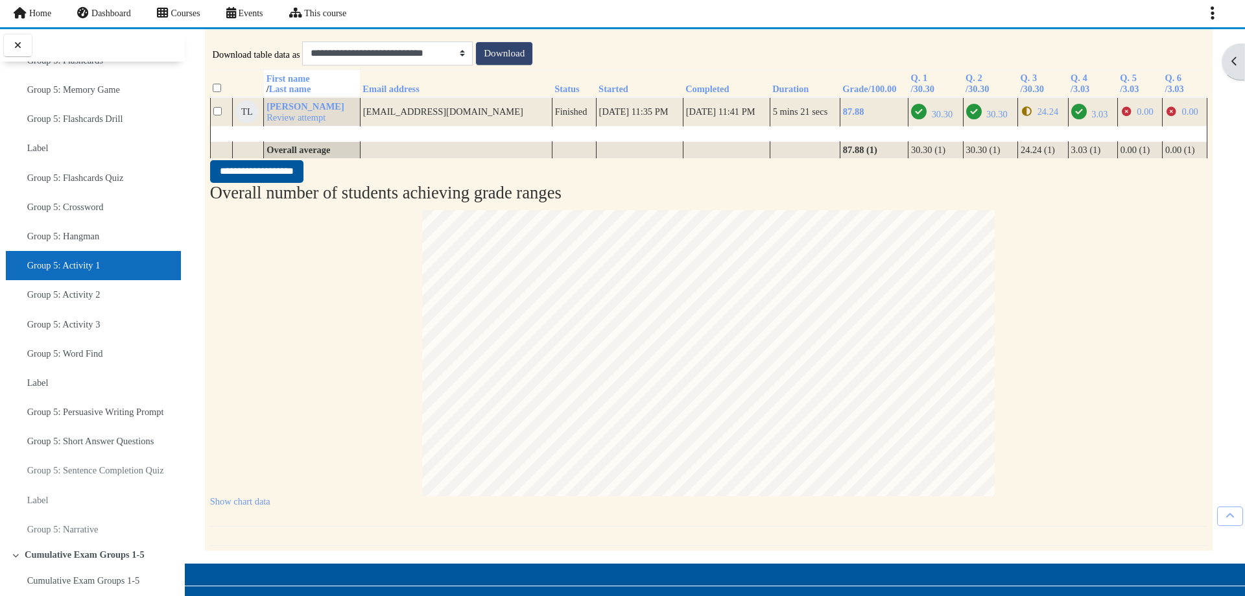
scroll to position [522, 0]
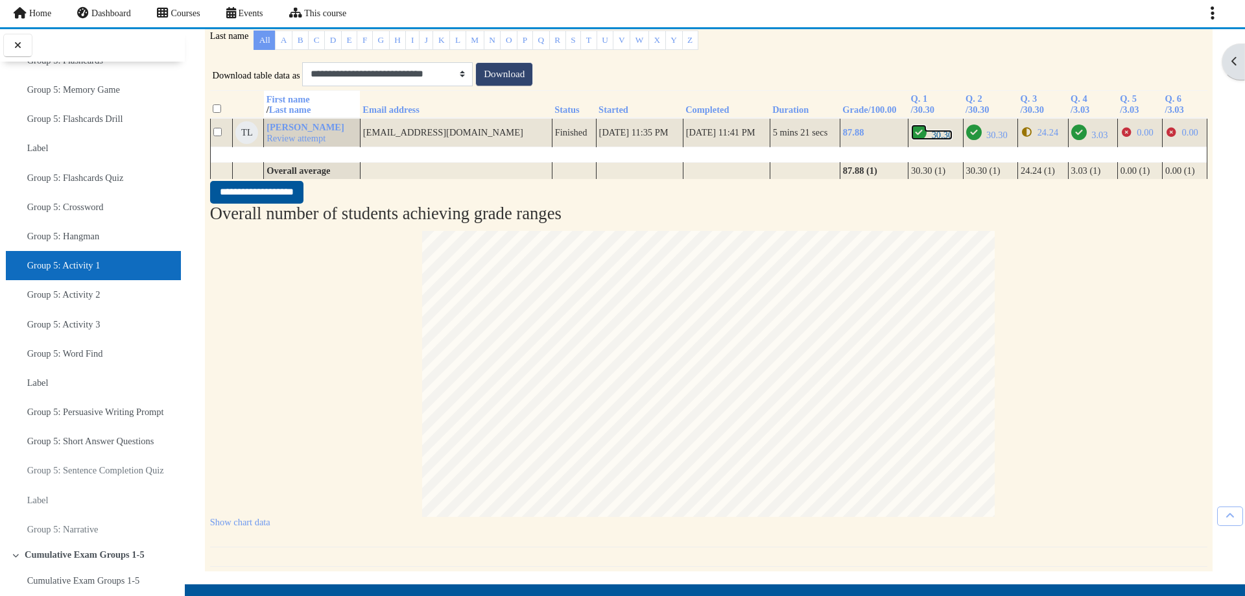
click at [938, 140] on span "30.30" at bounding box center [942, 135] width 21 height 10
click at [987, 140] on span "30.30" at bounding box center [996, 135] width 21 height 10
click at [1029, 137] on icon "Partially correct" at bounding box center [1026, 132] width 12 height 9
click at [1092, 140] on span "3.03" at bounding box center [1099, 135] width 16 height 10
click at [1138, 137] on span "0.00" at bounding box center [1144, 132] width 16 height 10
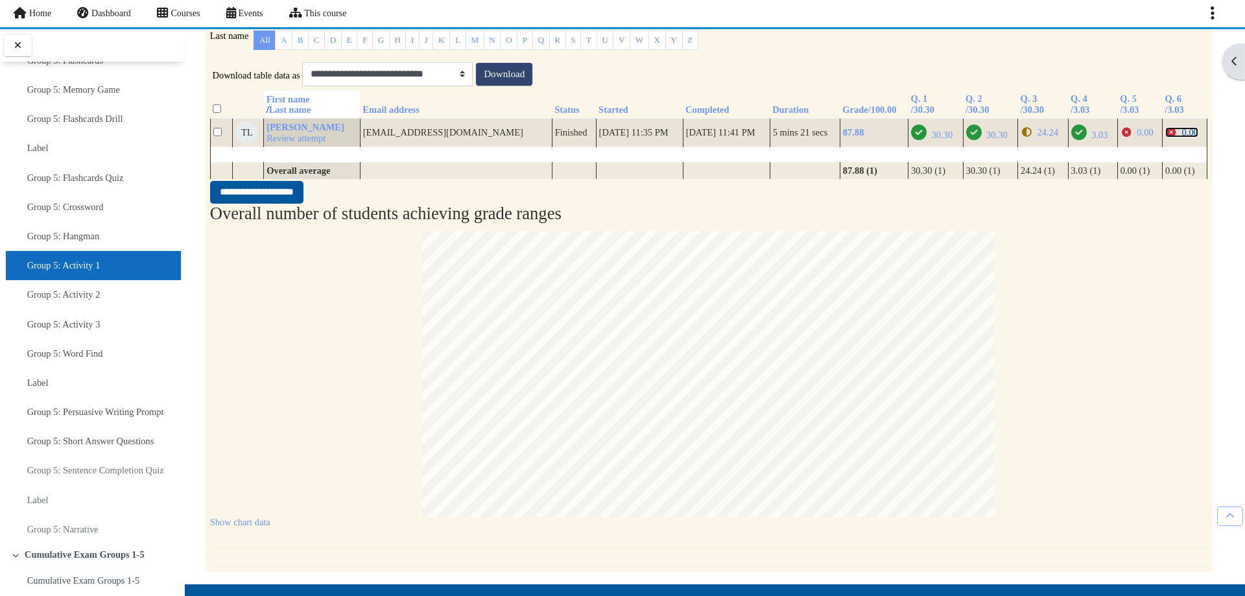
click at [1182, 137] on span "0.00" at bounding box center [1190, 132] width 16 height 10
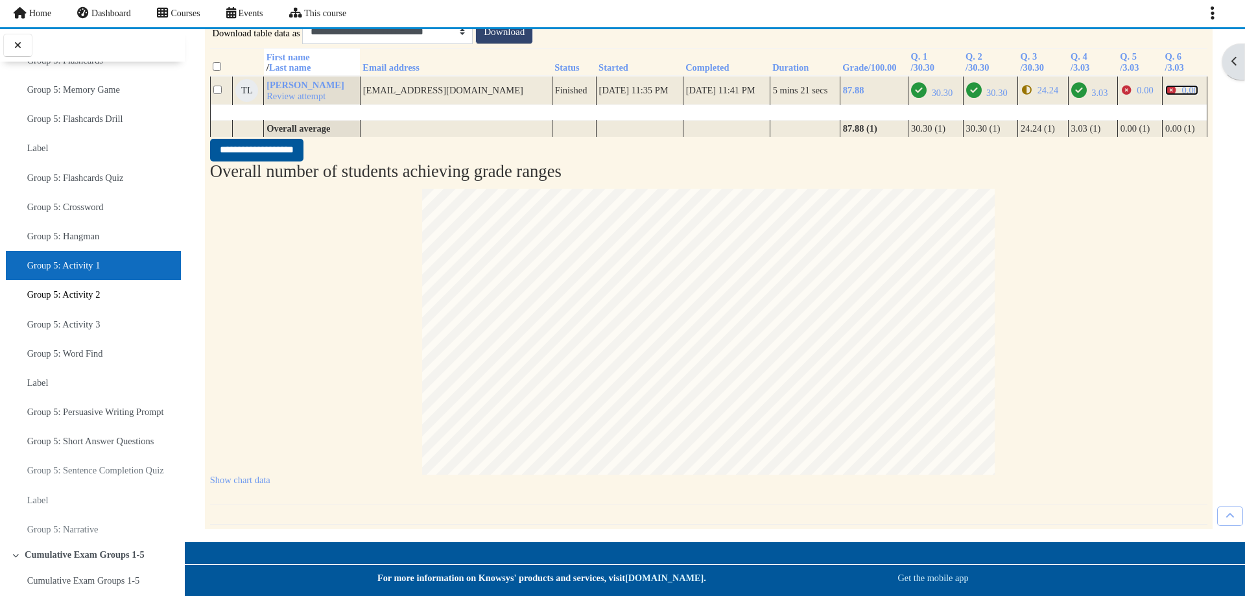
scroll to position [587, 0]
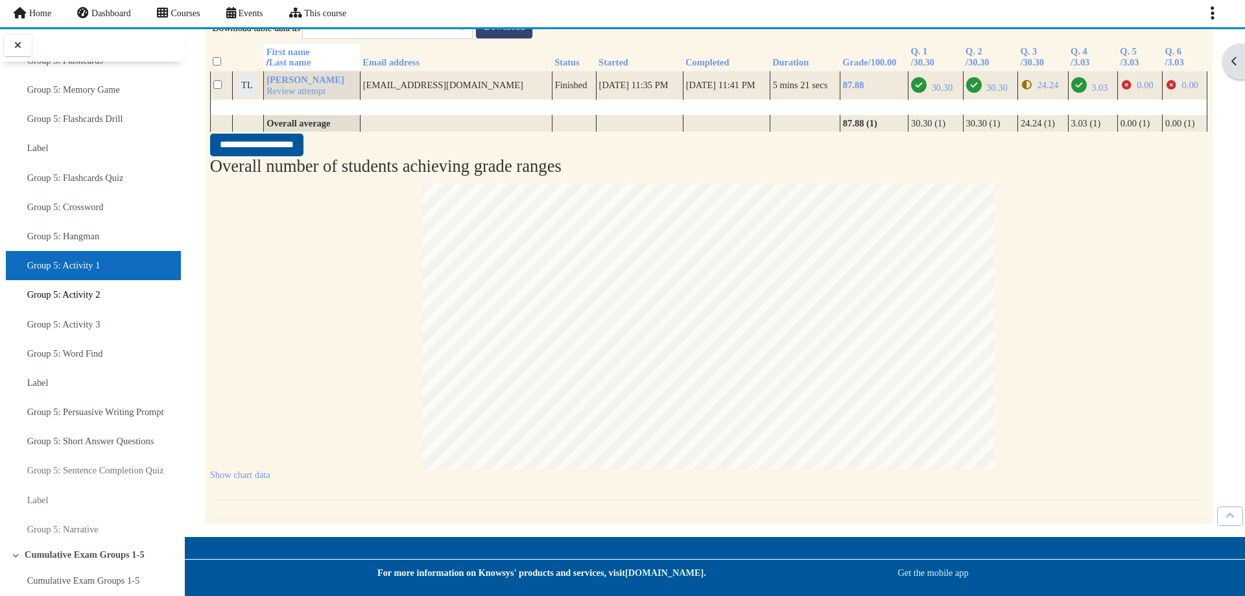
click at [100, 303] on link "Group 5: Activity 2" at bounding box center [63, 294] width 73 height 18
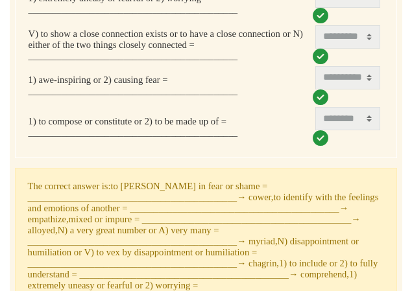
scroll to position [579, 0]
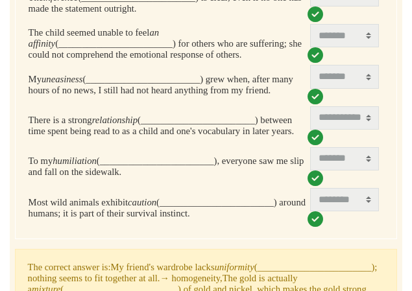
scroll to position [546, 0]
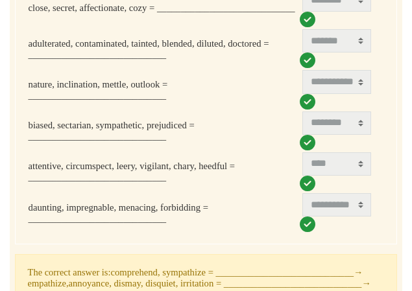
scroll to position [470, 0]
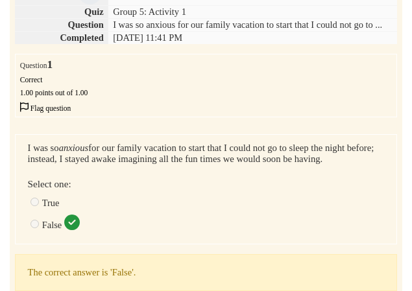
scroll to position [190, 0]
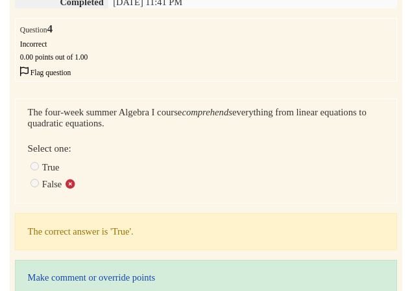
scroll to position [196, 0]
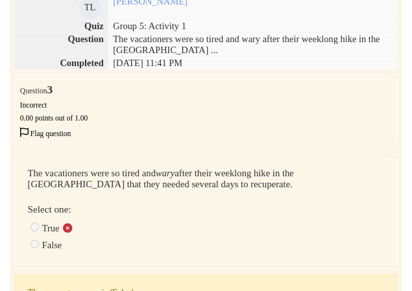
scroll to position [194, 0]
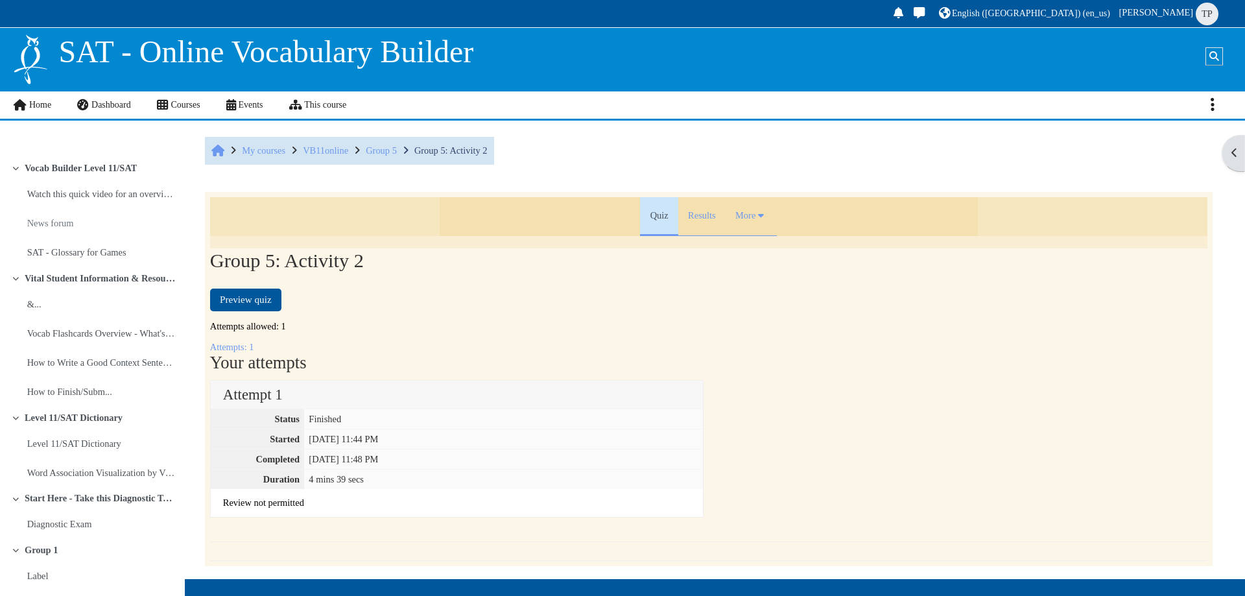
scroll to position [2826, 0]
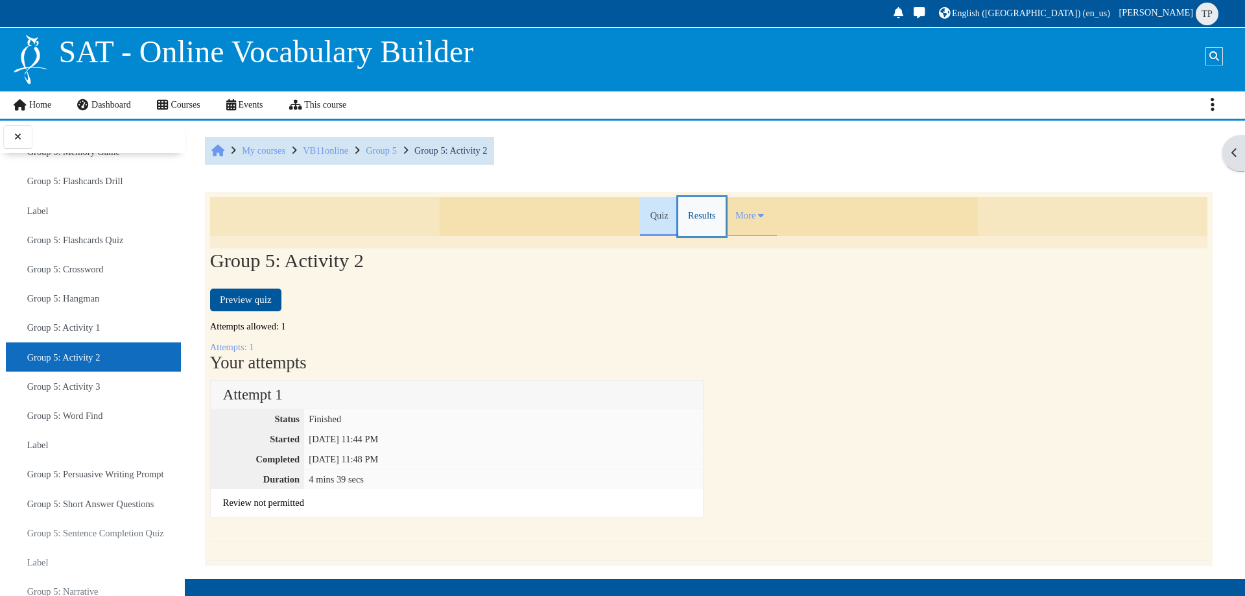
click at [684, 219] on link "Results" at bounding box center [701, 216] width 47 height 39
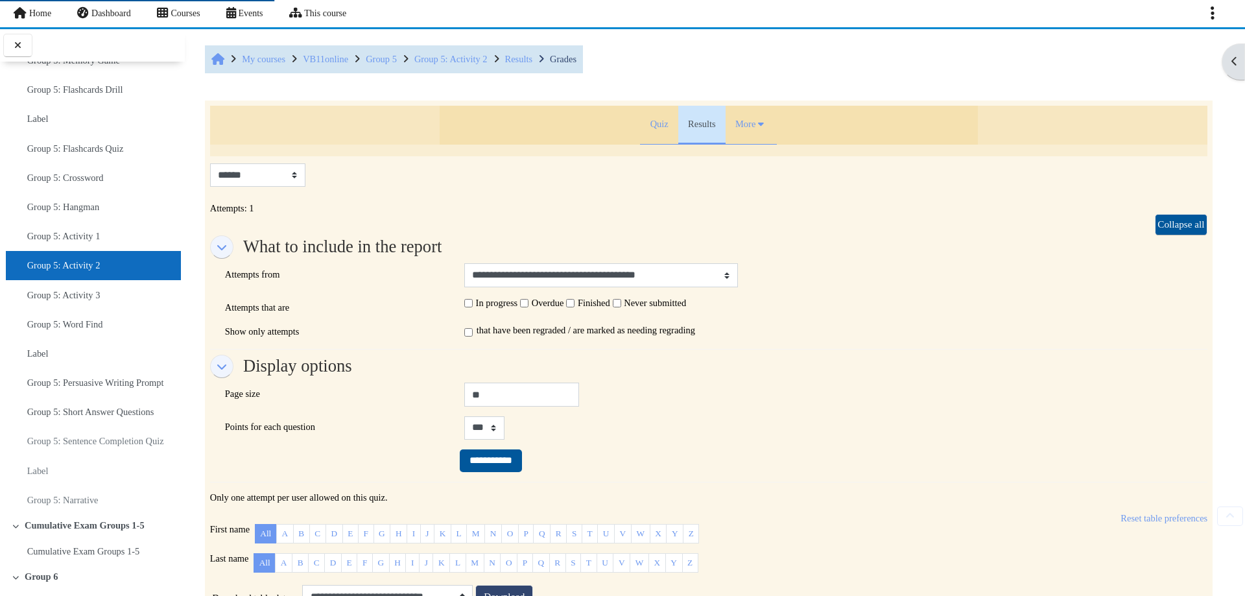
scroll to position [389, 0]
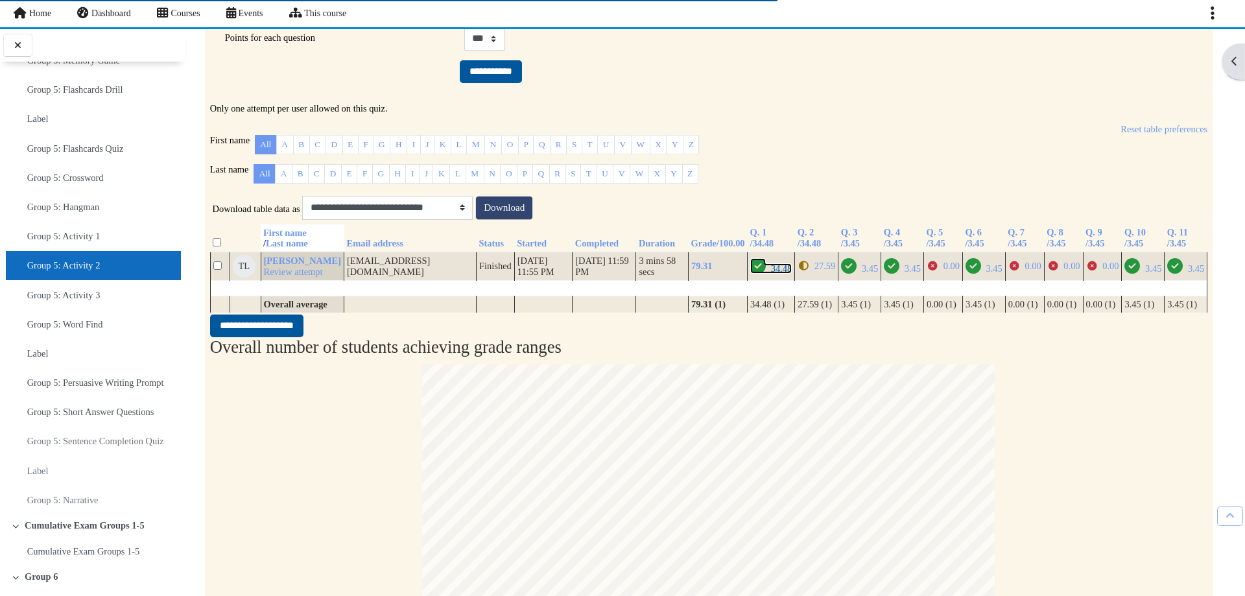
click at [750, 274] on icon "Correct" at bounding box center [758, 266] width 16 height 16
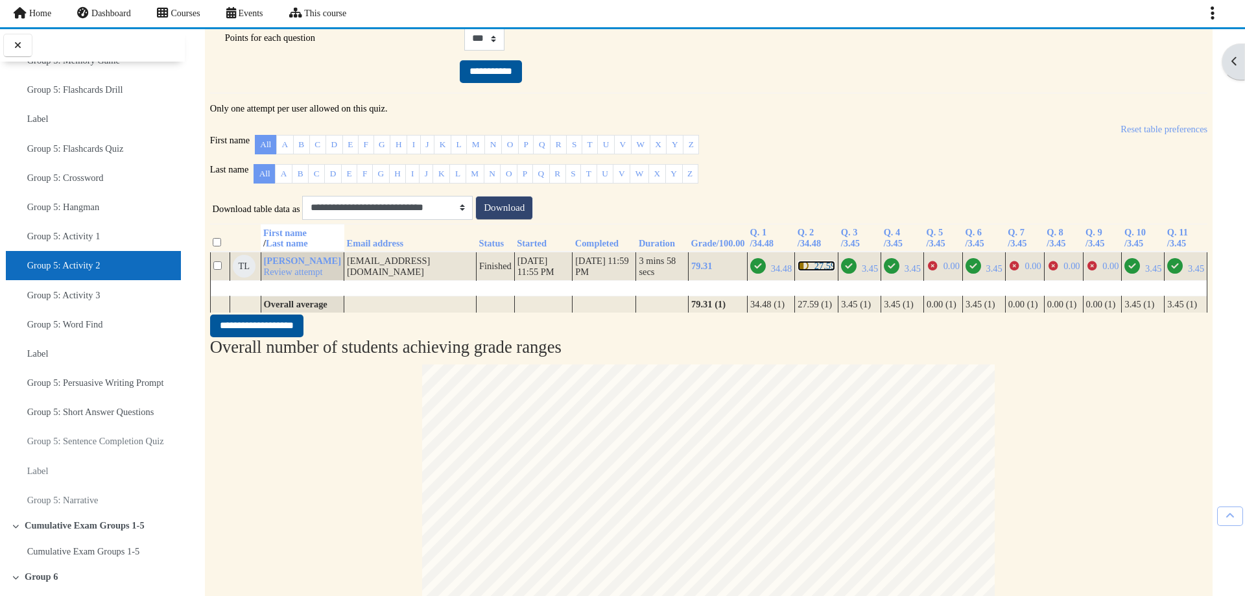
click at [797, 271] on span "27.59" at bounding box center [816, 266] width 38 height 10
click at [434, 45] on div "Points for each question" at bounding box center [327, 38] width 254 height 23
click at [861, 274] on span "3.45" at bounding box center [869, 268] width 16 height 10
click at [904, 274] on span "3.45" at bounding box center [912, 268] width 16 height 10
click at [926, 270] on icon "Incorrect" at bounding box center [932, 265] width 12 height 9
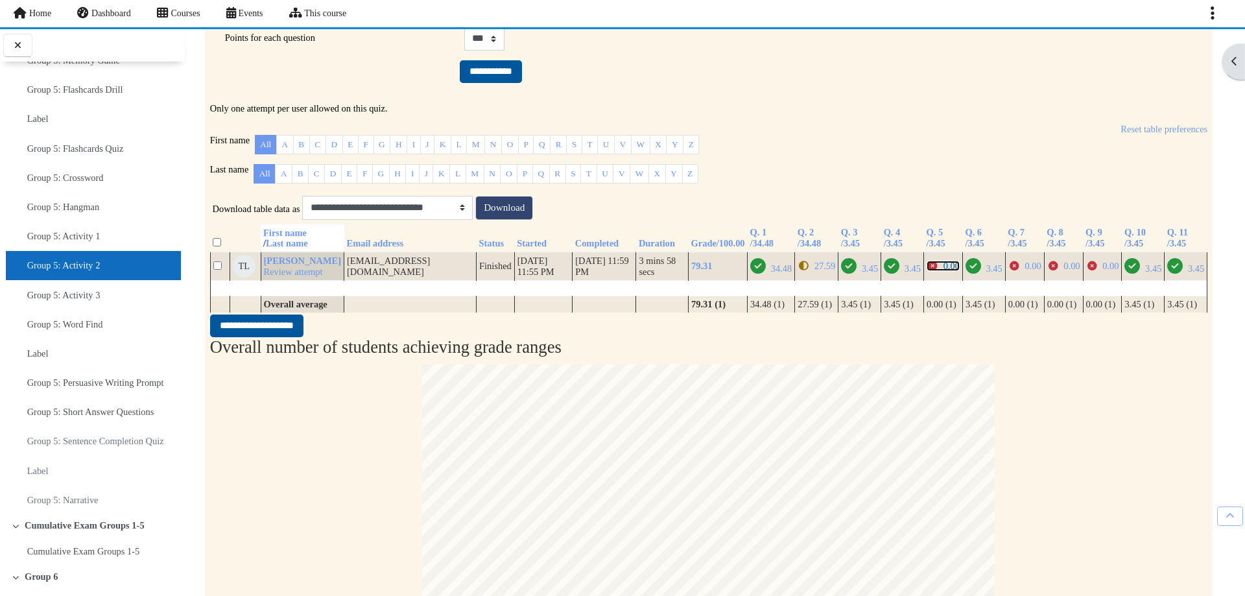
click at [926, 270] on icon "Incorrect" at bounding box center [932, 265] width 12 height 9
click at [986, 274] on span "3.45" at bounding box center [994, 268] width 16 height 10
click at [1024, 271] on span "0.00" at bounding box center [1032, 266] width 16 height 10
click at [1063, 271] on span "0.00" at bounding box center [1071, 266] width 16 height 10
click at [1086, 270] on icon "Incorrect" at bounding box center [1092, 265] width 12 height 9
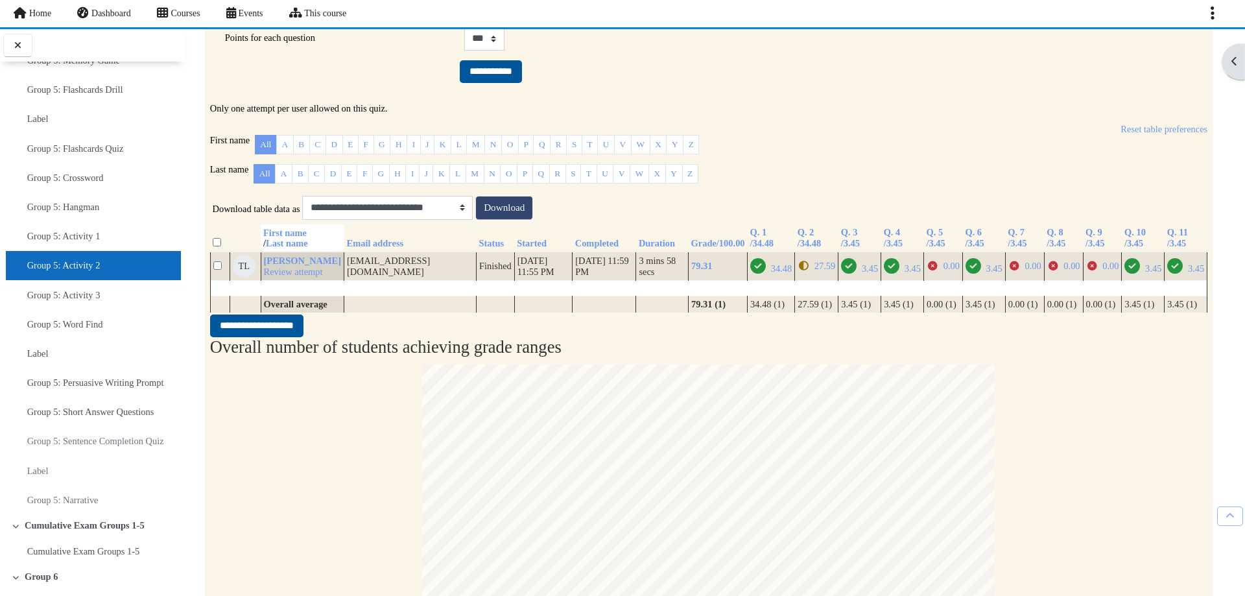
click at [1142, 281] on td "3.45" at bounding box center [1142, 266] width 43 height 29
click at [1145, 274] on span "3.45" at bounding box center [1153, 268] width 16 height 10
click at [1167, 274] on icon "Correct" at bounding box center [1175, 266] width 16 height 16
click at [110, 309] on li "Group 5: Activity 3" at bounding box center [93, 294] width 175 height 29
click at [106, 309] on li "Group 5: Activity 3" at bounding box center [93, 294] width 175 height 29
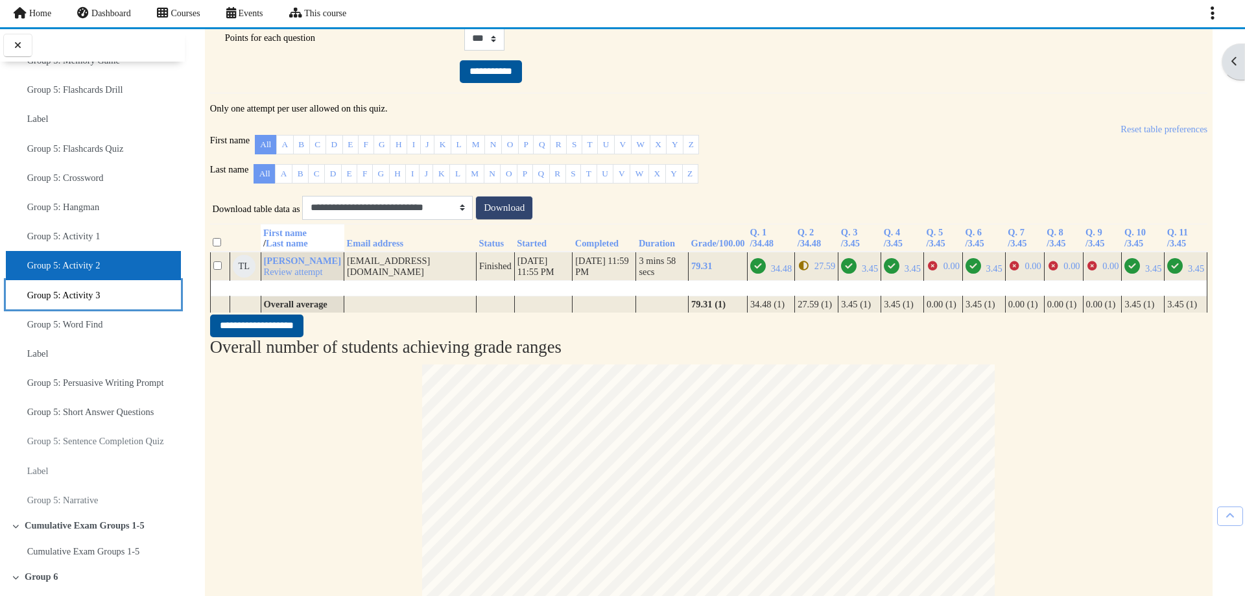
click at [106, 309] on li "Group 5: Activity 3" at bounding box center [93, 294] width 175 height 29
click at [67, 304] on link "Group 5: Activity 3" at bounding box center [63, 295] width 73 height 18
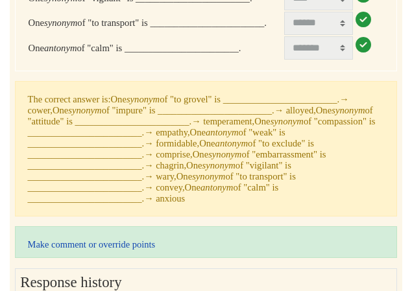
scroll to position [530, 0]
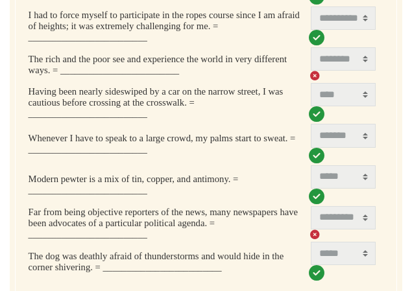
scroll to position [497, 0]
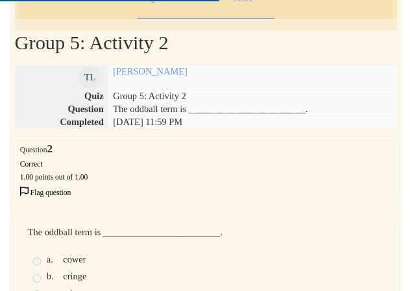
scroll to position [130, 0]
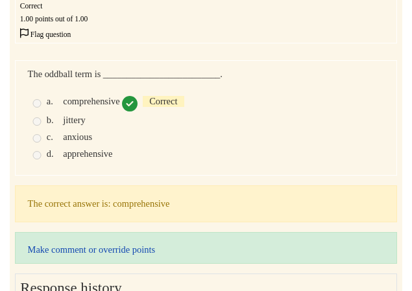
scroll to position [194, 0]
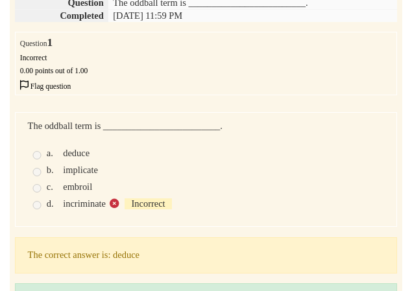
scroll to position [194, 0]
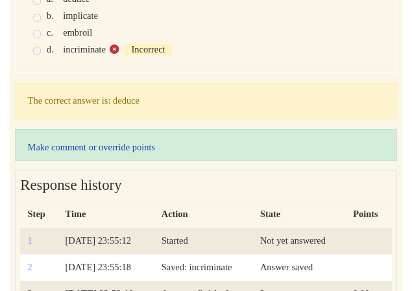
scroll to position [259, 0]
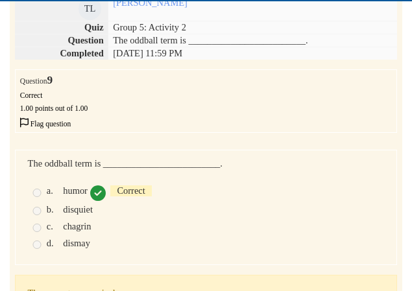
scroll to position [130, 0]
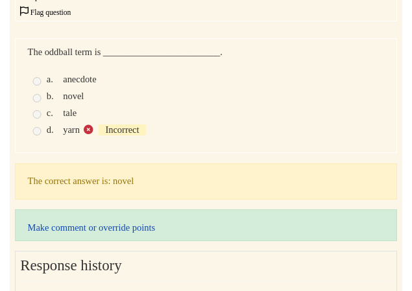
scroll to position [259, 0]
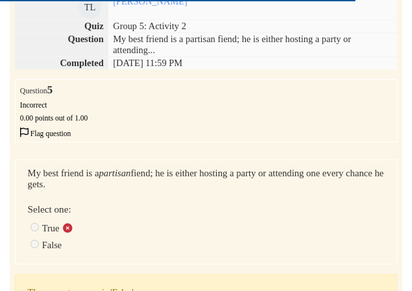
scroll to position [194, 0]
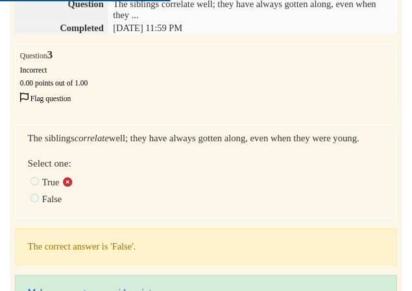
scroll to position [194, 0]
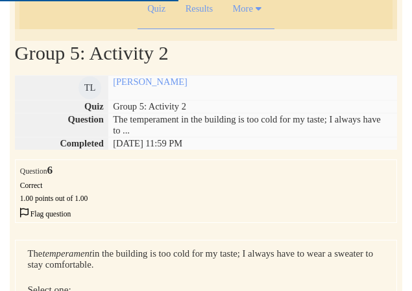
scroll to position [130, 0]
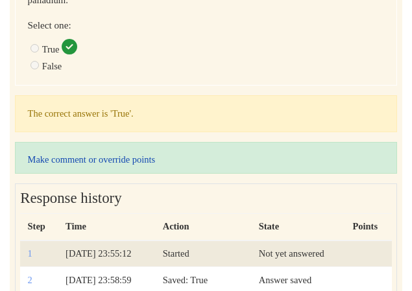
scroll to position [194, 0]
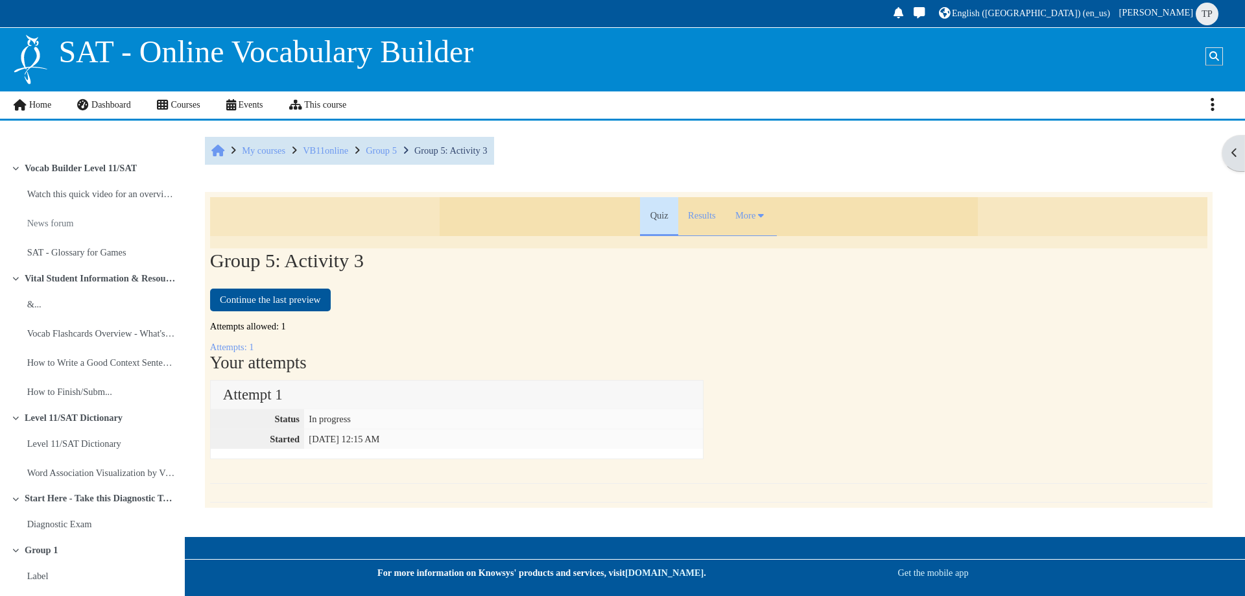
scroll to position [2855, 0]
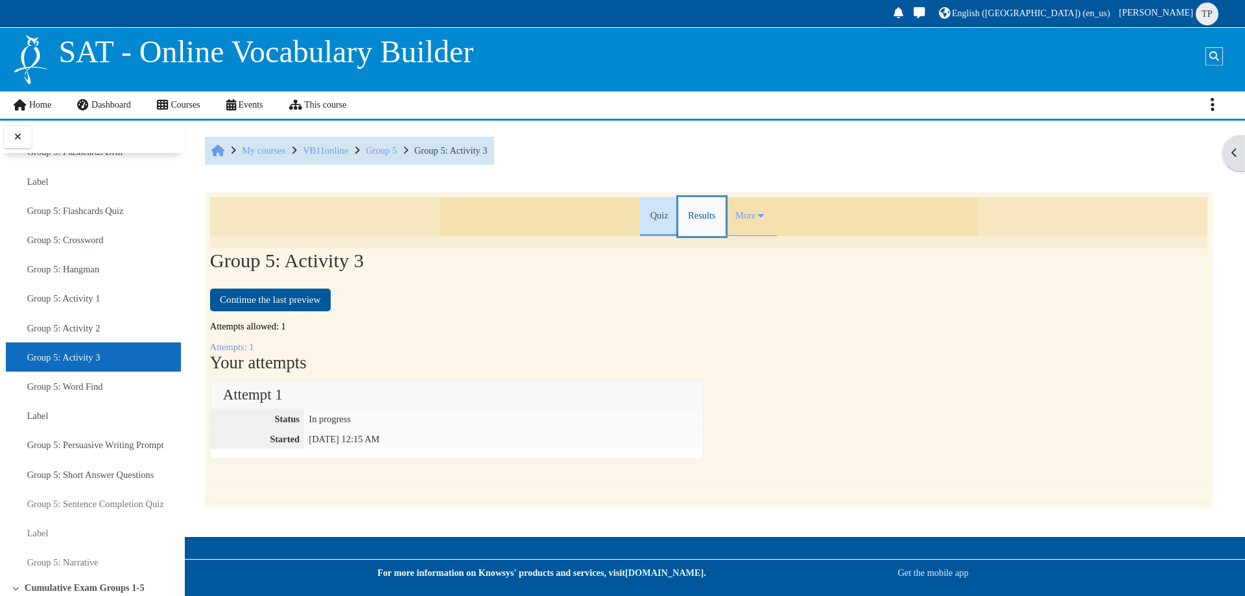
click at [701, 224] on link "Results" at bounding box center [701, 216] width 47 height 39
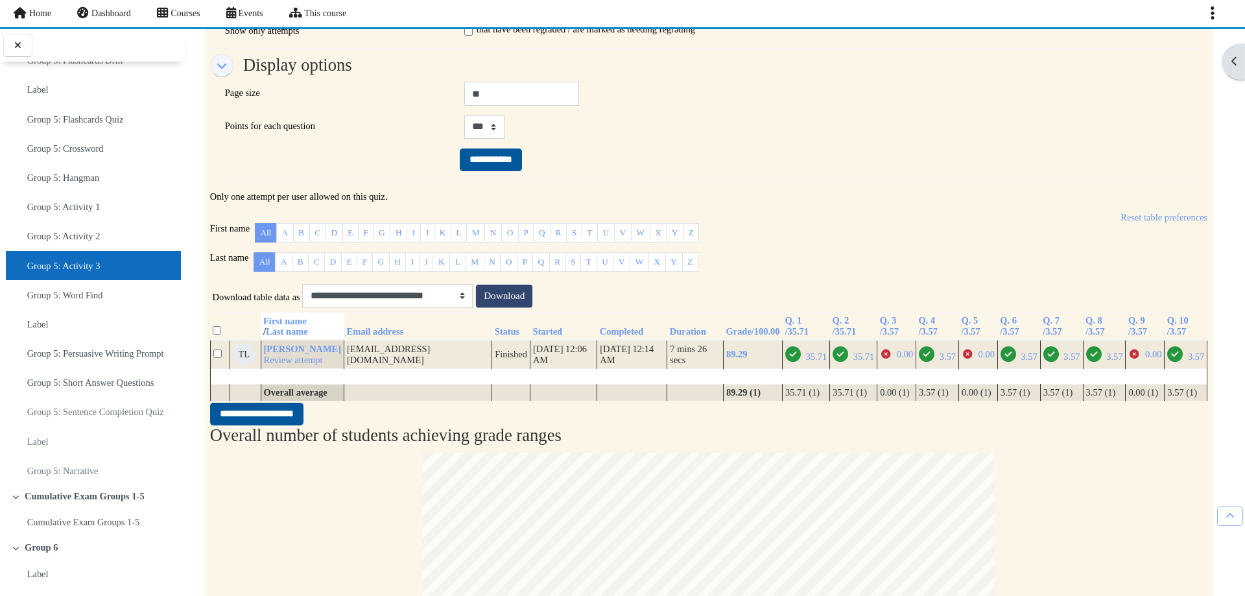
scroll to position [324, 0]
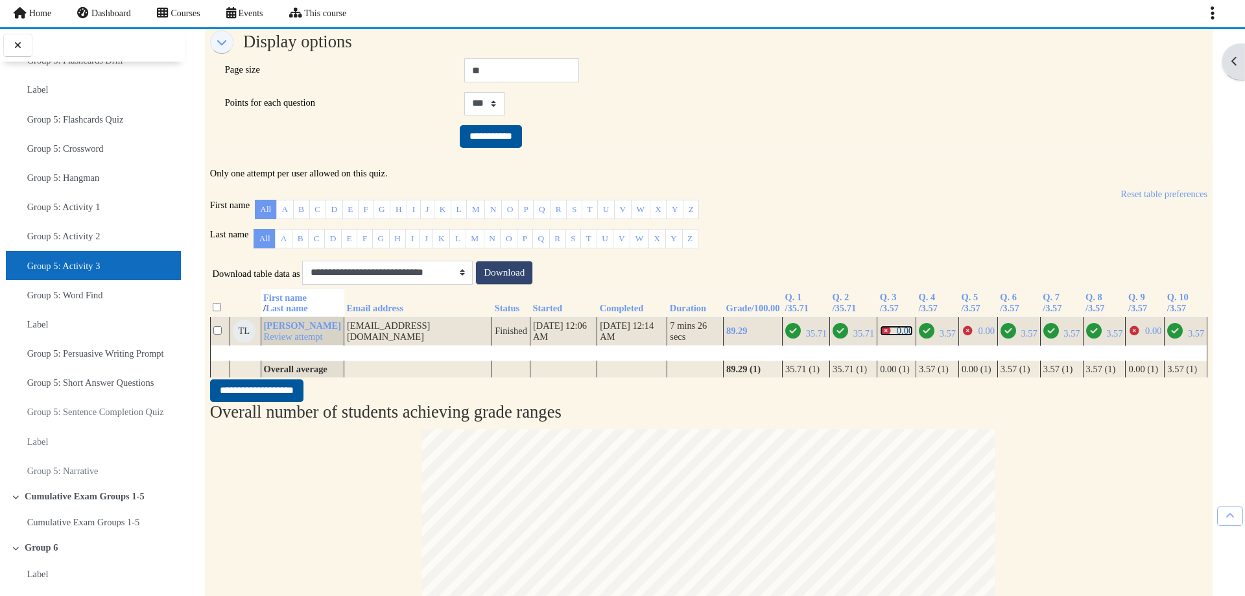
click at [897, 336] on span "0.00" at bounding box center [905, 330] width 16 height 10
click at [920, 338] on icon "Correct" at bounding box center [927, 331] width 16 height 16
click at [978, 336] on span "0.00" at bounding box center [986, 330] width 16 height 10
click at [1008, 338] on span "3.57" at bounding box center [1018, 333] width 37 height 10
click at [1053, 338] on span "3.57" at bounding box center [1061, 333] width 37 height 10
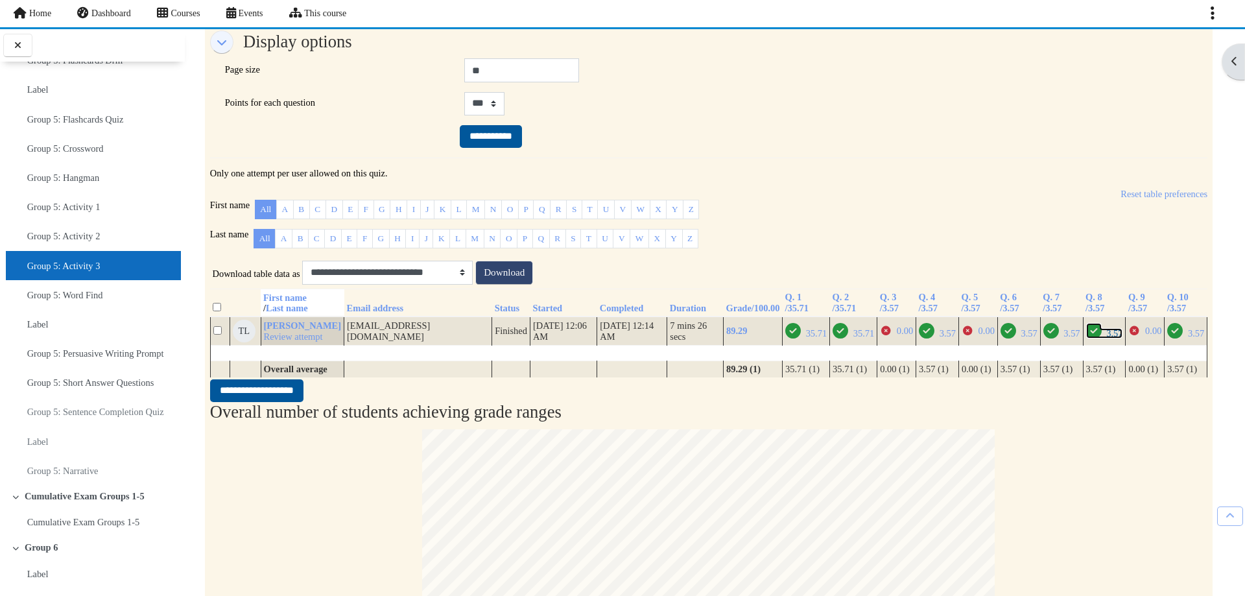
click at [1086, 338] on icon "Correct" at bounding box center [1094, 331] width 16 height 16
click at [1136, 336] on span "0.00" at bounding box center [1144, 330] width 33 height 10
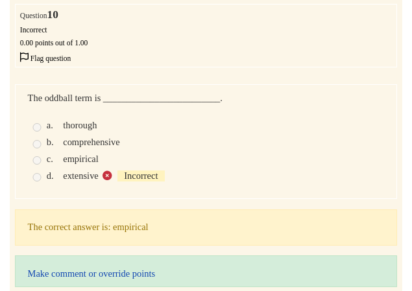
scroll to position [194, 0]
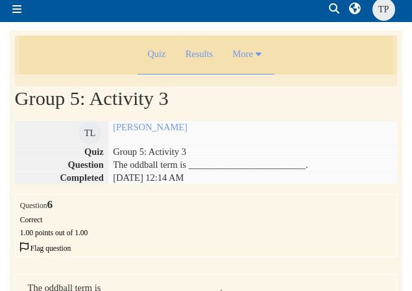
scroll to position [259, 0]
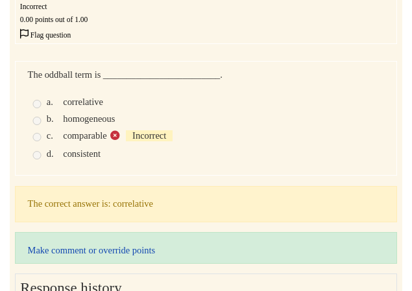
scroll to position [194, 0]
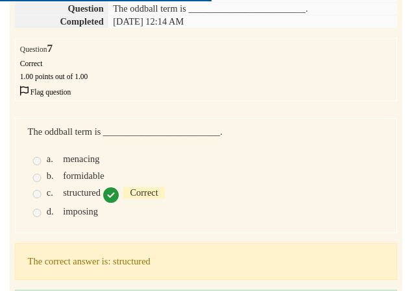
scroll to position [194, 0]
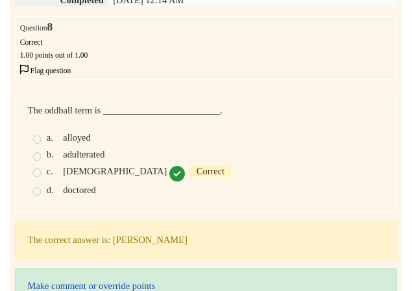
scroll to position [194, 0]
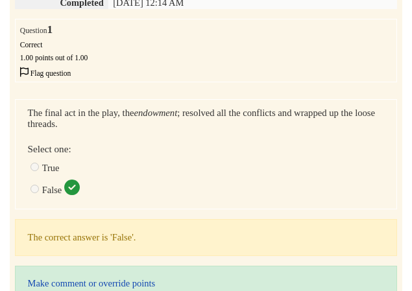
scroll to position [259, 0]
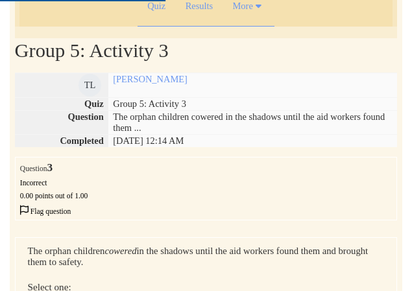
scroll to position [194, 0]
